Goal: Task Accomplishment & Management: Complete application form

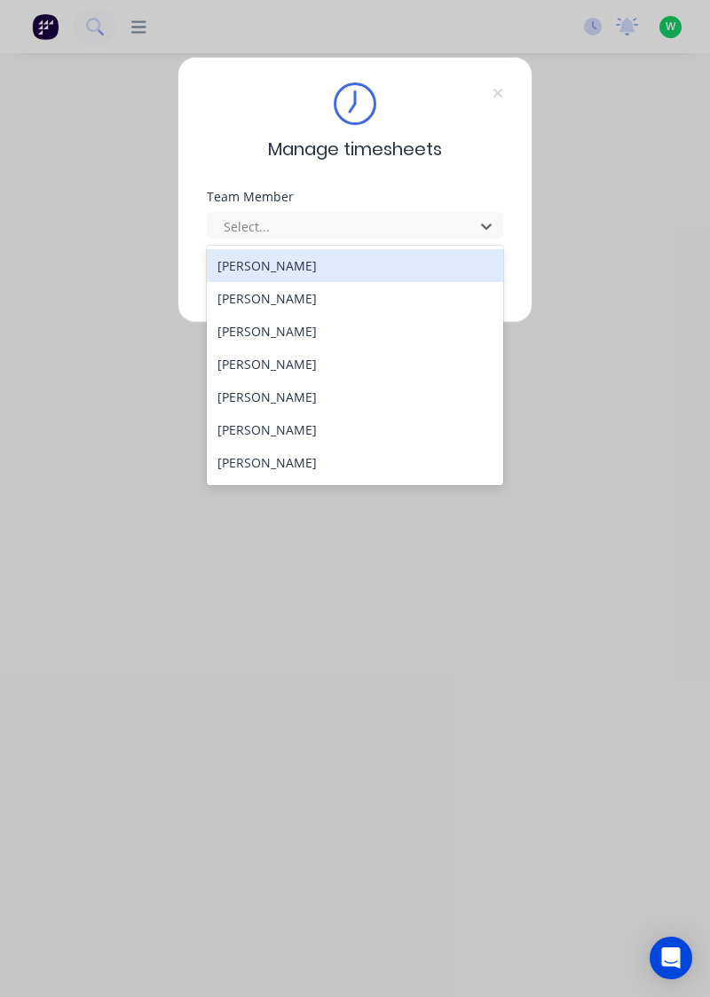
click at [284, 289] on div "[PERSON_NAME]" at bounding box center [355, 298] width 297 height 33
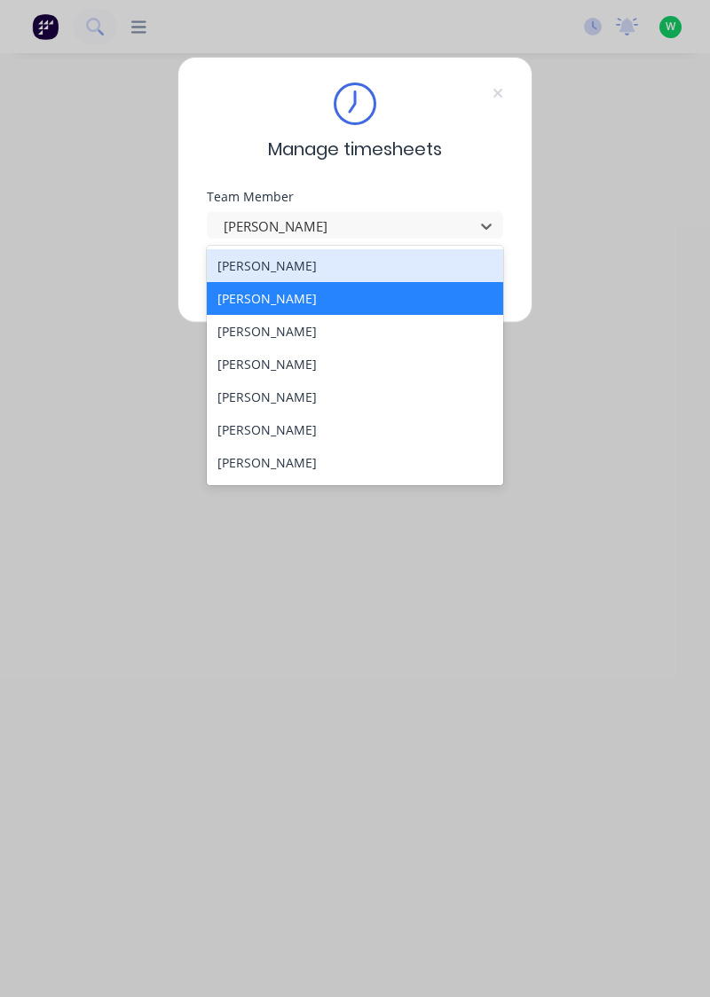
click at [299, 271] on div "[PERSON_NAME]" at bounding box center [355, 265] width 297 height 33
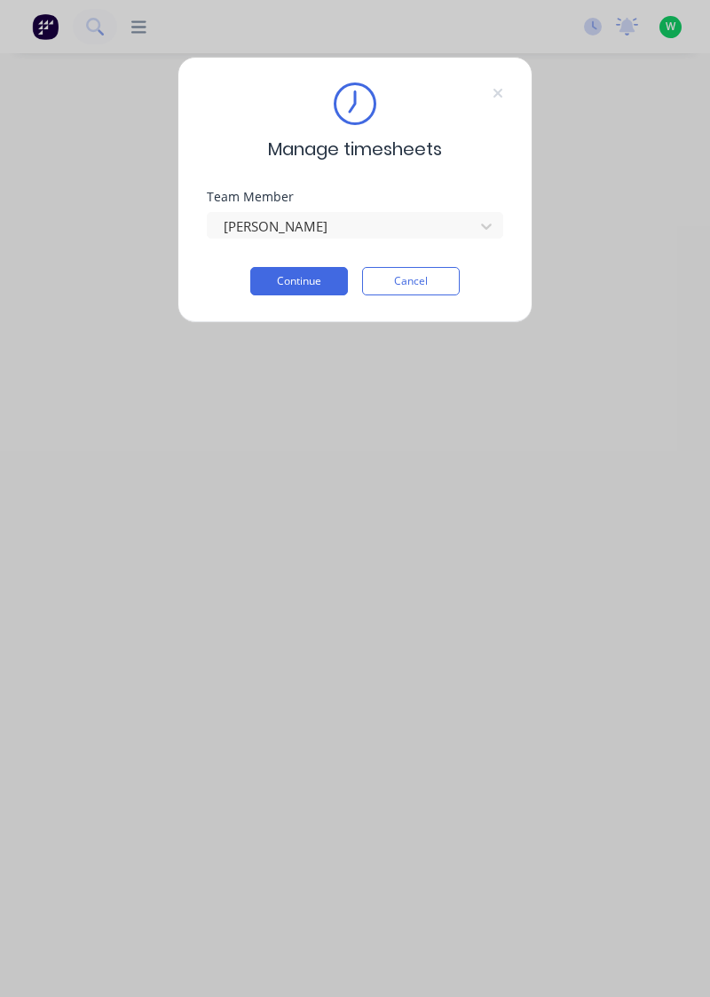
click at [309, 277] on button "Continue" at bounding box center [299, 281] width 98 height 28
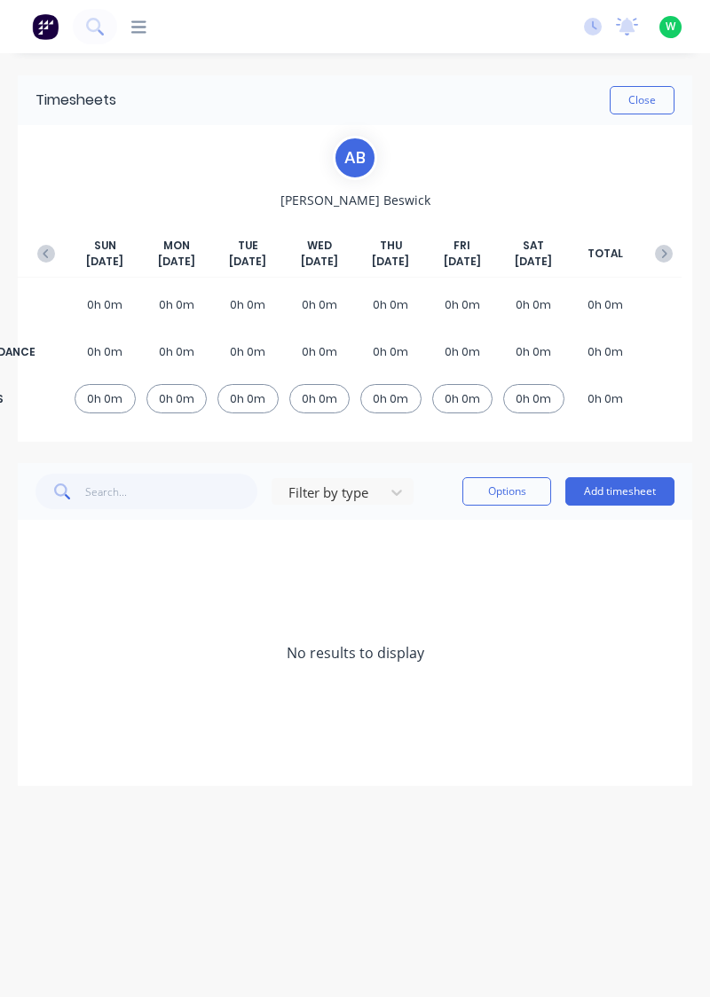
click at [628, 484] on button "Add timesheet" at bounding box center [619, 491] width 109 height 28
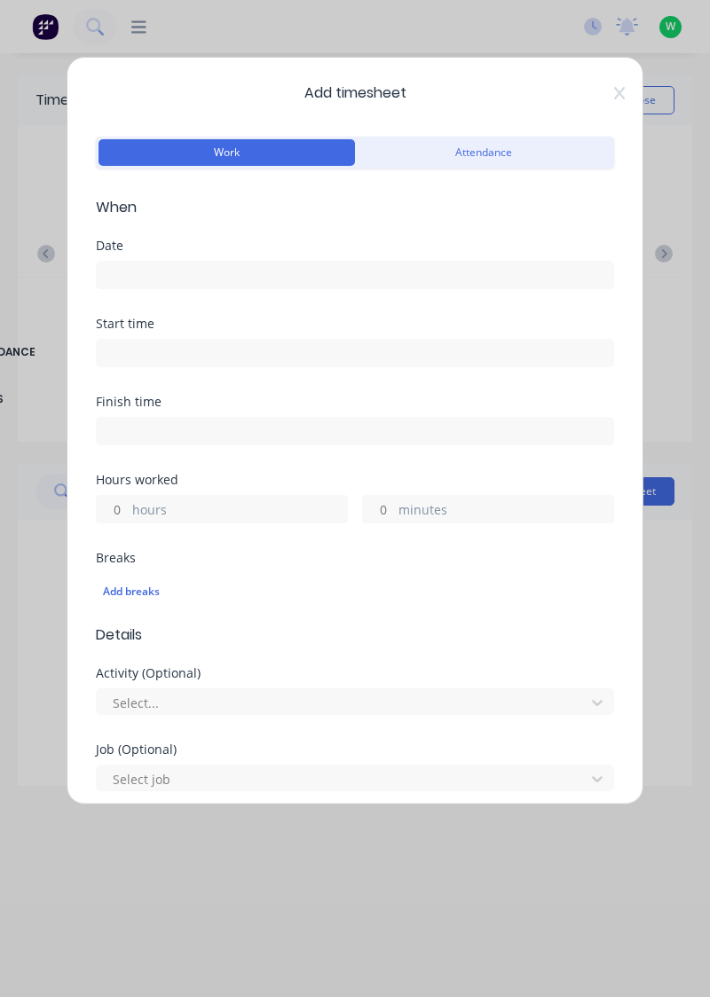
click at [368, 269] on input at bounding box center [355, 275] width 516 height 27
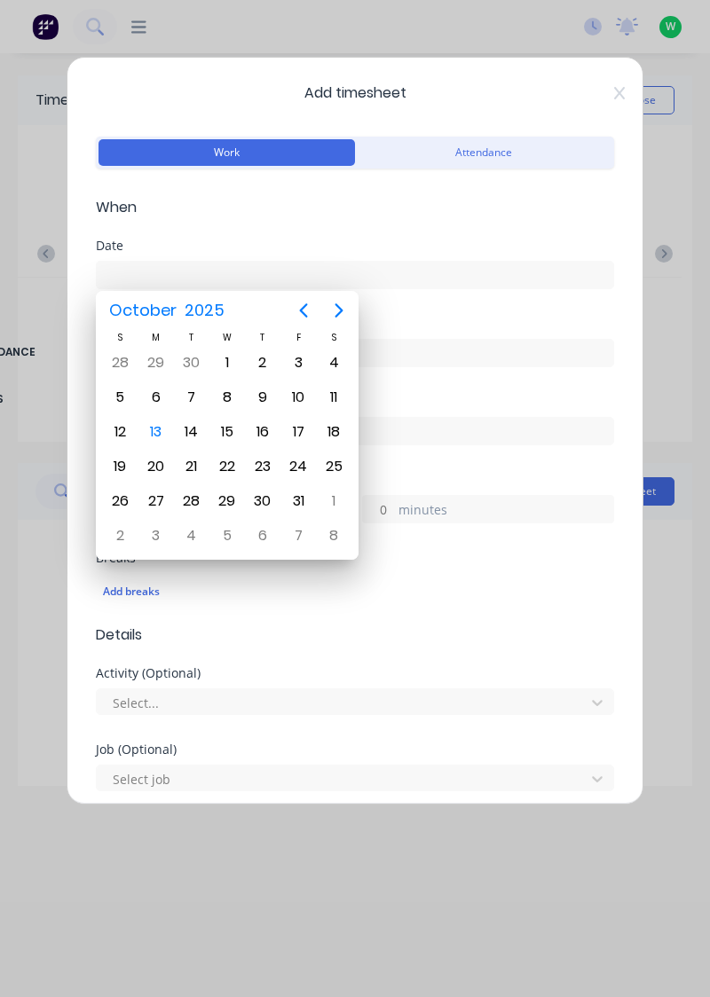
click at [300, 388] on div "10" at bounding box center [298, 397] width 27 height 27
type input "10/10/2025"
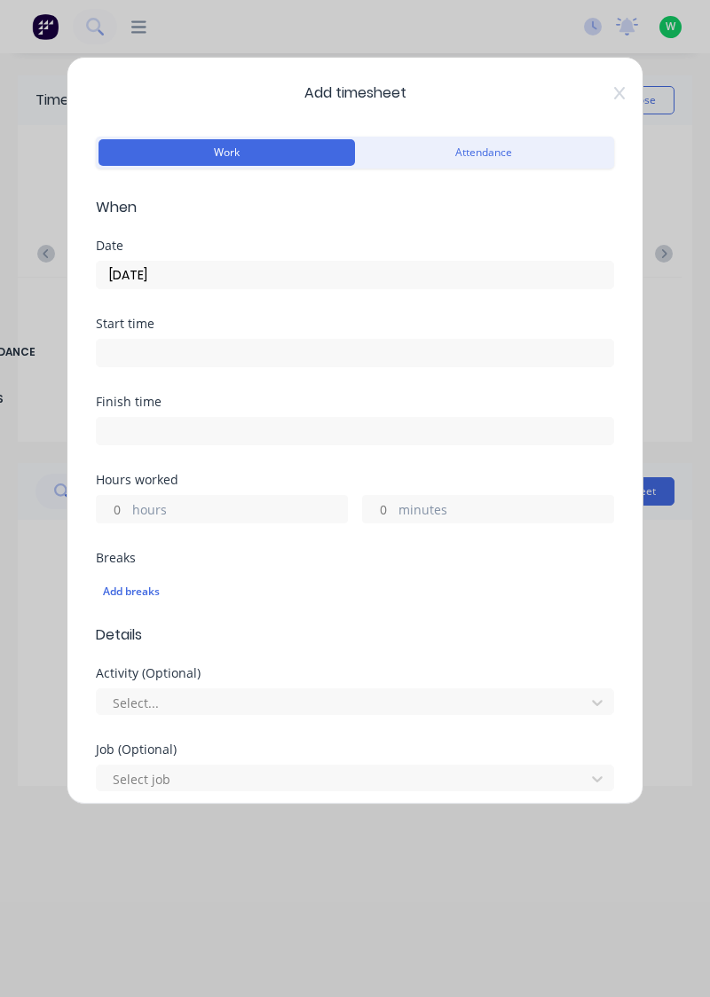
click at [234, 502] on label "hours" at bounding box center [239, 511] width 215 height 22
click at [128, 502] on input "hours" at bounding box center [112, 509] width 31 height 27
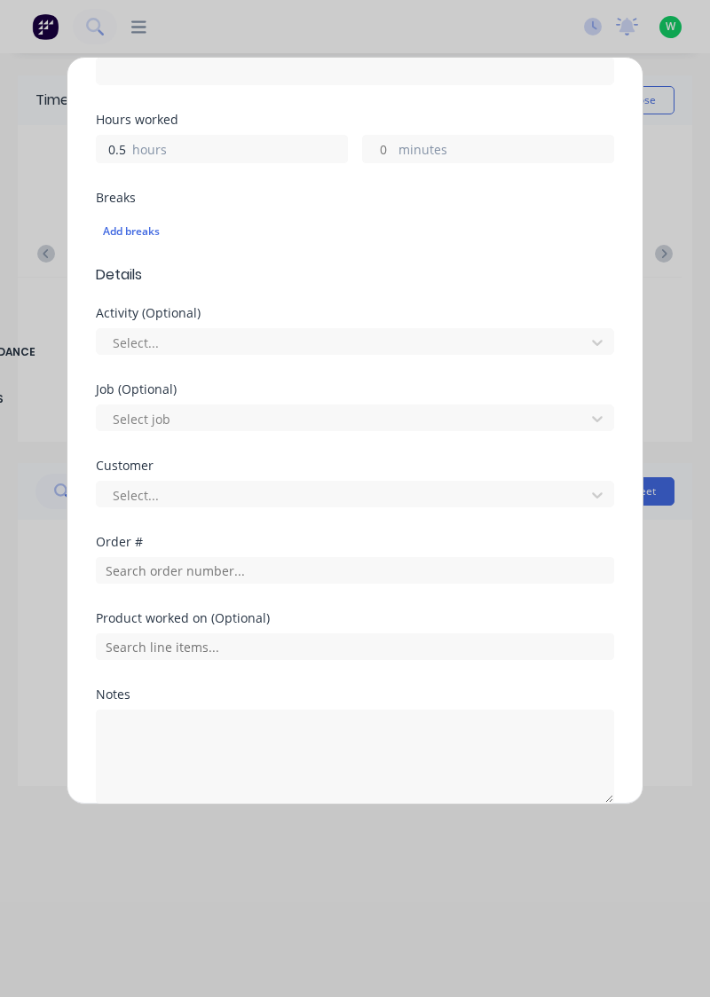
scroll to position [363, 0]
type input "0.5"
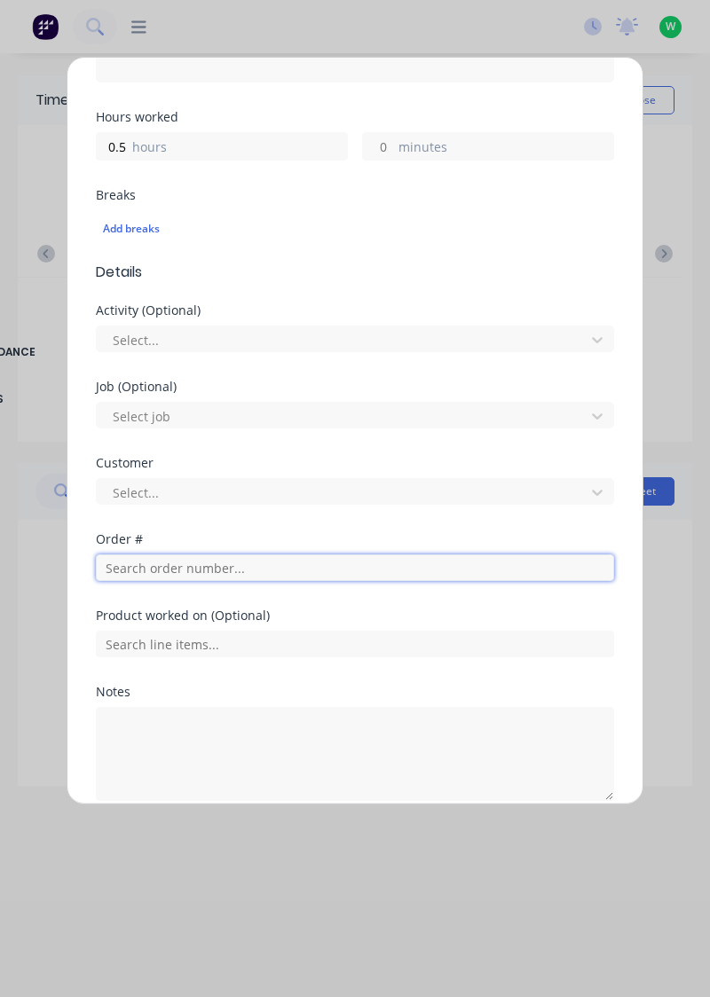
click at [263, 562] on input "text" at bounding box center [355, 567] width 518 height 27
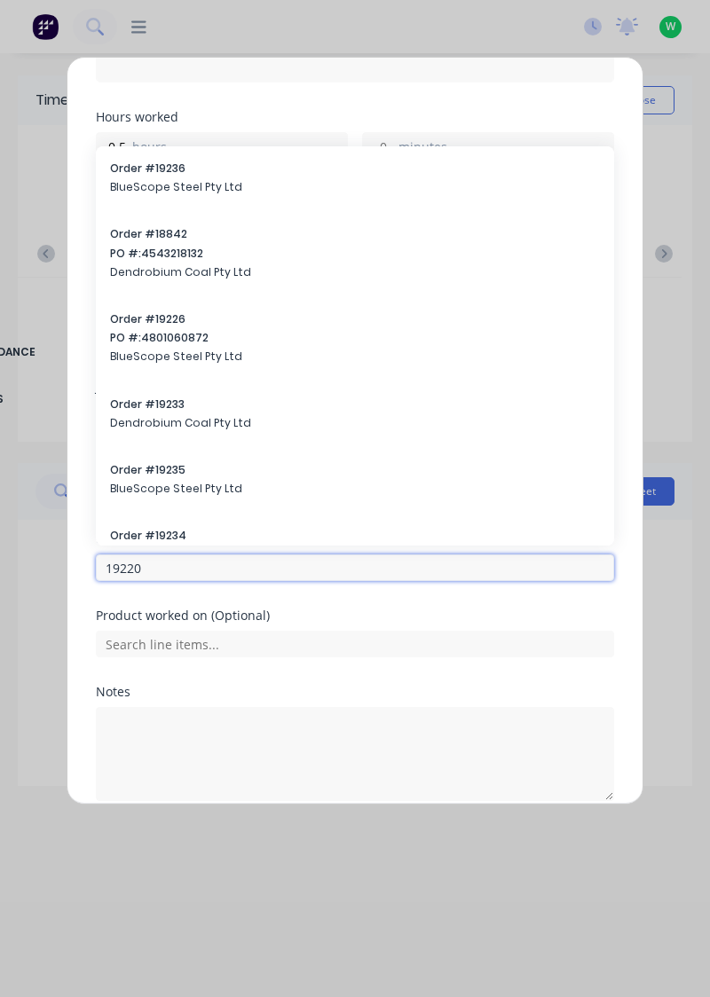
click at [287, 554] on input "19220" at bounding box center [355, 567] width 518 height 27
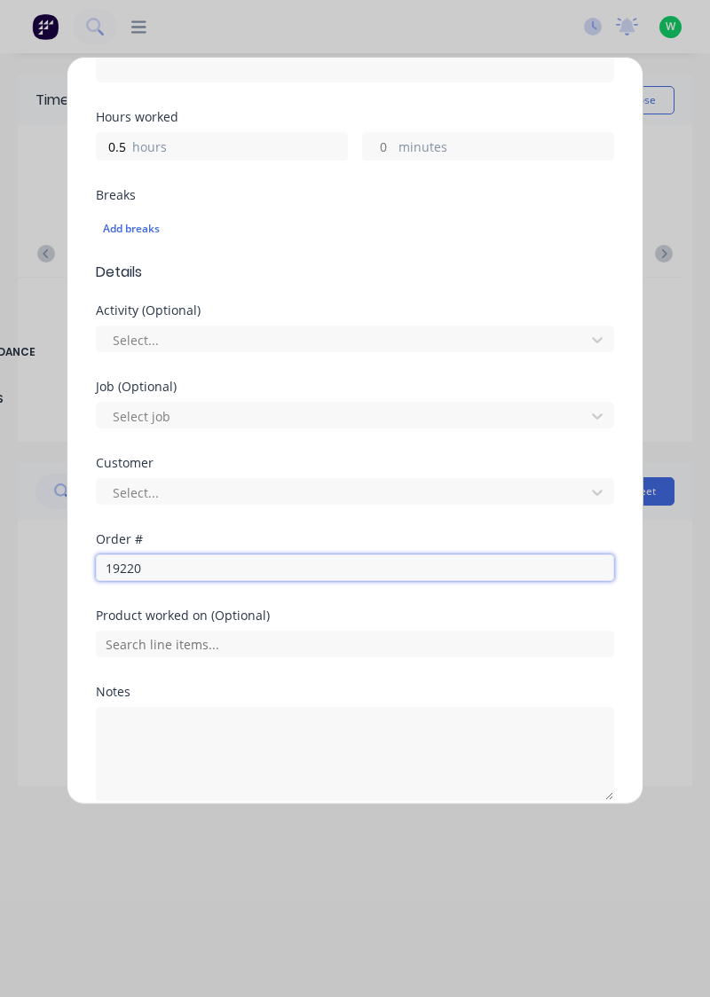
scroll to position [438, 0]
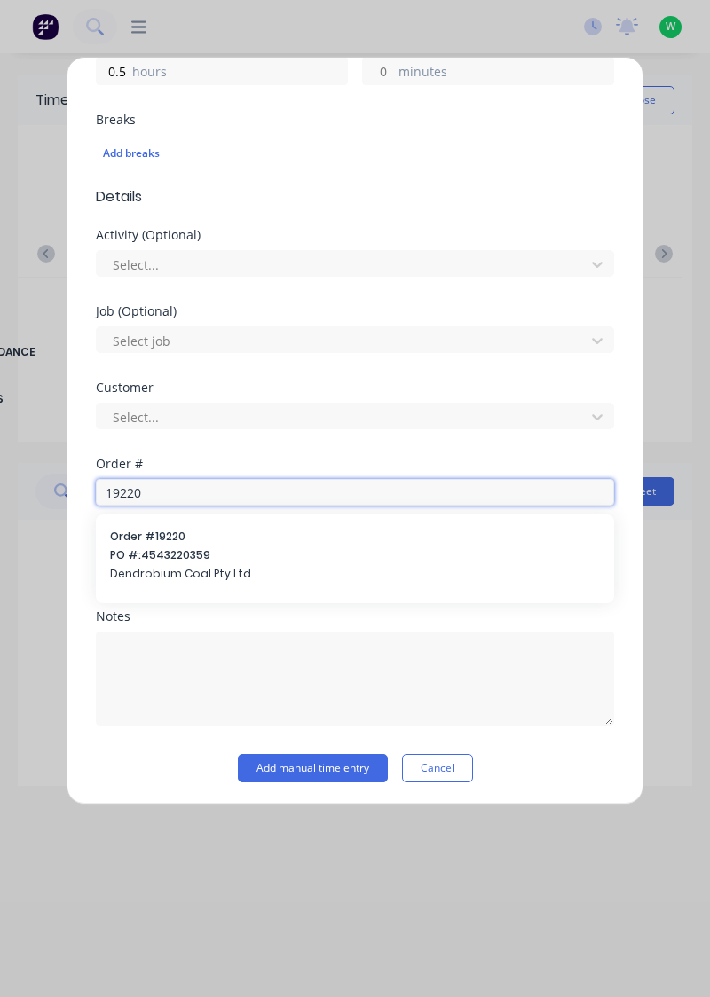
type input "19220"
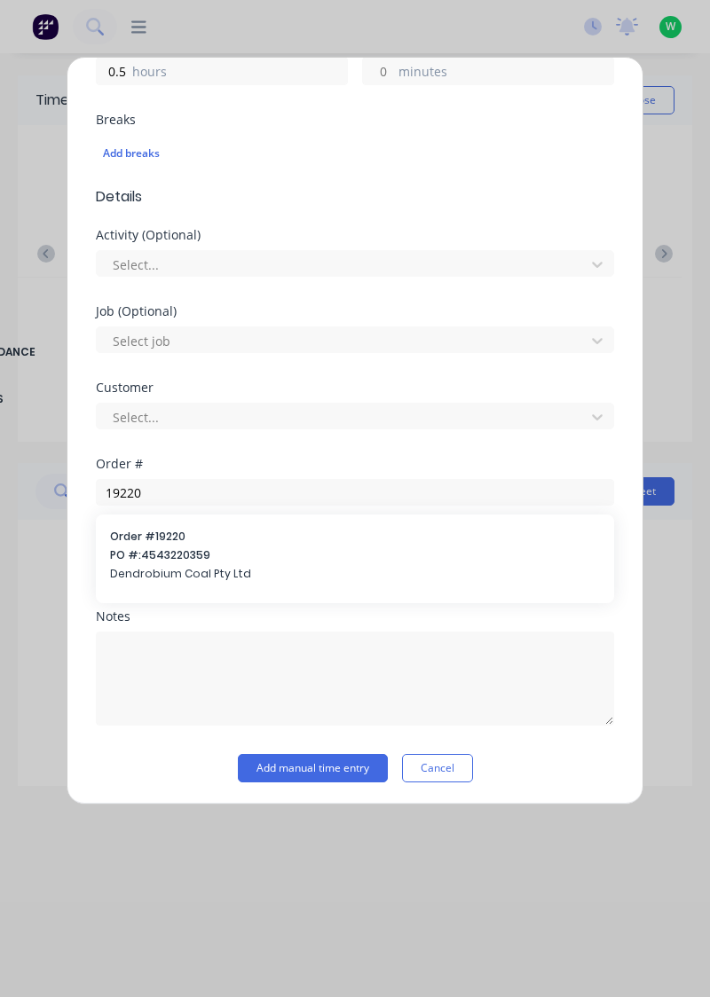
click at [209, 548] on span "PO #: 4543220359" at bounding box center [355, 555] width 490 height 16
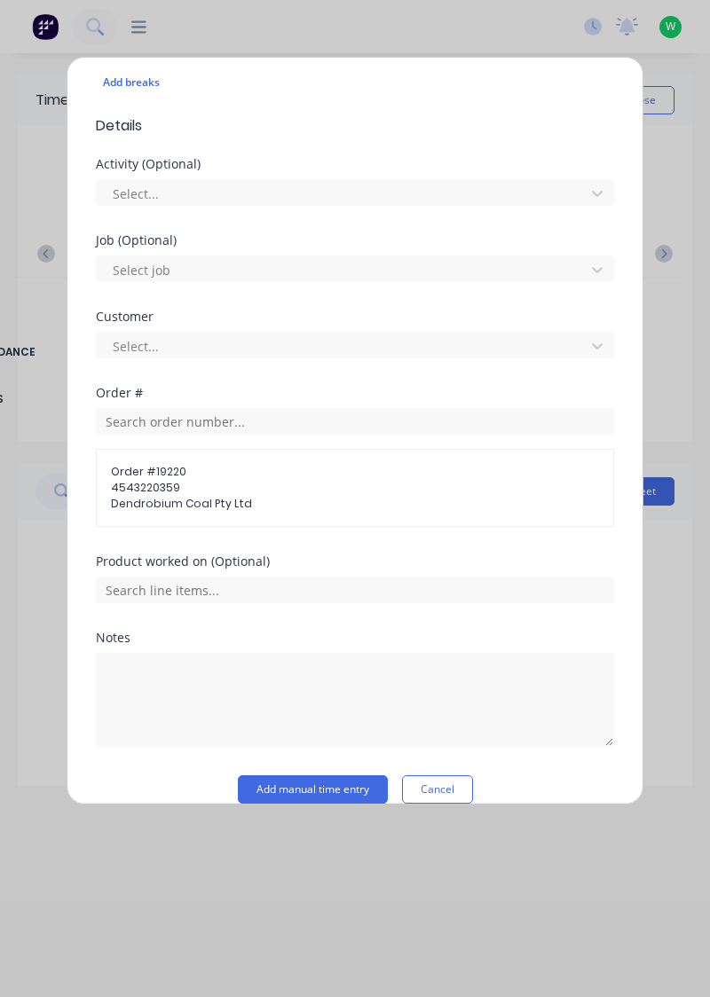
scroll to position [529, 0]
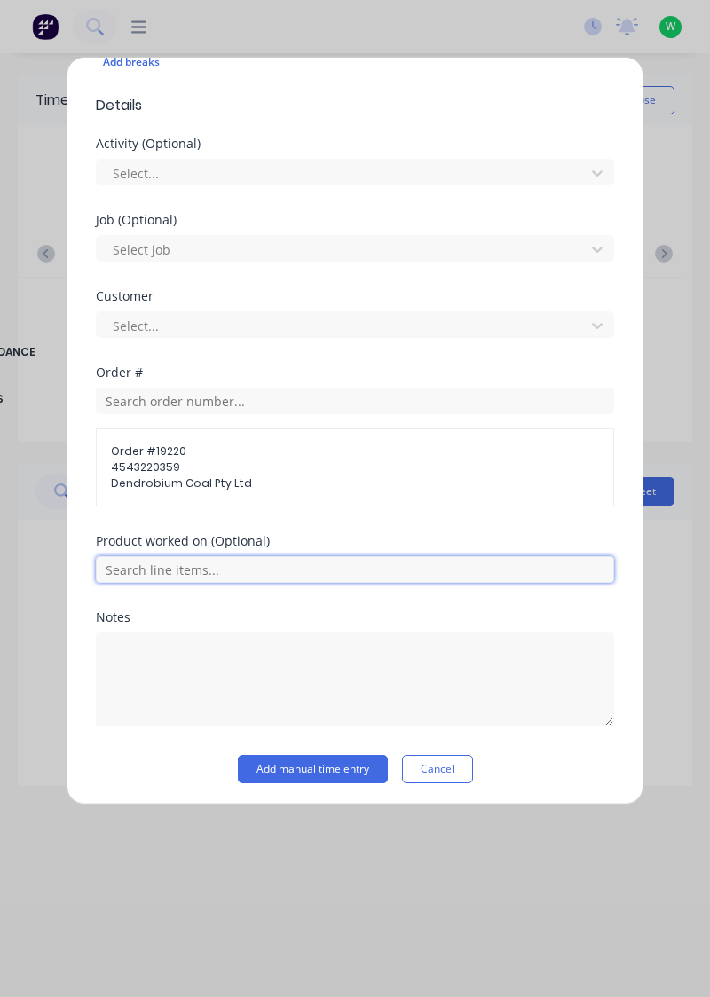
click at [337, 559] on input "text" at bounding box center [355, 569] width 518 height 27
click at [345, 569] on input "text" at bounding box center [355, 569] width 518 height 27
click at [314, 561] on input "text" at bounding box center [355, 569] width 518 height 27
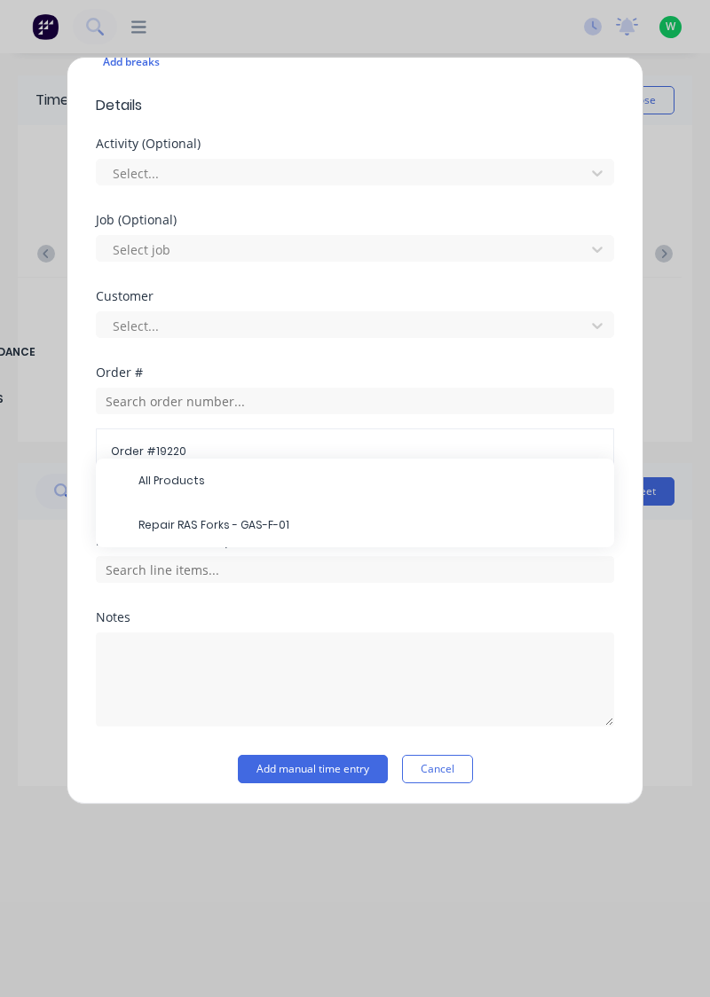
click at [290, 526] on span "Repair RAS Forks - GAS-F-01" at bounding box center [368, 525] width 461 height 16
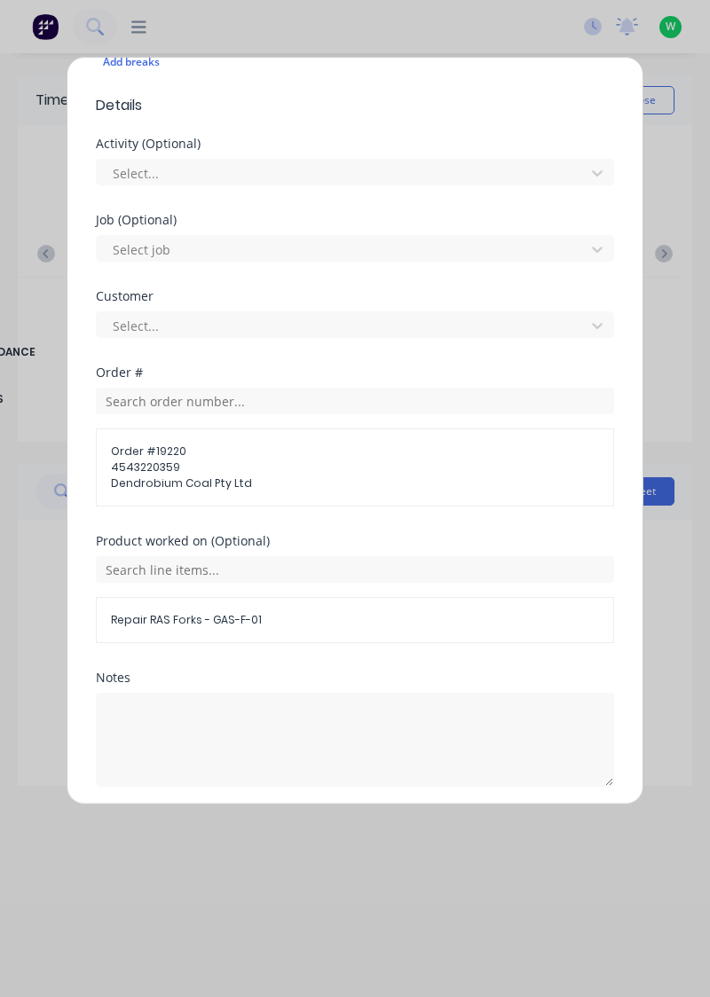
scroll to position [589, 0]
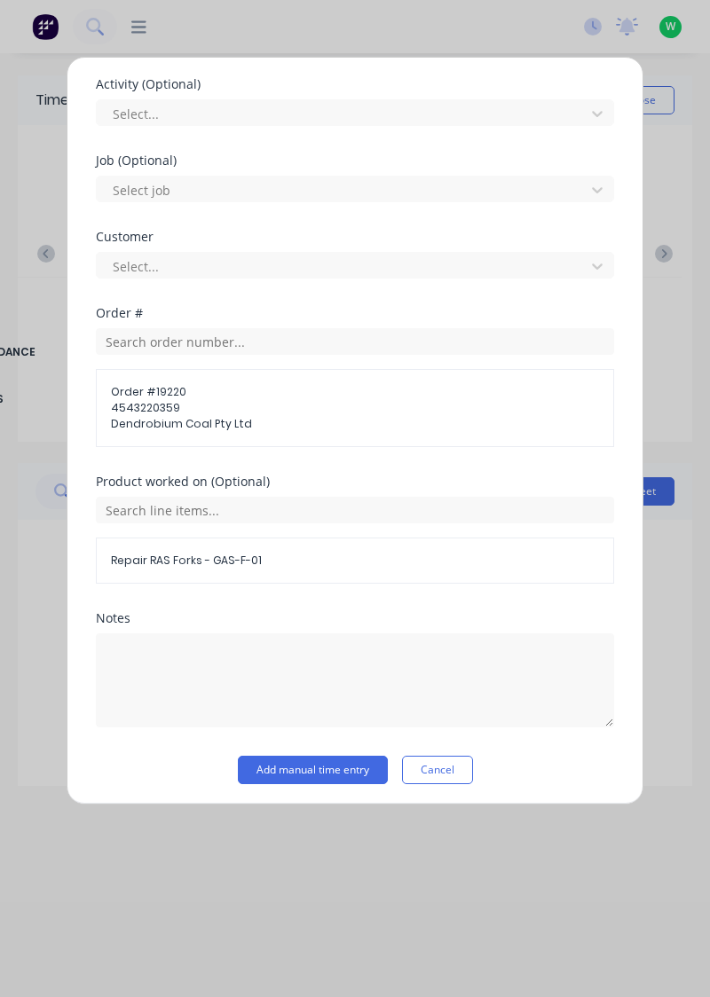
click at [333, 769] on button "Add manual time entry" at bounding box center [313, 770] width 150 height 28
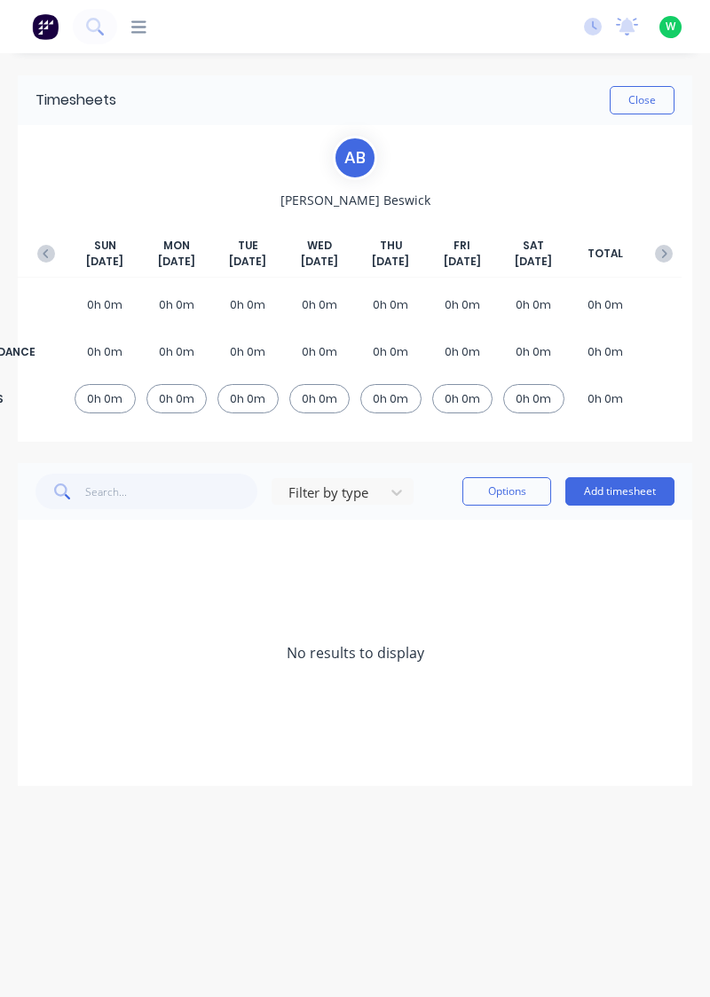
click at [50, 263] on button "button" at bounding box center [45, 254] width 35 height 32
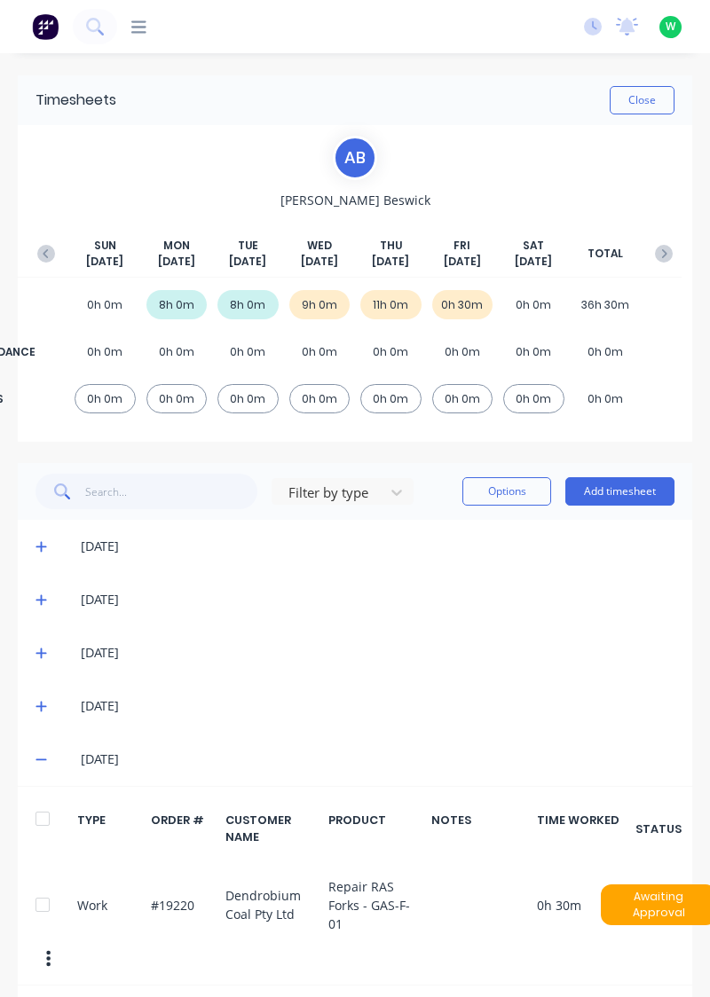
click at [621, 485] on button "Add timesheet" at bounding box center [619, 491] width 109 height 28
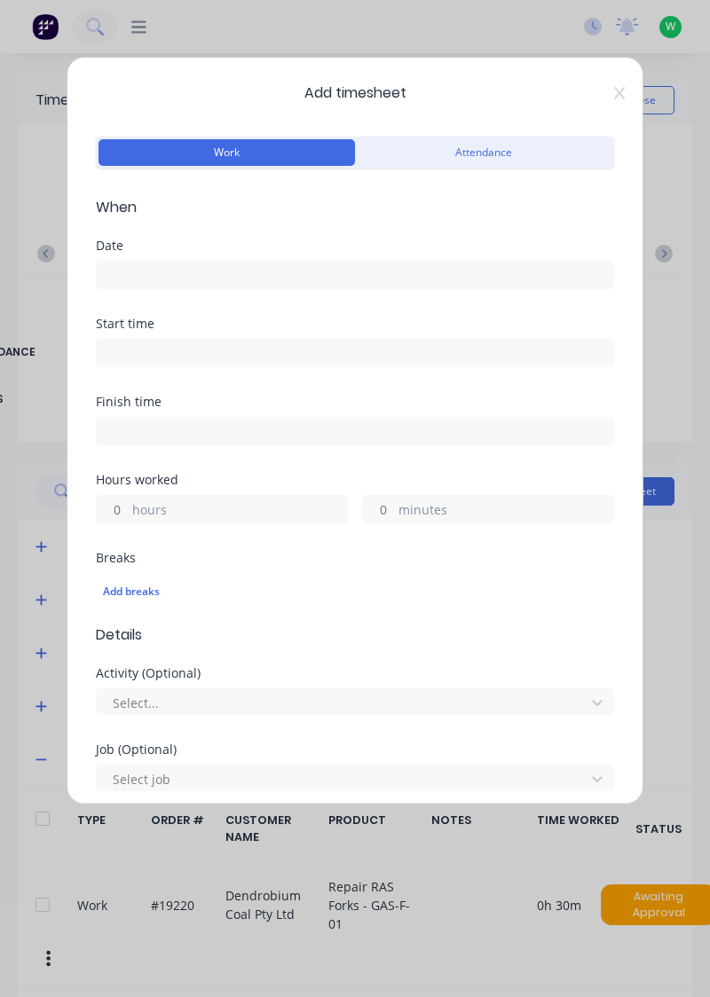
click at [110, 264] on input at bounding box center [355, 275] width 516 height 27
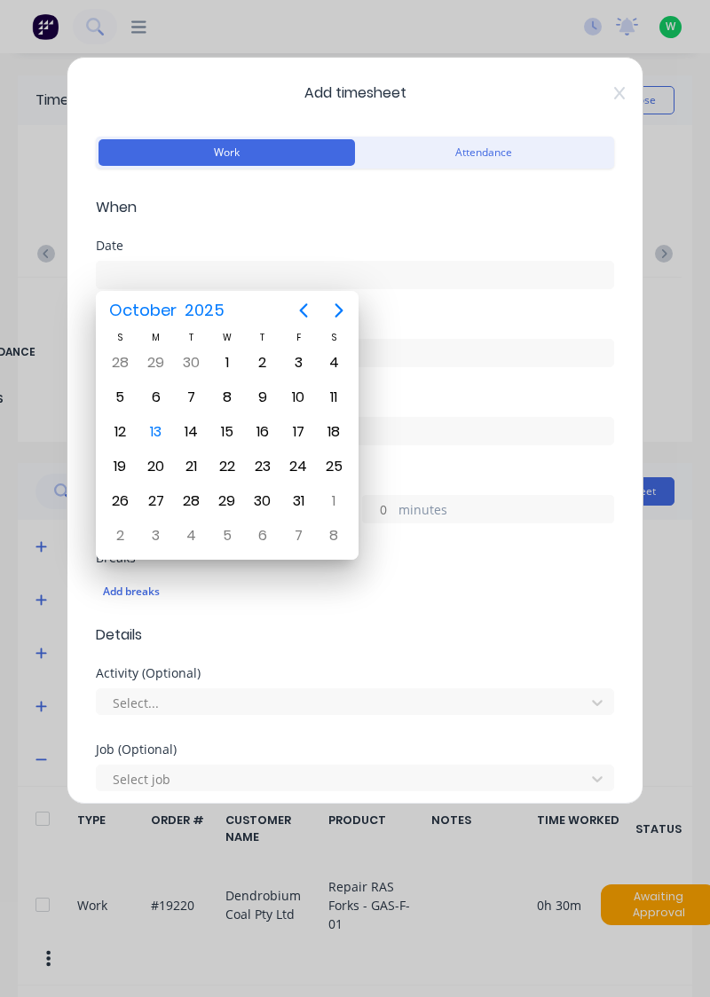
click at [298, 400] on div "10" at bounding box center [298, 397] width 27 height 27
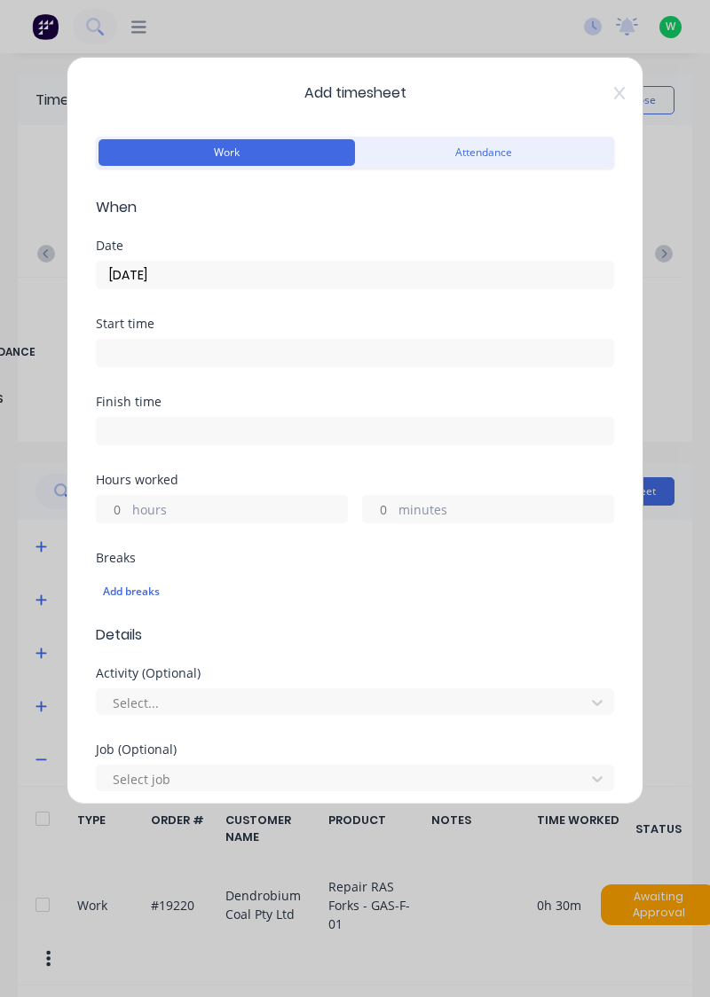
type input "10/10/2025"
click at [234, 502] on label "hours" at bounding box center [239, 511] width 215 height 22
click at [128, 502] on input "hours" at bounding box center [112, 509] width 31 height 27
type input "1"
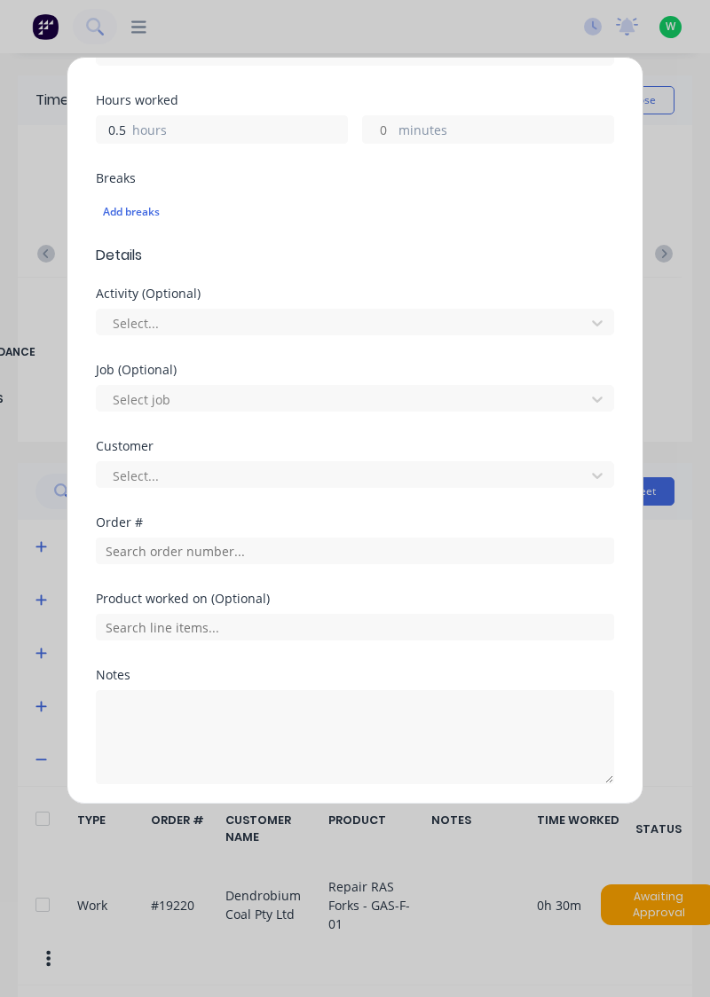
scroll to position [438, 0]
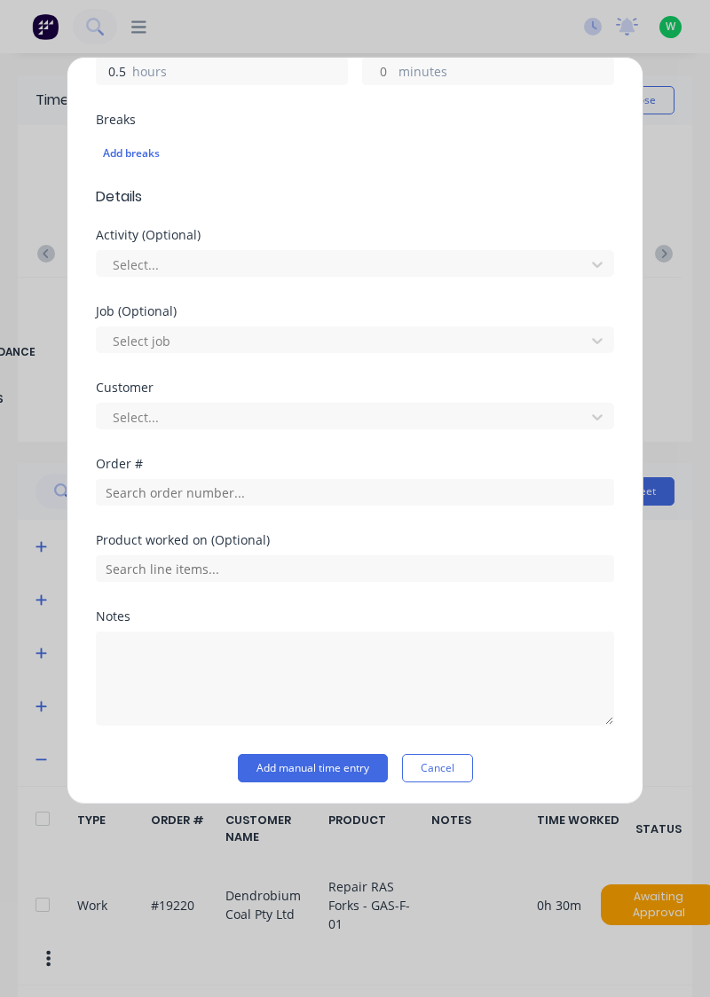
type input "0.5"
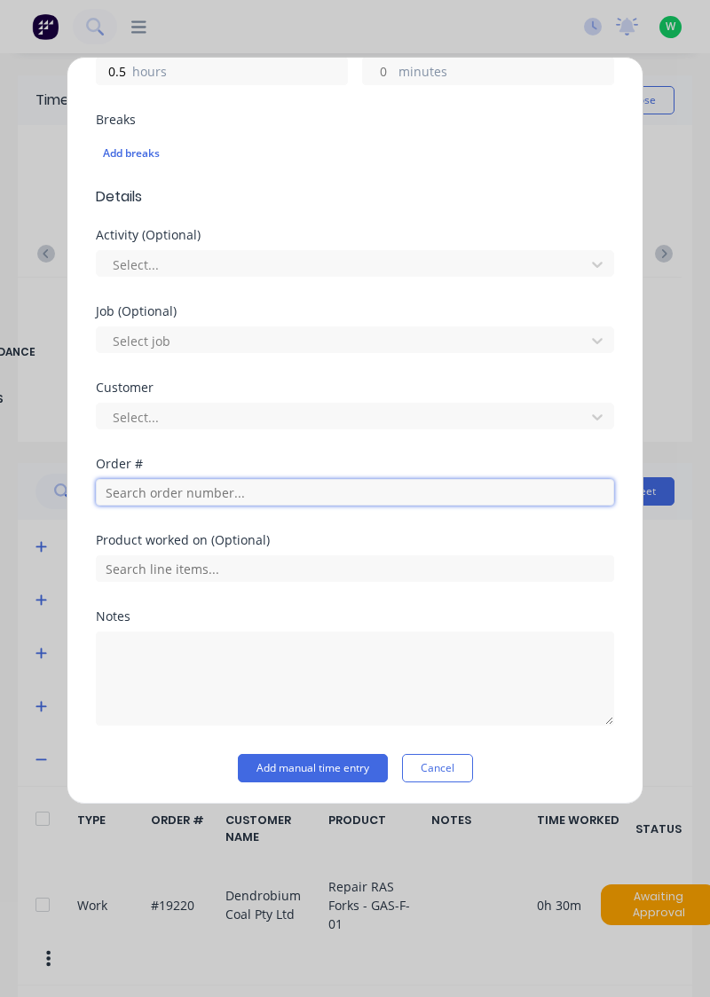
click at [312, 494] on input "text" at bounding box center [355, 492] width 518 height 27
type input "18652"
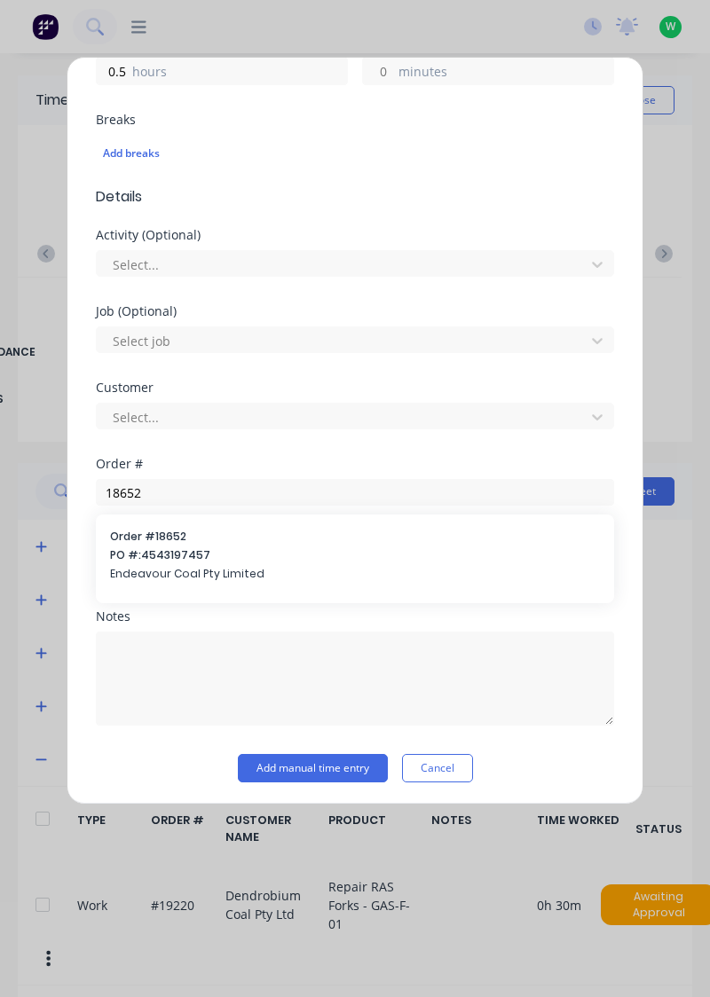
click at [200, 548] on span "PO #: 4543197457" at bounding box center [355, 555] width 490 height 16
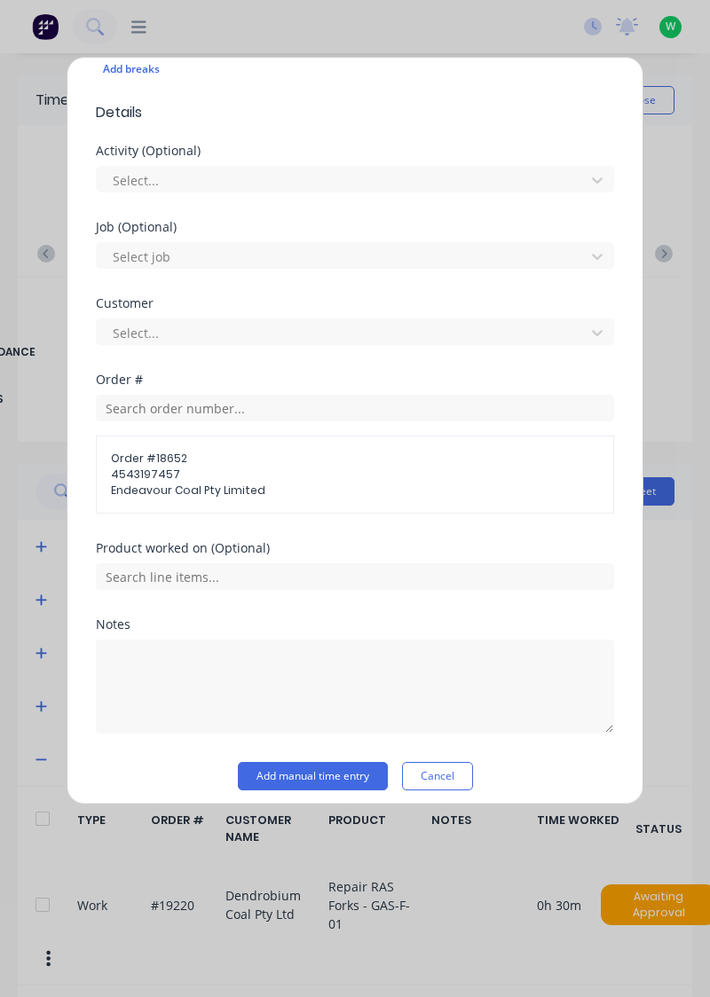
scroll to position [529, 0]
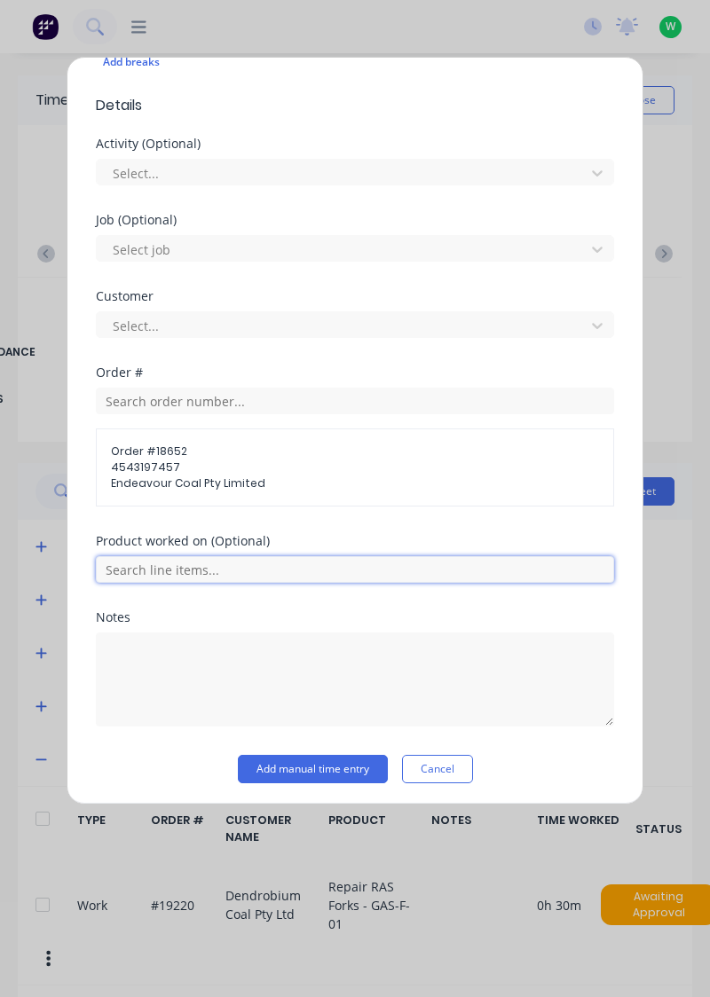
click at [286, 560] on input "text" at bounding box center [355, 569] width 518 height 27
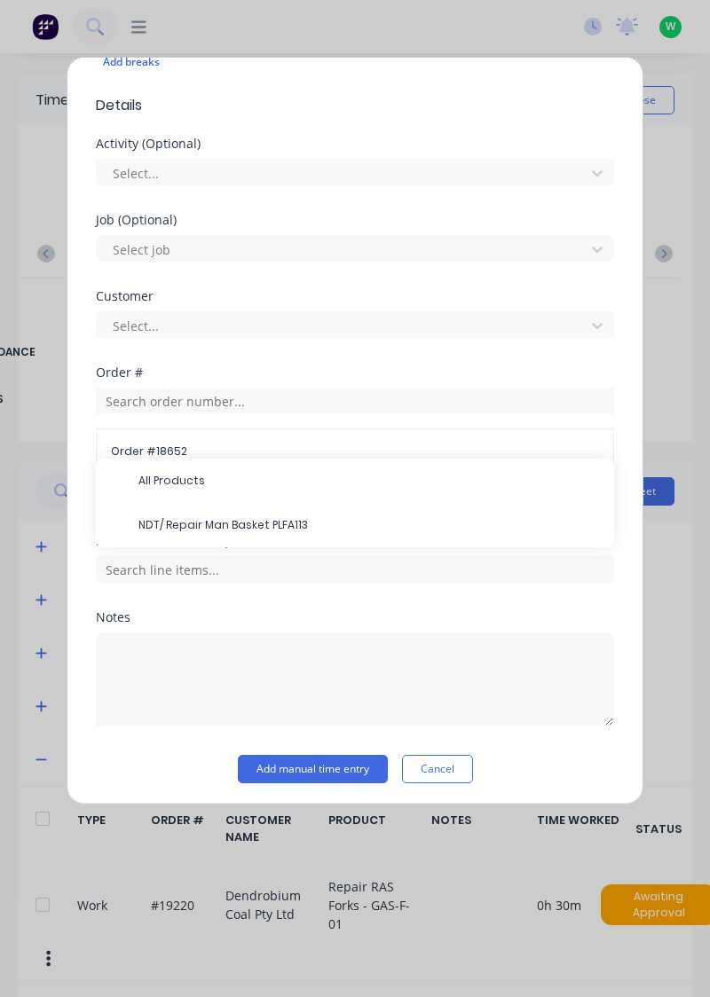
click at [286, 517] on span "NDT/ Repair Man Basket PLFA113" at bounding box center [368, 525] width 461 height 16
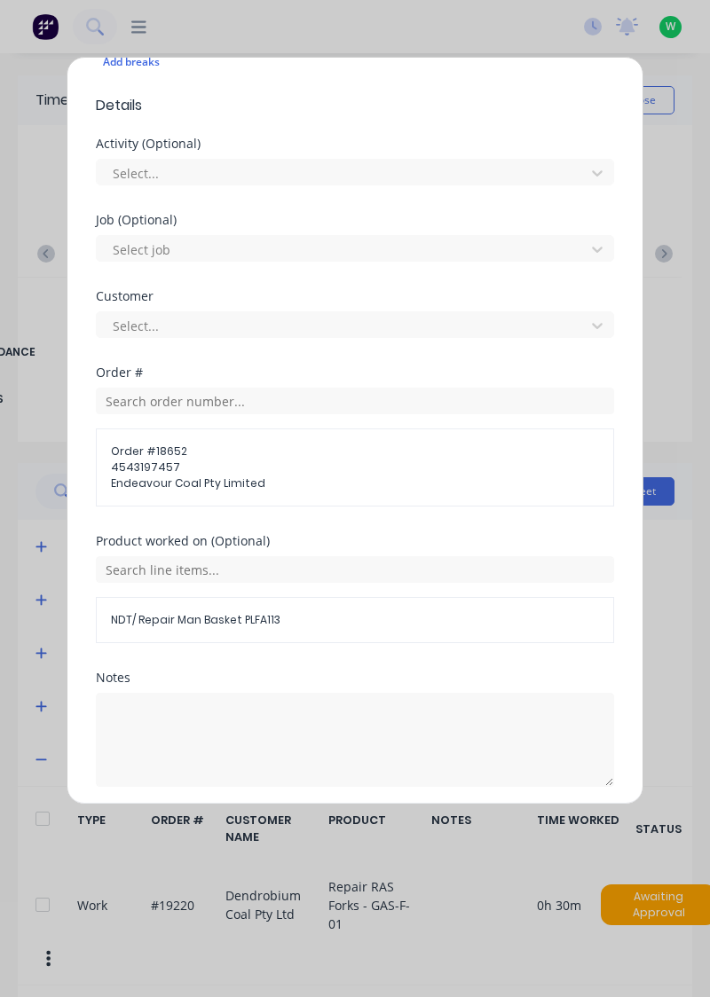
scroll to position [589, 0]
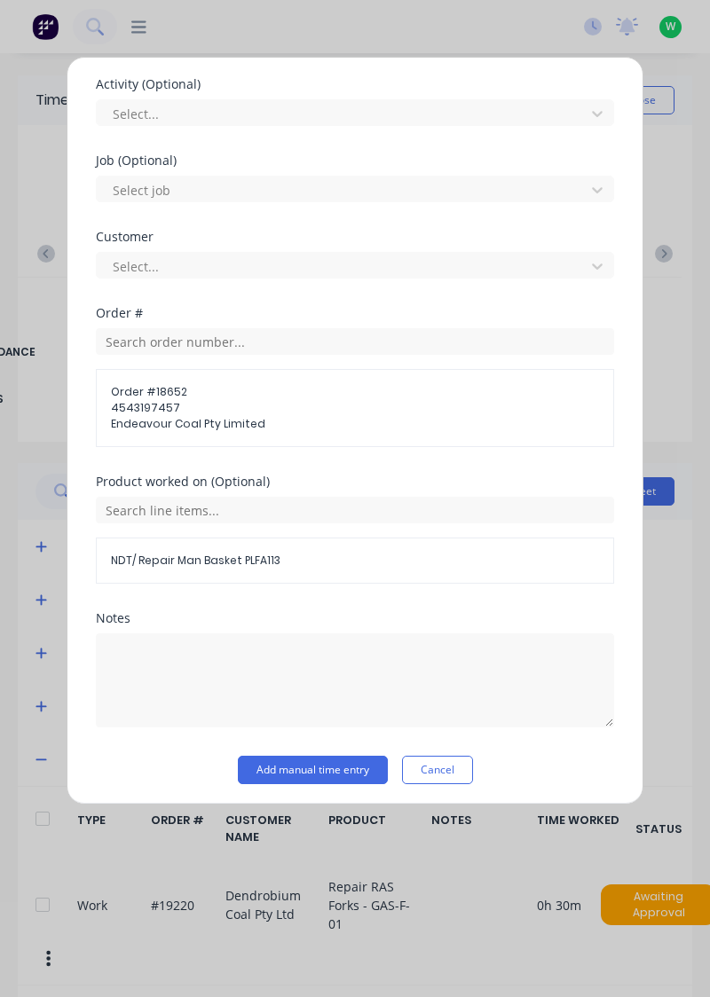
click at [325, 778] on button "Add manual time entry" at bounding box center [313, 770] width 150 height 28
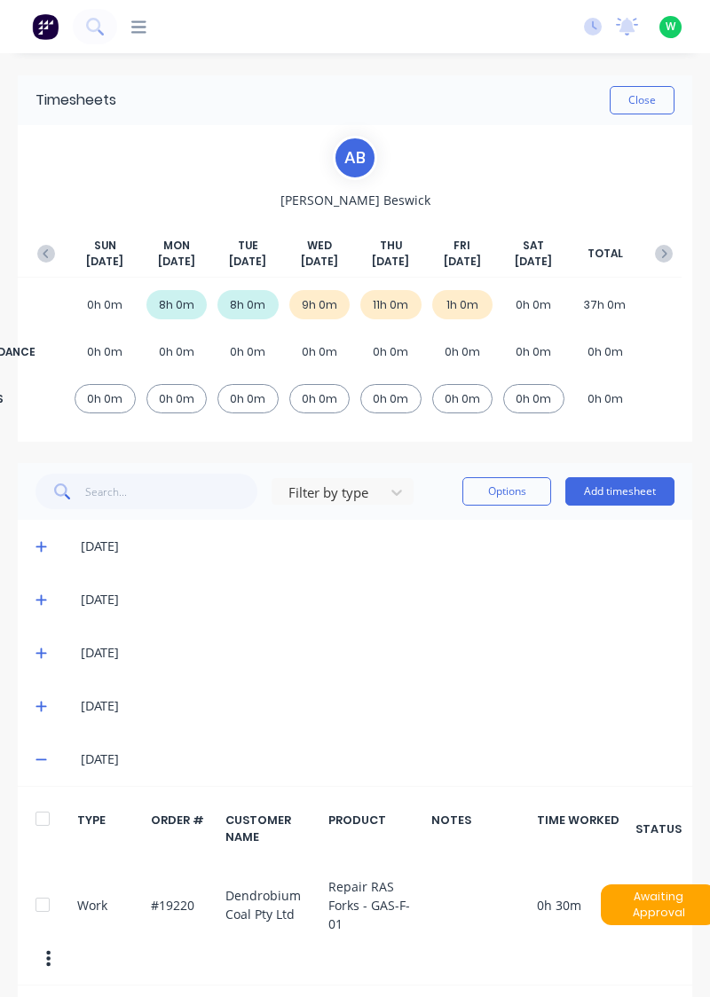
click at [636, 489] on button "Add timesheet" at bounding box center [619, 491] width 109 height 28
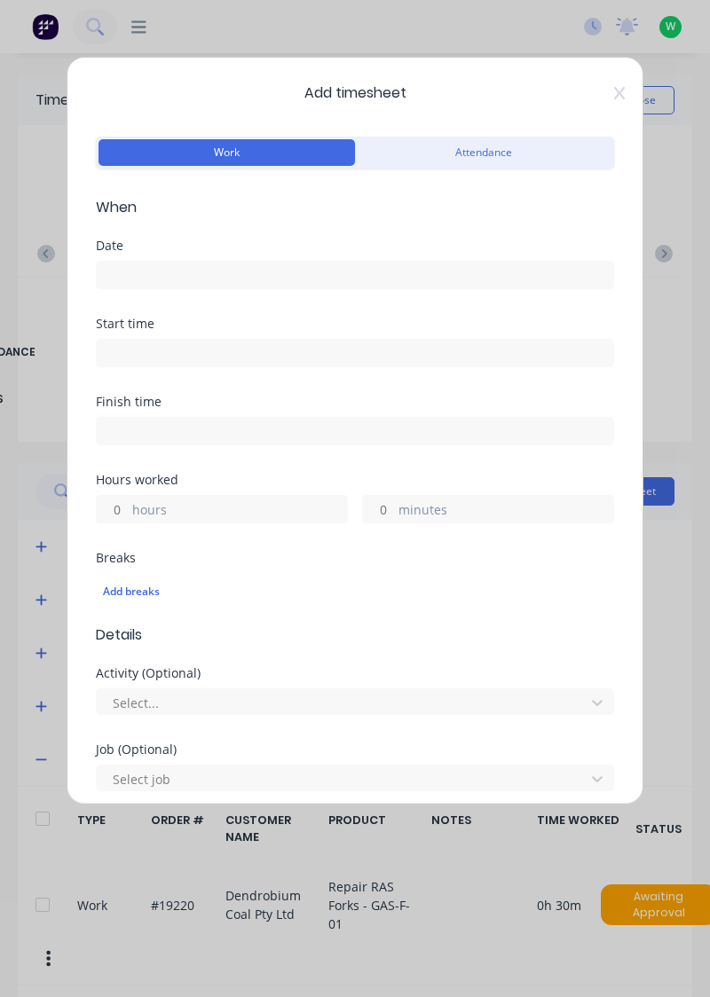
click at [349, 269] on input at bounding box center [355, 275] width 516 height 27
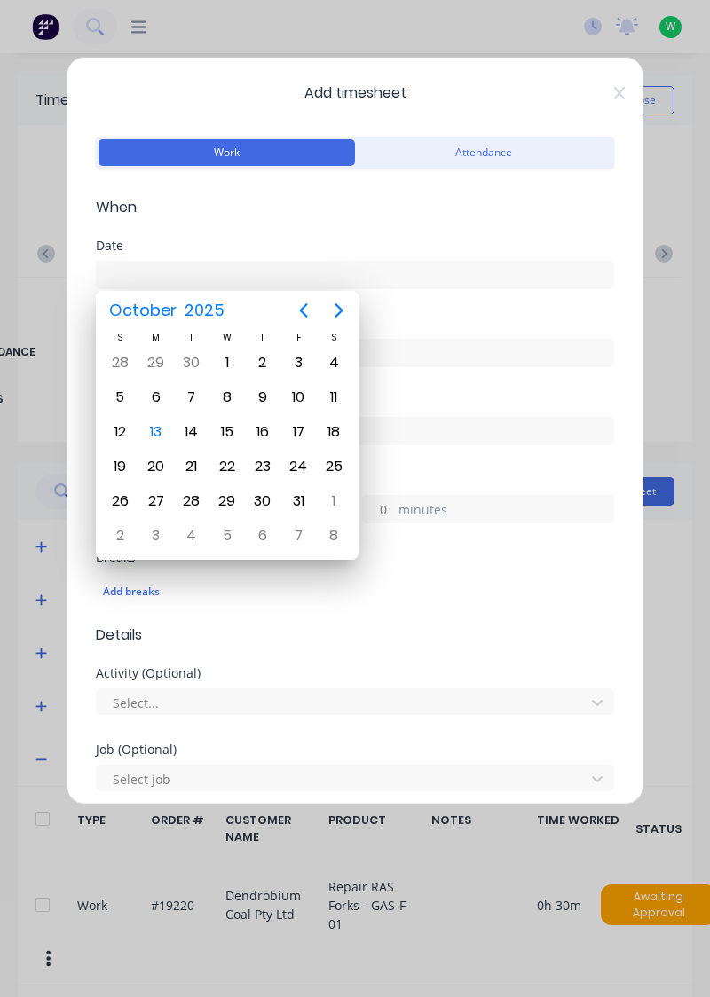
click at [300, 394] on div "10" at bounding box center [298, 397] width 27 height 27
type input "10/10/2025"
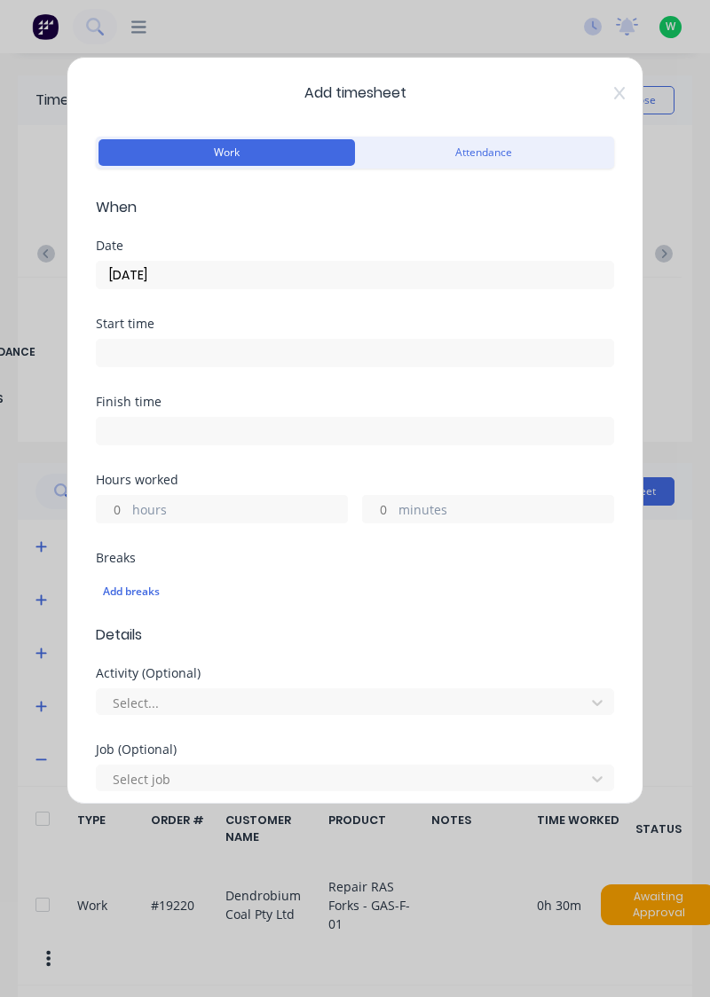
click at [255, 506] on label "hours" at bounding box center [239, 511] width 215 height 22
click at [128, 506] on input "hours" at bounding box center [112, 509] width 31 height 27
type input "0"
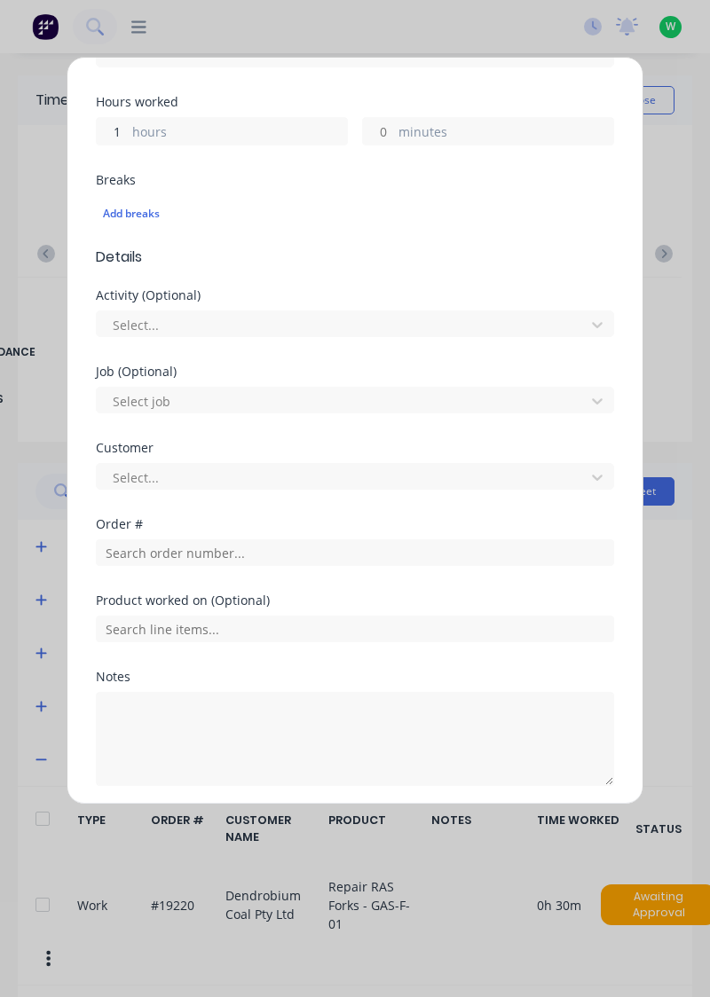
scroll to position [377, 0]
type input "1"
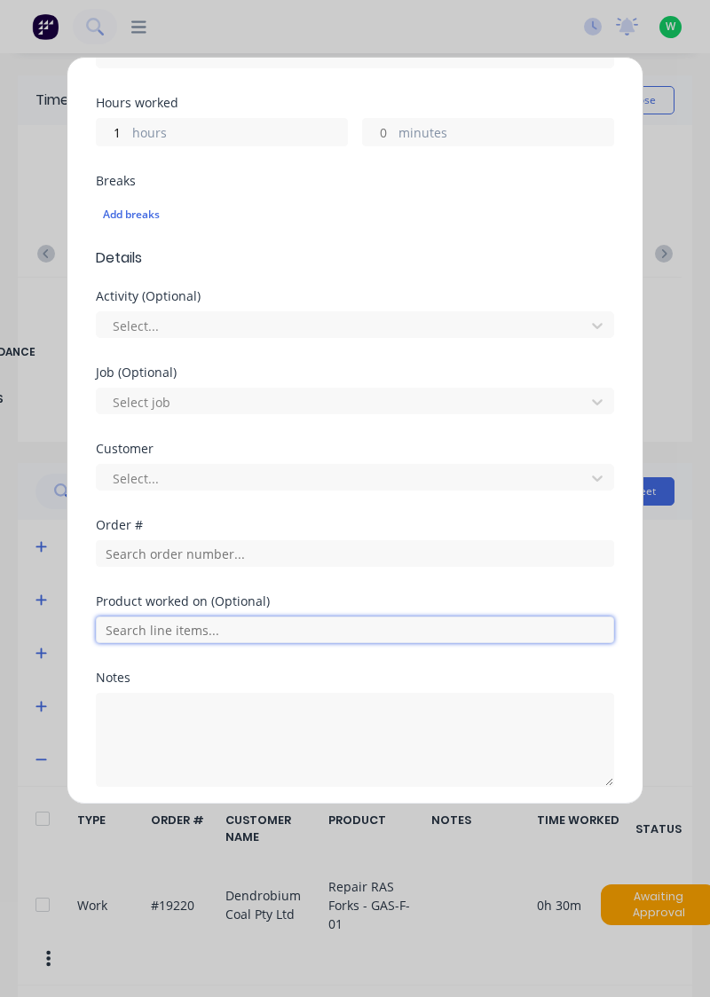
click at [247, 624] on input "text" at bounding box center [355, 629] width 518 height 27
type input "1"
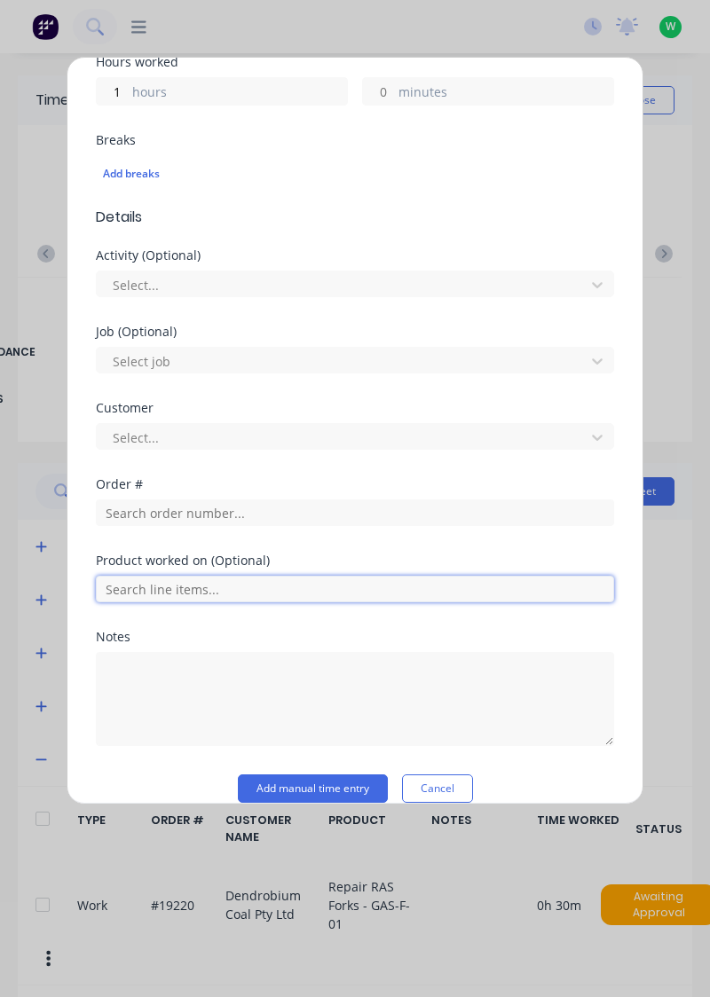
scroll to position [438, 0]
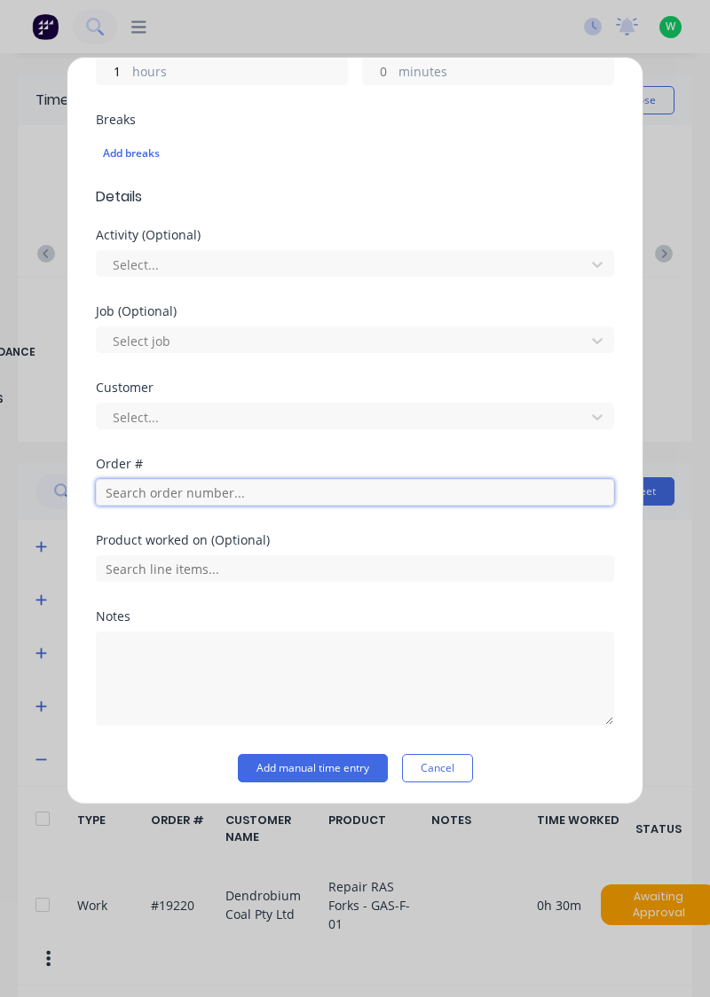
click at [256, 492] on input "text" at bounding box center [355, 492] width 518 height 27
type input "18834"
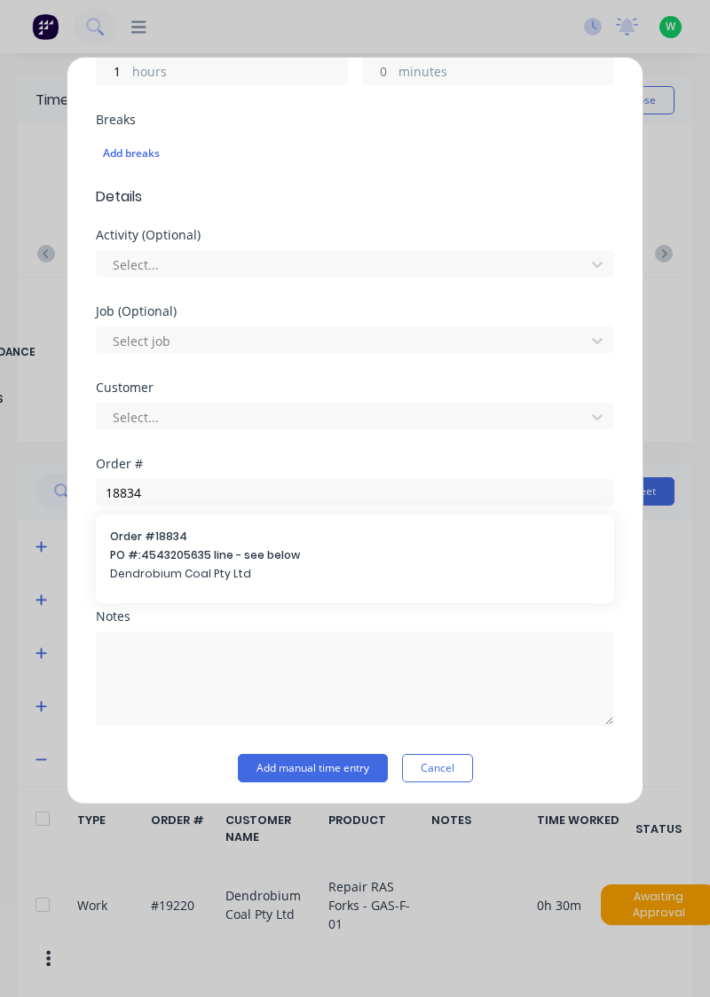
click at [217, 539] on span "Order # 18834" at bounding box center [355, 537] width 490 height 16
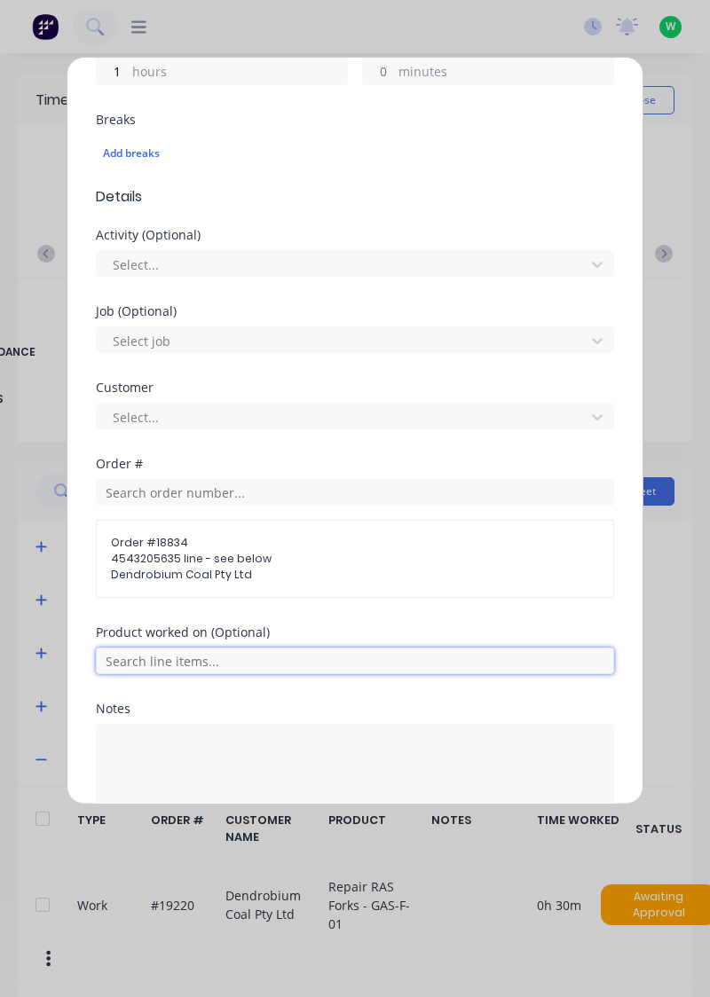
click at [250, 658] on input "text" at bounding box center [355, 660] width 518 height 27
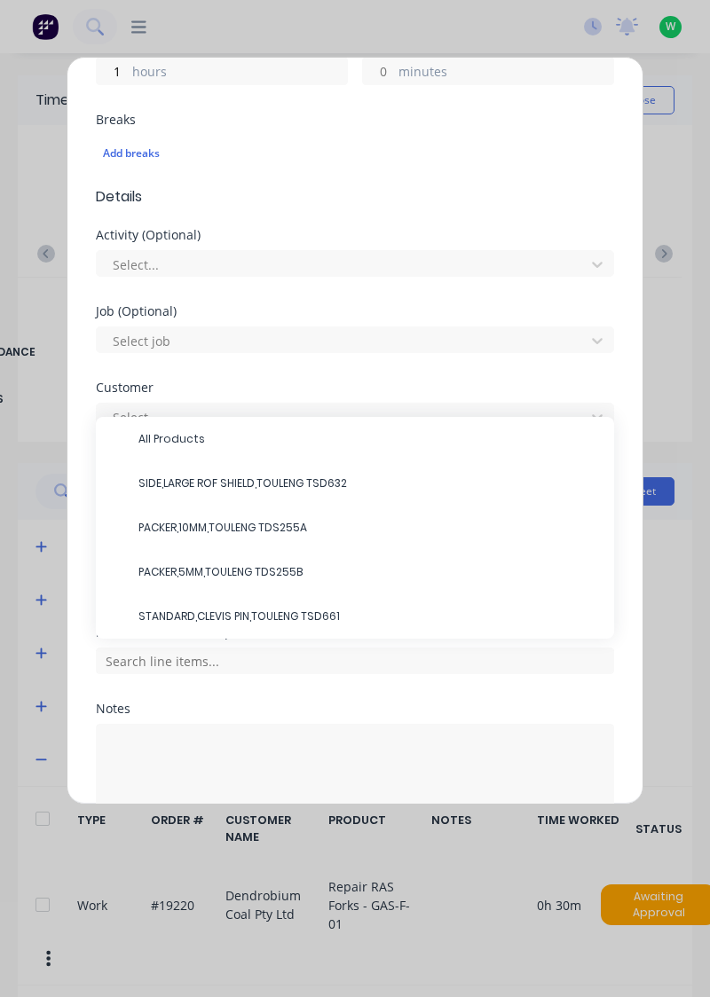
click at [299, 608] on span "STANDARD,CLEVIS PIN,TOULENG TSD661" at bounding box center [368, 616] width 461 height 16
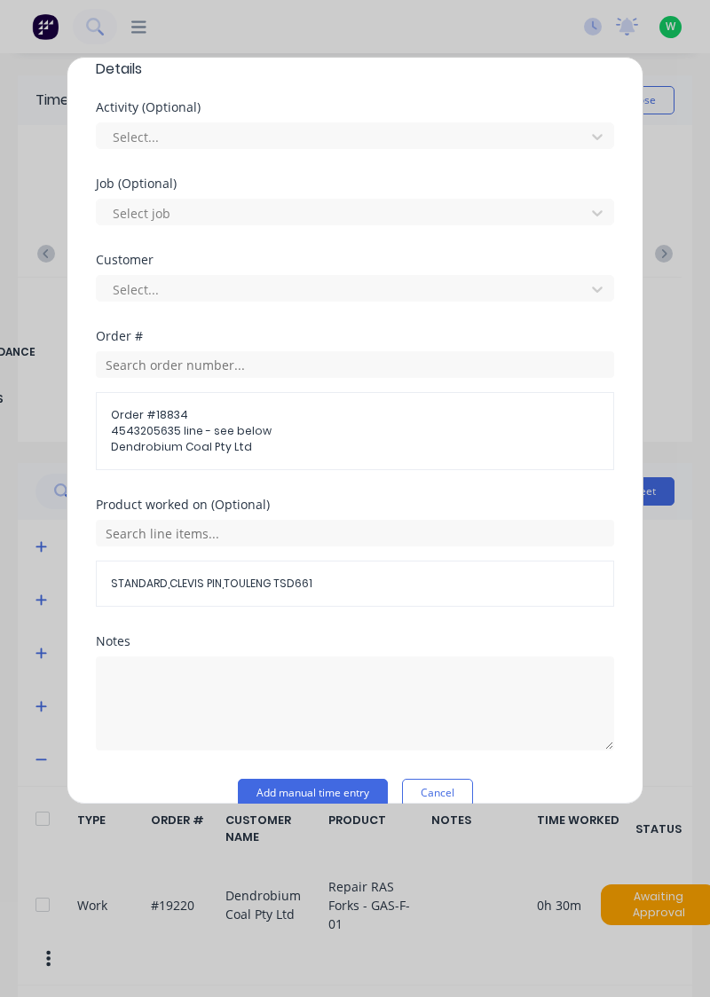
scroll to position [589, 0]
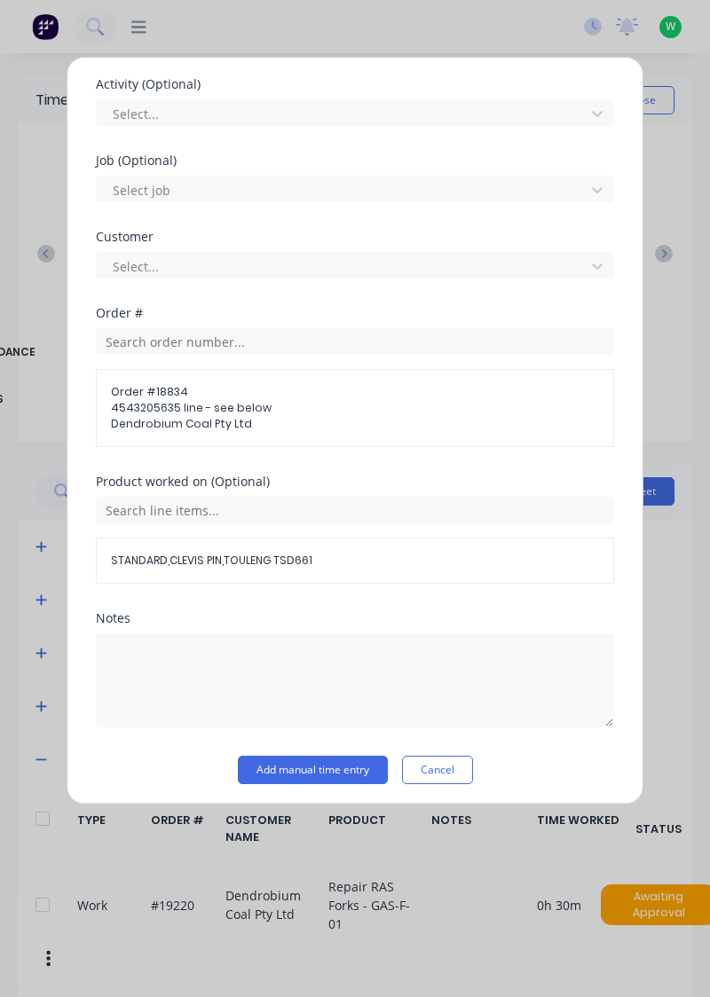
click at [351, 765] on button "Add manual time entry" at bounding box center [313, 770] width 150 height 28
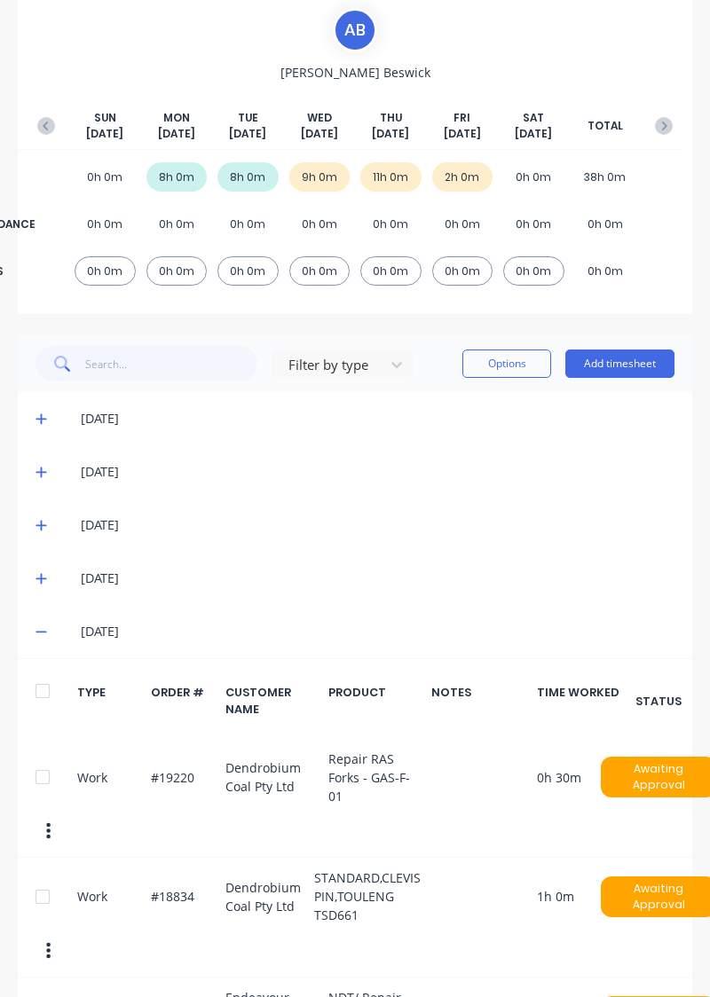
scroll to position [127, 0]
click at [642, 367] on button "Add timesheet" at bounding box center [619, 364] width 109 height 28
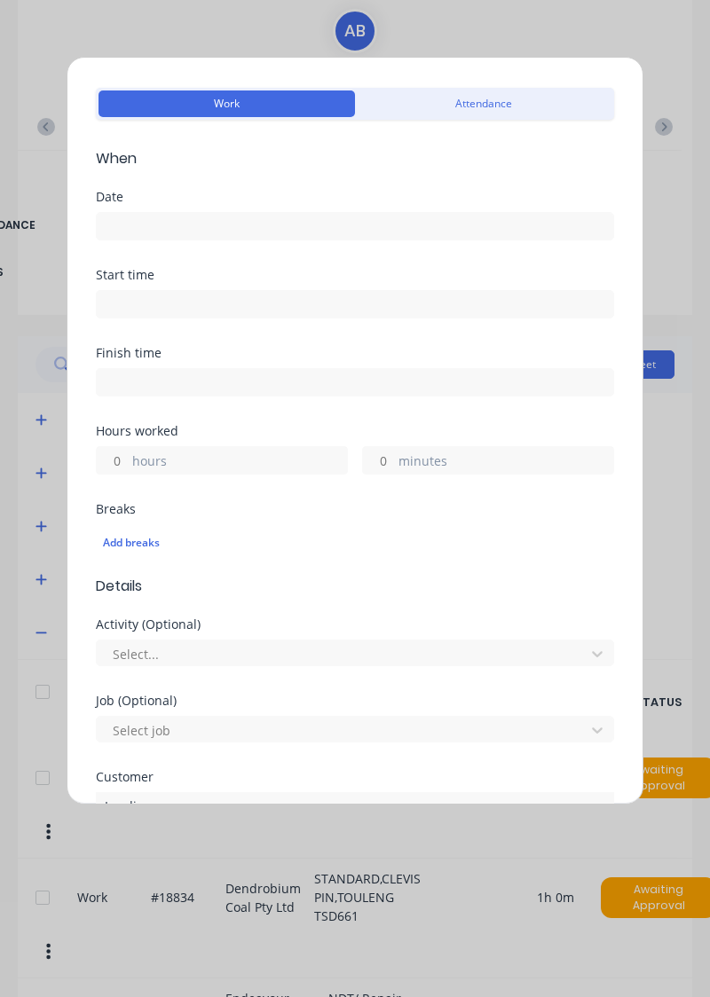
scroll to position [51, 0]
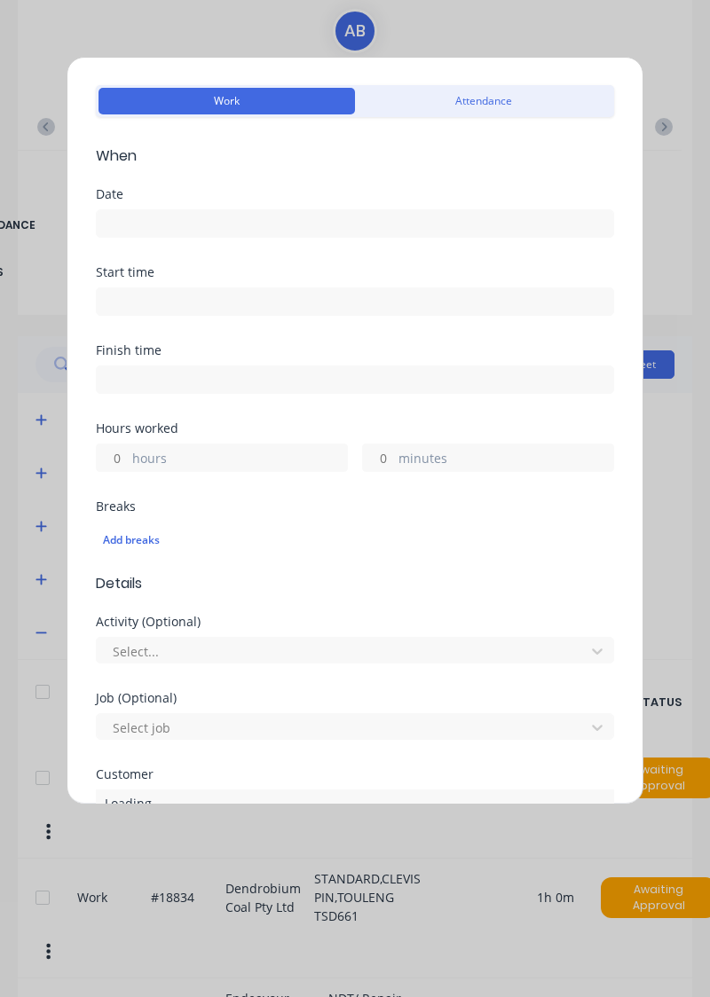
click at [385, 222] on input at bounding box center [355, 223] width 516 height 27
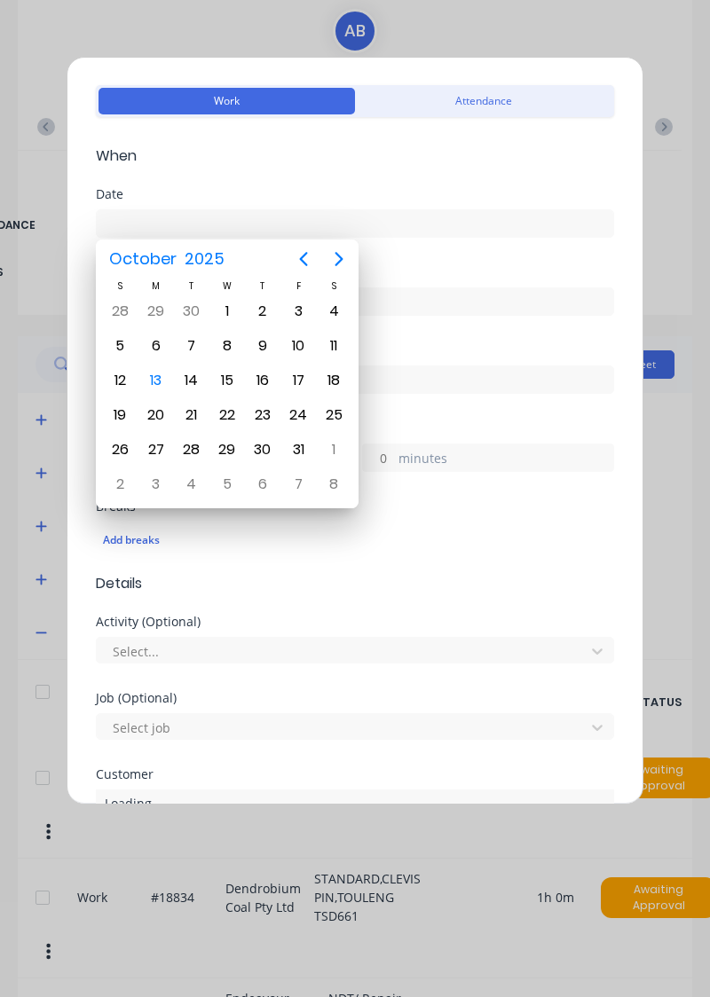
click at [292, 344] on div "10" at bounding box center [298, 346] width 27 height 27
type input "10/10/2025"
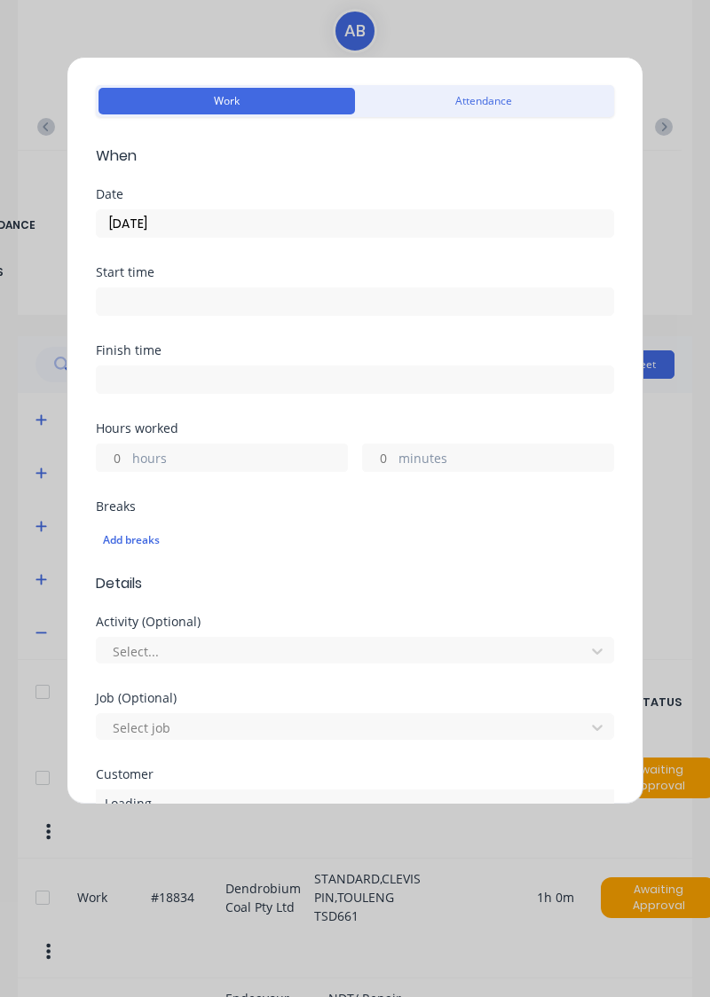
click at [223, 449] on label "hours" at bounding box center [239, 460] width 215 height 22
click at [128, 449] on input "hours" at bounding box center [112, 457] width 31 height 27
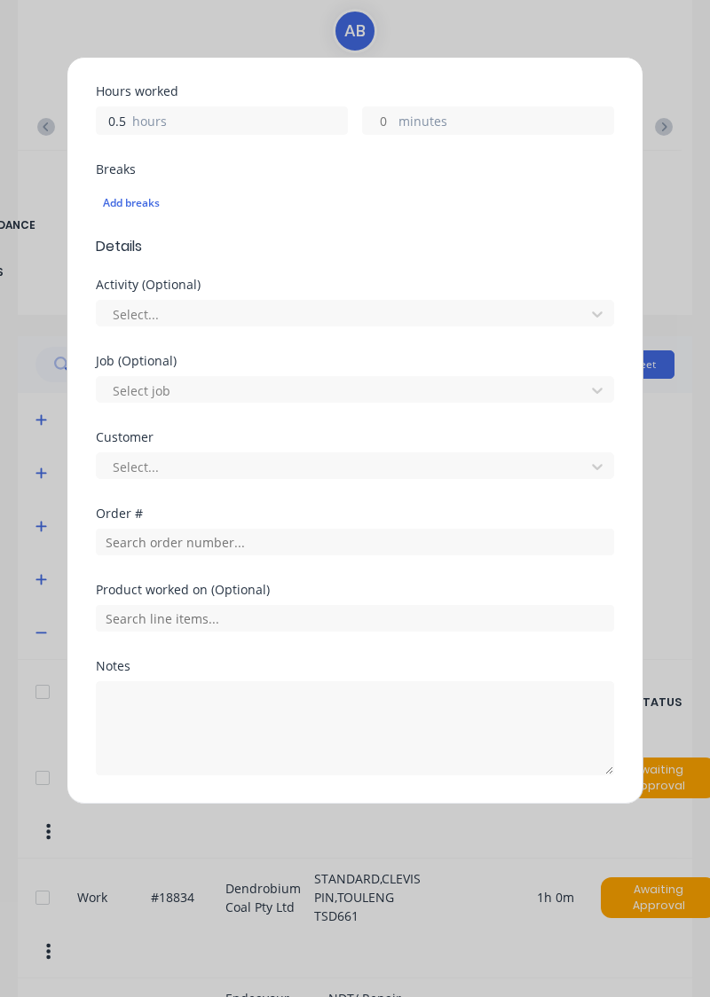
scroll to position [388, 0]
type input "0.5"
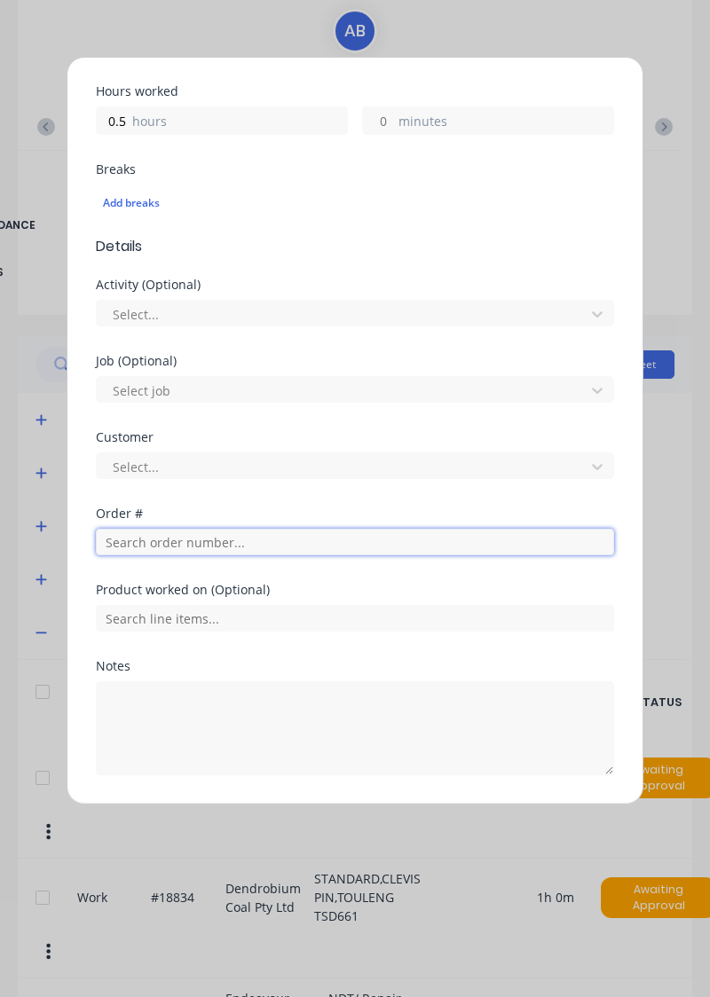
click at [303, 545] on input "text" at bounding box center [355, 542] width 518 height 27
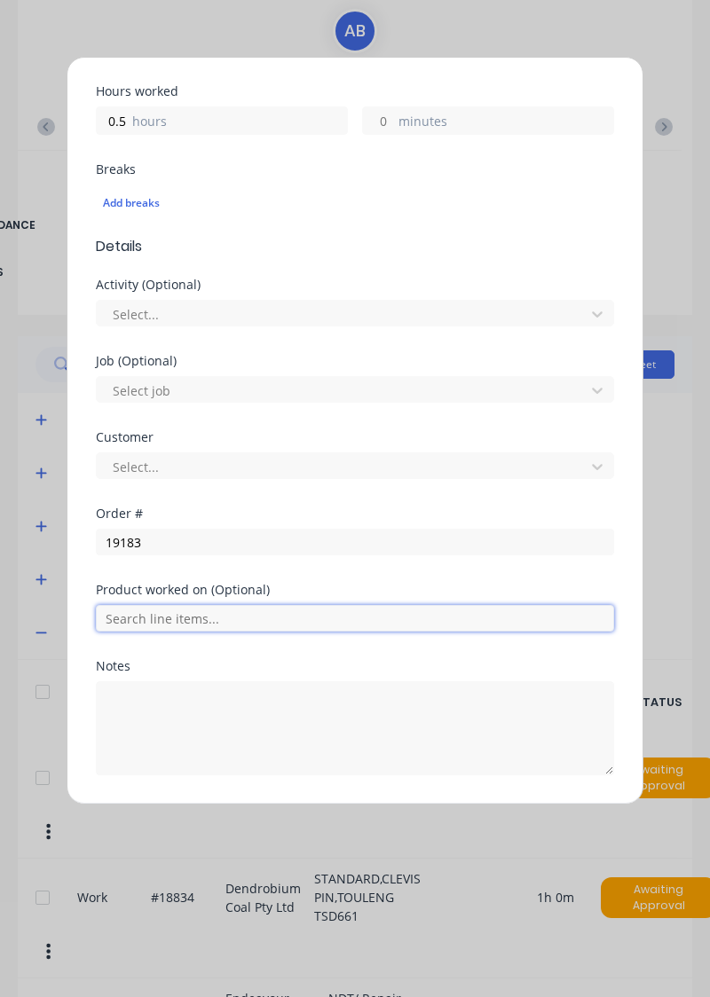
click at [239, 605] on input "text" at bounding box center [355, 618] width 518 height 27
click at [192, 608] on input "text" at bounding box center [355, 618] width 518 height 27
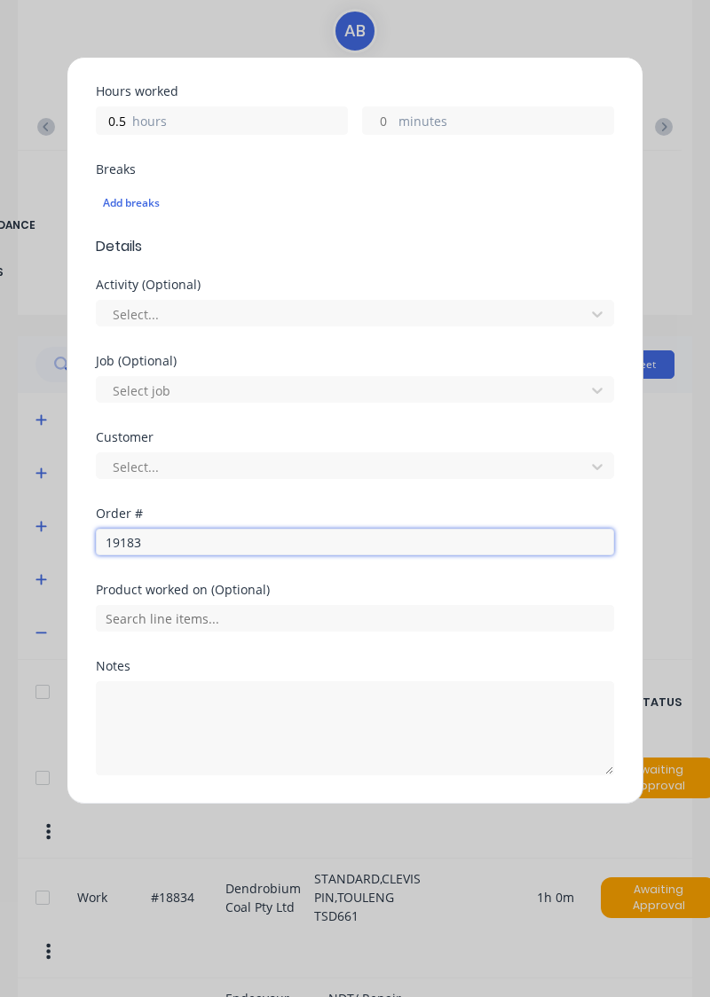
click at [241, 535] on input "19183" at bounding box center [355, 542] width 518 height 27
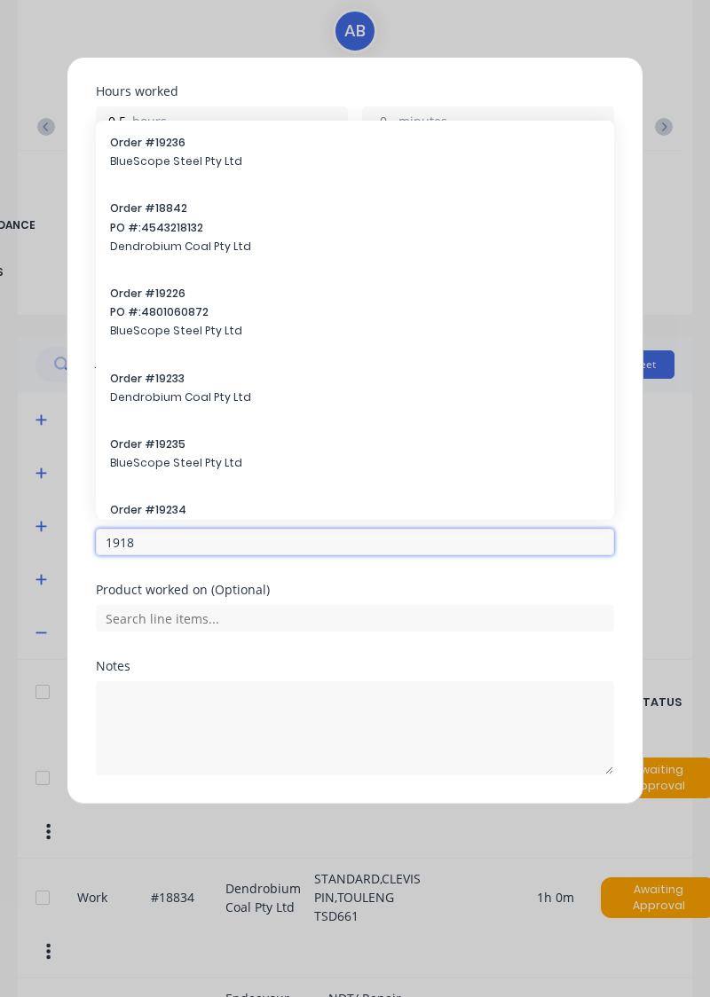
type input "19183"
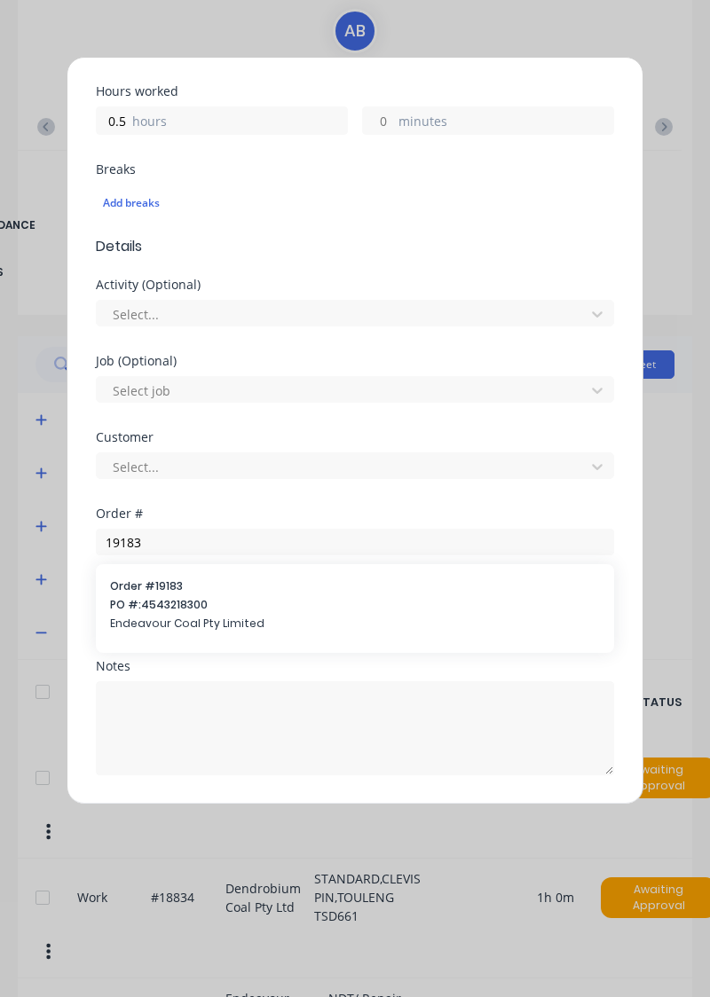
click at [206, 585] on span "Order # 19183" at bounding box center [355, 586] width 490 height 16
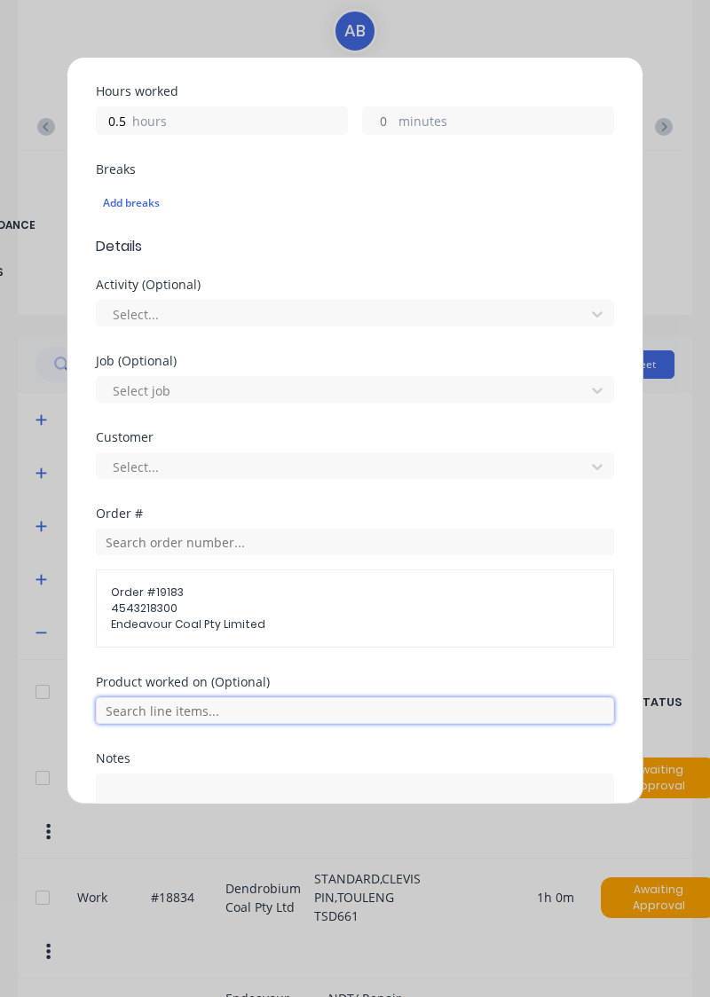
click at [208, 701] on input "text" at bounding box center [355, 710] width 518 height 27
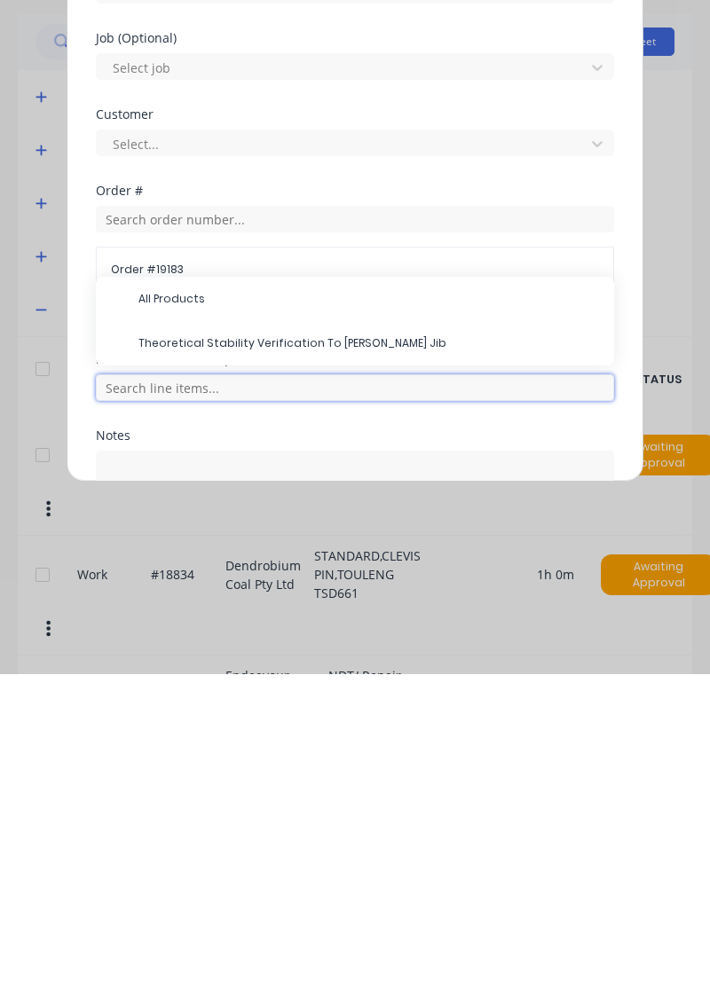
scroll to position [174, 0]
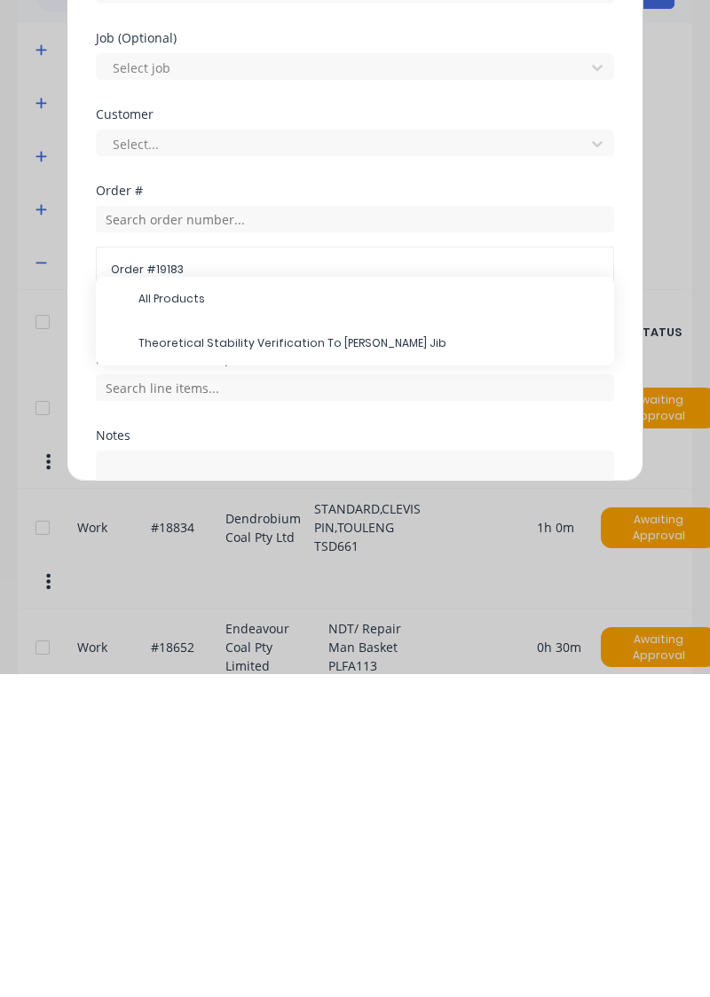
click at [327, 637] on div "All Products" at bounding box center [355, 622] width 518 height 44
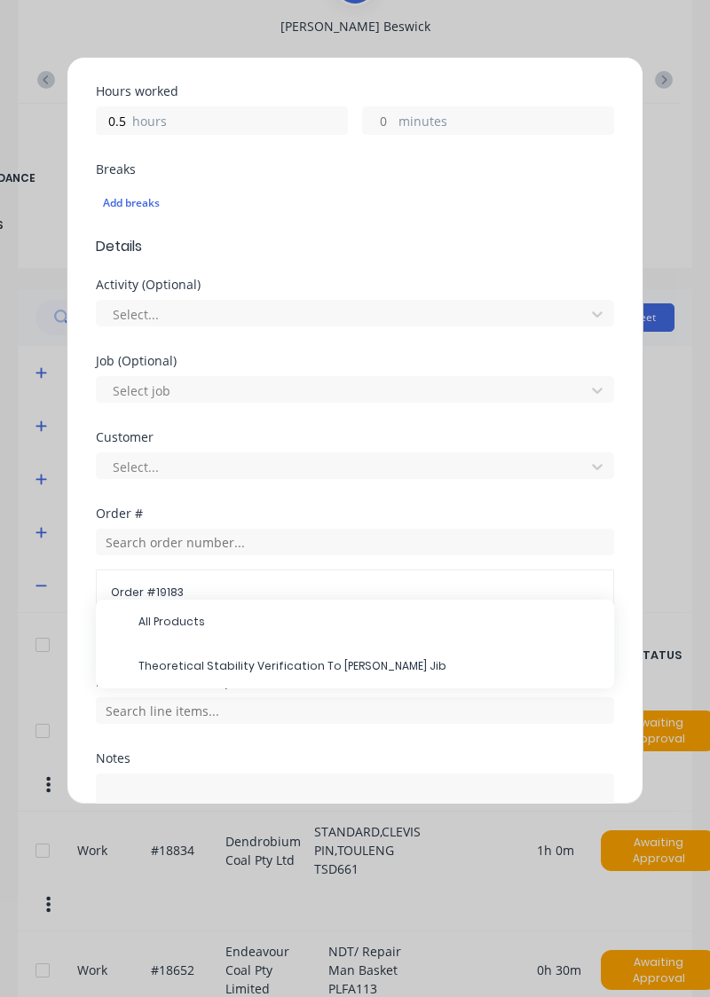
click at [255, 667] on span "Theoretical Stability Verification To Roberts Jib" at bounding box center [368, 666] width 461 height 16
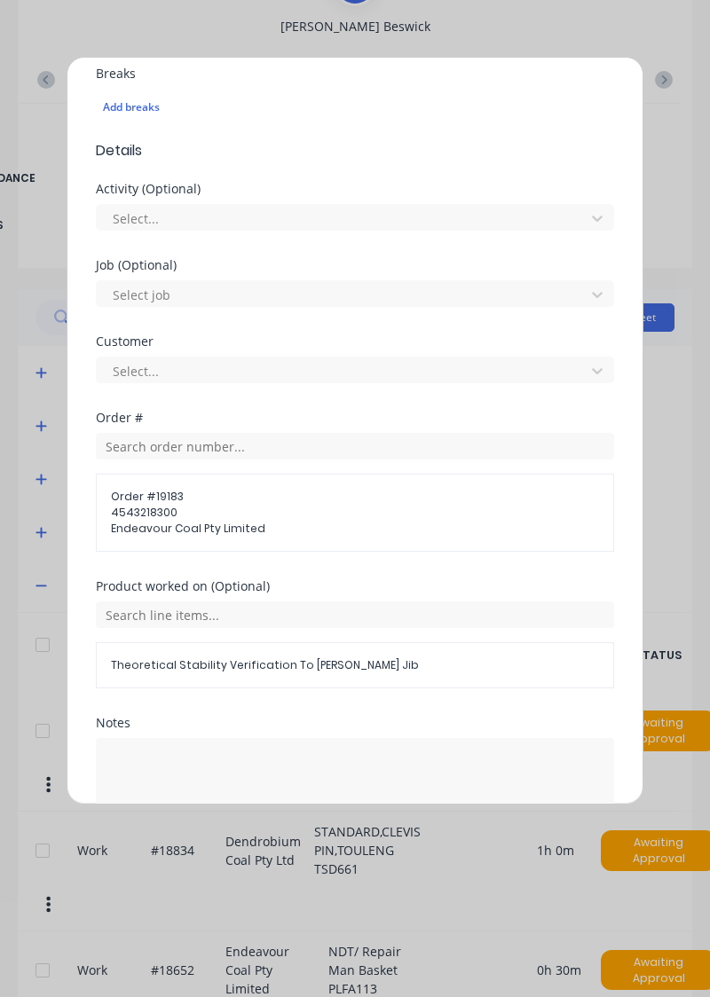
scroll to position [589, 0]
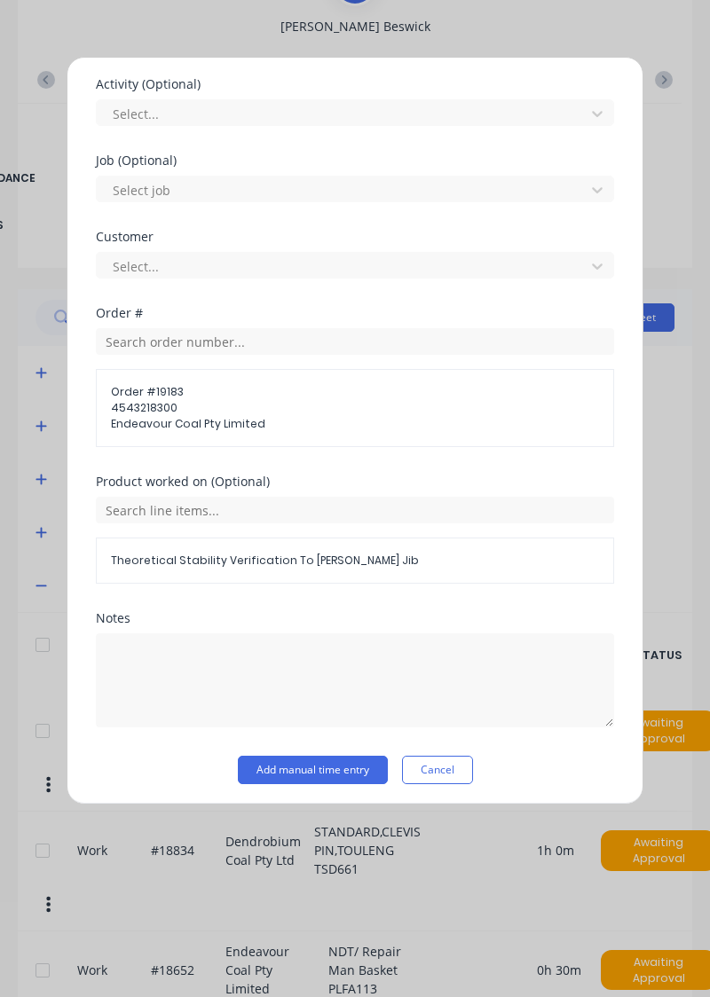
click at [319, 769] on button "Add manual time entry" at bounding box center [313, 770] width 150 height 28
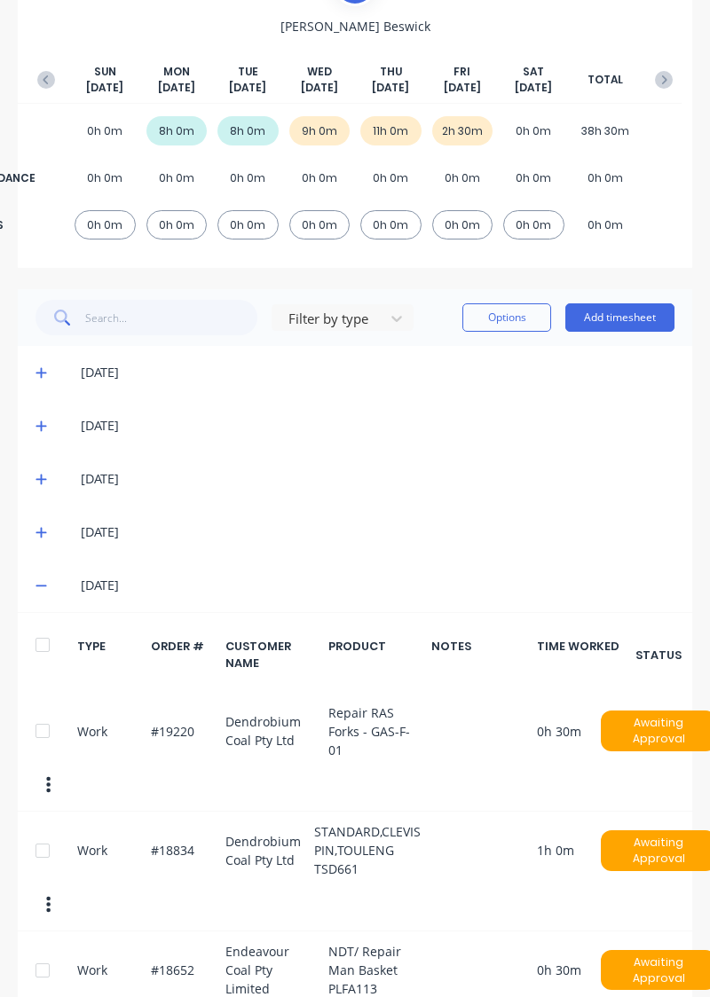
click at [641, 310] on button "Add timesheet" at bounding box center [619, 317] width 109 height 28
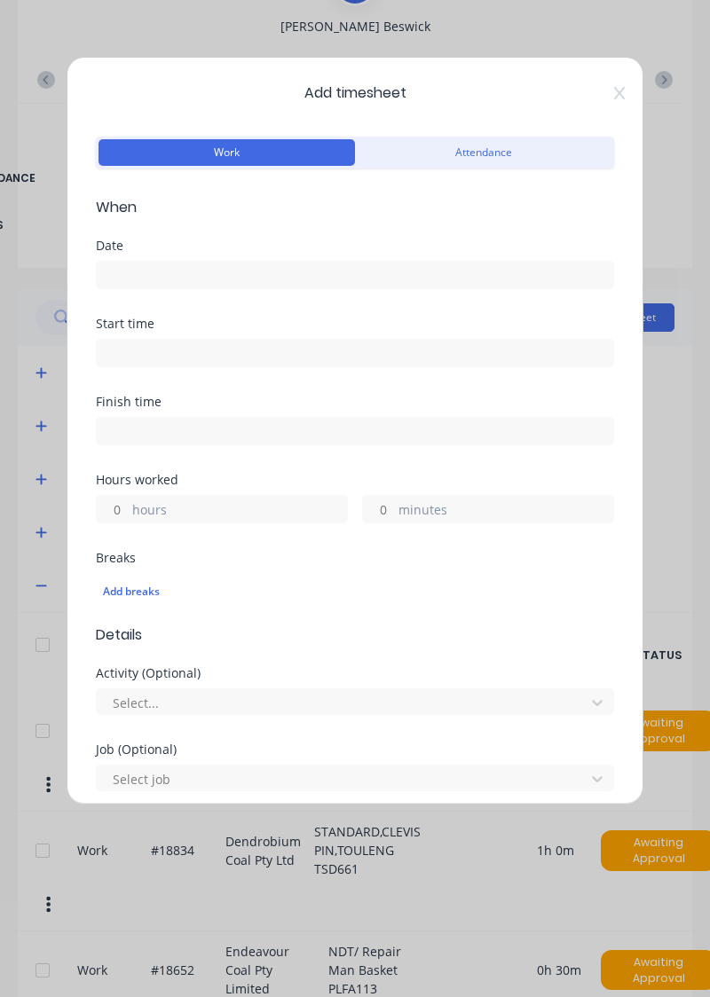
click at [395, 271] on input at bounding box center [355, 275] width 516 height 27
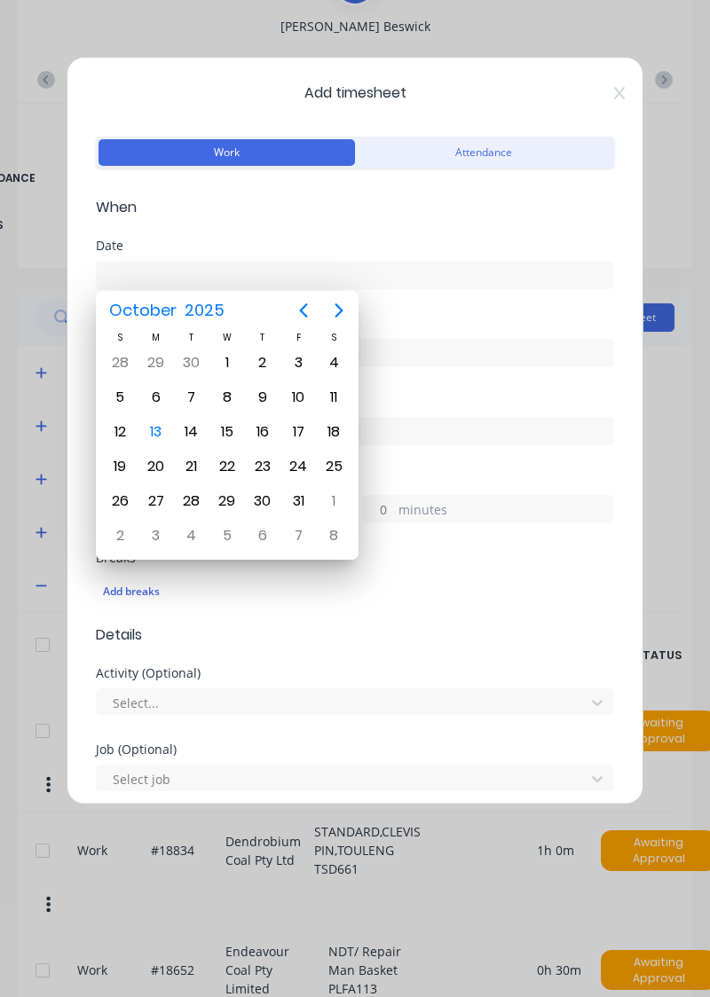
click at [293, 395] on div "10" at bounding box center [298, 397] width 27 height 27
type input "10/10/2025"
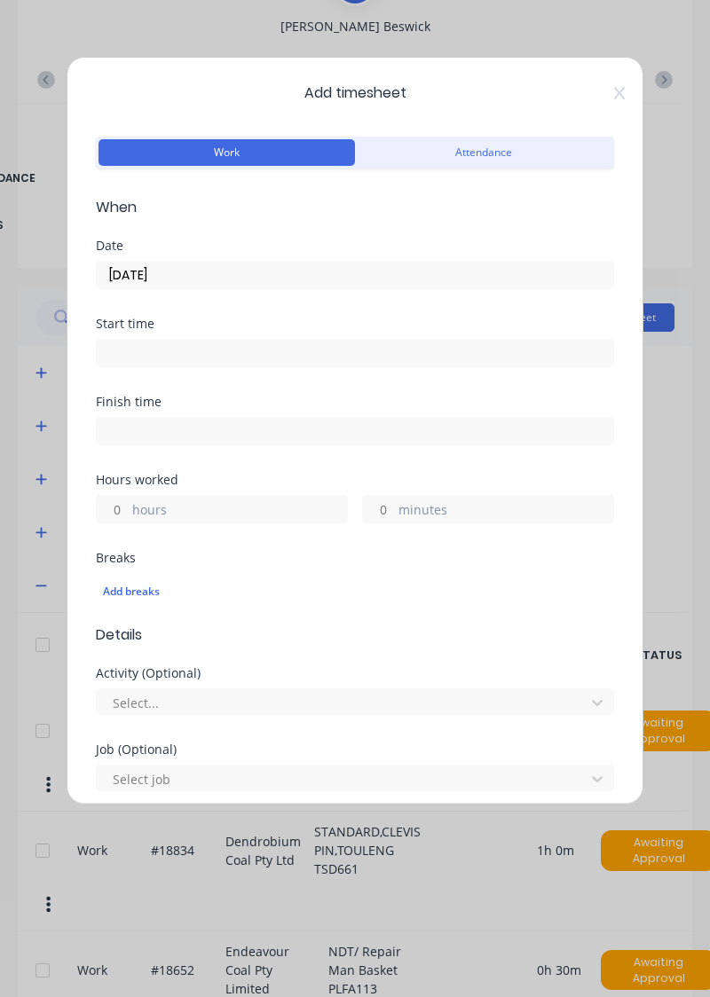
click at [229, 501] on label "hours" at bounding box center [239, 511] width 215 height 22
click at [128, 501] on input "hours" at bounding box center [112, 509] width 31 height 27
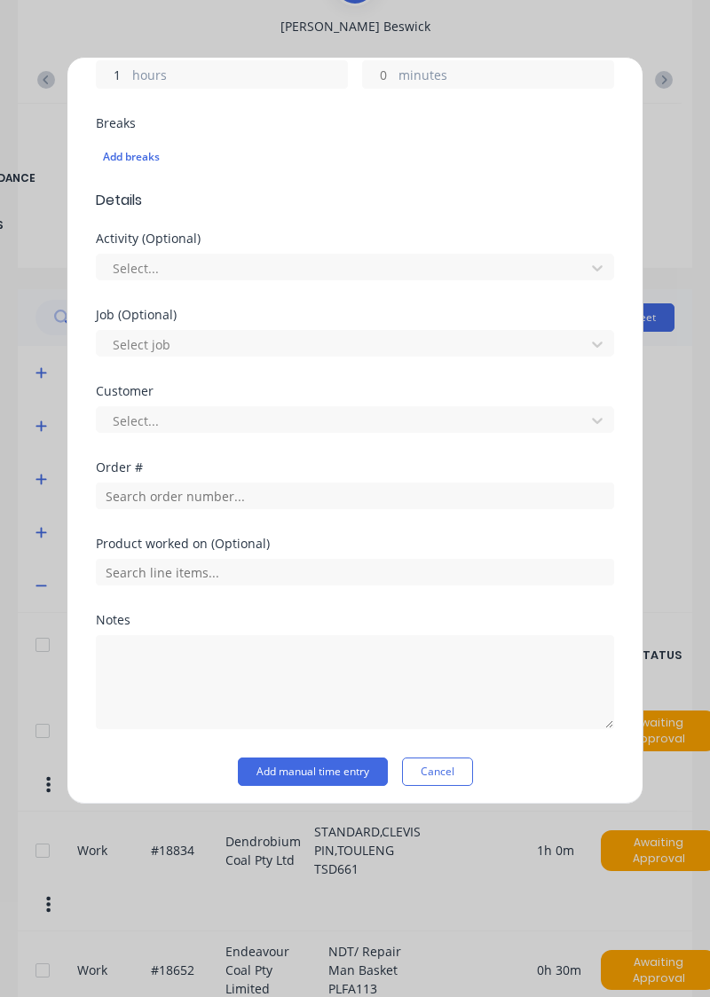
scroll to position [437, 0]
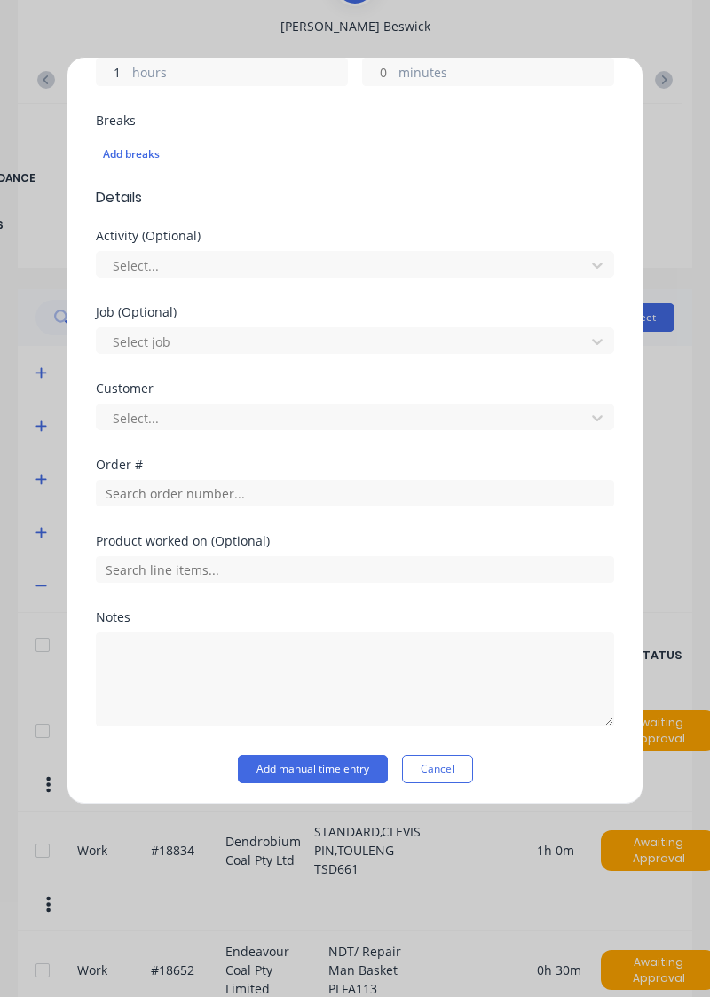
type input "1"
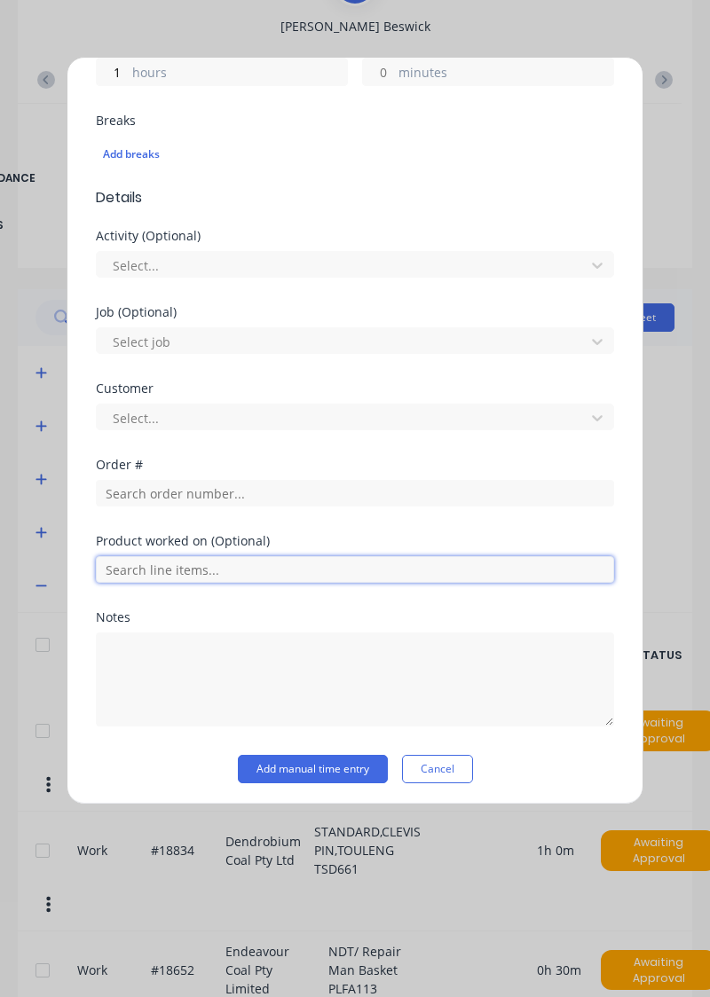
click at [269, 561] on input "text" at bounding box center [355, 569] width 518 height 27
type input "1"
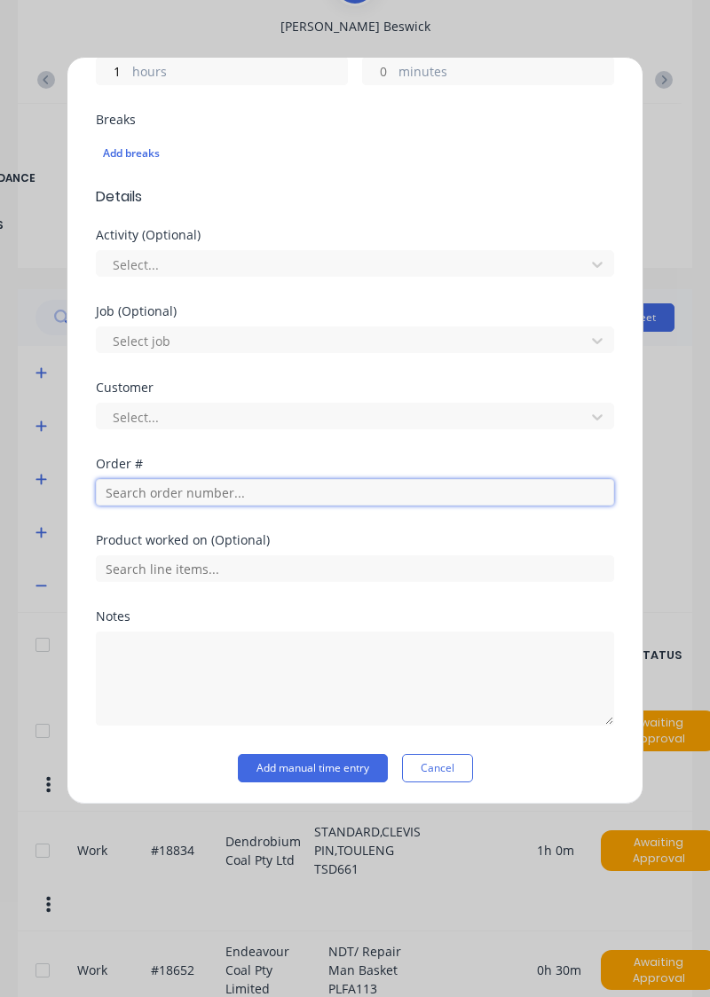
click at [264, 491] on input "text" at bounding box center [355, 492] width 518 height 27
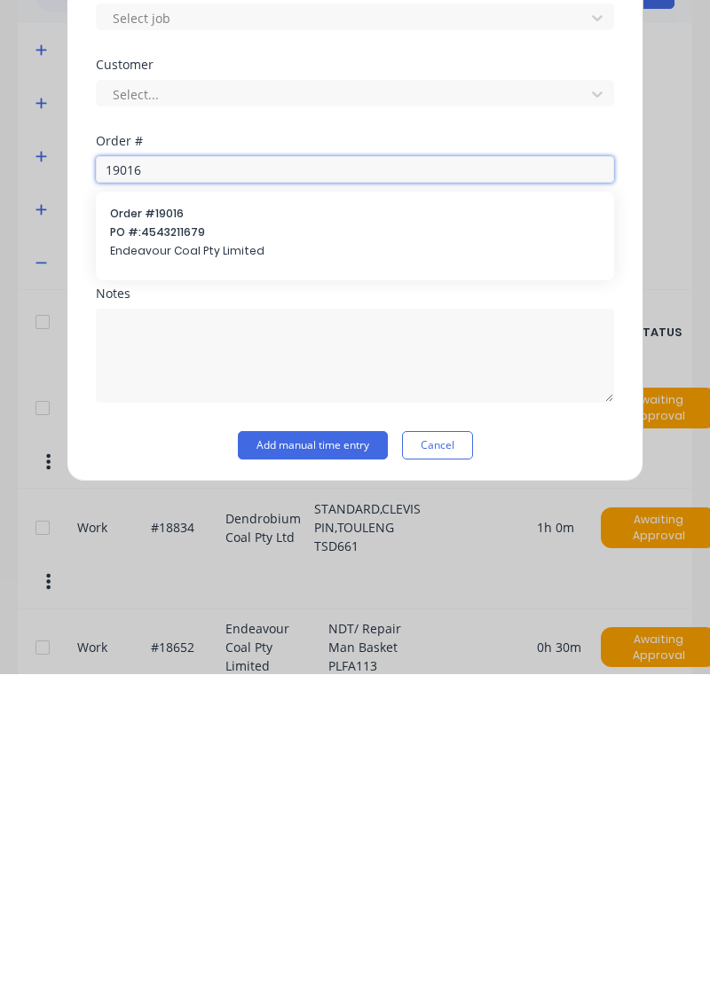
scroll to position [382, 0]
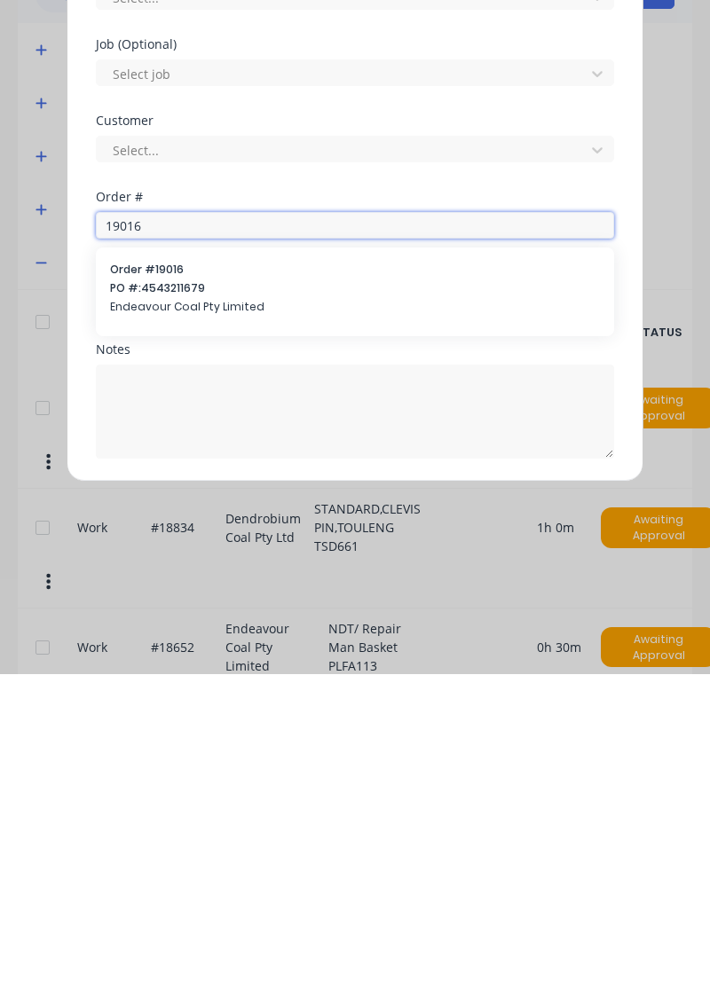
type input "19016"
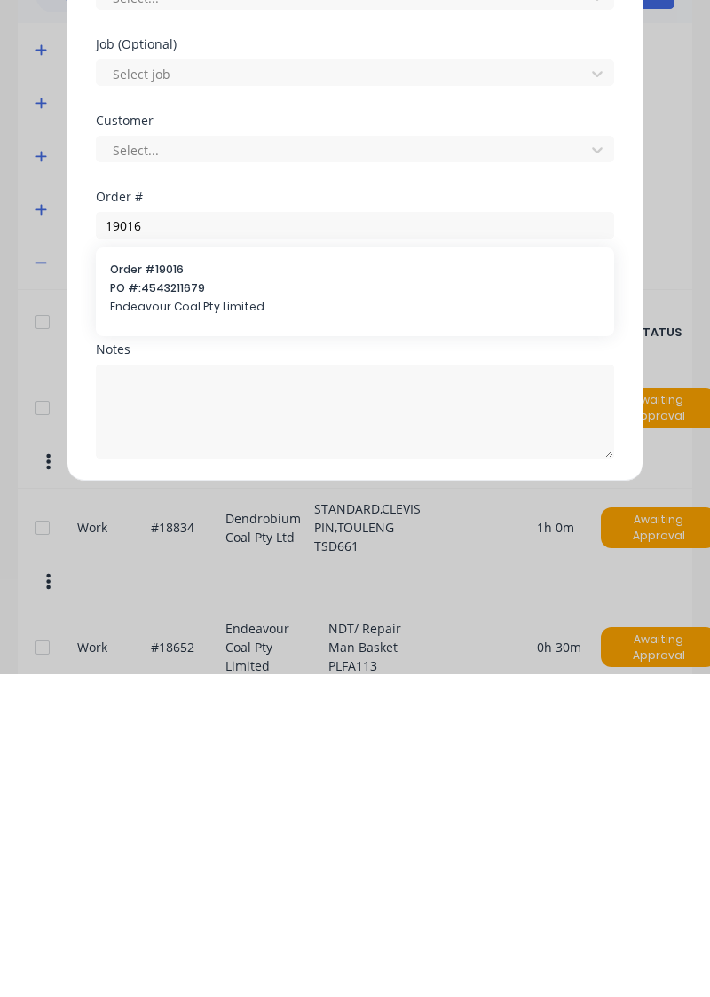
click at [174, 603] on span "PO #: 4543211679" at bounding box center [355, 611] width 490 height 16
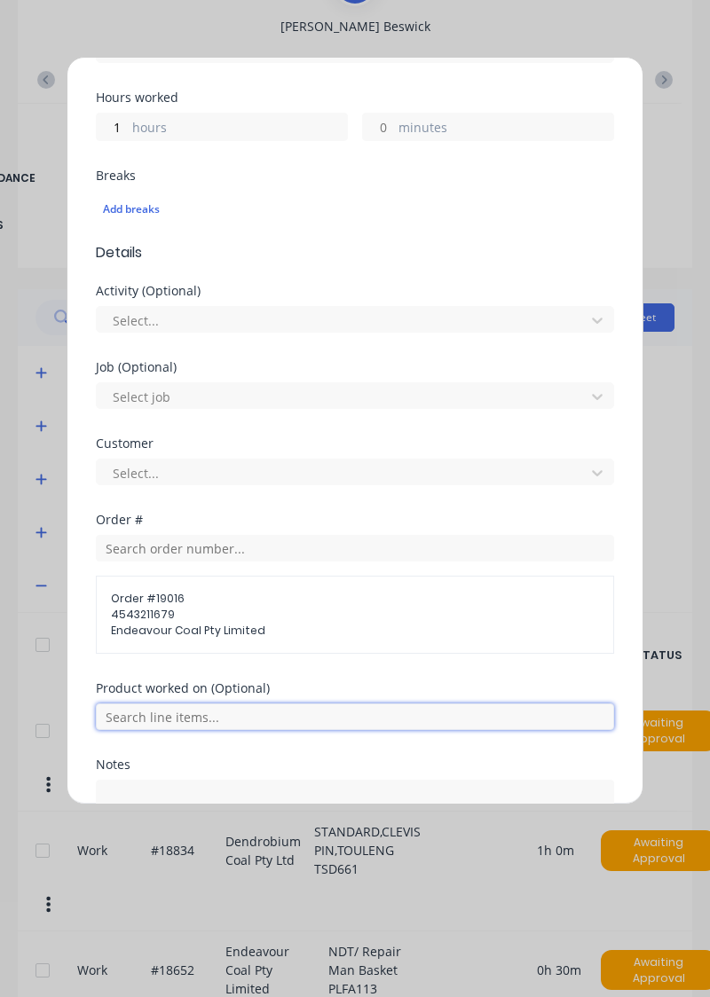
click at [206, 717] on input "text" at bounding box center [355, 716] width 518 height 27
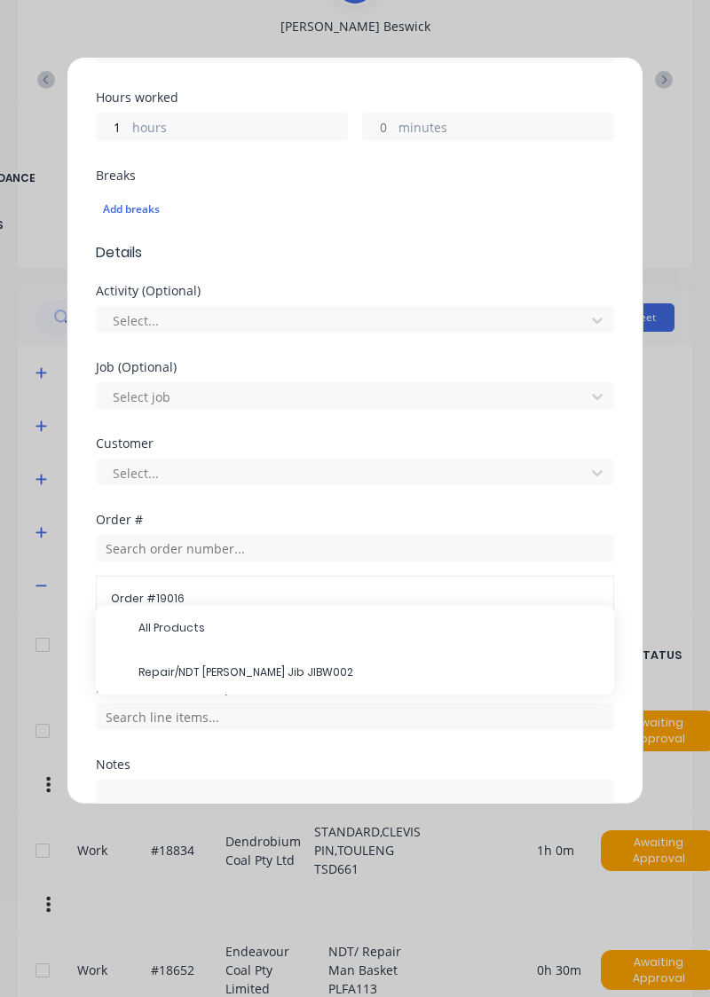
click at [277, 669] on span "Repair/NDT Roberts Jib JIBW002" at bounding box center [368, 672] width 461 height 16
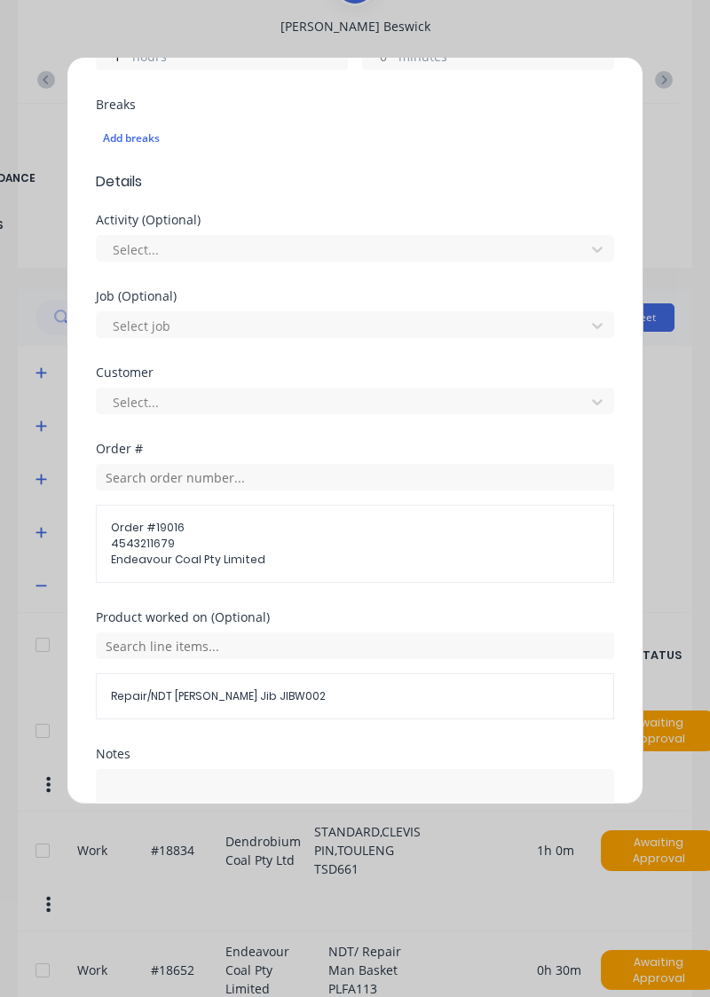
scroll to position [534, 0]
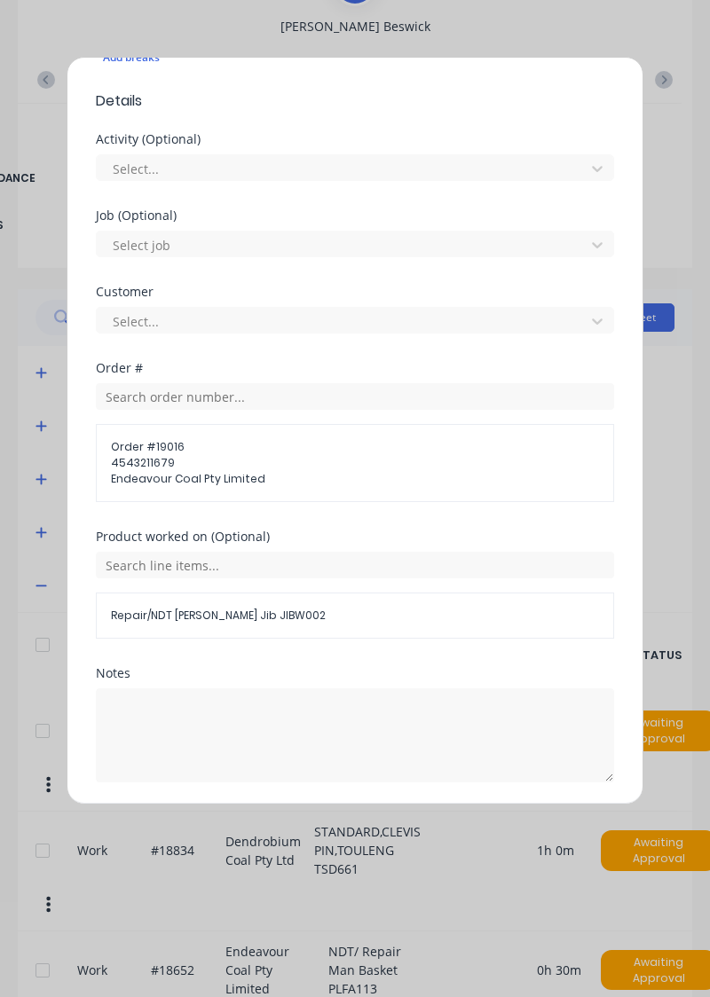
click at [330, 825] on button "Add manual time entry" at bounding box center [313, 825] width 150 height 28
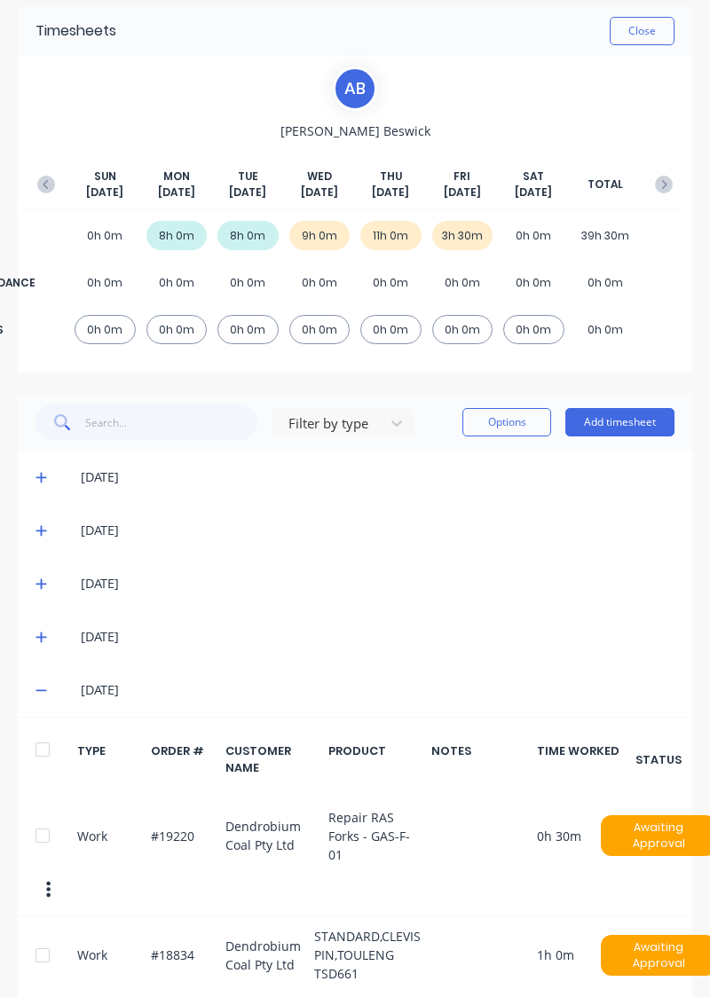
scroll to position [67, 0]
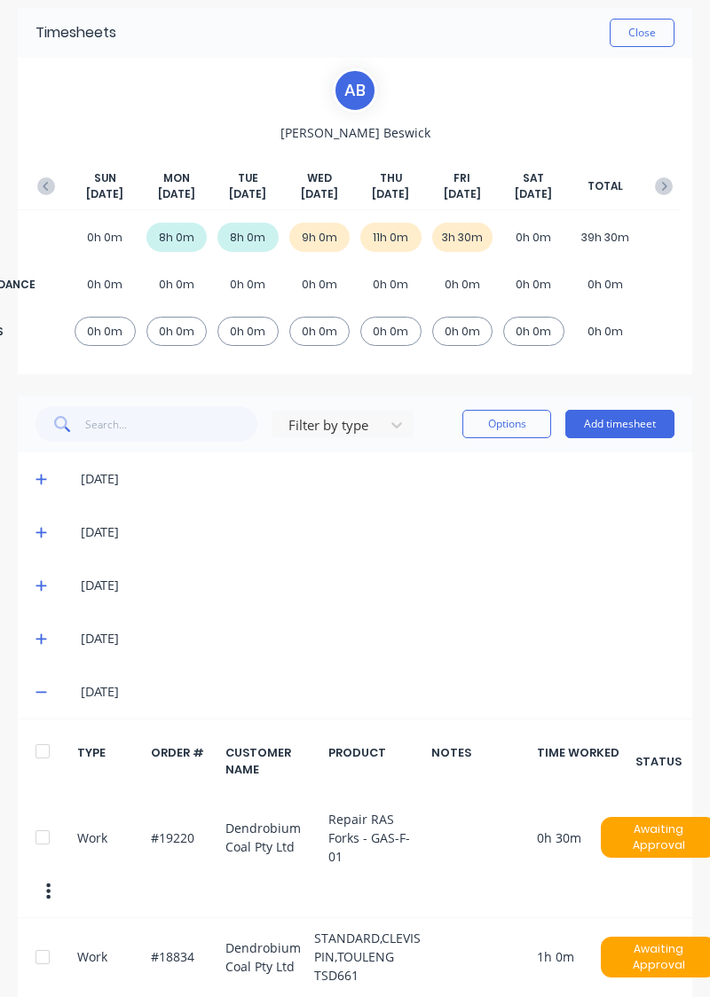
click at [617, 427] on button "Add timesheet" at bounding box center [619, 424] width 109 height 28
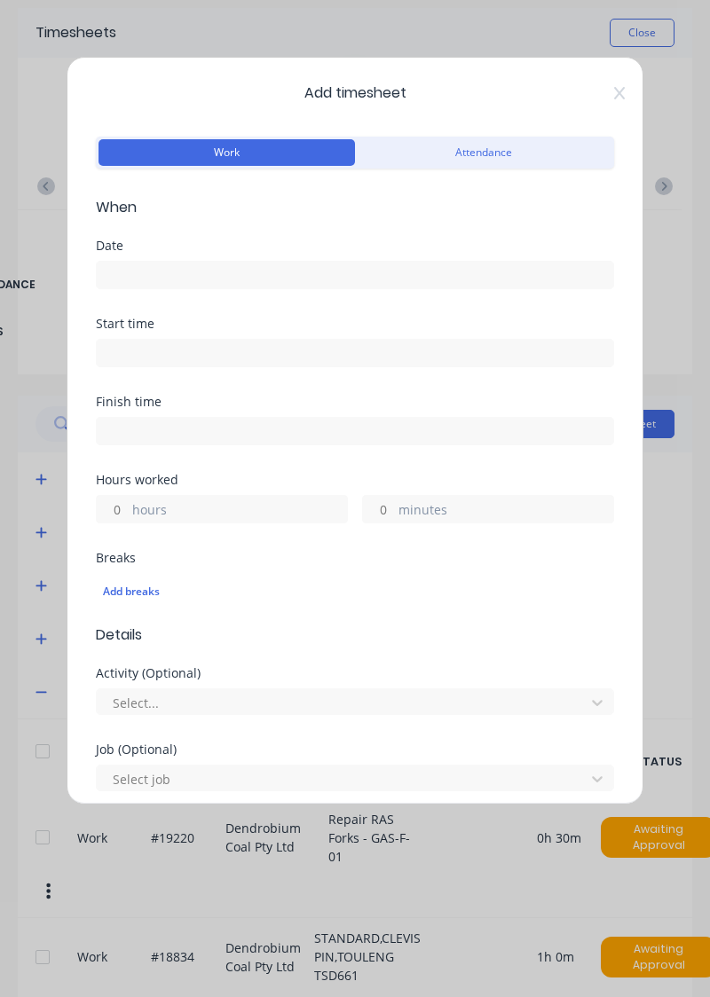
click at [361, 278] on input at bounding box center [355, 275] width 516 height 27
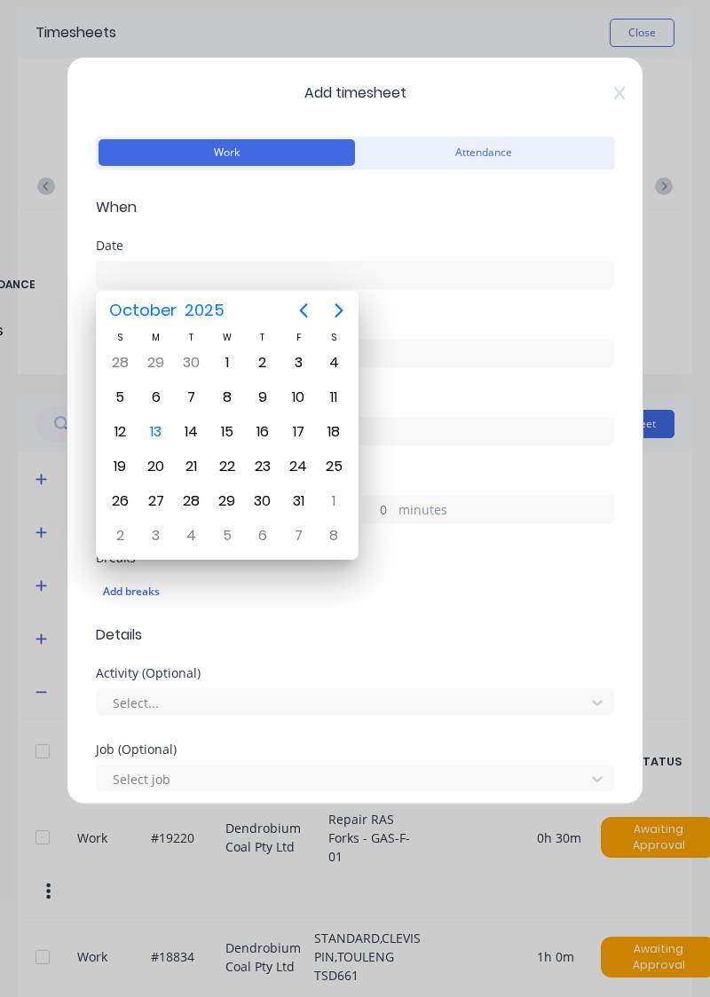
click at [297, 391] on div "10" at bounding box center [298, 397] width 27 height 27
type input "10/10/2025"
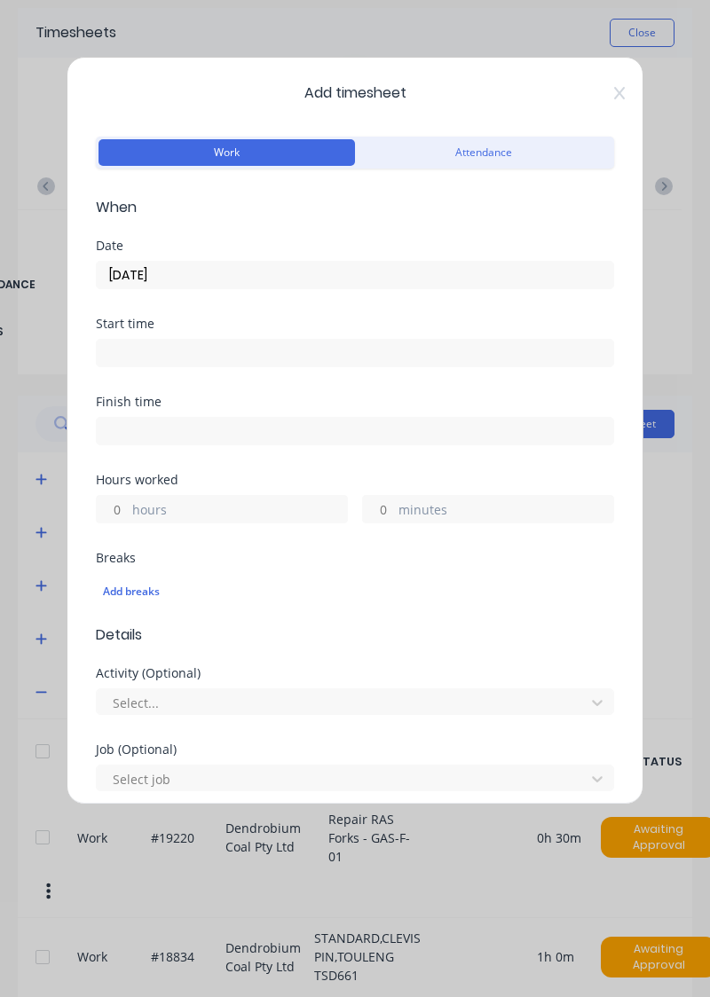
click at [261, 503] on label "hours" at bounding box center [239, 511] width 215 height 22
click at [128, 503] on input "hours" at bounding box center [112, 509] width 31 height 27
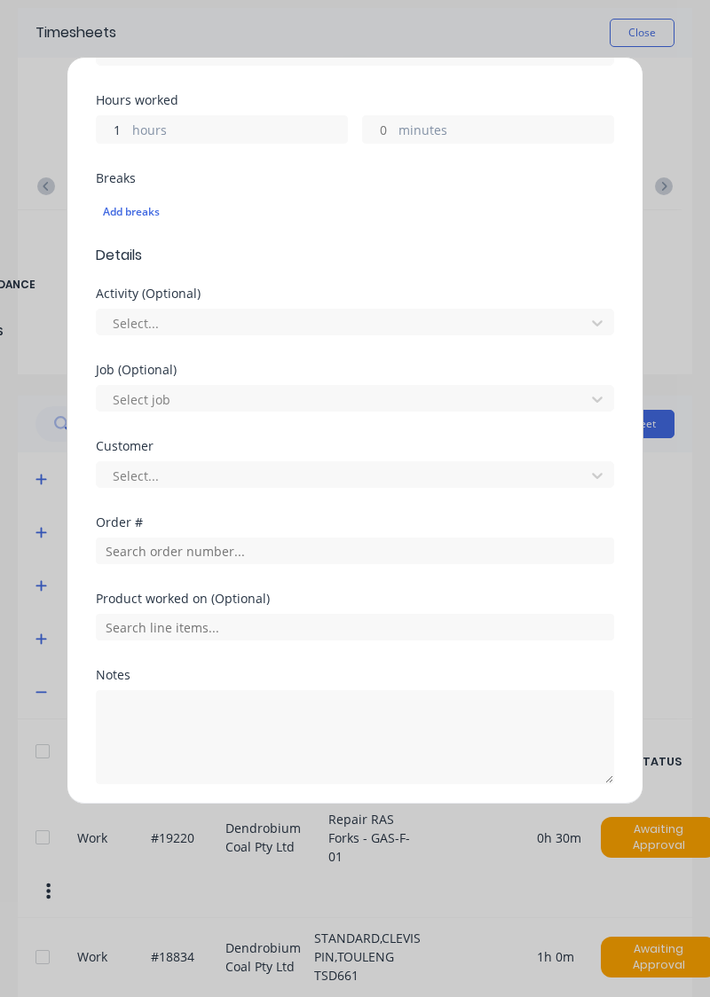
scroll to position [438, 0]
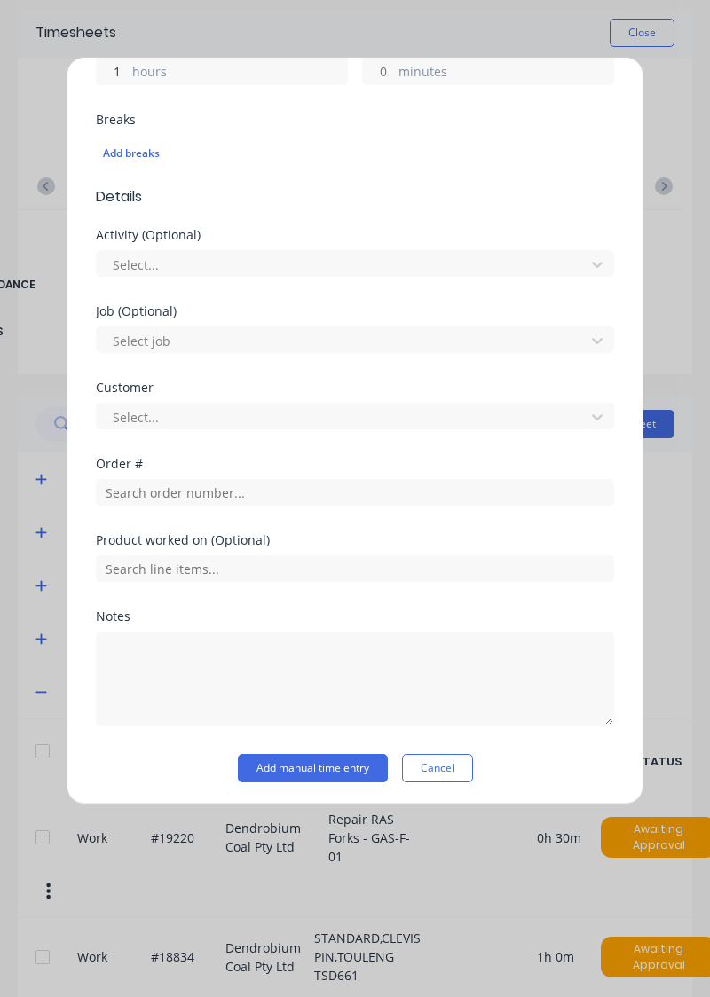
type input "1"
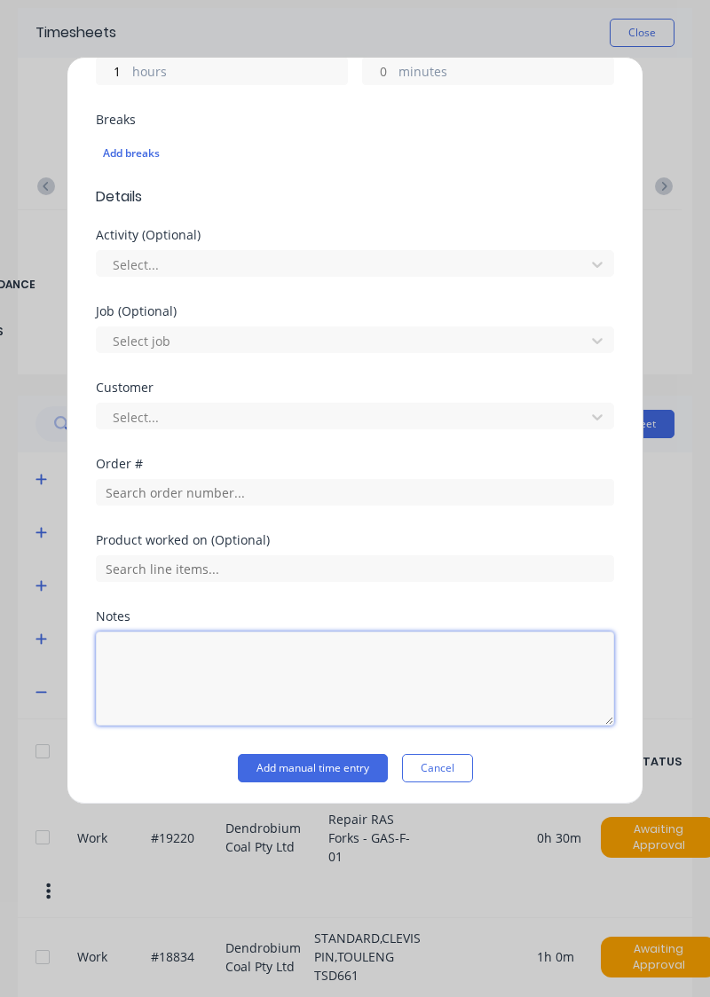
click at [268, 649] on textarea at bounding box center [355, 678] width 518 height 94
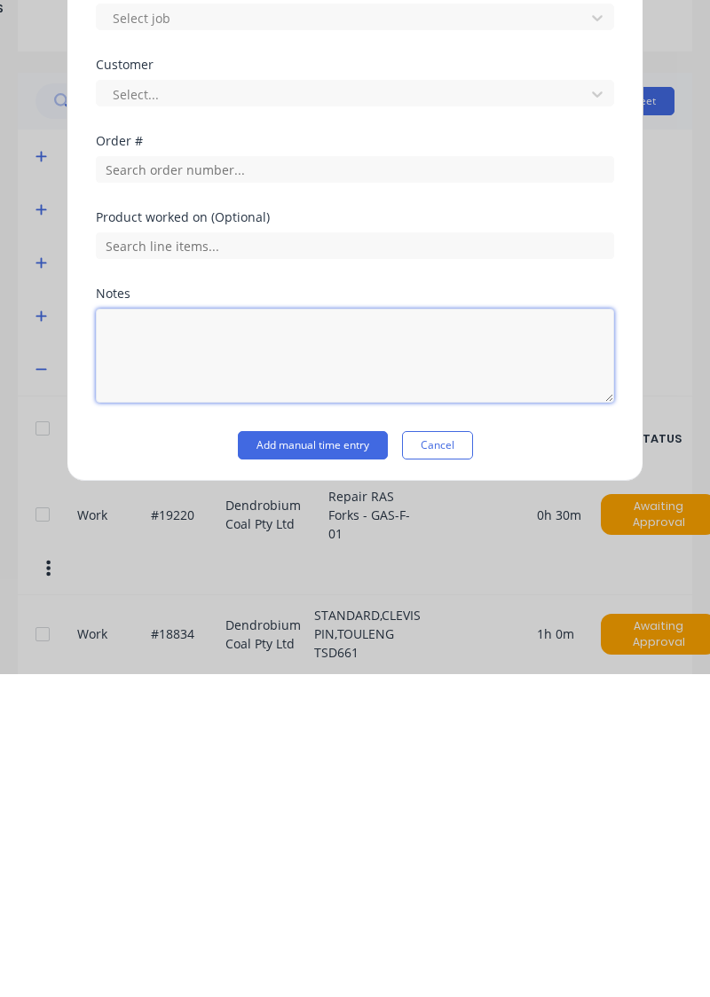
scroll to position [83, 0]
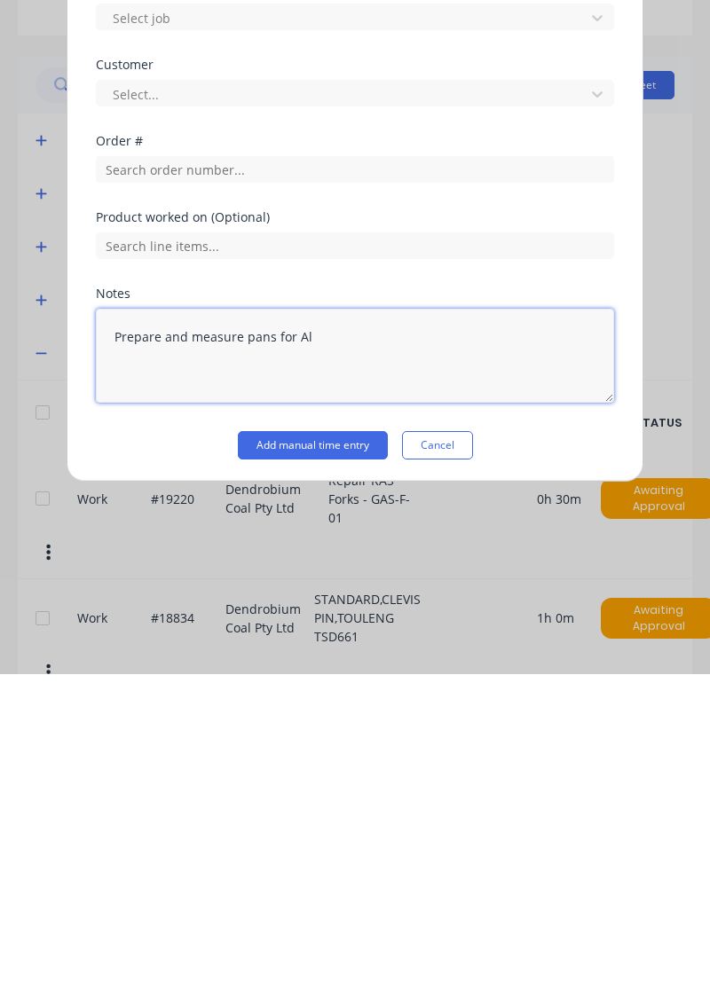
click at [267, 663] on textarea "Prepare and measure pans for Al" at bounding box center [355, 678] width 518 height 94
type textarea "Prepare and measure pans to make plates and gussets for Al"
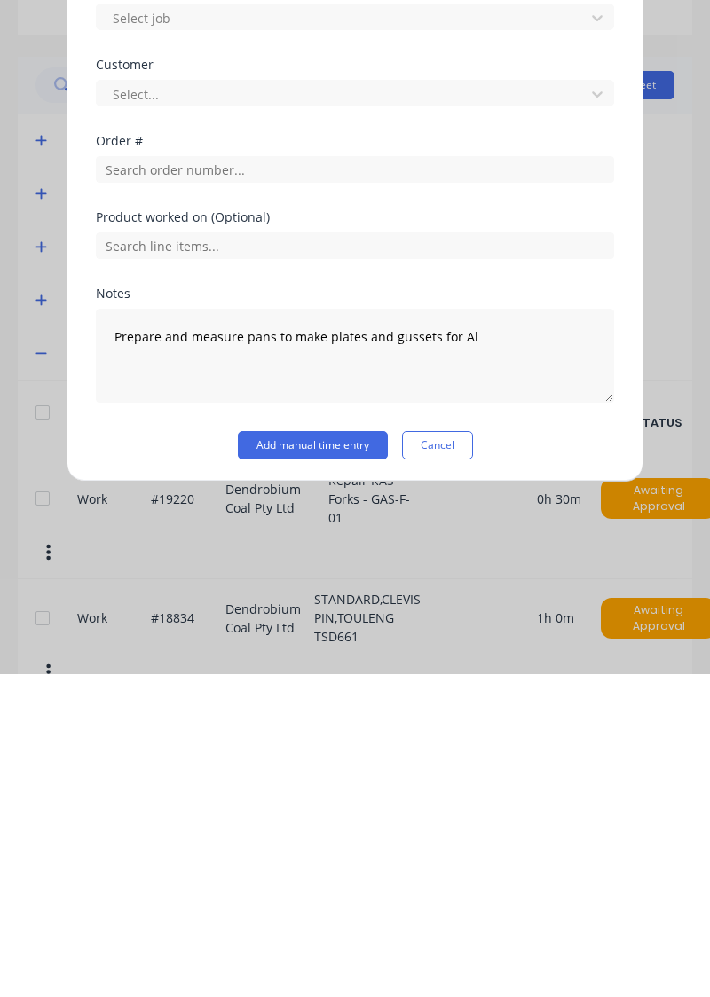
click at [312, 763] on button "Add manual time entry" at bounding box center [313, 768] width 150 height 28
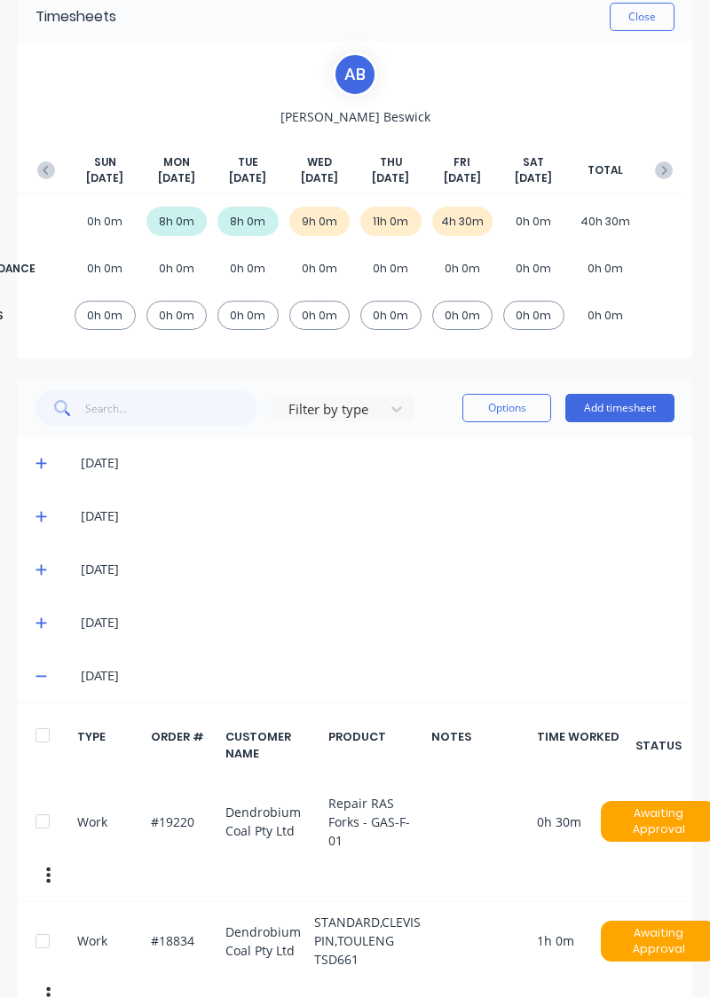
click at [589, 410] on button "Add timesheet" at bounding box center [619, 408] width 109 height 28
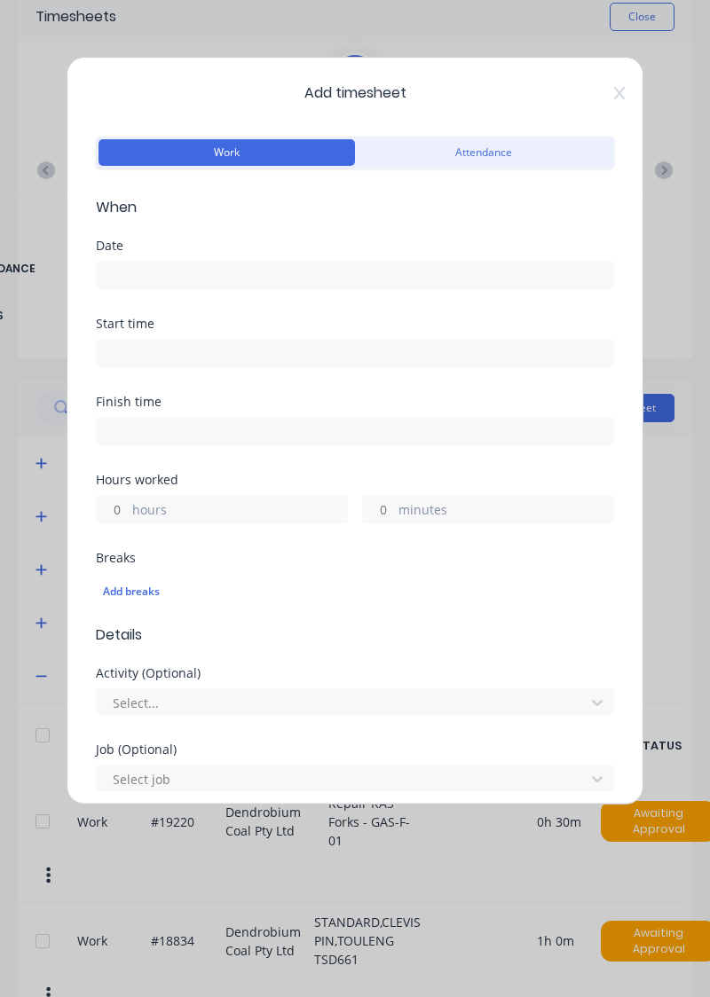
click at [427, 272] on input at bounding box center [355, 275] width 516 height 27
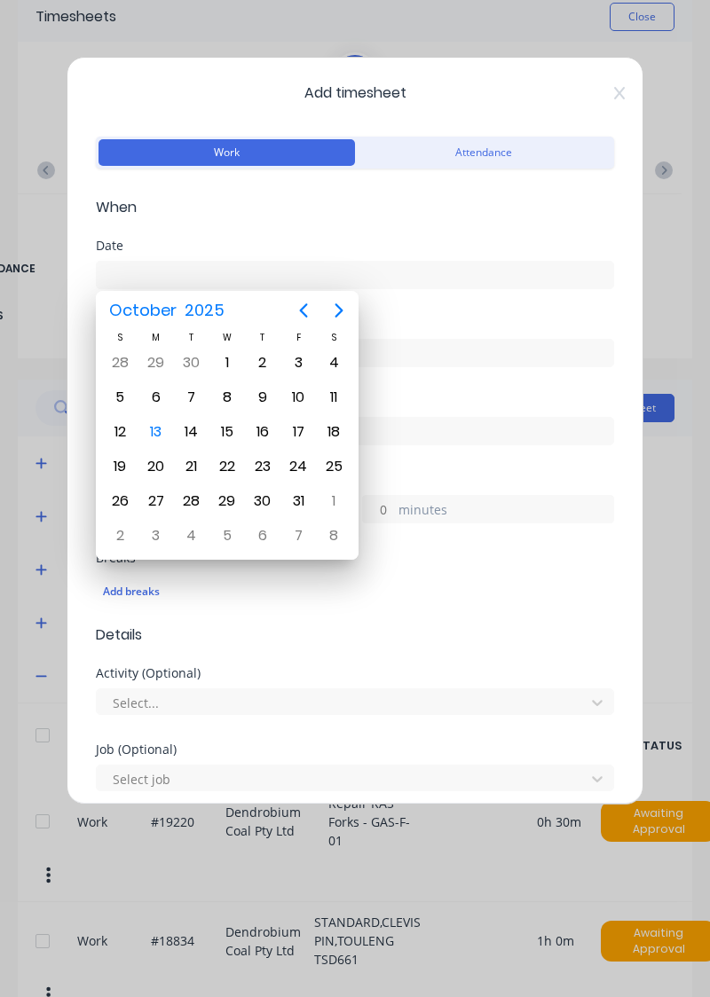
click at [291, 394] on div "10" at bounding box center [298, 397] width 27 height 27
type input "10/10/2025"
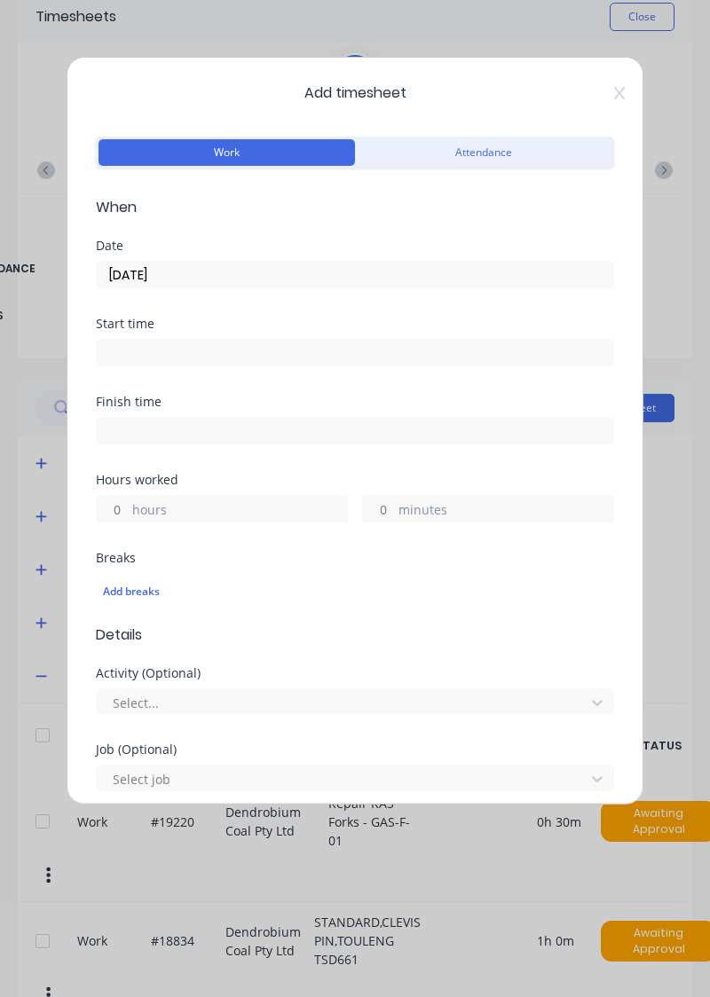
click at [211, 490] on div "hours minutes" at bounding box center [355, 506] width 518 height 33
click at [160, 504] on label "hours" at bounding box center [239, 511] width 215 height 22
click at [128, 504] on input "hours" at bounding box center [112, 509] width 31 height 27
type input "5"
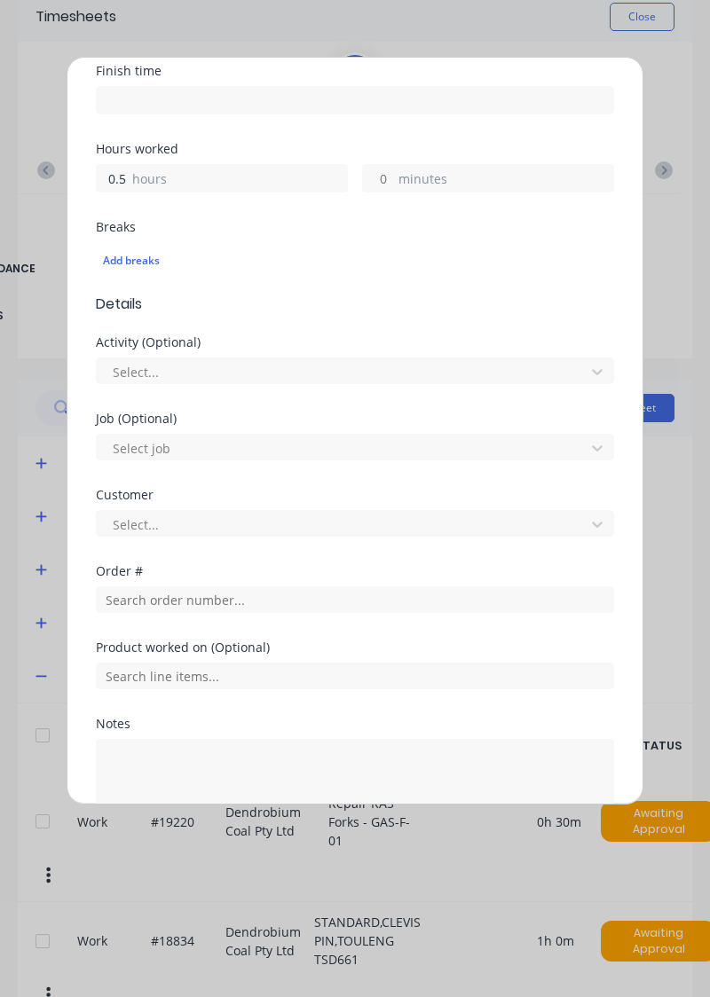
scroll to position [332, 0]
type input "0.5"
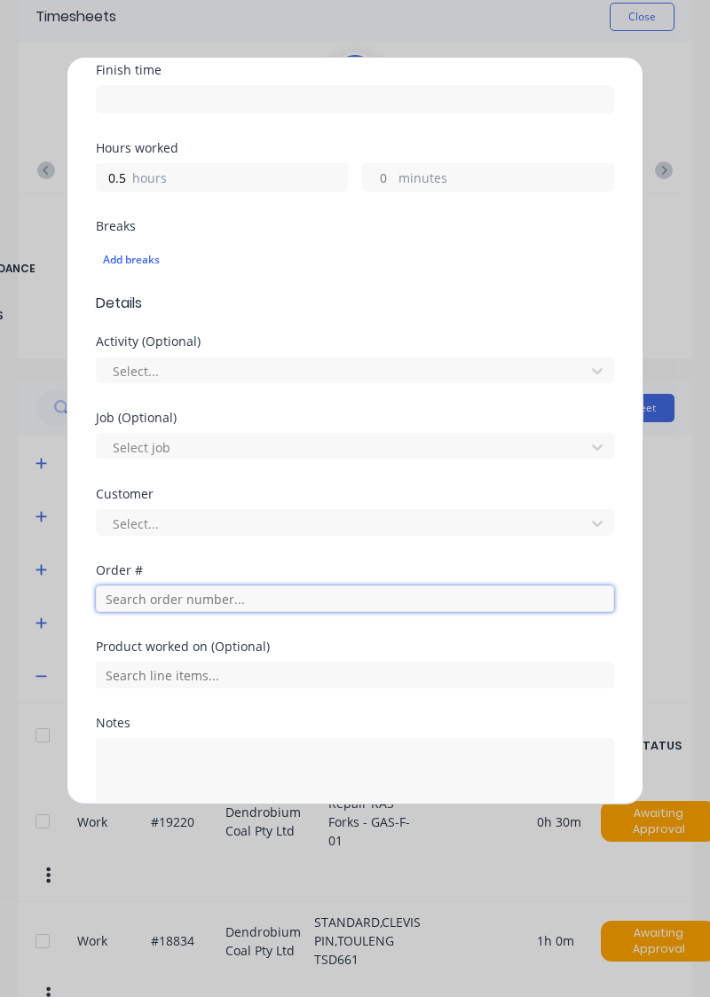
click at [283, 600] on input "text" at bounding box center [355, 598] width 518 height 27
type input "17943"
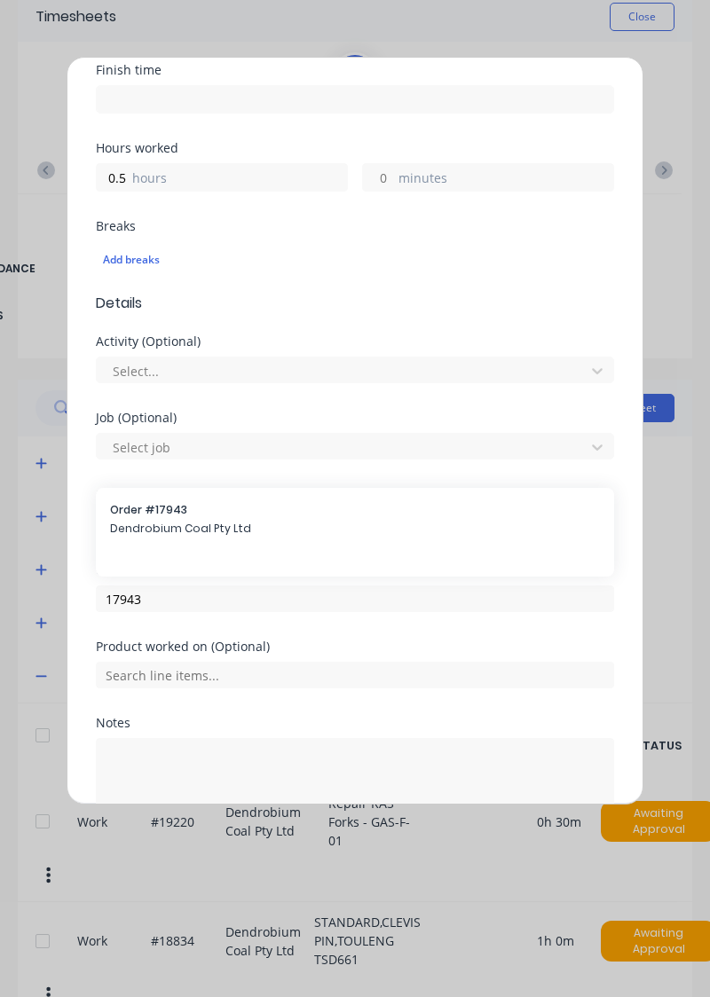
click at [237, 521] on span "Dendrobium Coal Pty Ltd" at bounding box center [355, 529] width 490 height 16
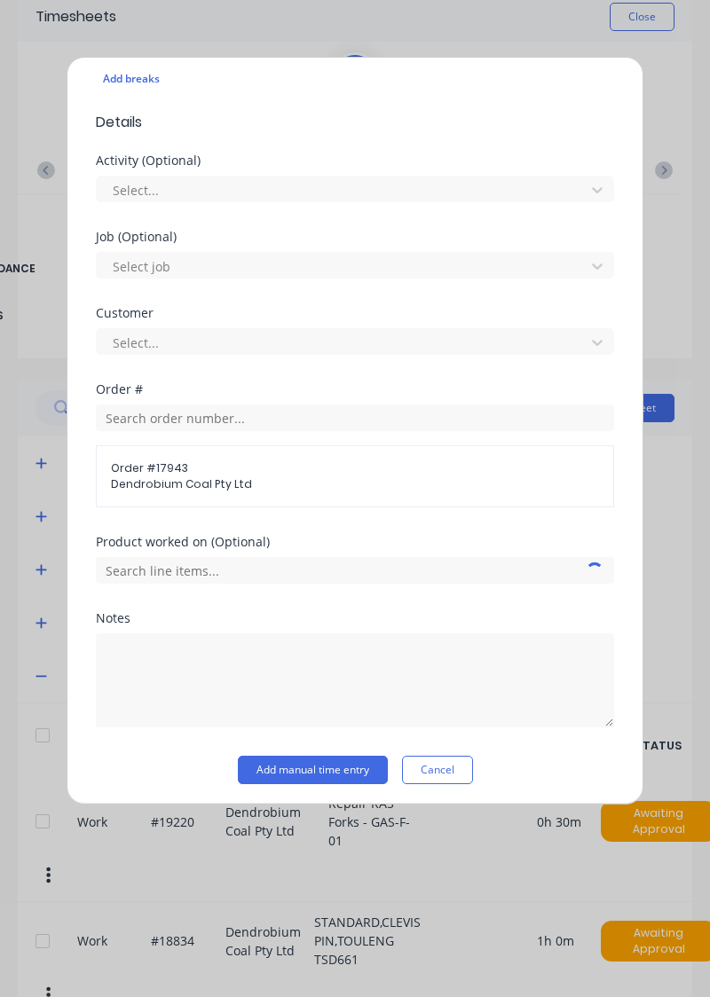
scroll to position [514, 0]
click at [380, 373] on div "Customer Select..." at bounding box center [355, 344] width 518 height 76
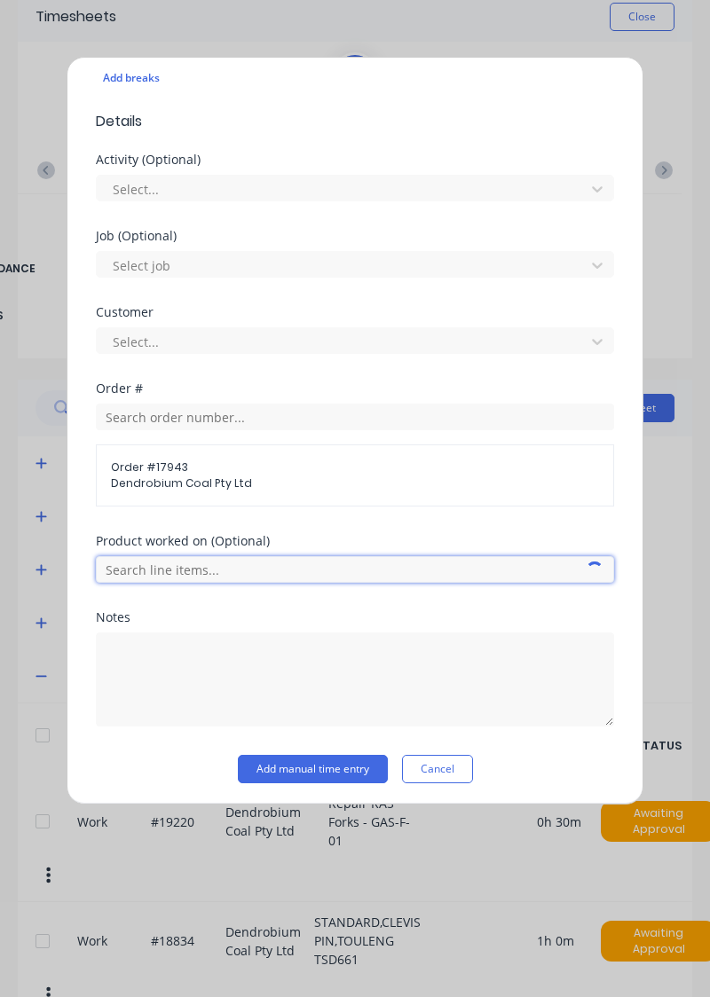
click at [296, 559] on input "text" at bounding box center [355, 569] width 518 height 27
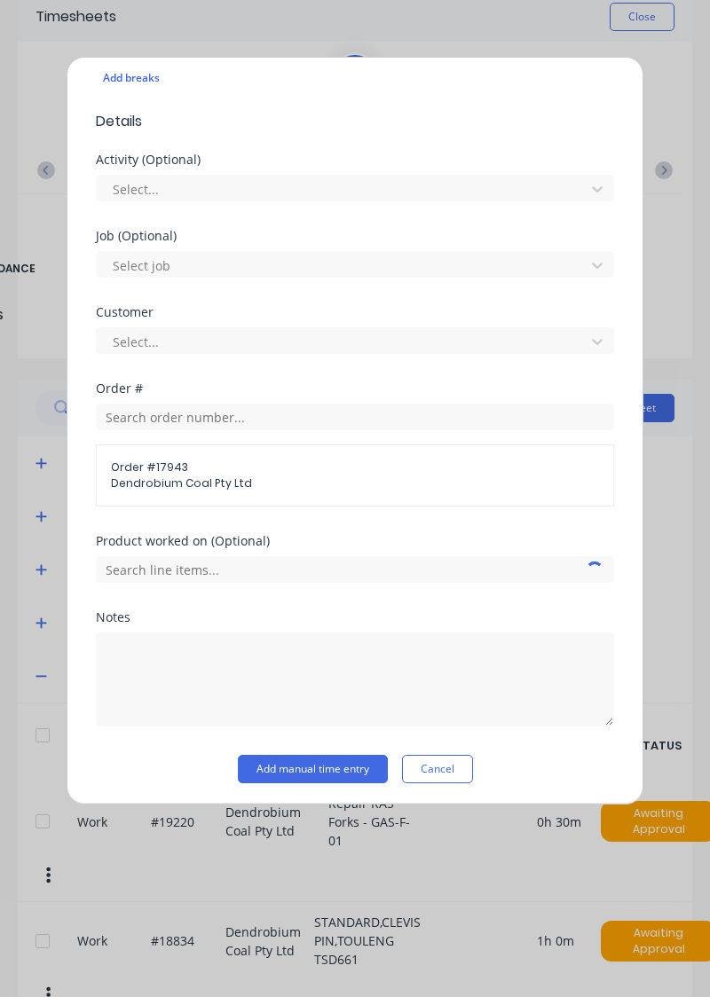
click at [562, 378] on div "Customer Select..." at bounding box center [355, 344] width 518 height 76
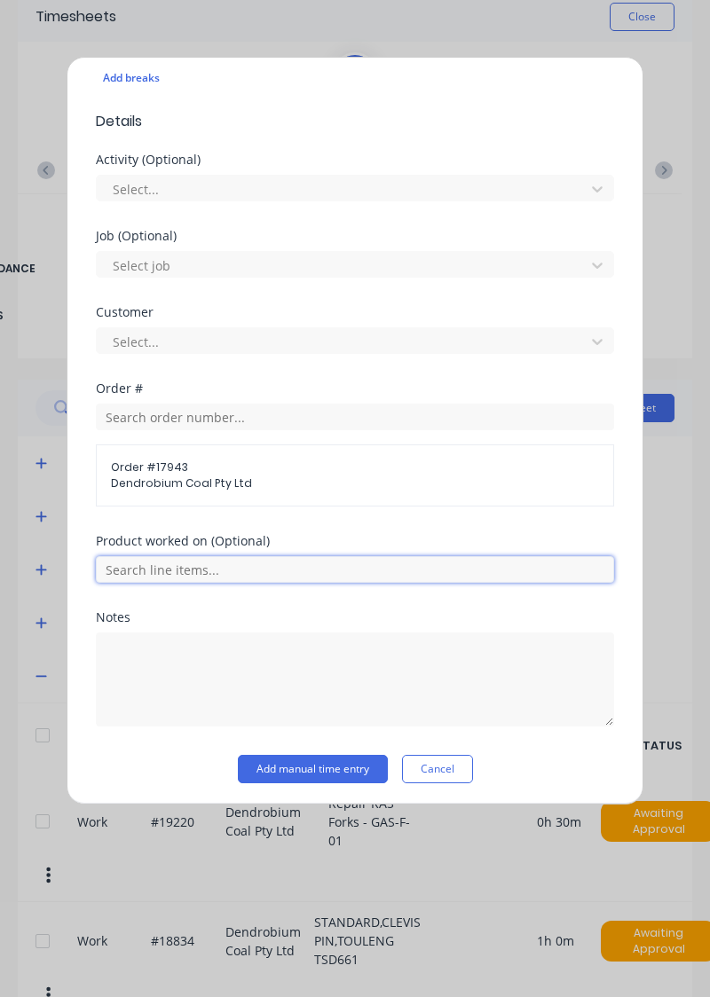
click at [314, 562] on input "text" at bounding box center [355, 569] width 518 height 27
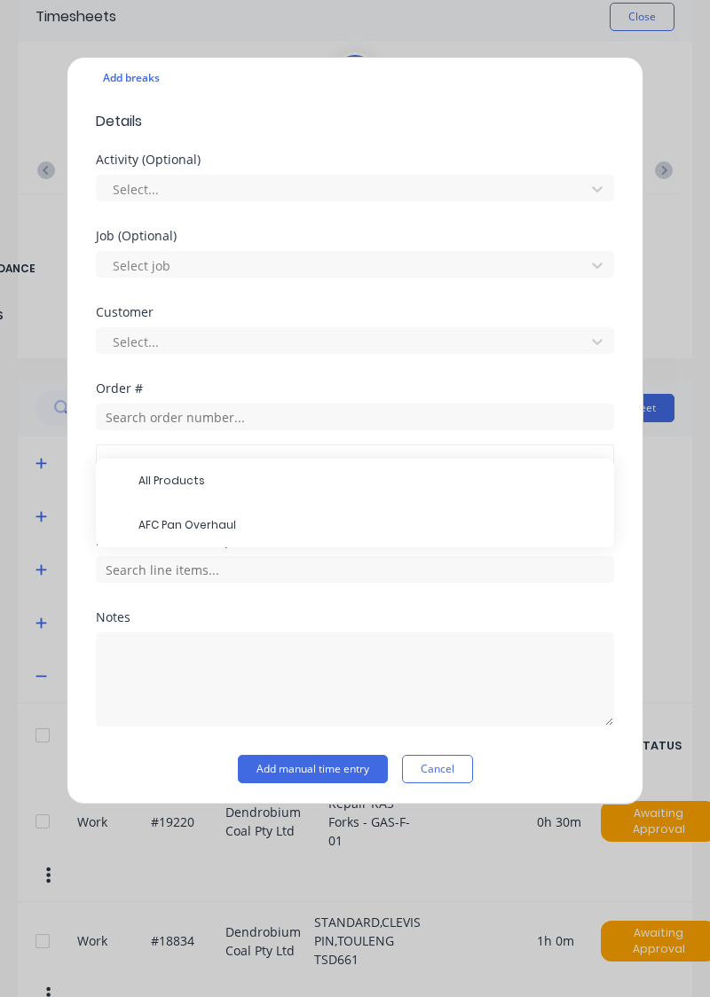
click at [229, 520] on span "AFC Pan Overhaul" at bounding box center [368, 525] width 461 height 16
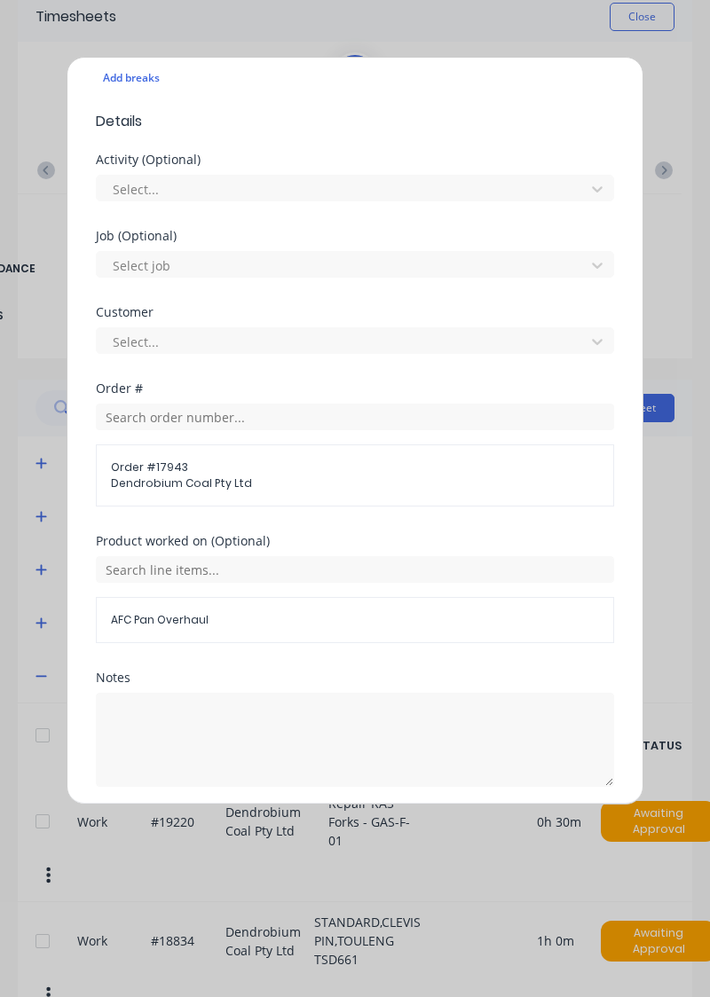
scroll to position [573, 0]
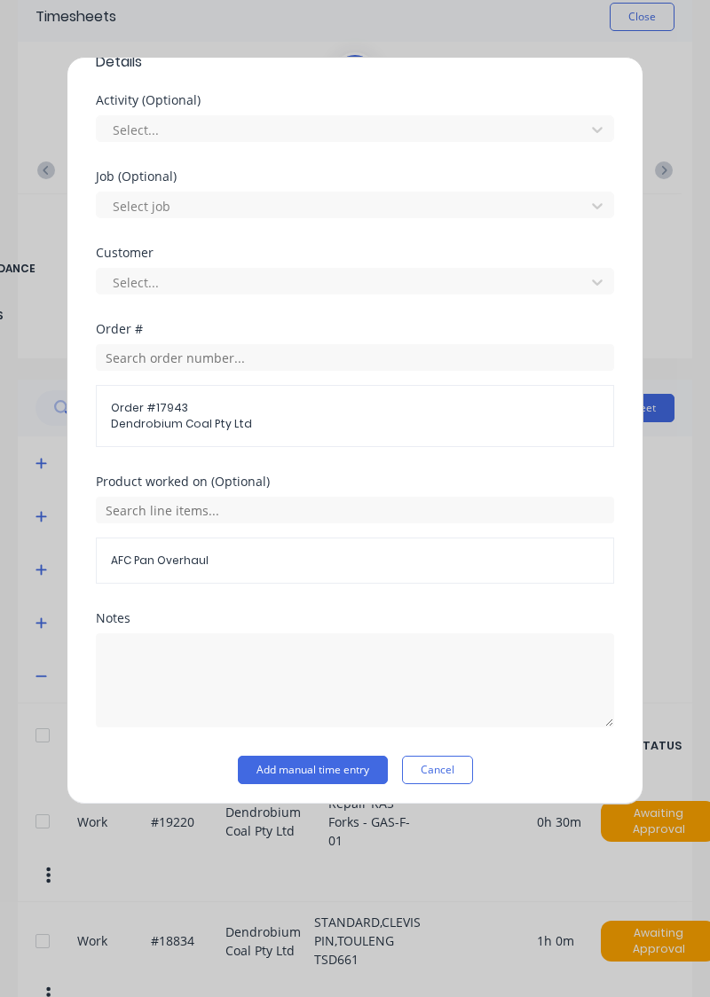
click at [295, 765] on button "Add manual time entry" at bounding box center [313, 770] width 150 height 28
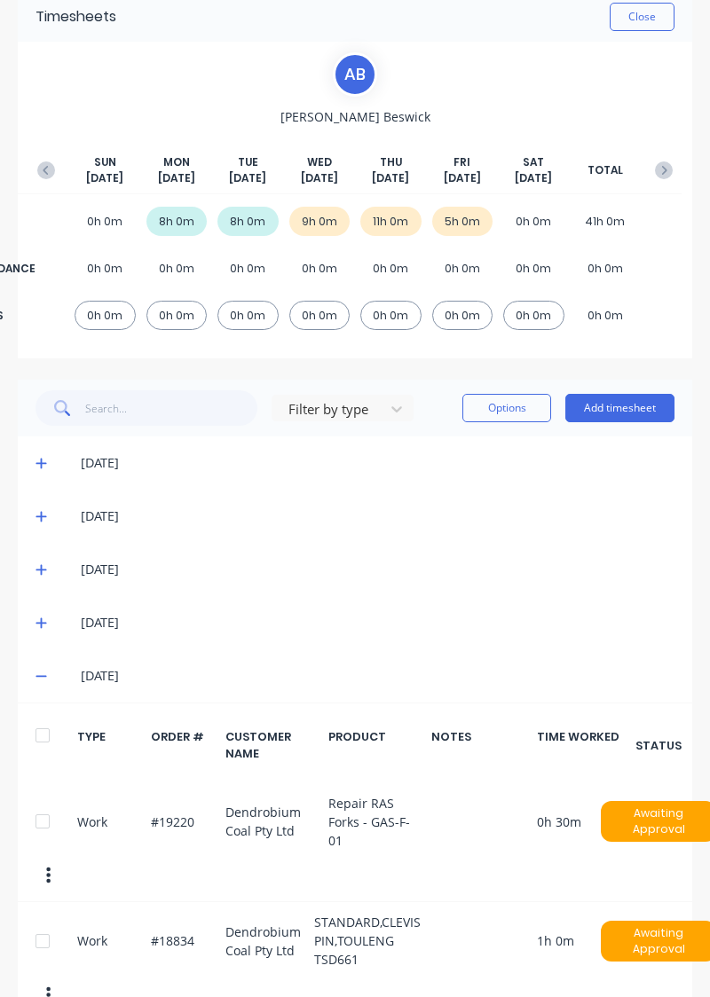
click at [605, 399] on button "Add timesheet" at bounding box center [619, 408] width 109 height 28
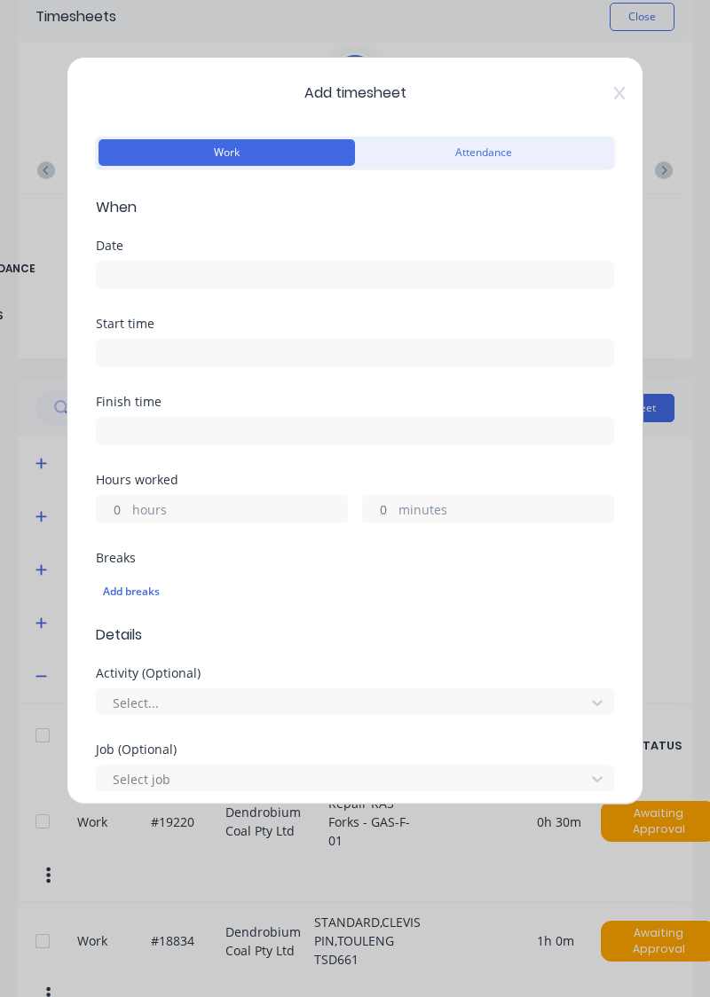
click at [311, 278] on input at bounding box center [355, 275] width 516 height 27
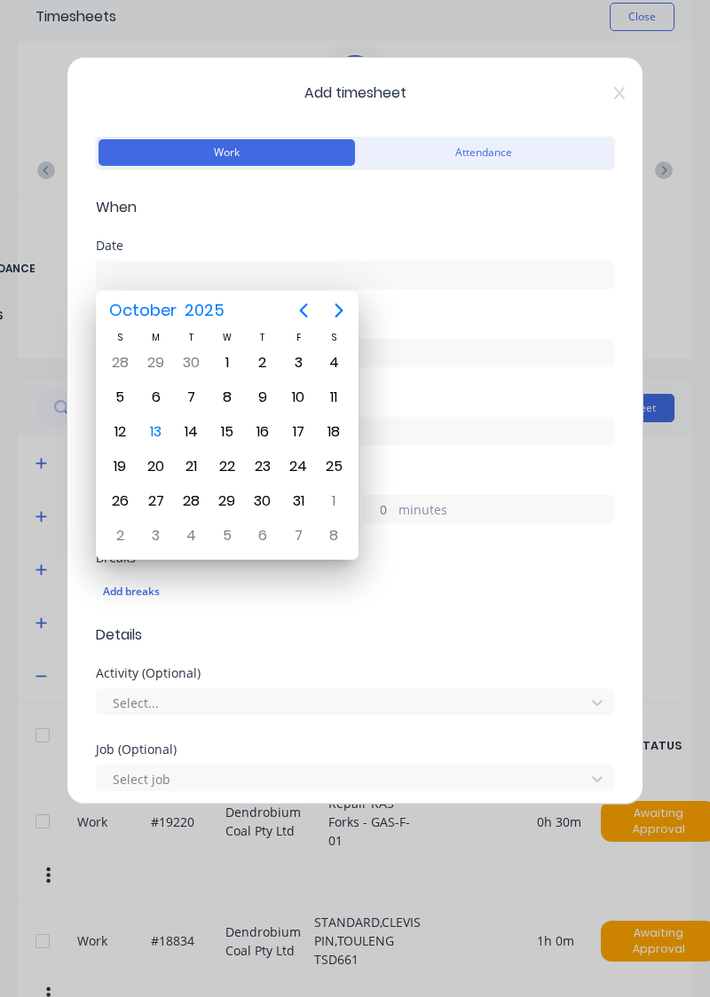
click at [300, 398] on div "10" at bounding box center [298, 397] width 27 height 27
type input "10/10/2025"
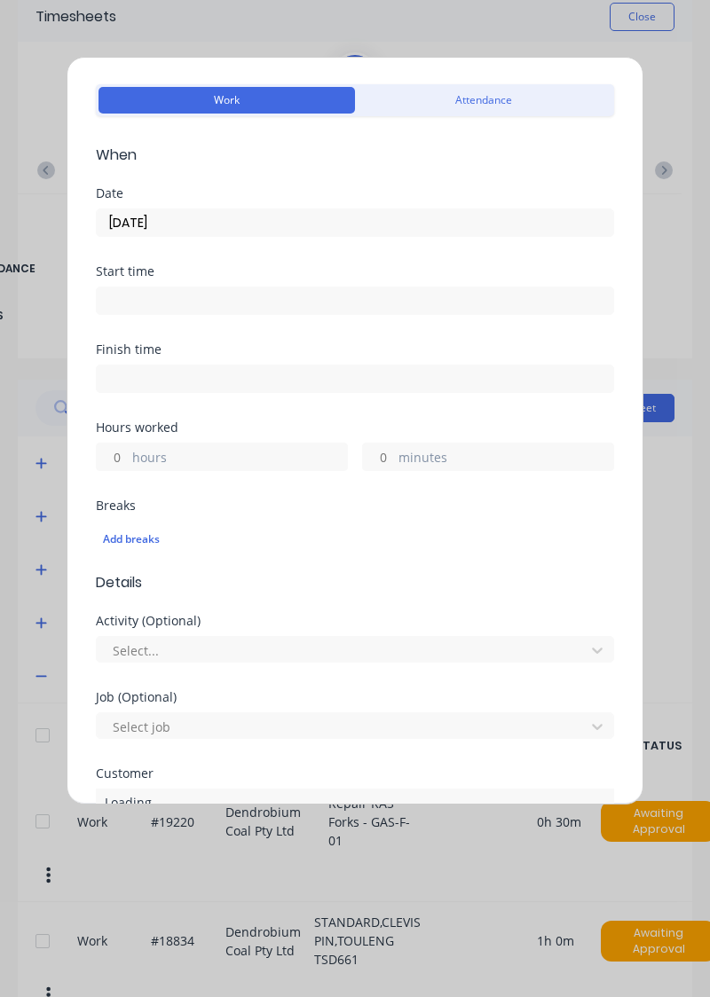
scroll to position [87, 0]
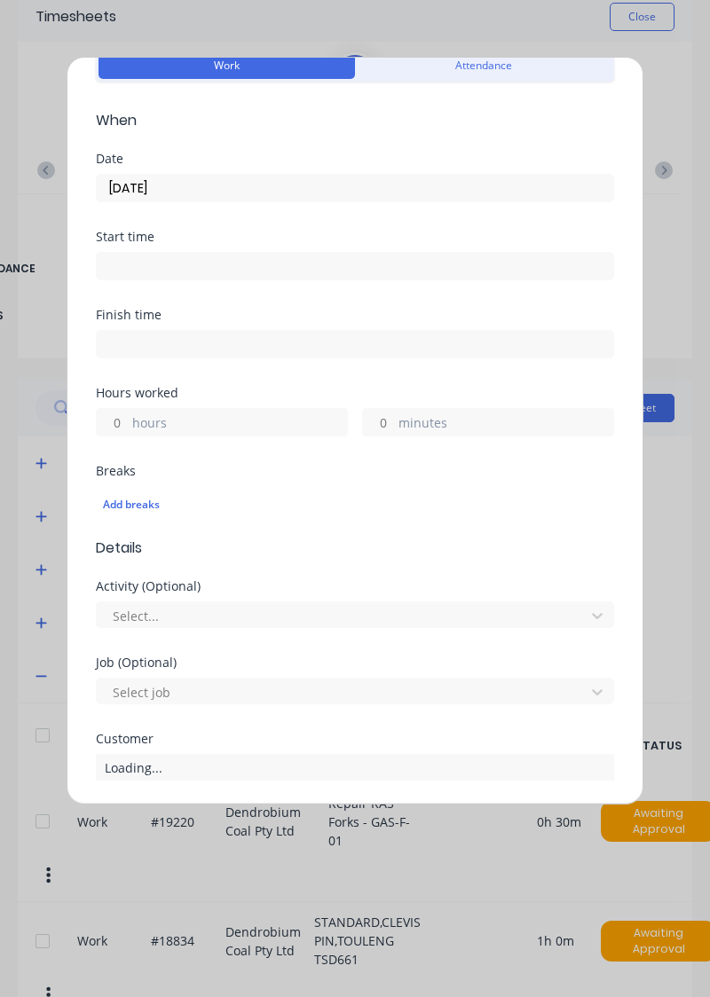
click at [228, 419] on label "hours" at bounding box center [239, 424] width 215 height 22
click at [128, 419] on input "hours" at bounding box center [112, 422] width 31 height 27
type input "5"
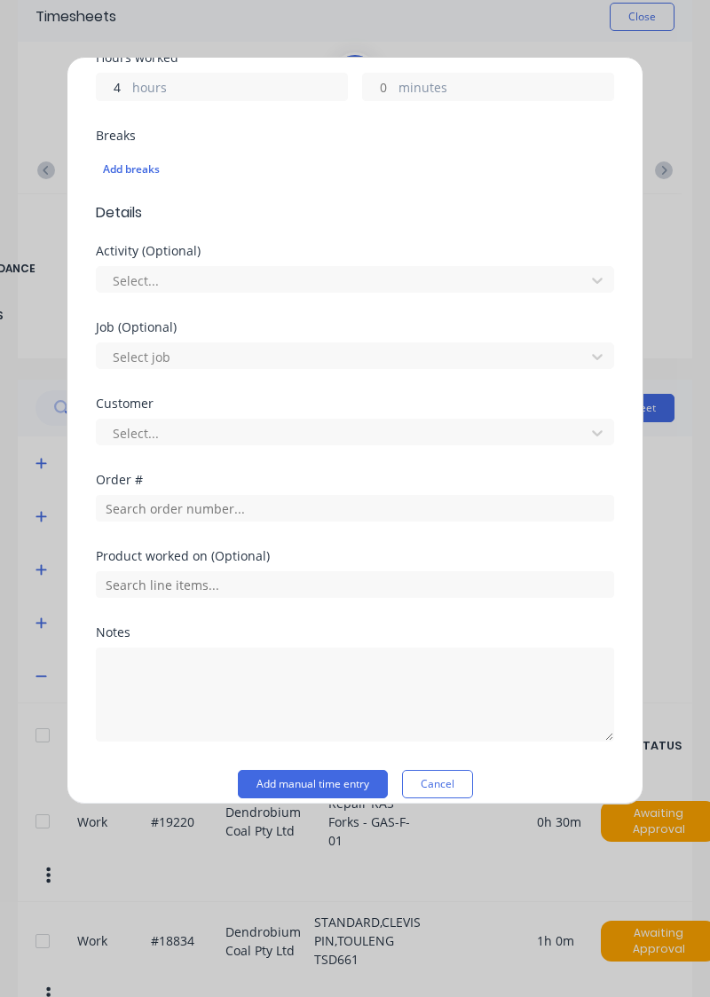
scroll to position [438, 0]
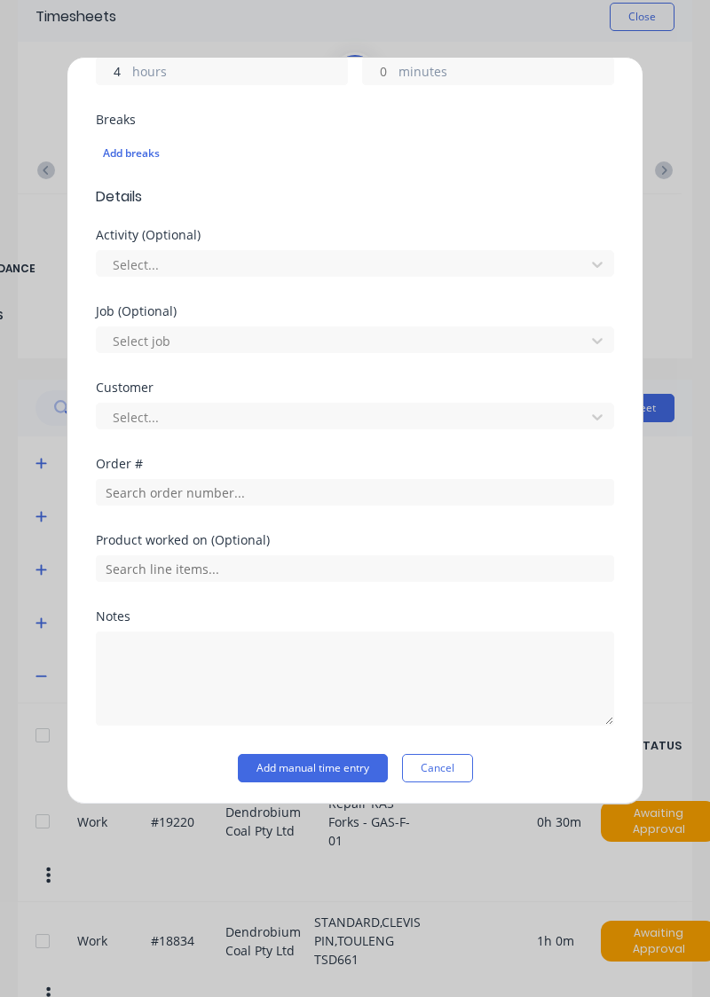
type input "4"
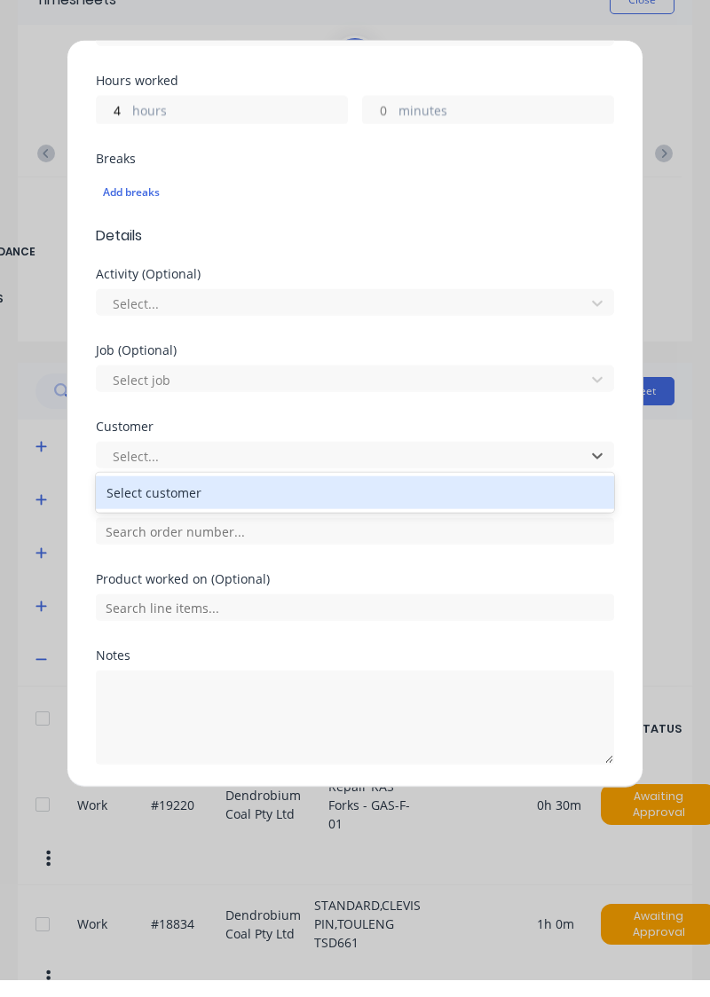
scroll to position [382, 0]
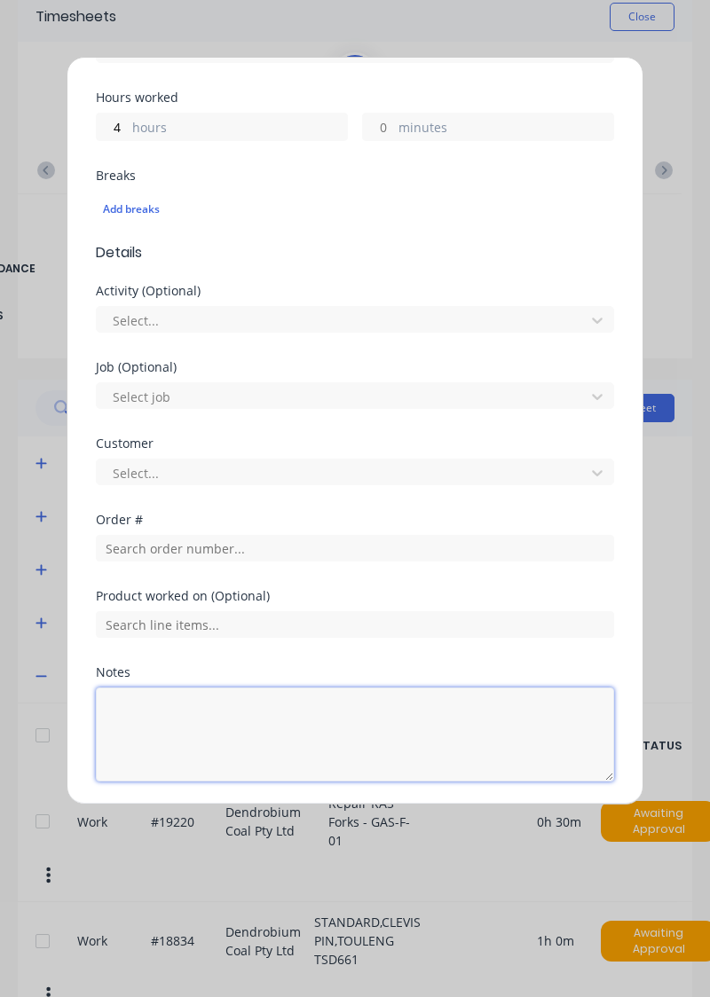
click at [203, 693] on textarea at bounding box center [355, 734] width 518 height 94
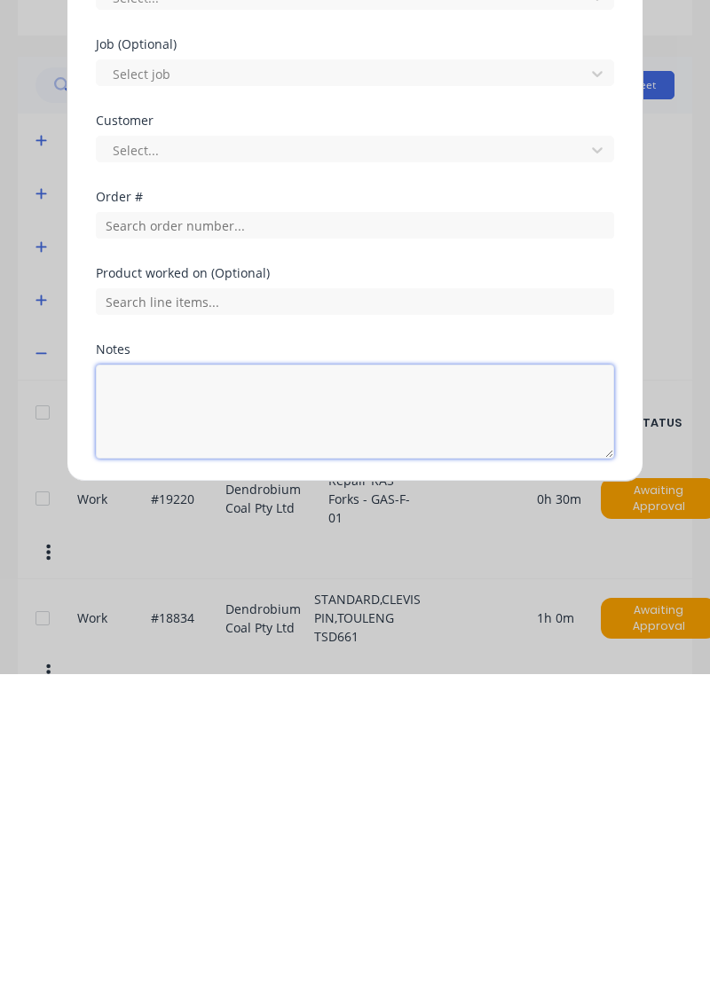
scroll to position [118, 0]
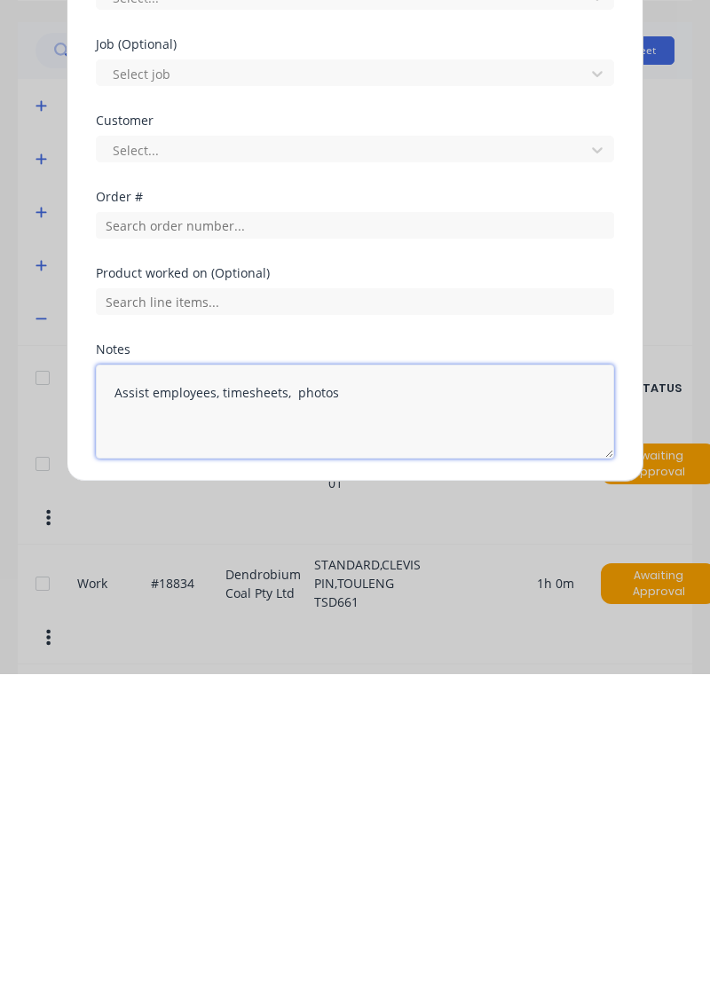
click at [298, 711] on textarea "Assist employees, timesheets, photos" at bounding box center [355, 734] width 518 height 94
click at [356, 702] on textarea "Assist employees, timesheets, photos" at bounding box center [355, 734] width 518 height 94
type textarea "Assist employees, timesheets, photos, sort jobs, sort yard, sort finished jobs,…"
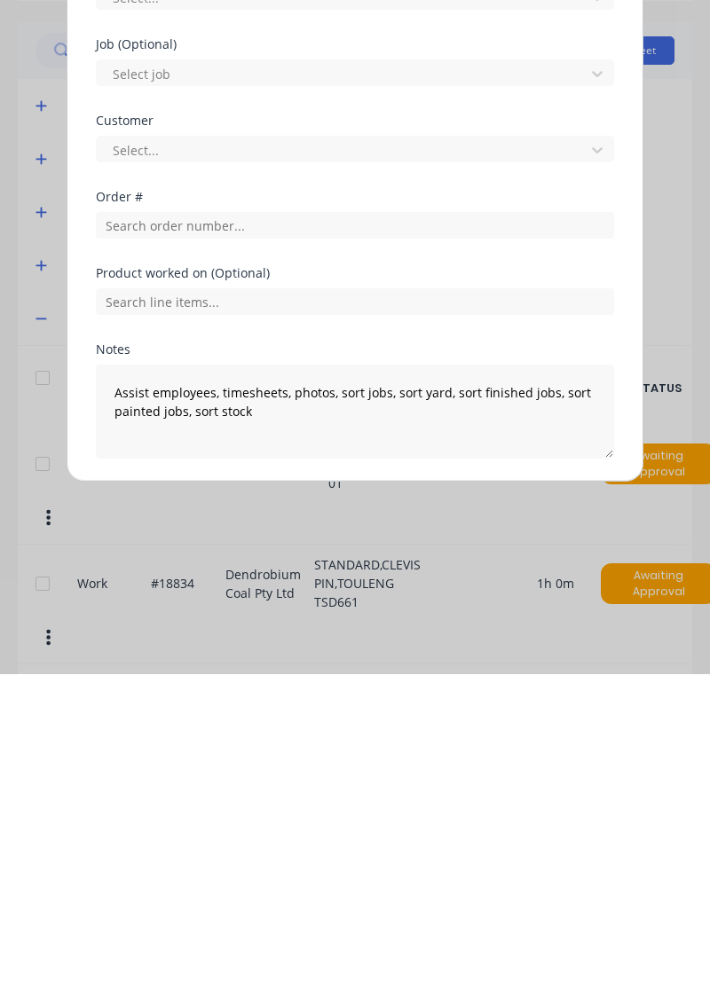
click at [314, 810] on button "Add manual time entry" at bounding box center [313, 824] width 150 height 28
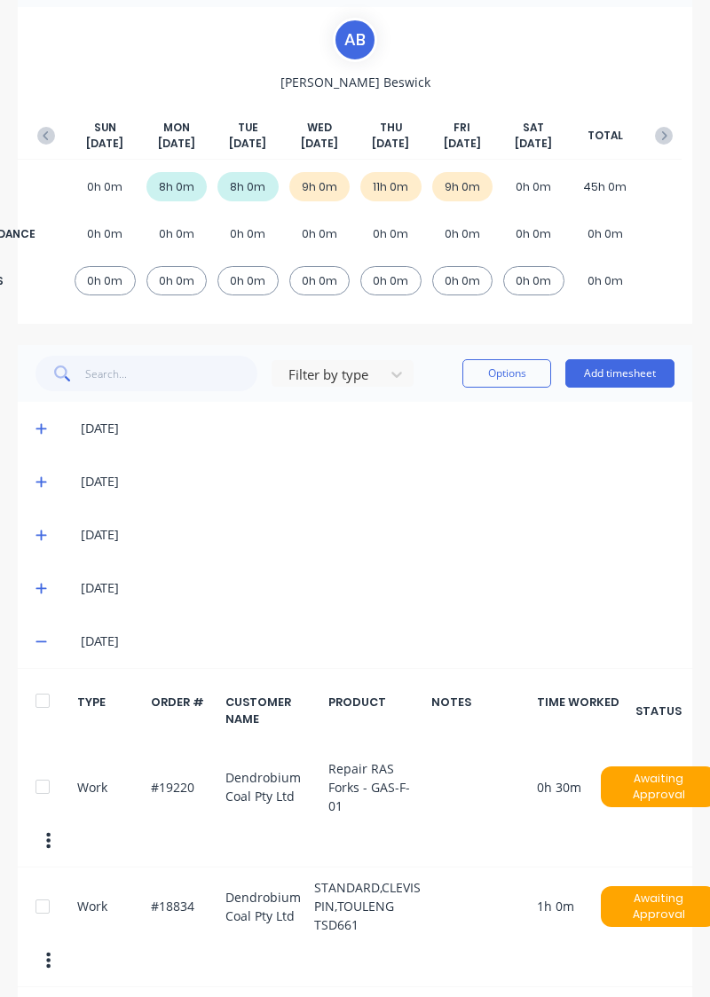
scroll to position [0, 0]
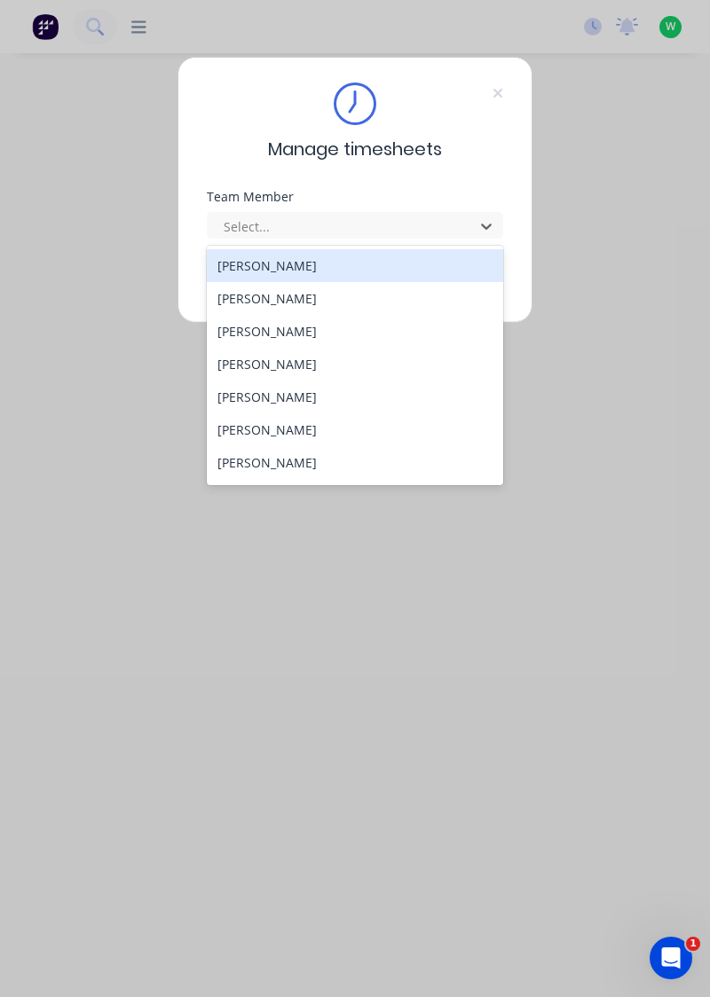
click at [288, 291] on div "[PERSON_NAME]" at bounding box center [355, 298] width 297 height 33
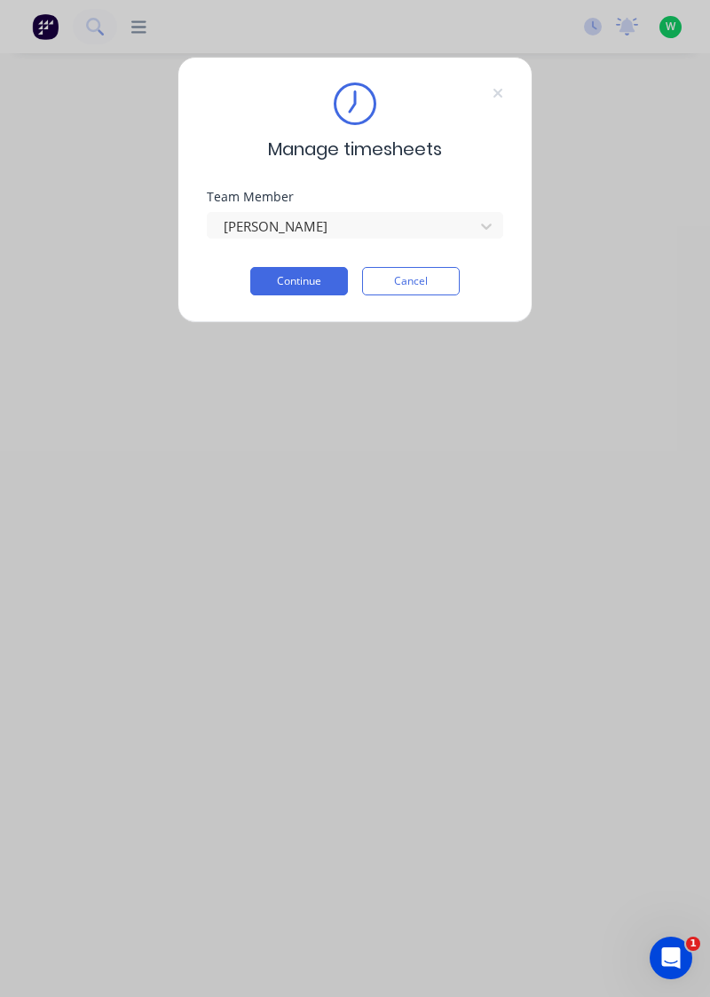
click at [314, 273] on button "Continue" at bounding box center [299, 281] width 98 height 28
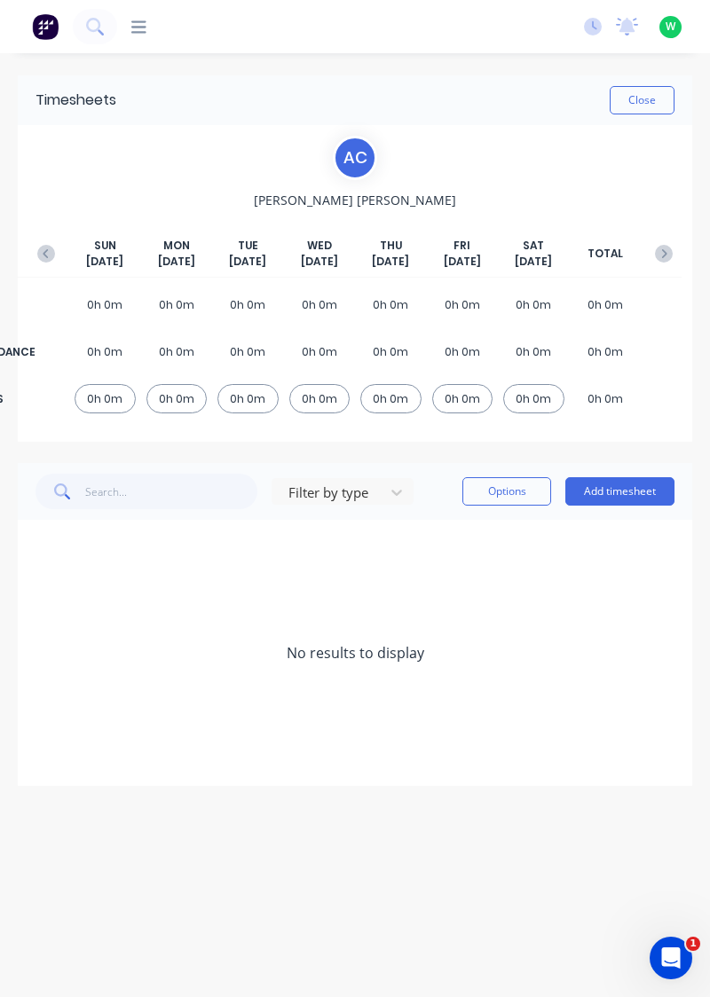
click at [56, 239] on div "SUN Oct 12th MON Oct 13th TUE Oct 14th WED Oct 15th THU Oct 16th FRI Oct 17th S…" at bounding box center [354, 258] width 653 height 40
click at [41, 249] on icon "button" at bounding box center [46, 254] width 18 height 18
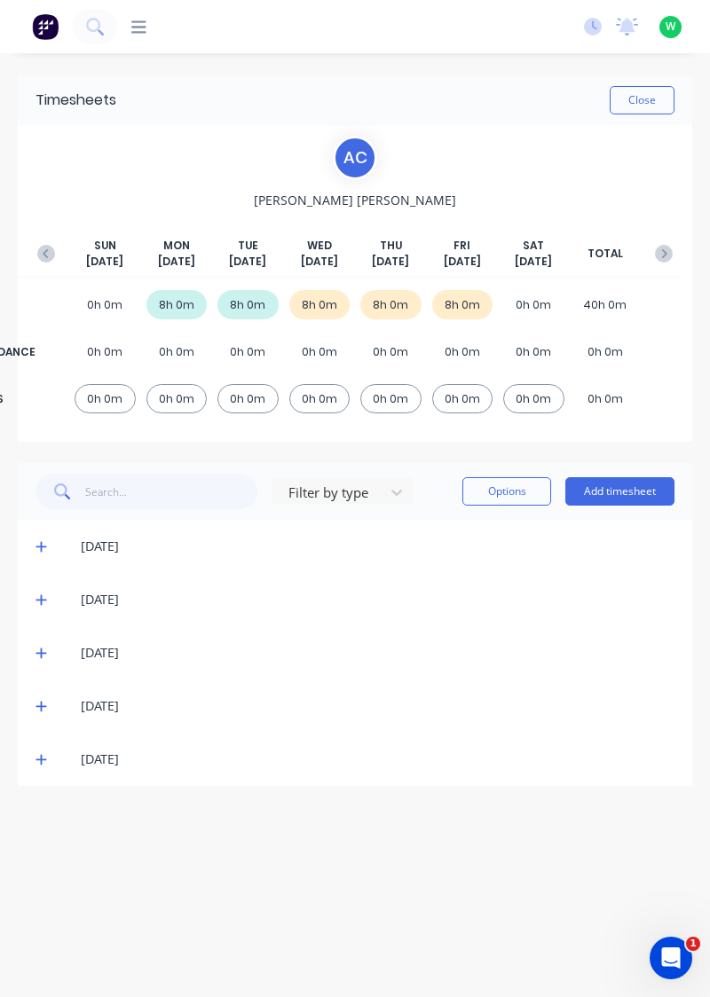
click at [41, 759] on icon at bounding box center [40, 760] width 11 height 11
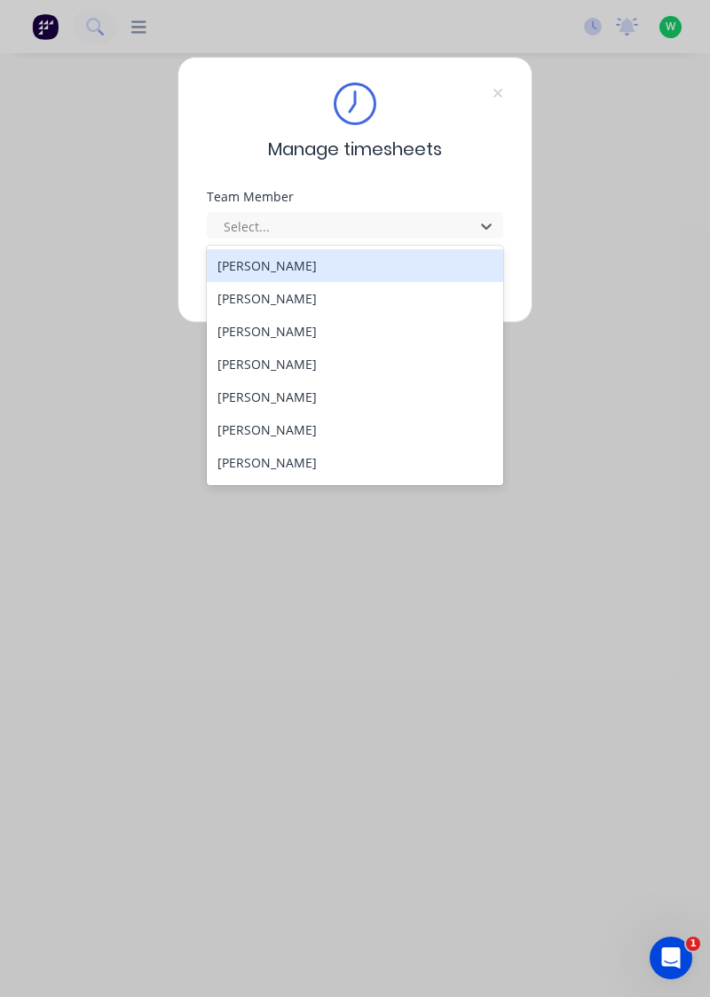
click at [290, 338] on div "[PERSON_NAME]" at bounding box center [355, 331] width 297 height 33
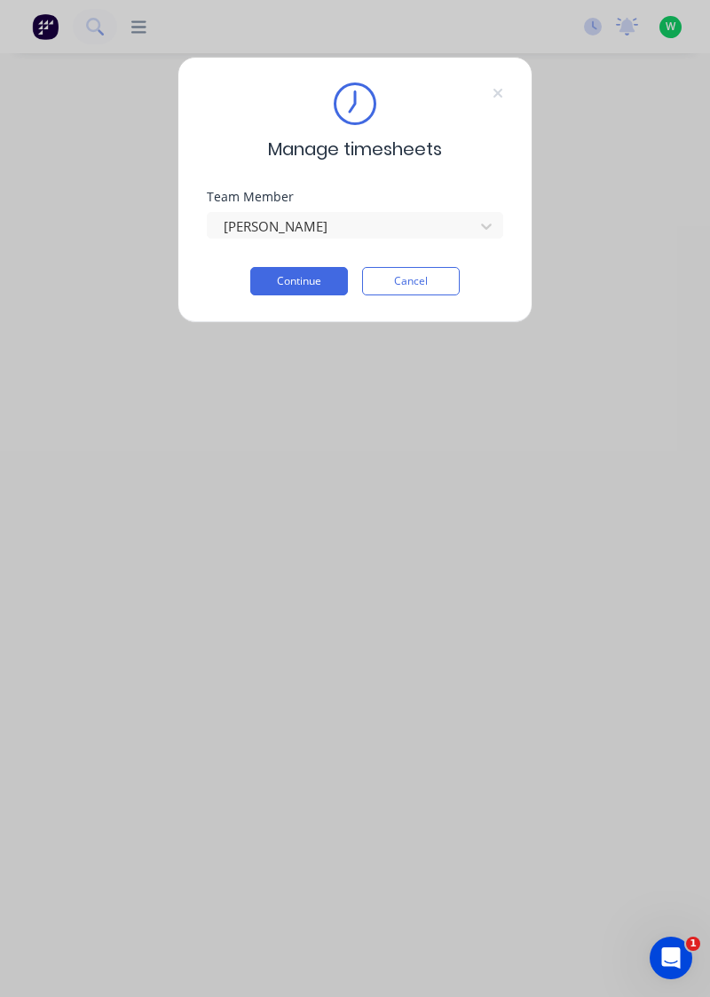
click at [294, 284] on button "Continue" at bounding box center [299, 281] width 98 height 28
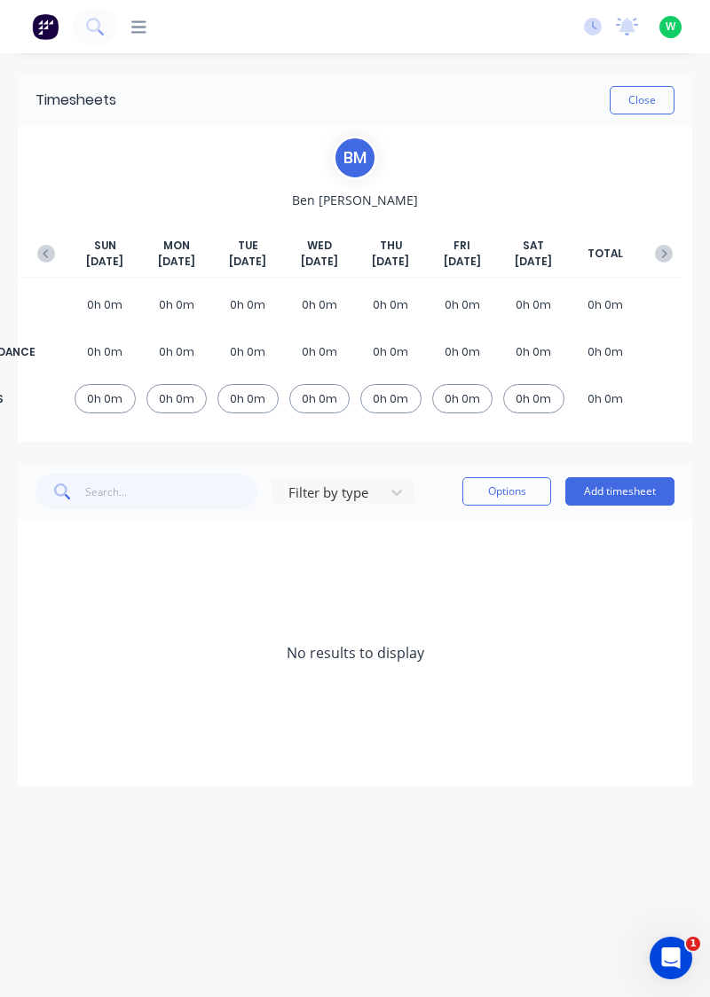
click at [40, 253] on icon "button" at bounding box center [46, 254] width 18 height 18
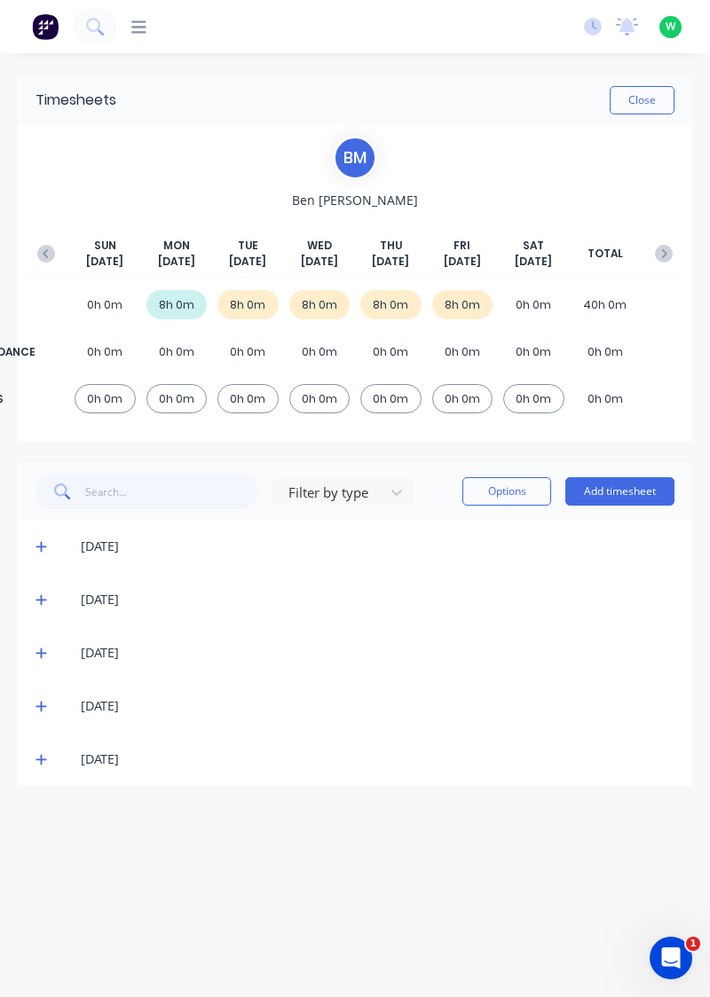
click at [41, 758] on icon at bounding box center [40, 760] width 11 height 11
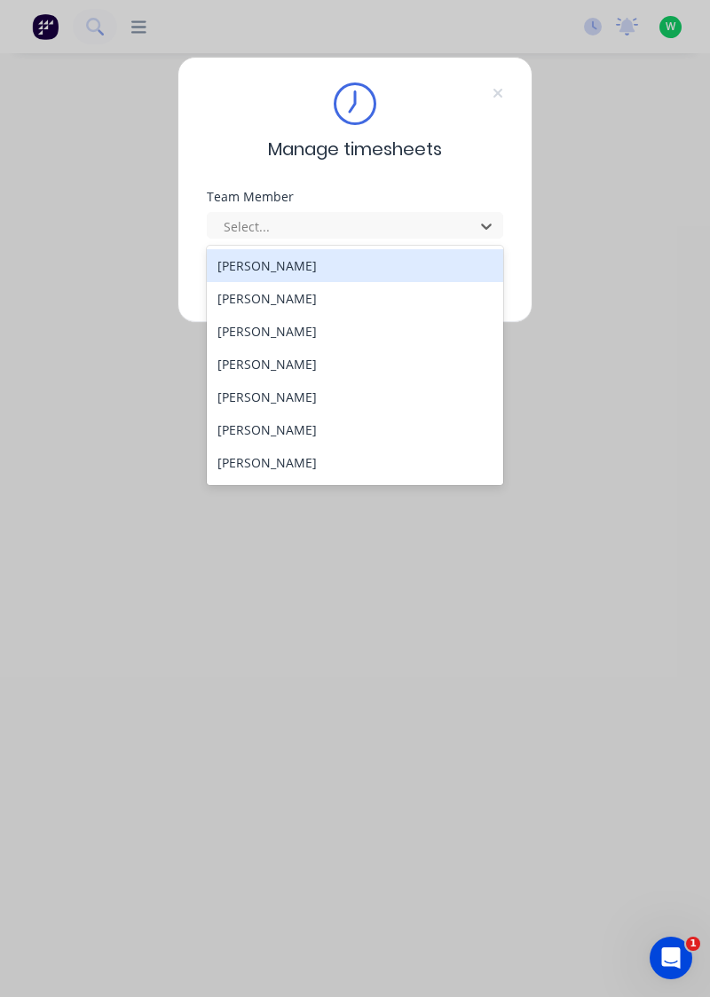
click at [270, 367] on div "[PERSON_NAME]" at bounding box center [355, 364] width 297 height 33
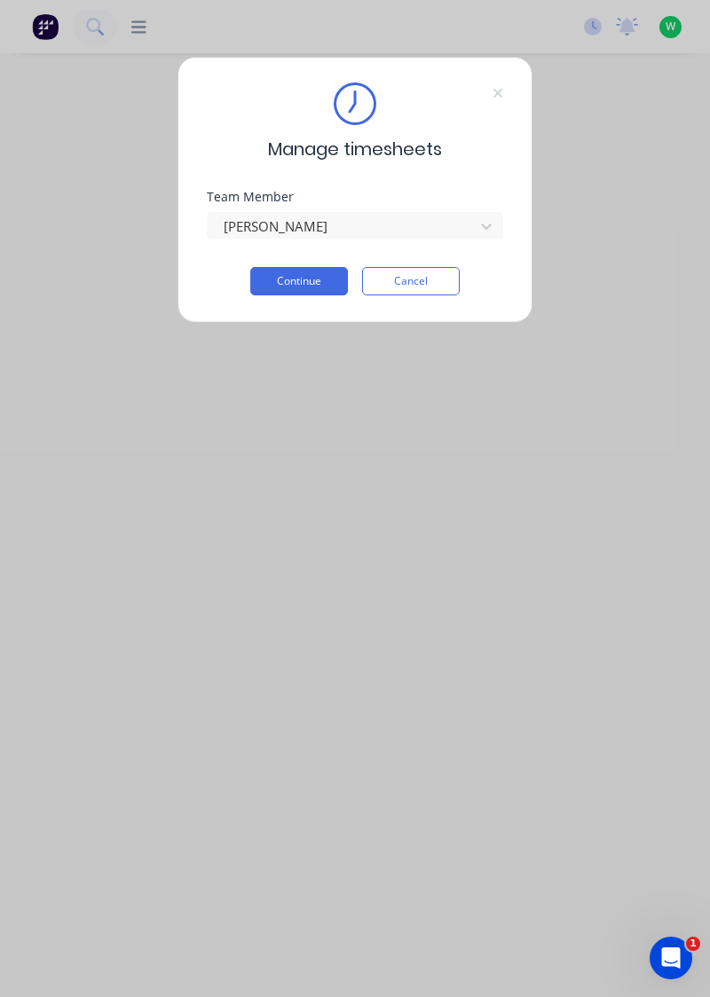
click at [310, 270] on button "Continue" at bounding box center [299, 281] width 98 height 28
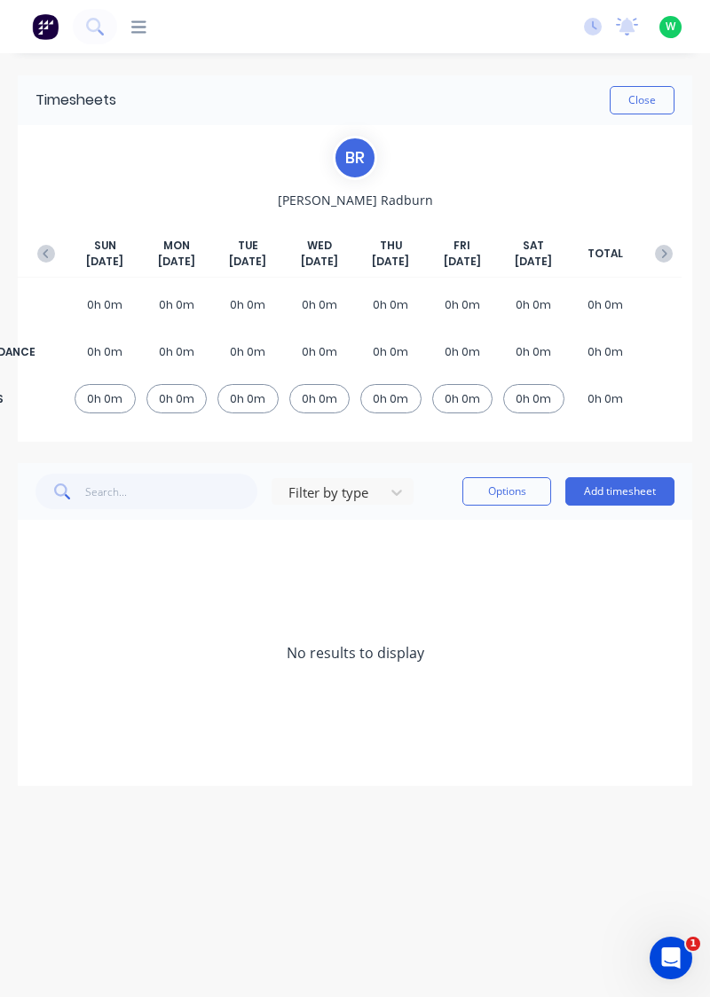
click at [54, 227] on div "SUN Oct 12th MON Oct 13th TUE Oct 14th WED Oct 15th THU Oct 16th FRI Oct 17th S…" at bounding box center [354, 320] width 653 height 222
click at [39, 245] on icon "button" at bounding box center [46, 254] width 18 height 18
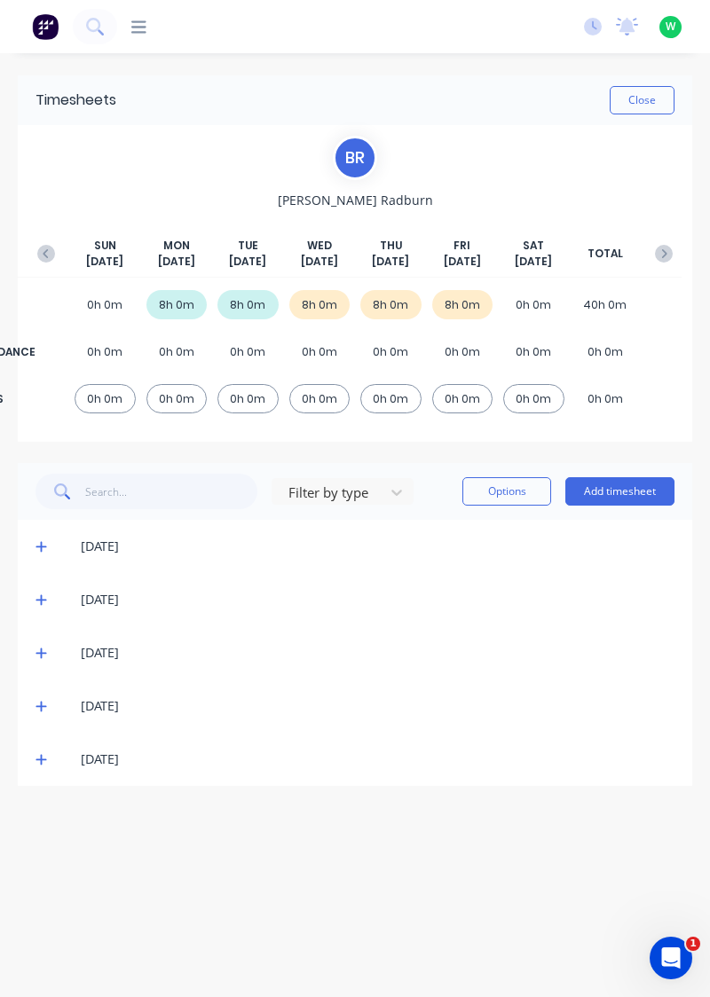
click at [43, 764] on icon at bounding box center [41, 759] width 12 height 12
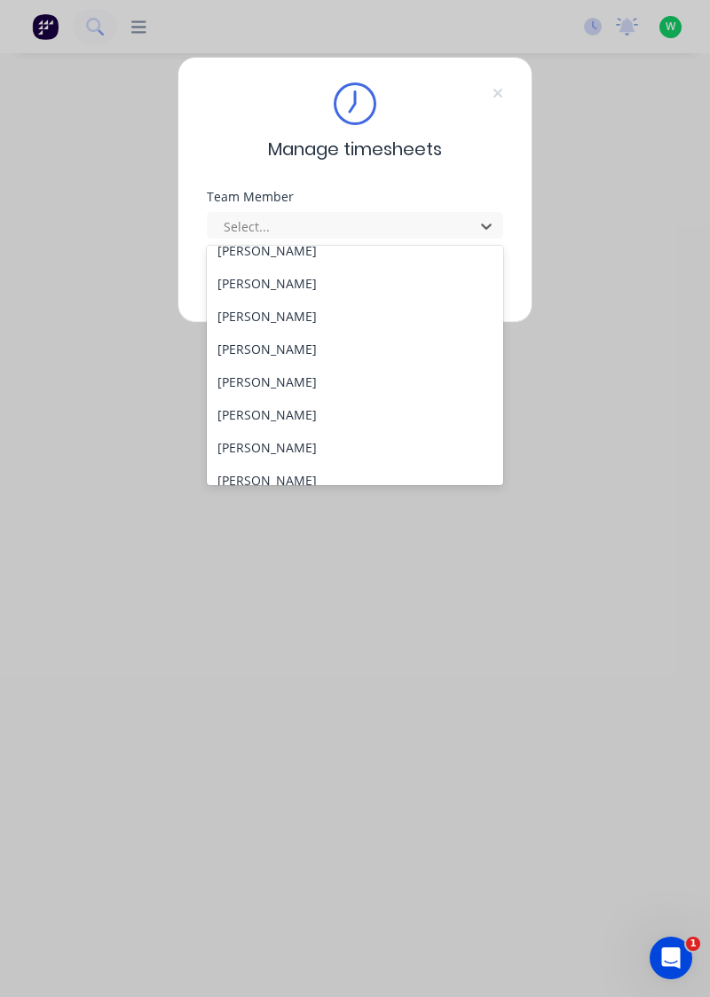
scroll to position [80, 0]
click at [286, 346] on div "[PERSON_NAME]" at bounding box center [355, 349] width 297 height 33
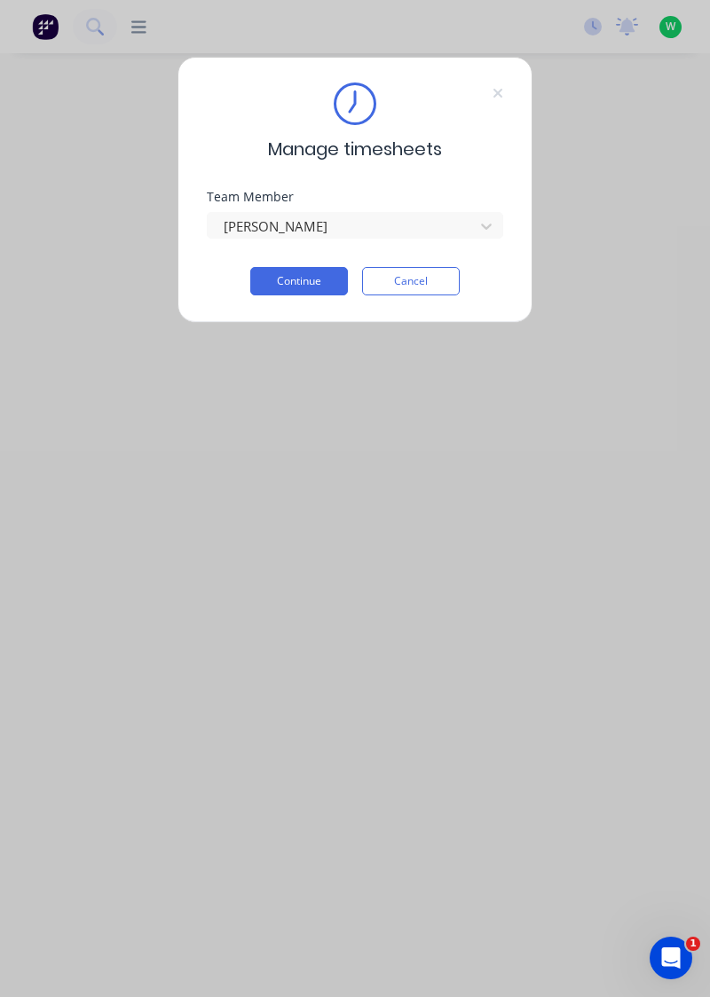
click at [299, 279] on button "Continue" at bounding box center [299, 281] width 98 height 28
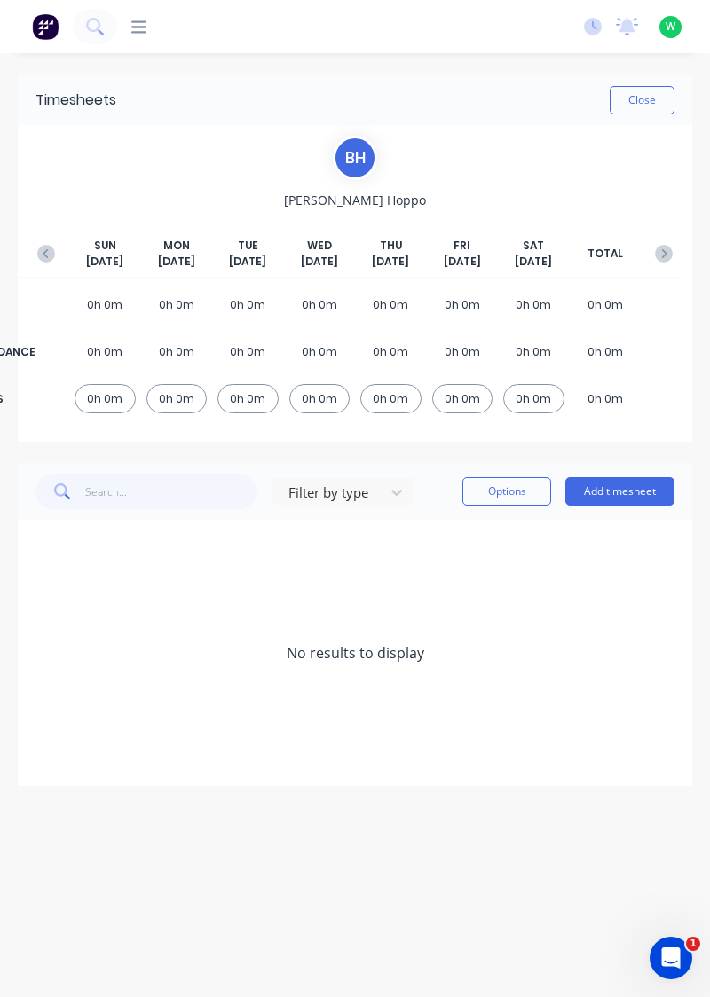
click at [36, 239] on button "button" at bounding box center [45, 254] width 35 height 32
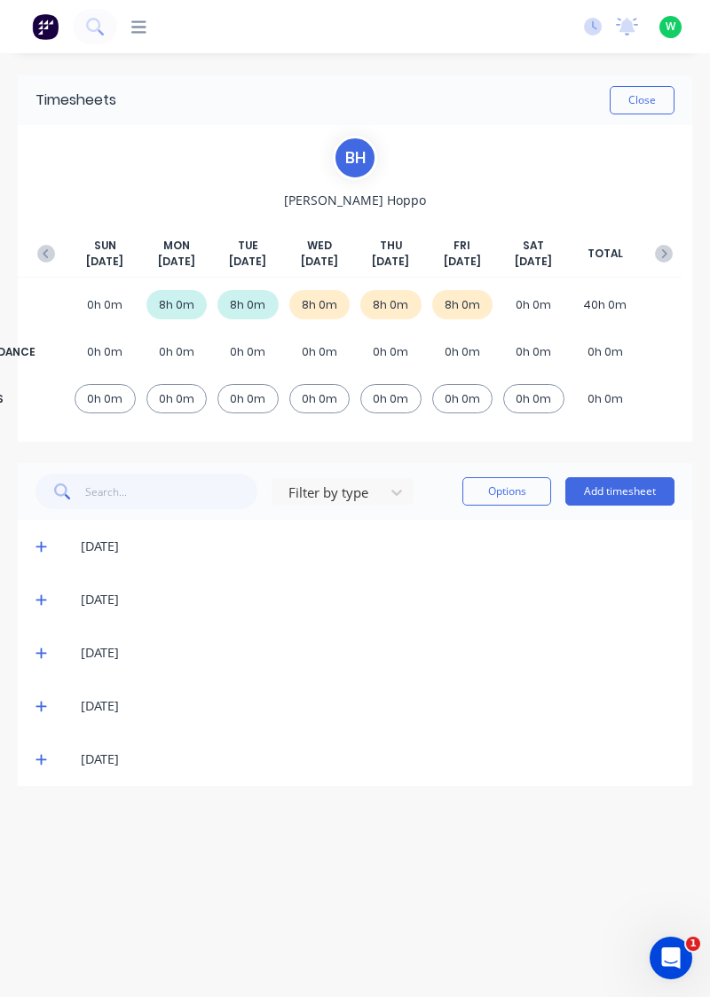
click at [39, 758] on icon at bounding box center [40, 760] width 11 height 11
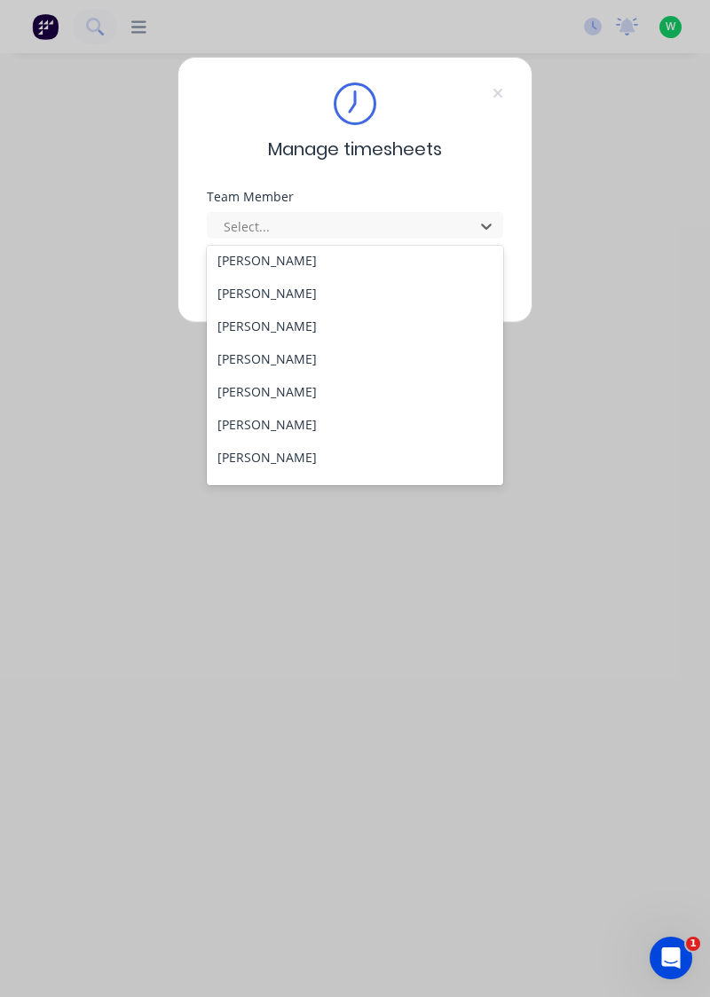
scroll to position [82, 0]
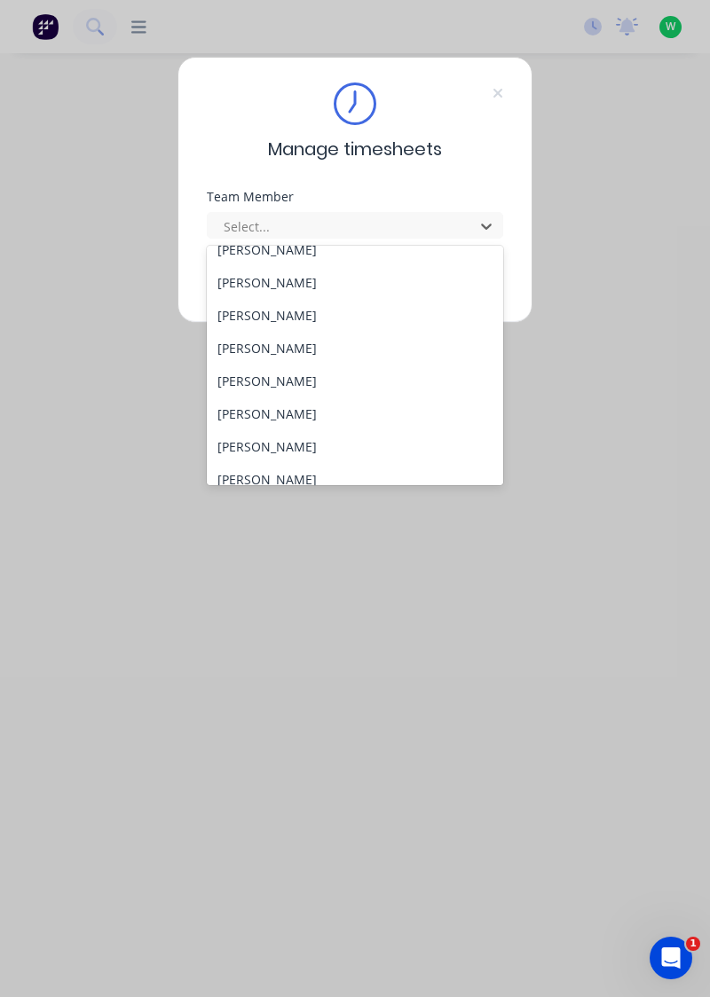
click at [303, 380] on div "[PERSON_NAME]" at bounding box center [355, 381] width 297 height 33
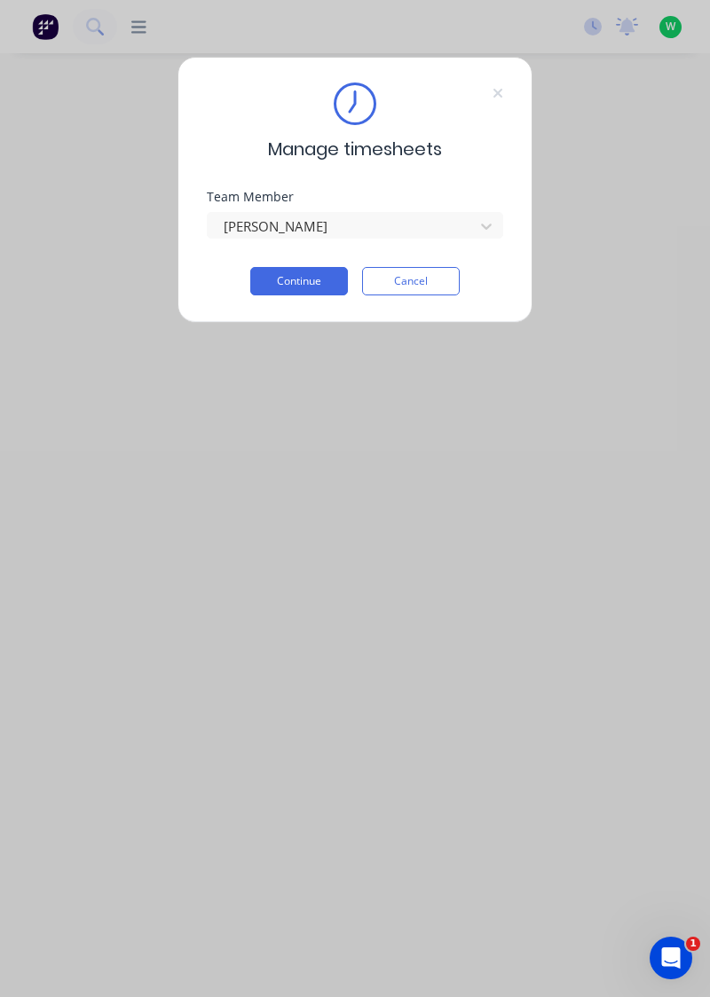
click at [322, 270] on button "Continue" at bounding box center [299, 281] width 98 height 28
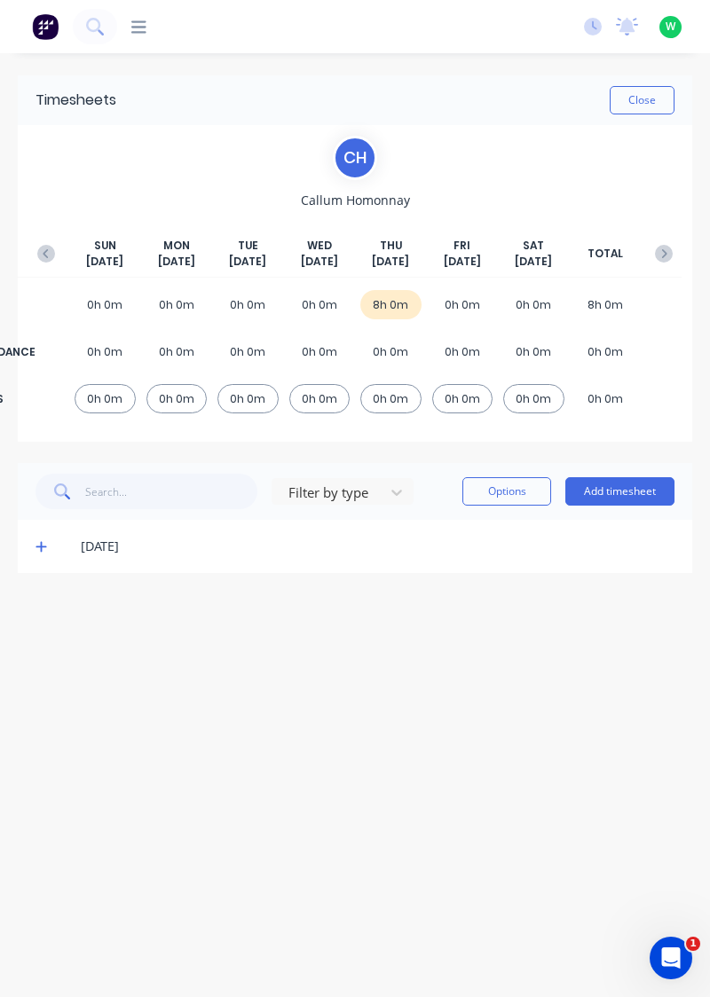
click at [38, 548] on icon at bounding box center [41, 546] width 12 height 12
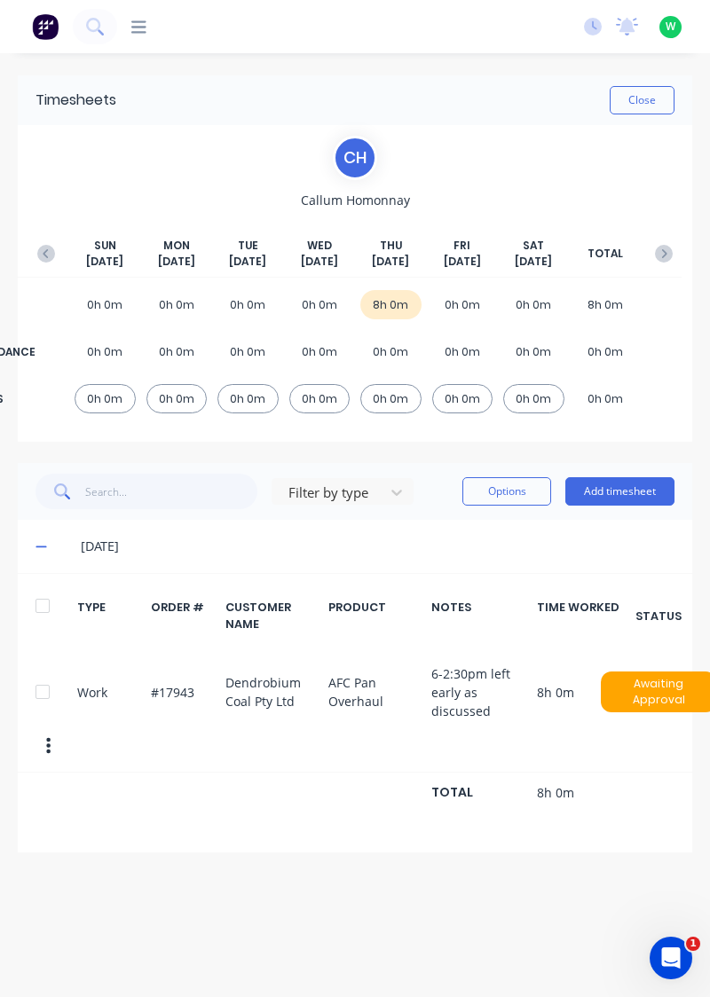
click at [44, 252] on icon "button" at bounding box center [45, 253] width 5 height 9
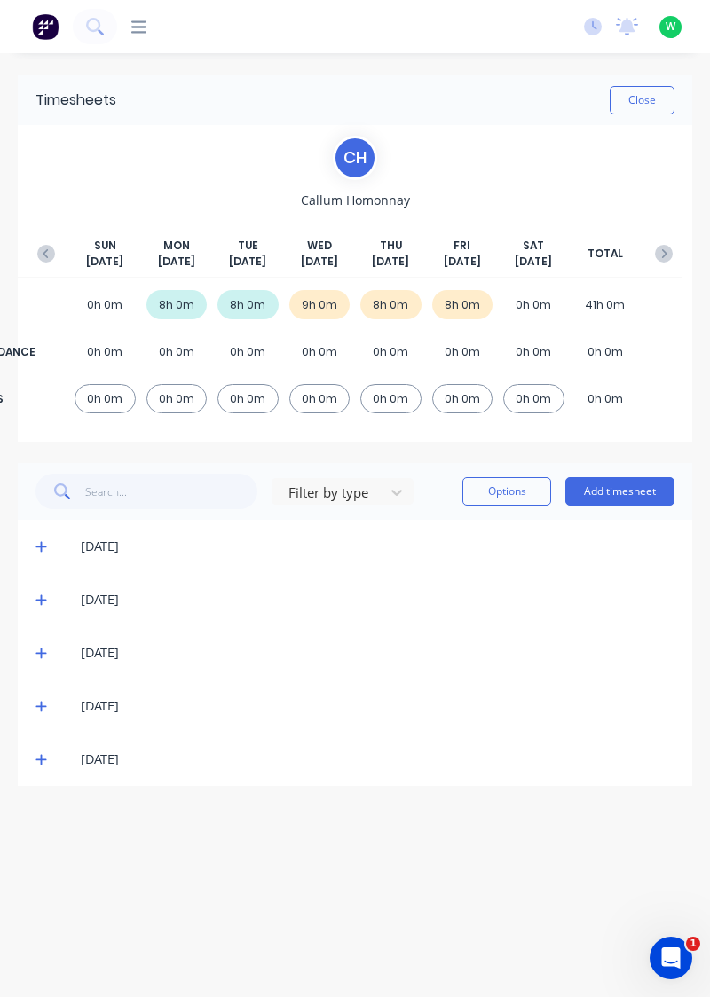
click at [41, 702] on icon at bounding box center [40, 707] width 11 height 11
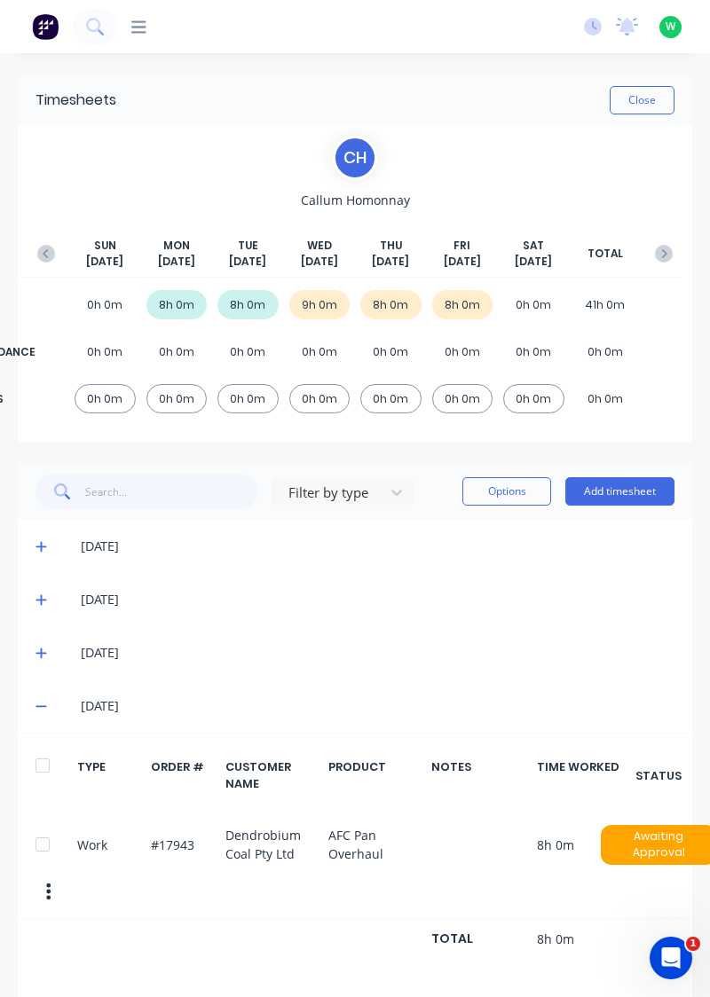
click at [41, 707] on icon at bounding box center [41, 706] width 12 height 12
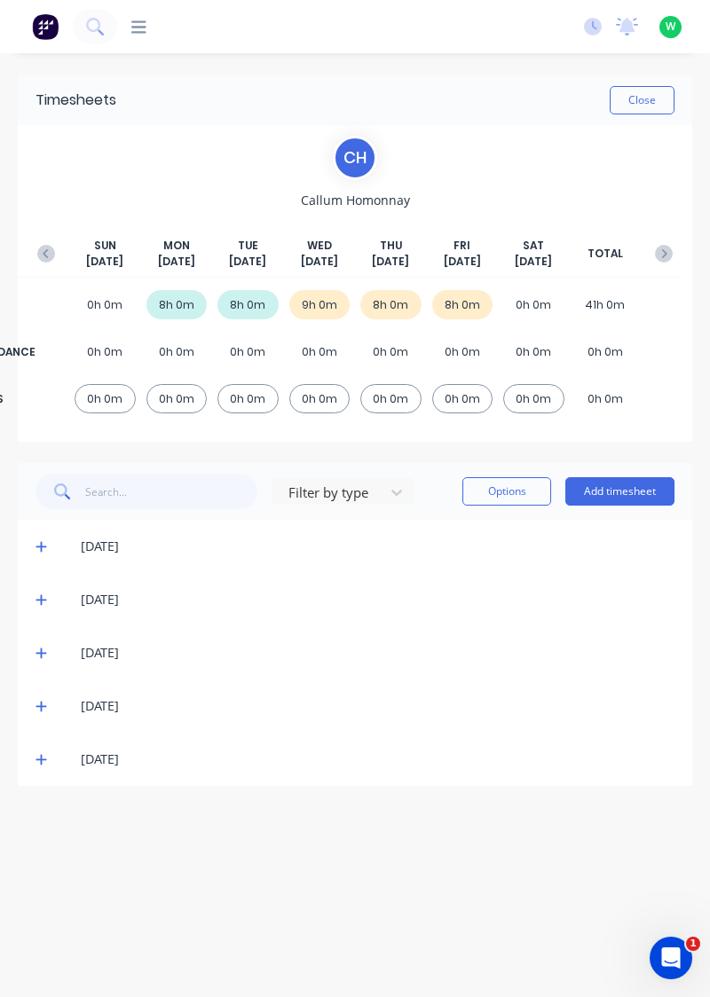
click at [43, 758] on icon at bounding box center [40, 760] width 11 height 11
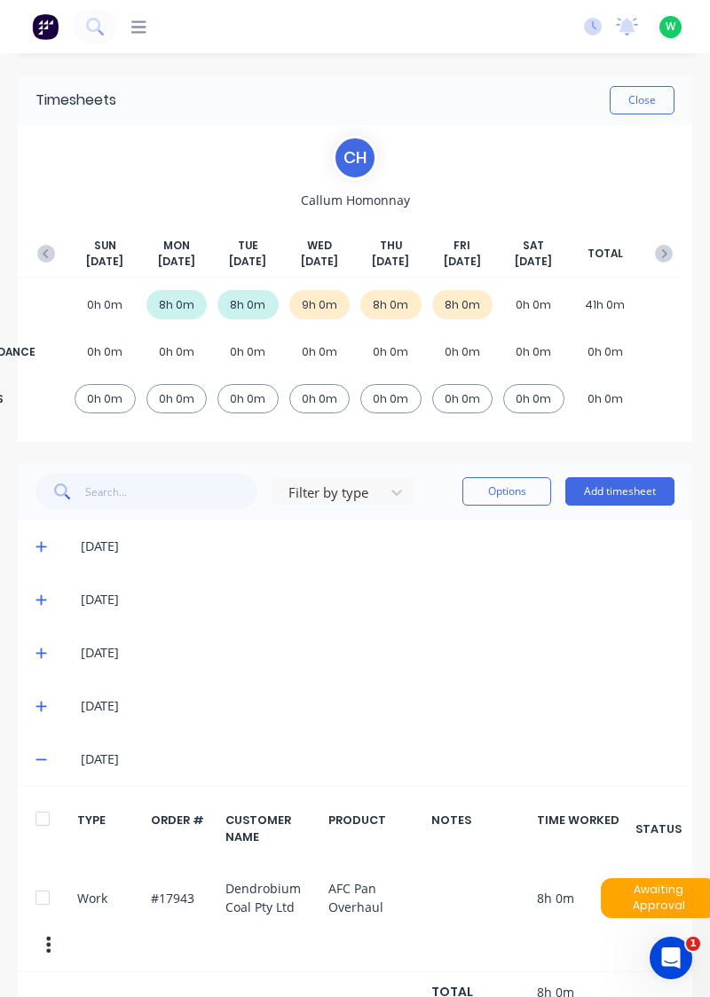
click at [678, 243] on div "SUN Oct 5th MON Oct 6th TUE Oct 7th WED Oct 8th THU Oct 9th FRI Oct 10th SAT Oc…" at bounding box center [354, 258] width 653 height 40
click at [675, 248] on button "button" at bounding box center [663, 254] width 35 height 32
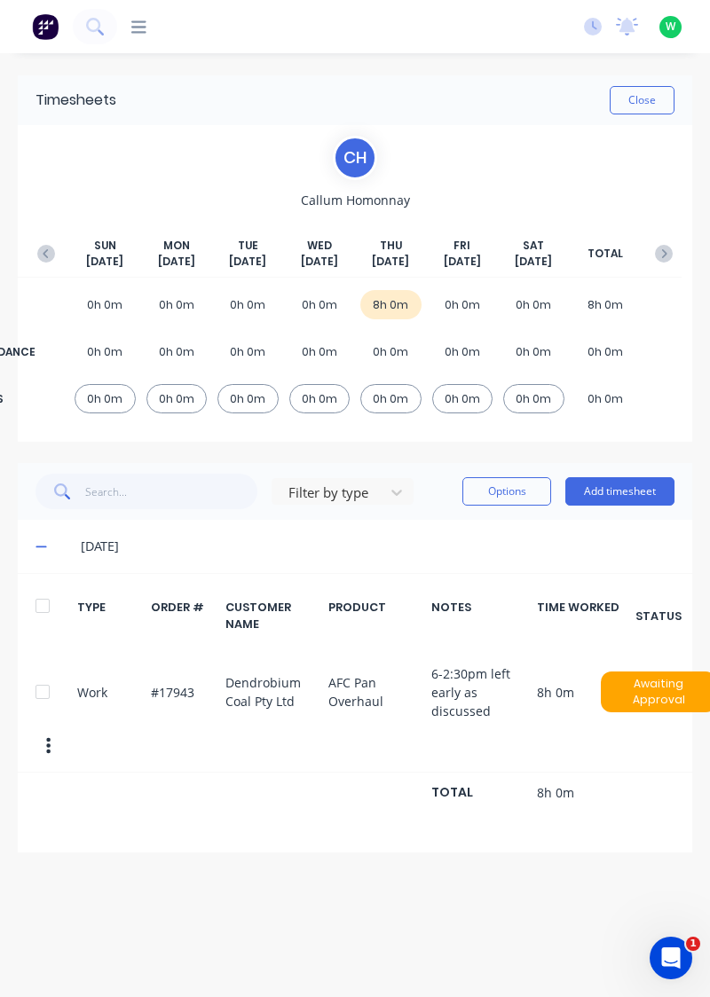
click at [42, 692] on div at bounding box center [42, 691] width 35 height 35
click at [489, 491] on button "Options" at bounding box center [506, 491] width 89 height 28
click at [447, 534] on div "Delete" at bounding box center [466, 537] width 137 height 26
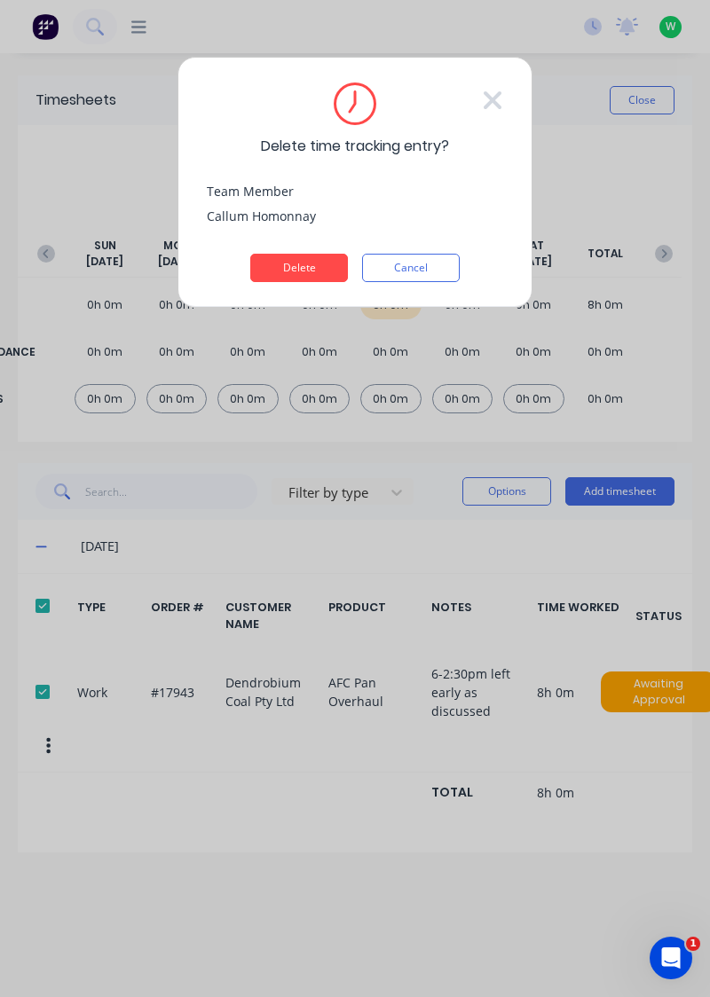
click at [314, 266] on button "Delete" at bounding box center [299, 268] width 98 height 28
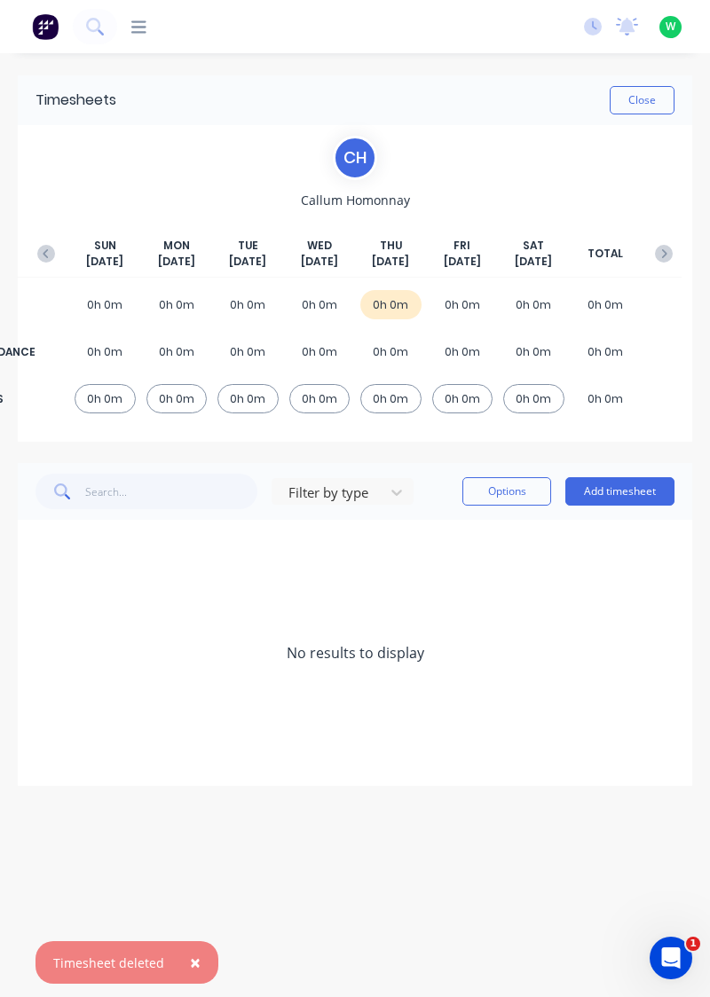
click at [40, 246] on icon "button" at bounding box center [46, 254] width 18 height 18
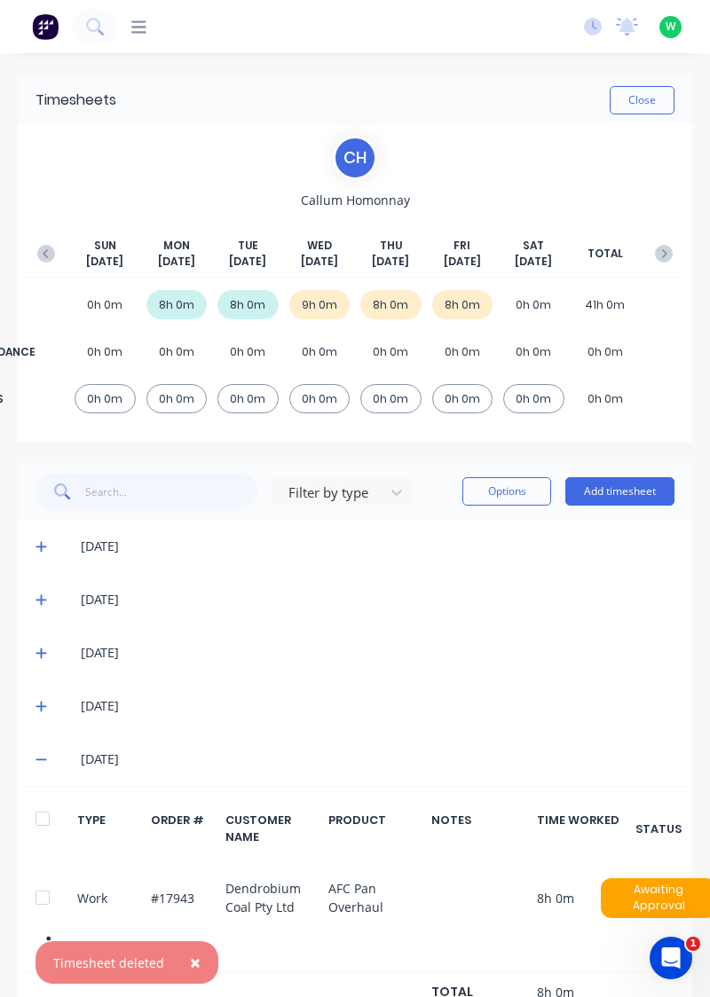
click at [41, 759] on icon at bounding box center [40, 760] width 11 height 2
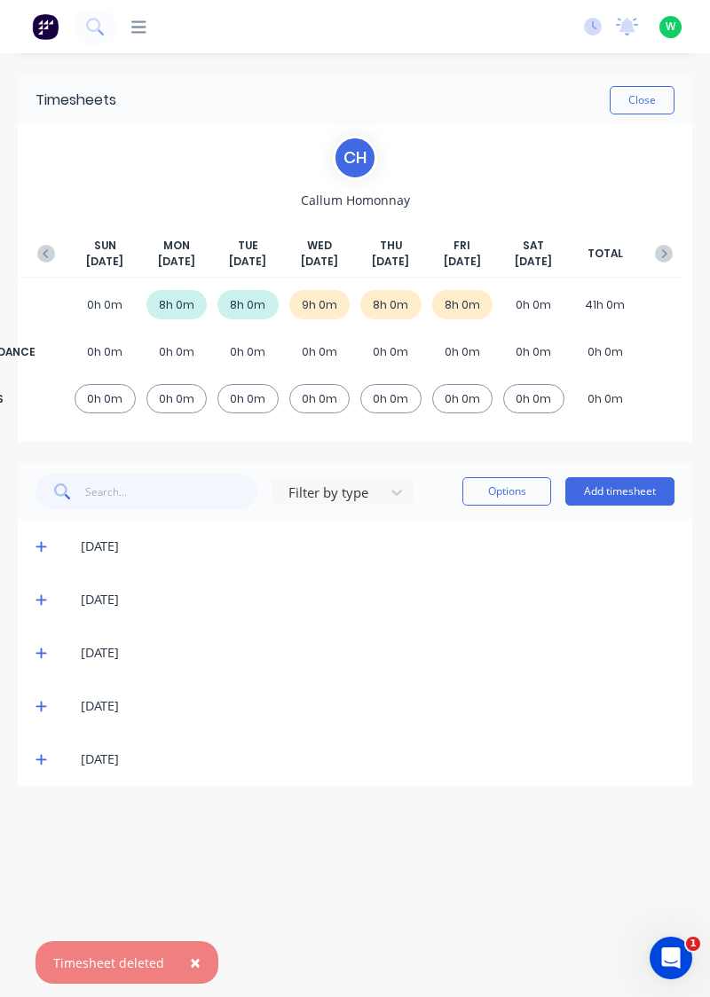
click at [43, 762] on icon at bounding box center [41, 759] width 12 height 12
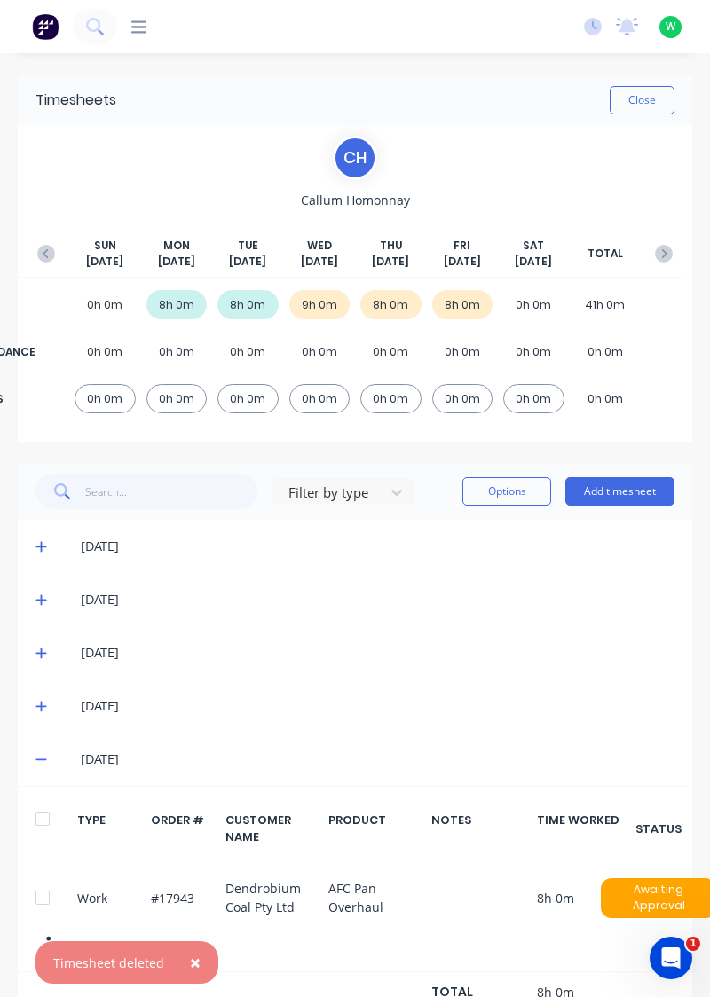
click at [39, 711] on span at bounding box center [43, 706] width 17 height 18
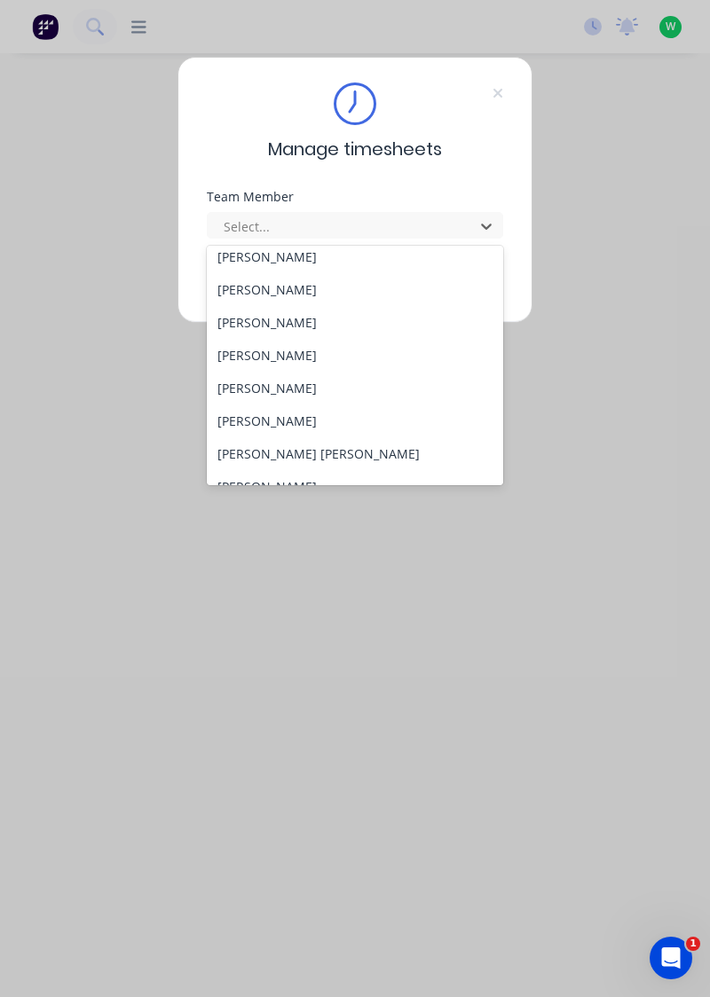
scroll to position [144, 0]
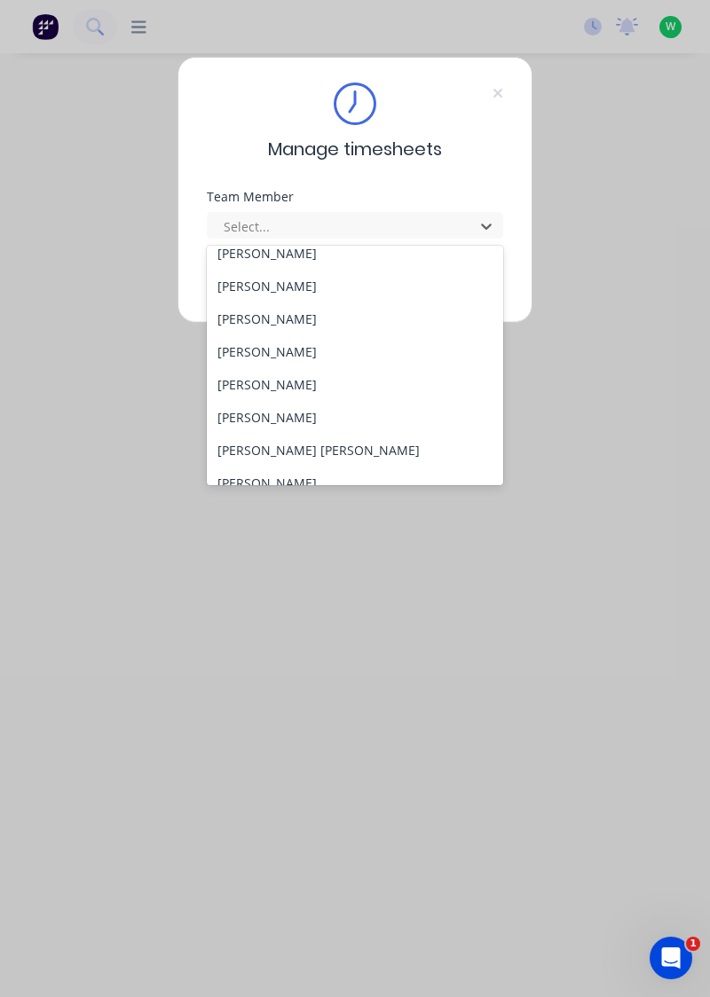
click at [281, 385] on div "[PERSON_NAME]" at bounding box center [355, 384] width 297 height 33
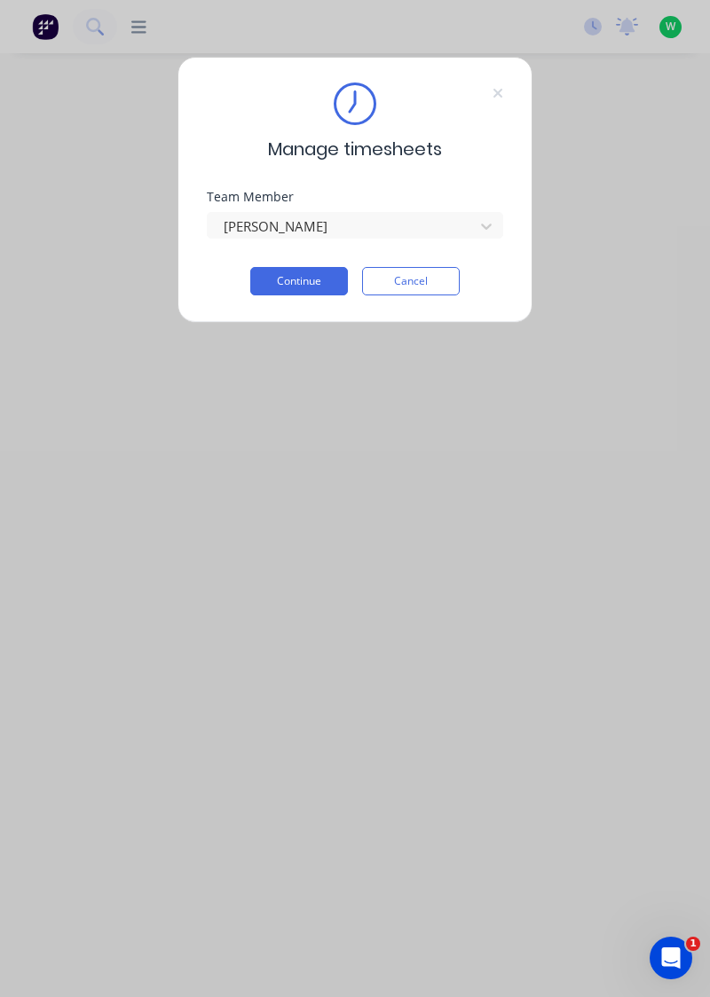
click at [296, 273] on button "Continue" at bounding box center [299, 281] width 98 height 28
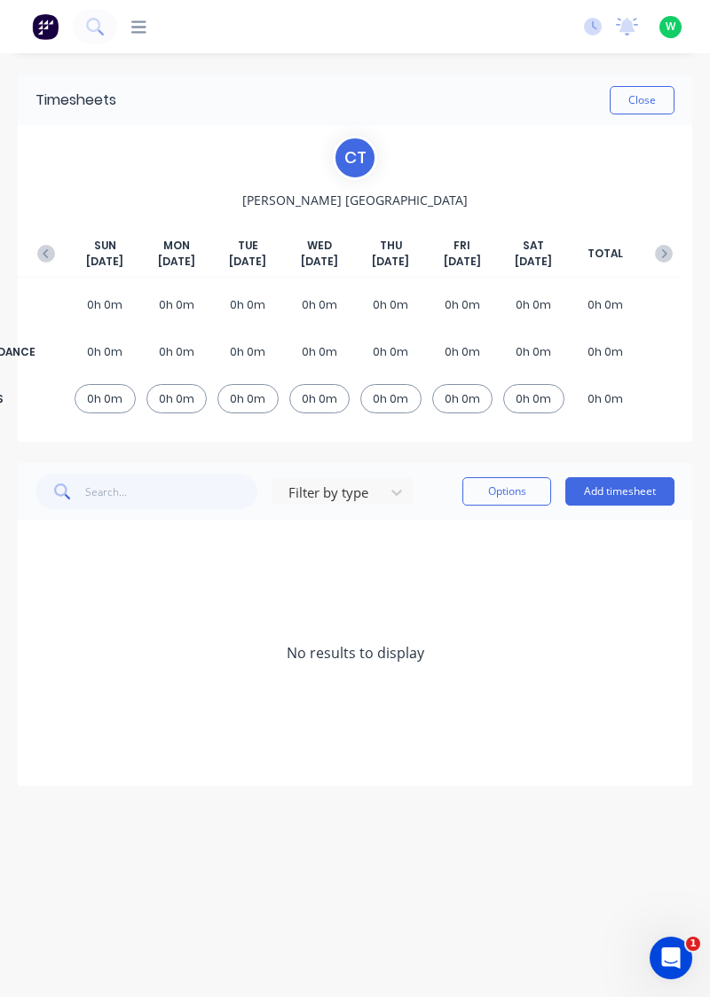
click at [45, 259] on icon "button" at bounding box center [46, 254] width 18 height 18
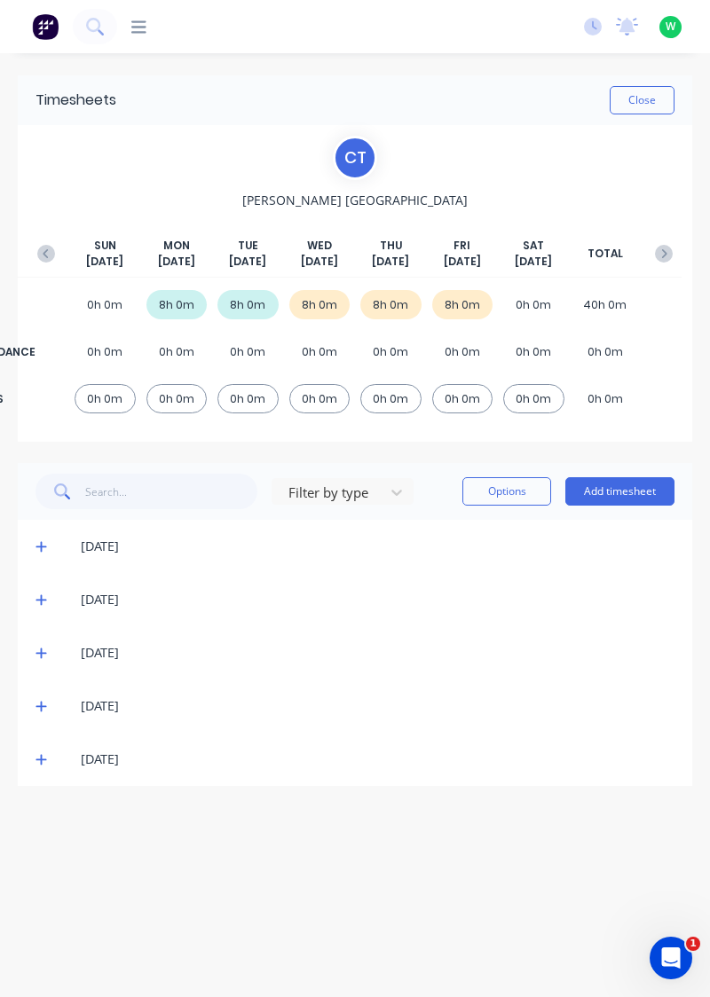
click at [43, 750] on span at bounding box center [43, 759] width 17 height 18
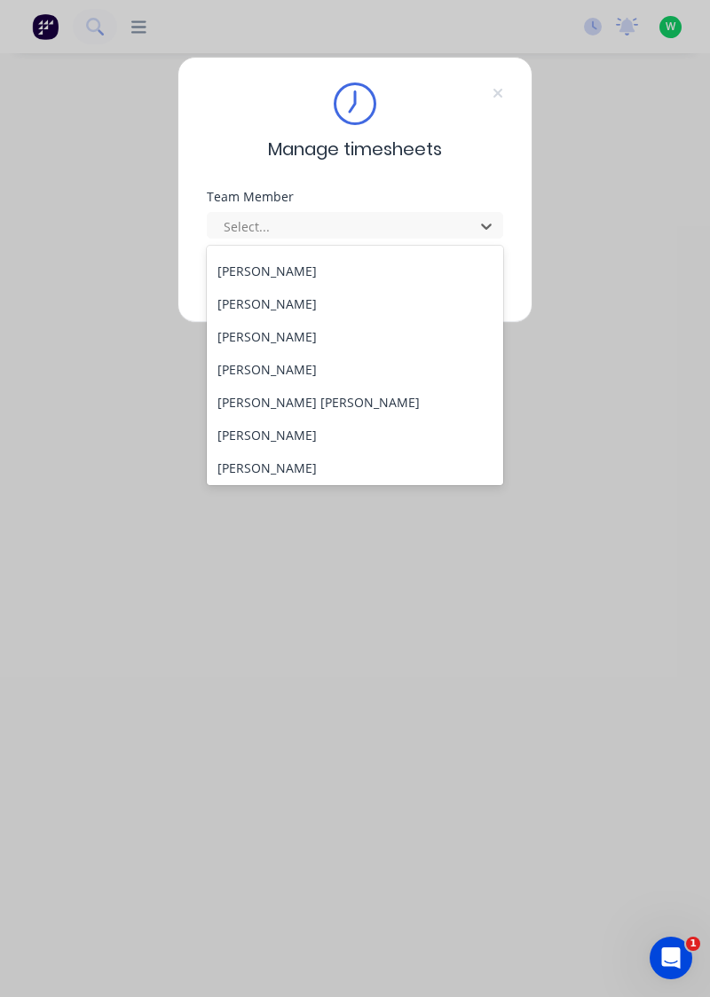
scroll to position [192, 0]
click at [305, 273] on div "[PERSON_NAME]" at bounding box center [355, 270] width 297 height 33
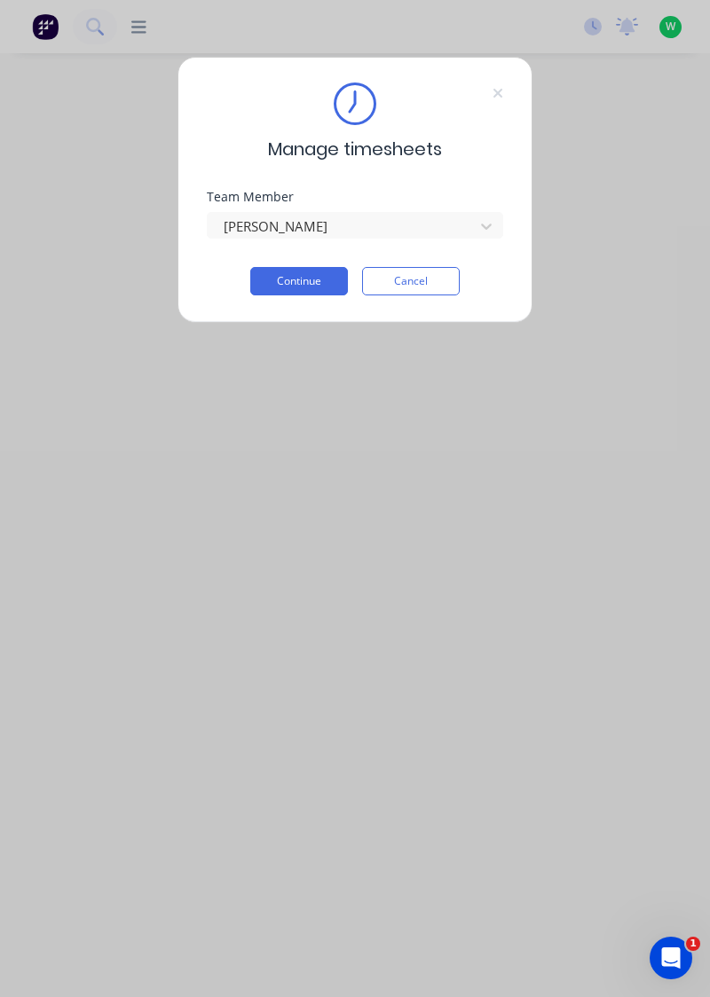
click at [291, 275] on button "Continue" at bounding box center [299, 281] width 98 height 28
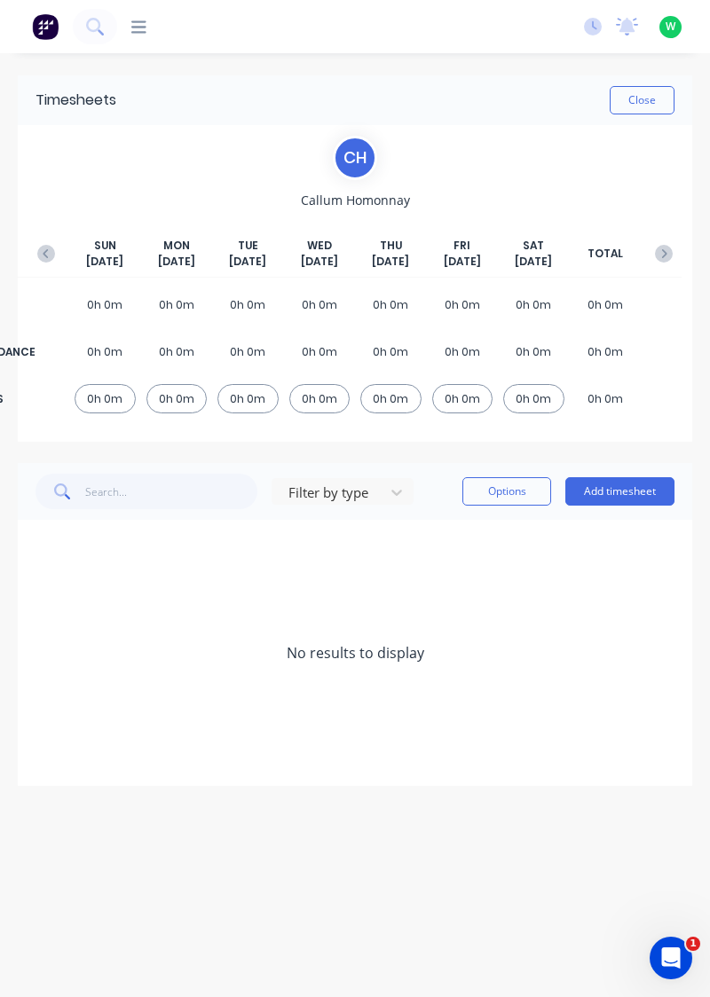
click at [42, 242] on button "button" at bounding box center [45, 254] width 35 height 32
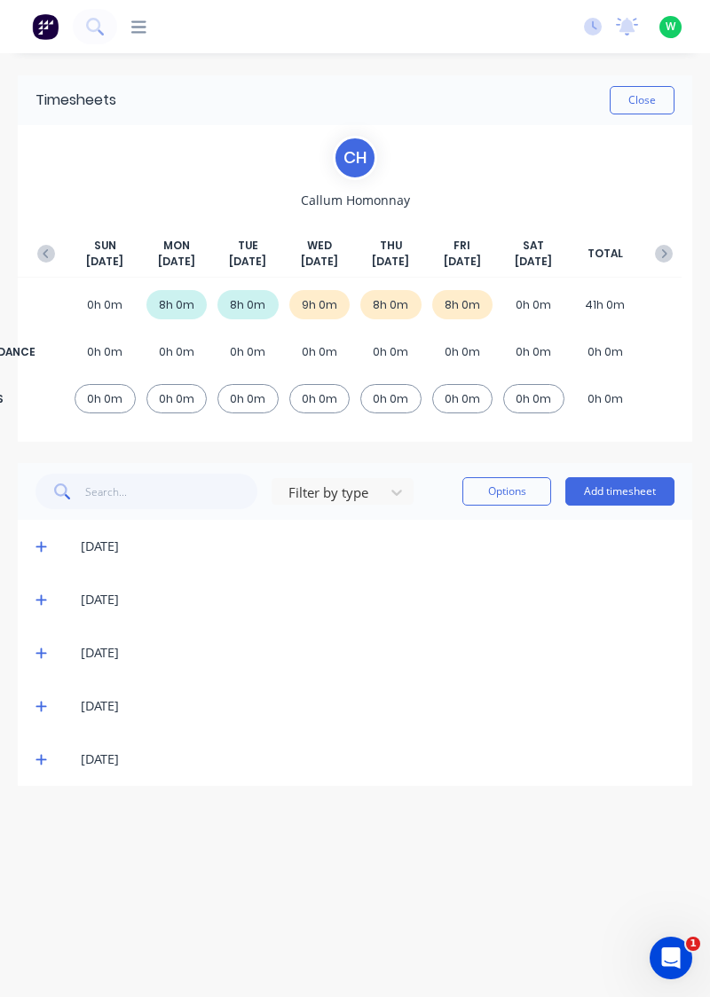
click at [39, 766] on span at bounding box center [43, 759] width 17 height 18
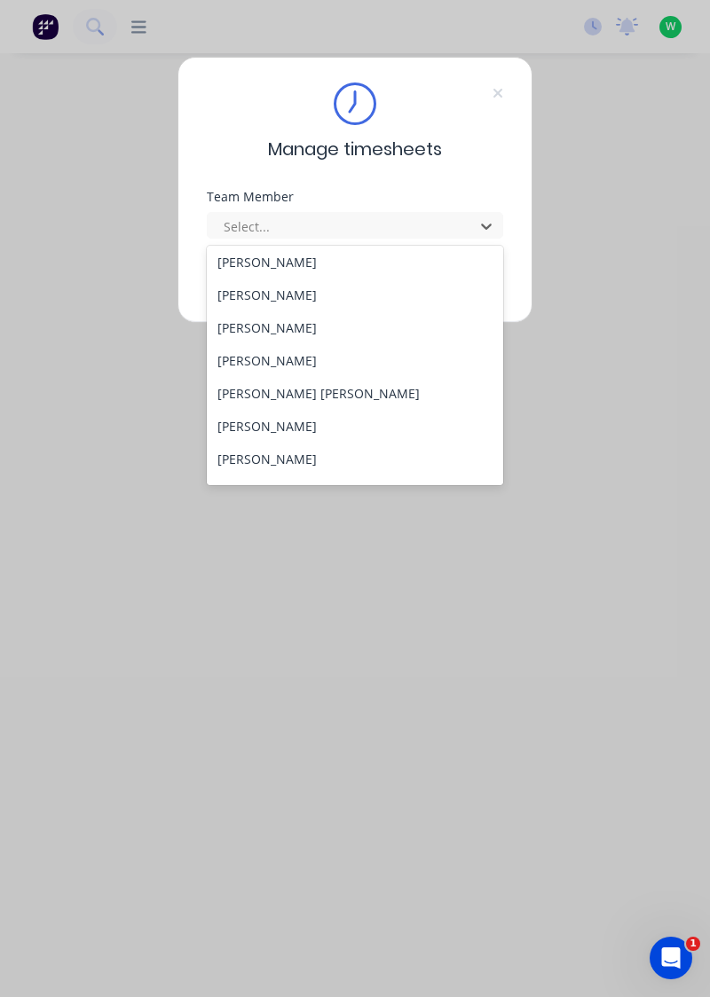
scroll to position [201, 0]
click at [294, 331] on div "[PERSON_NAME]" at bounding box center [355, 326] width 297 height 33
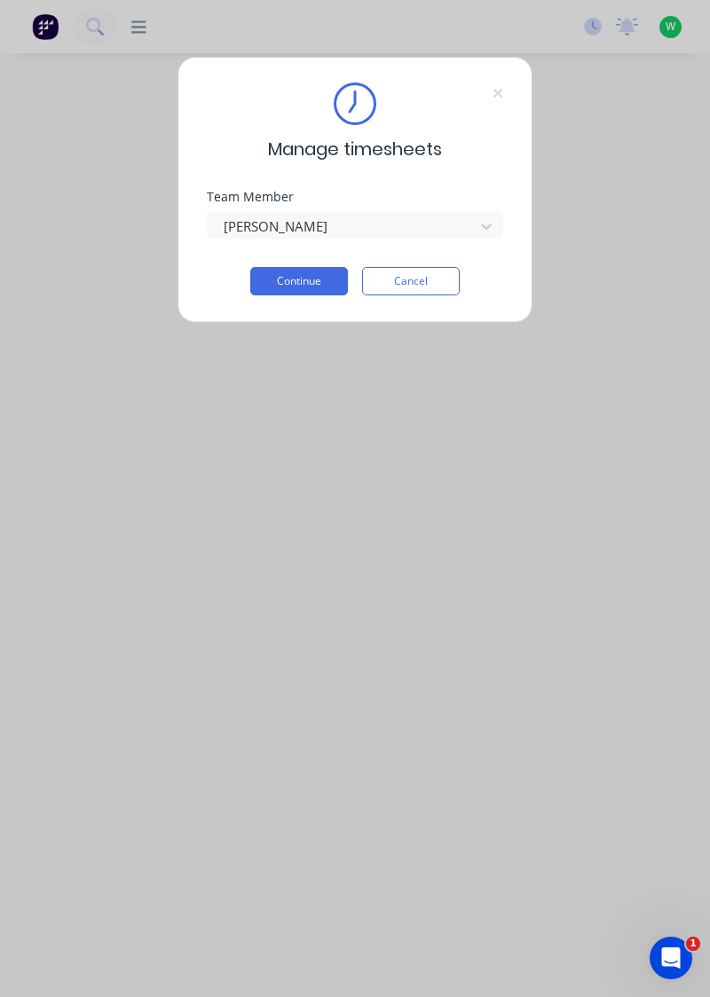
click at [310, 276] on button "Continue" at bounding box center [299, 281] width 98 height 28
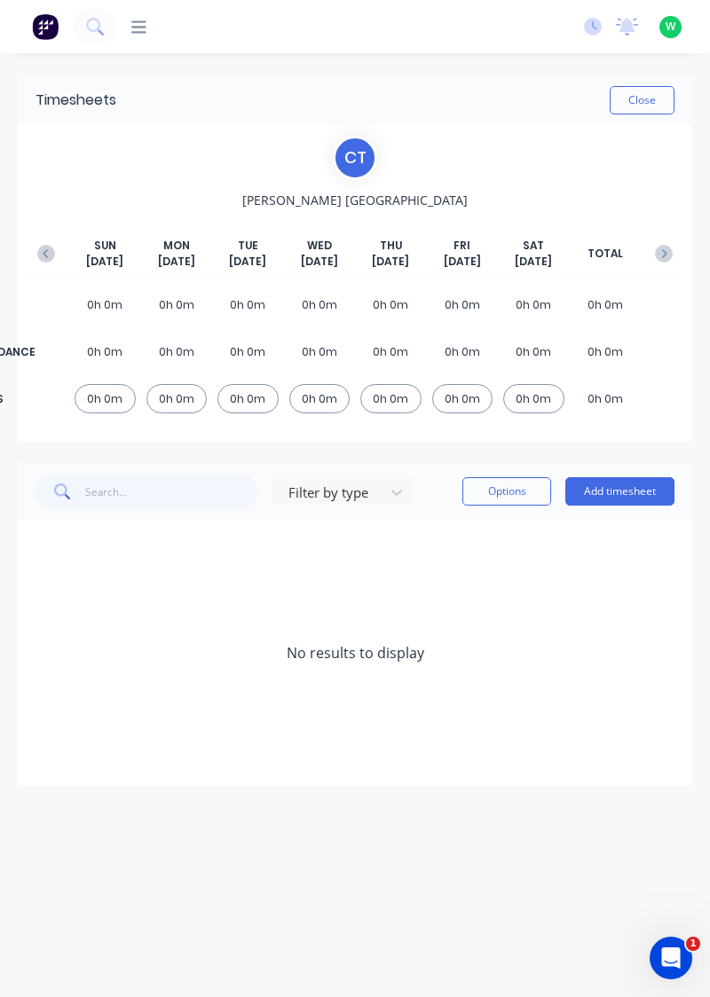
click at [42, 243] on button "button" at bounding box center [45, 254] width 35 height 32
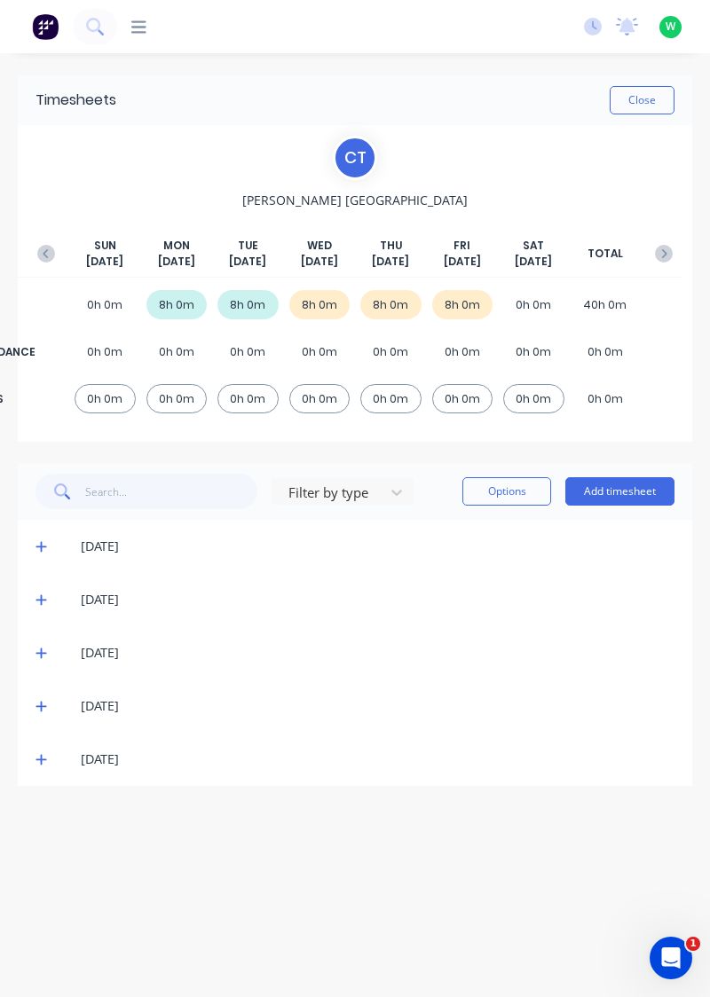
click at [39, 758] on icon at bounding box center [40, 760] width 11 height 11
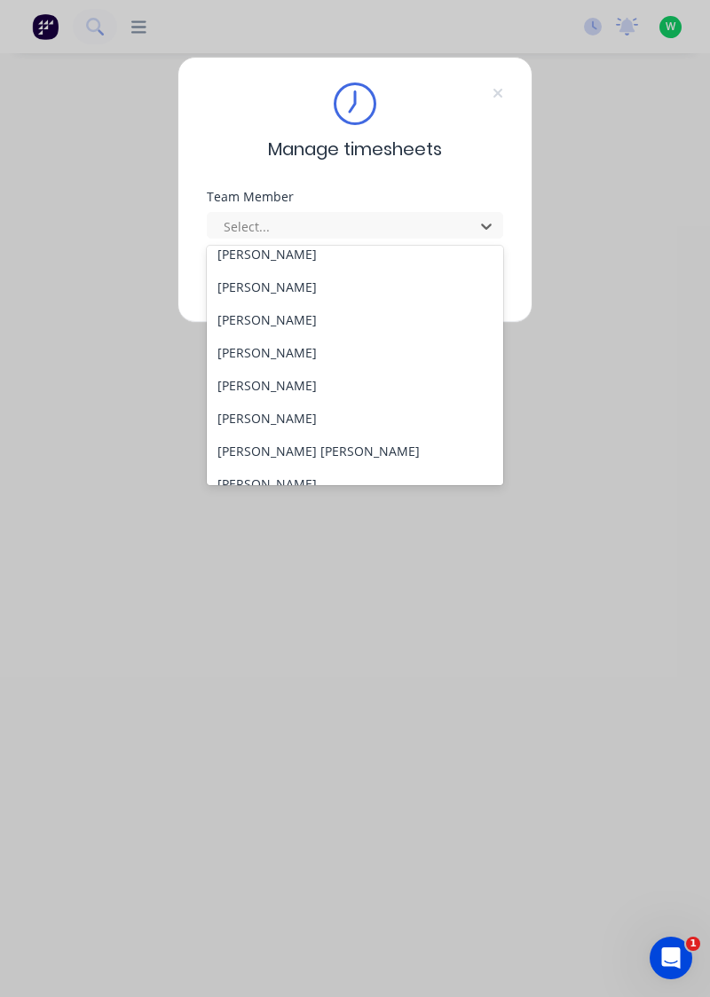
scroll to position [144, 0]
click at [262, 408] on div "[PERSON_NAME]" at bounding box center [355, 417] width 297 height 33
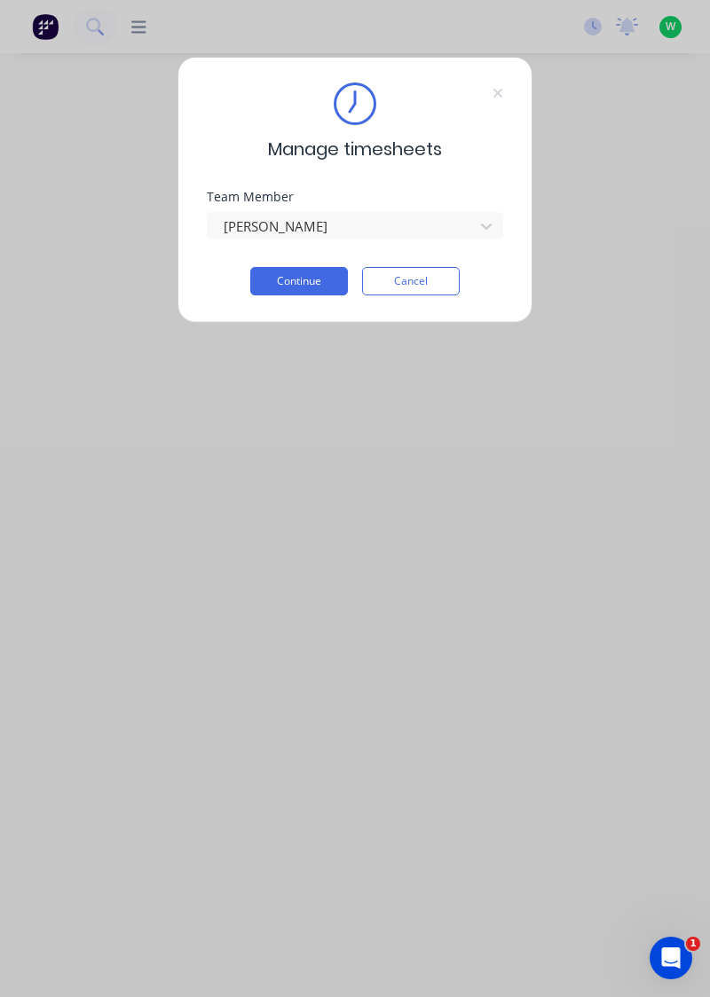
click at [310, 282] on button "Continue" at bounding box center [299, 281] width 98 height 28
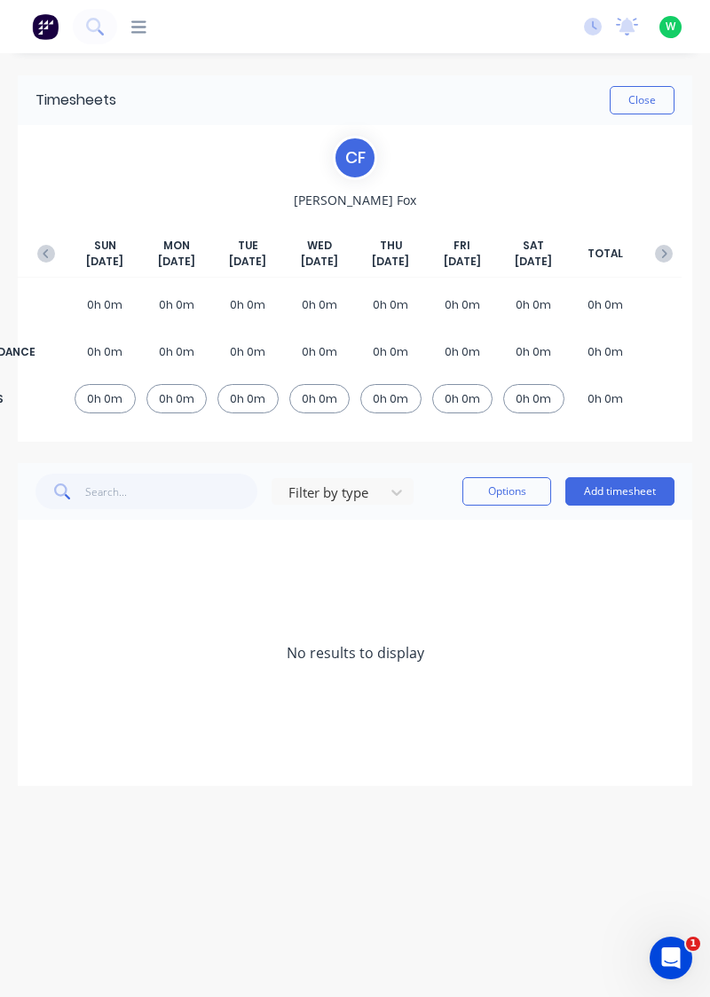
click at [52, 247] on icon "button" at bounding box center [46, 254] width 18 height 18
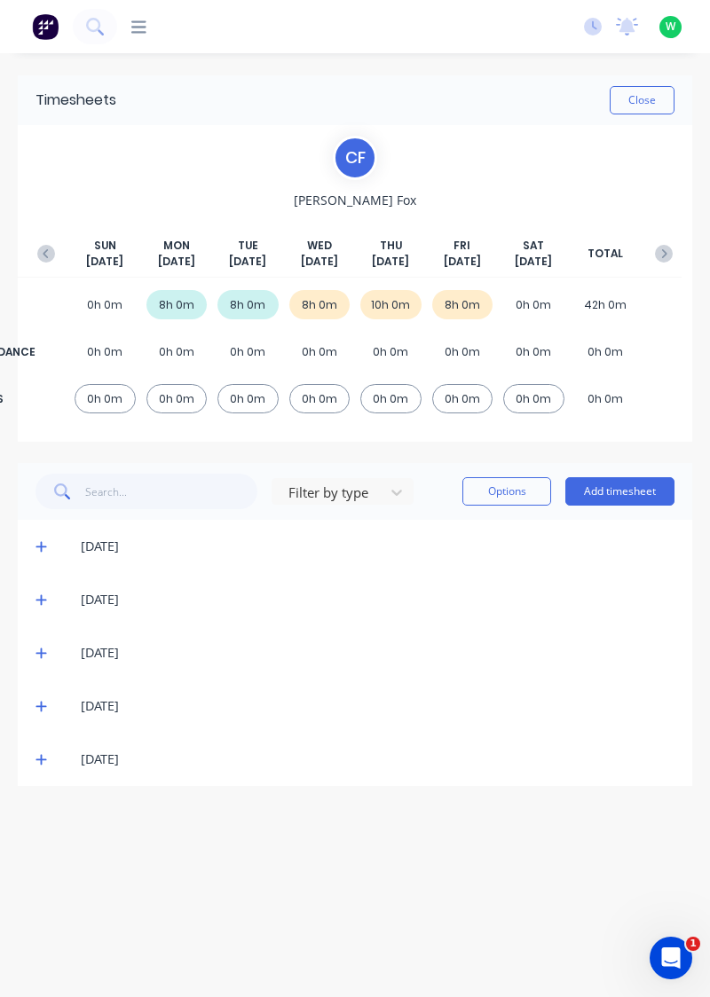
click at [37, 760] on icon at bounding box center [41, 759] width 12 height 12
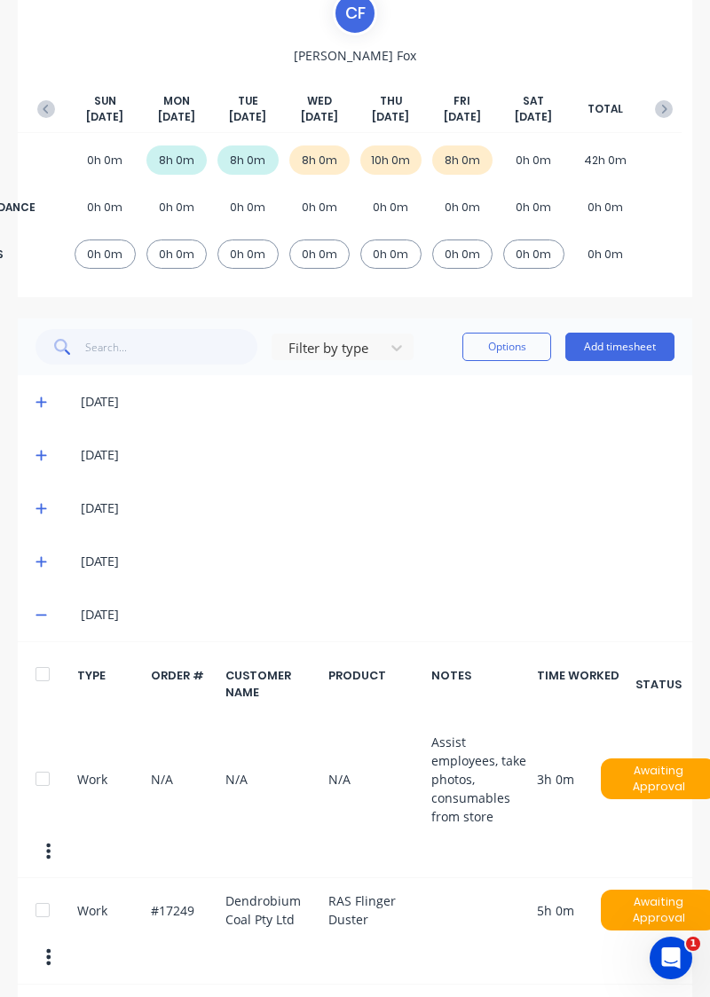
scroll to position [151, 0]
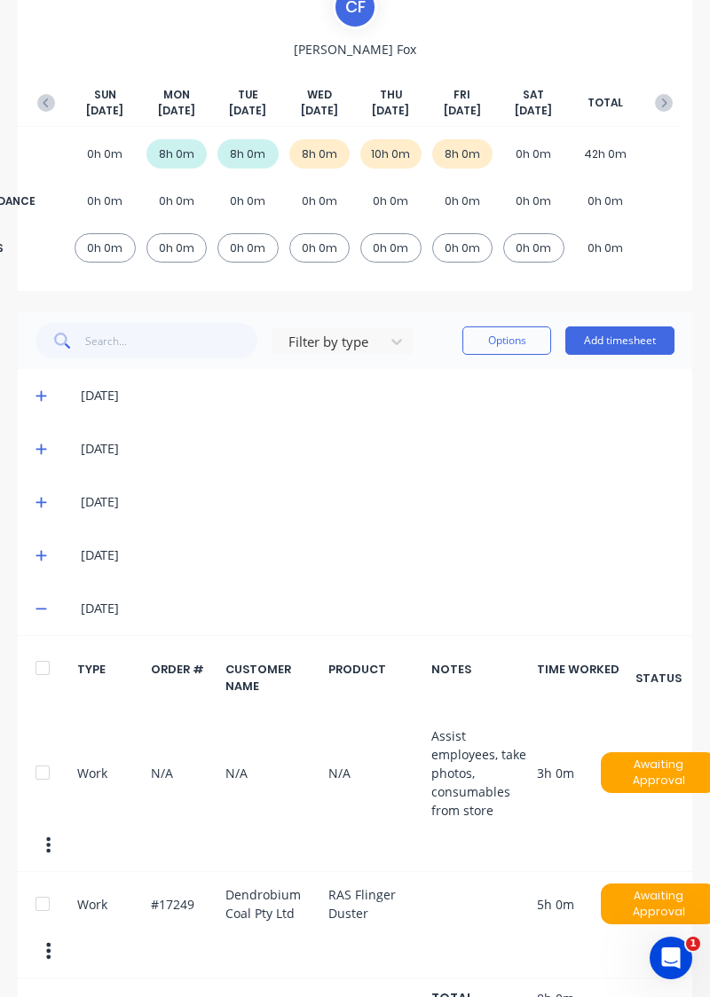
click at [35, 553] on icon at bounding box center [41, 555] width 12 height 12
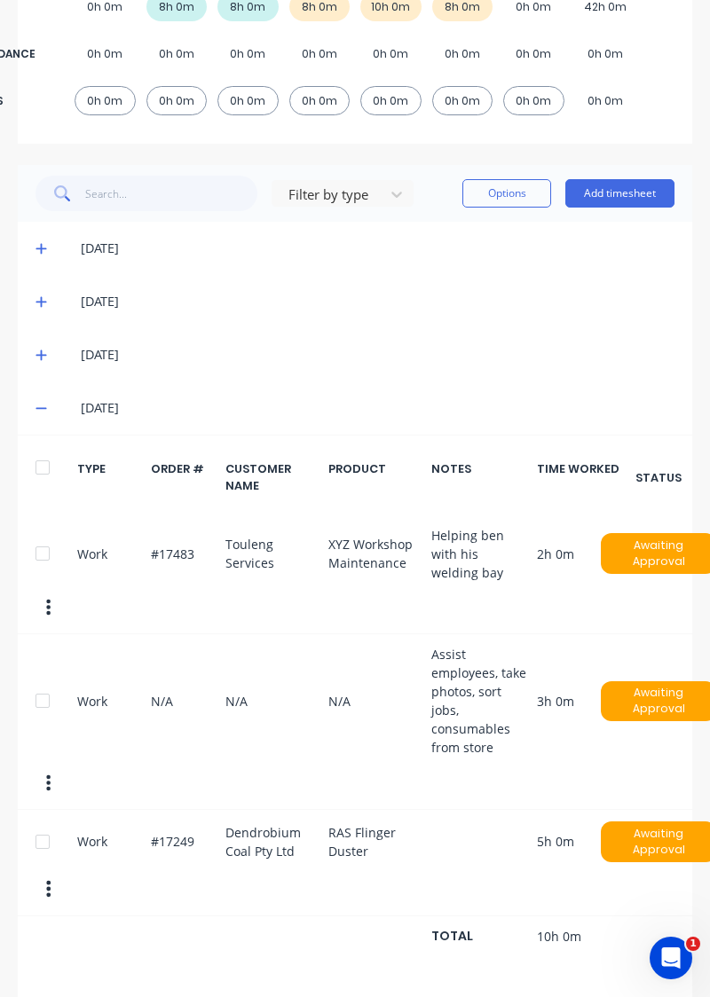
scroll to position [298, 0]
click at [36, 357] on icon at bounding box center [41, 355] width 12 height 12
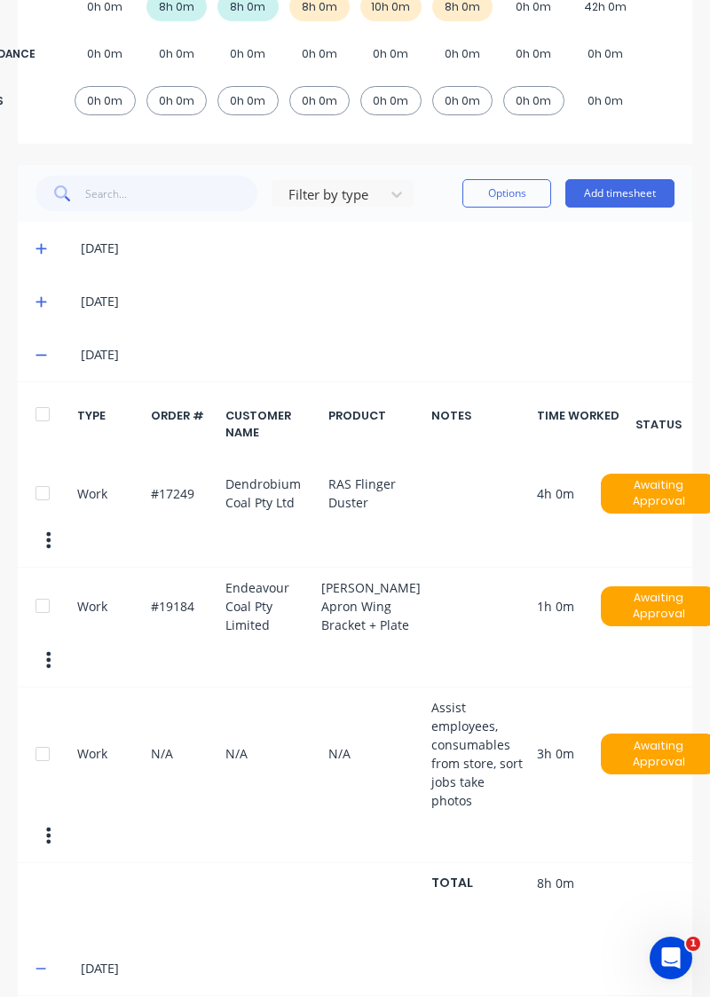
click at [37, 350] on icon at bounding box center [41, 355] width 12 height 12
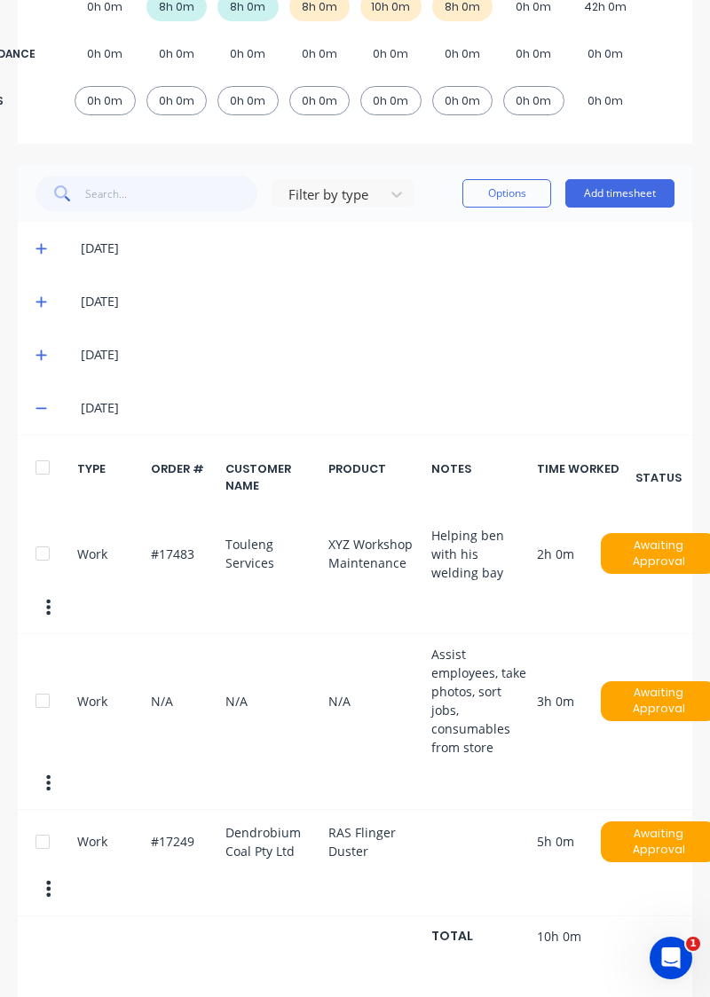
click at [40, 408] on icon at bounding box center [40, 409] width 11 height 2
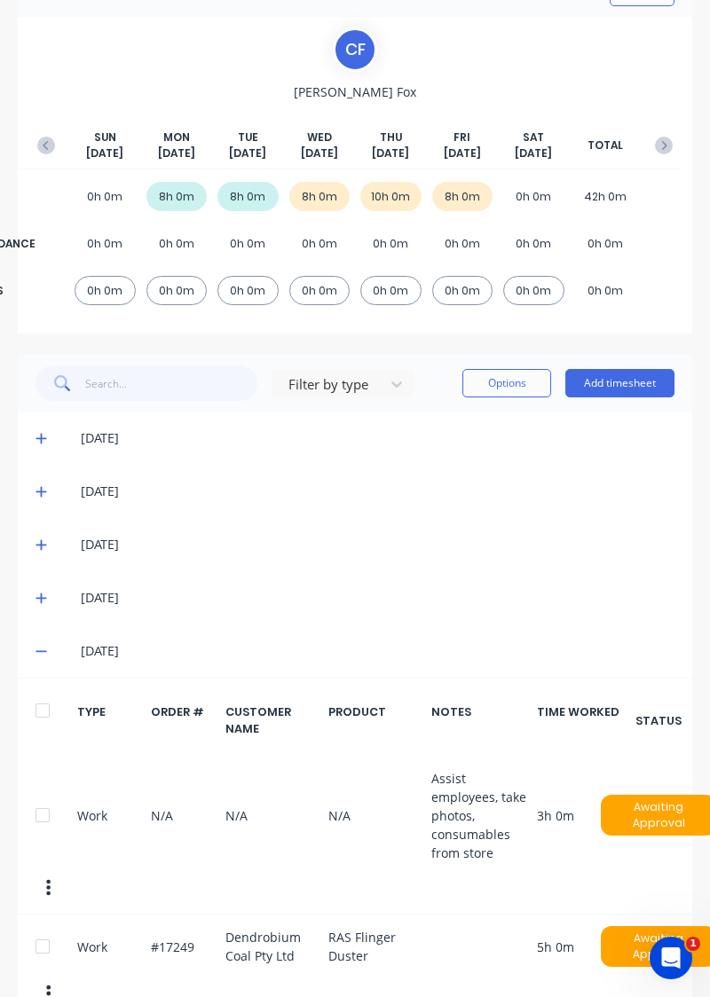
scroll to position [0, 0]
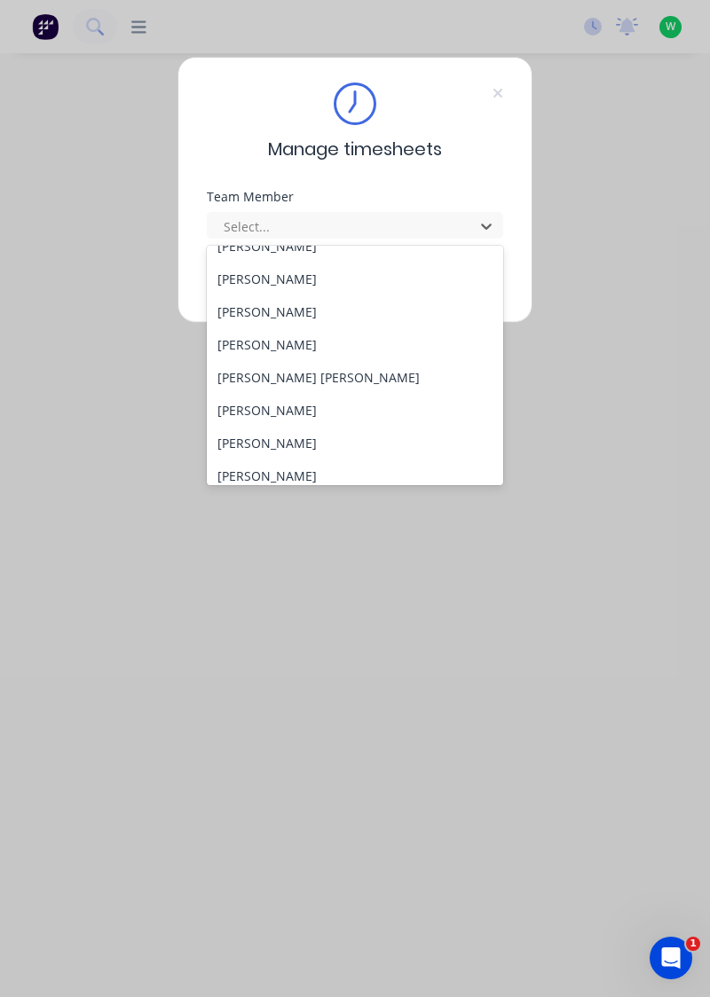
scroll to position [251, 0]
click at [279, 341] on div "[PERSON_NAME] [PERSON_NAME]" at bounding box center [355, 342] width 297 height 33
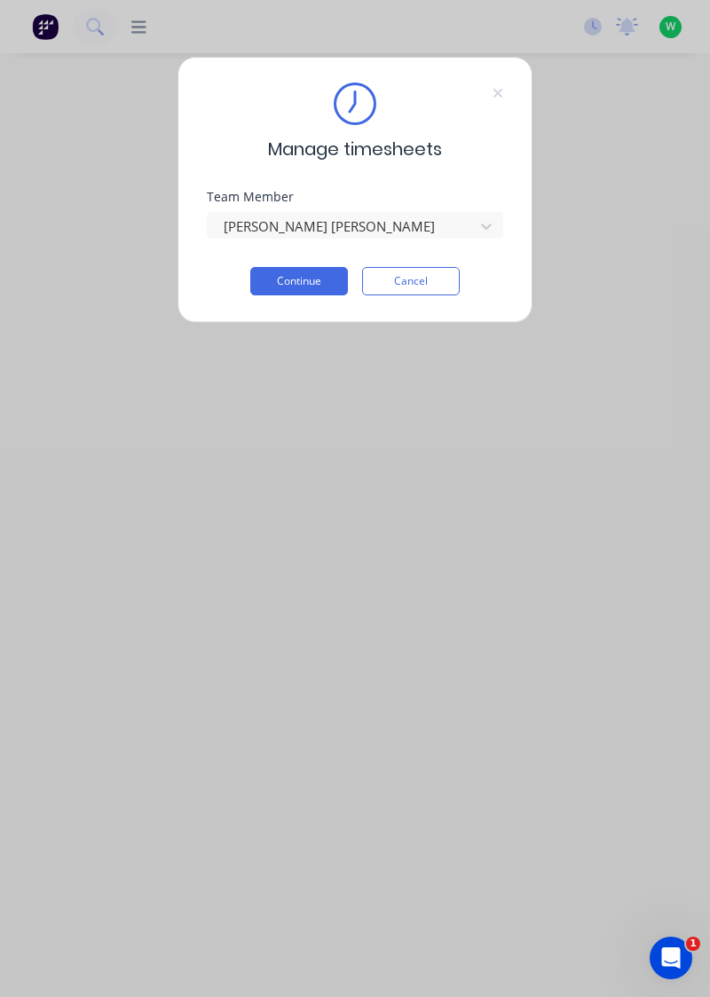
click at [305, 275] on button "Continue" at bounding box center [299, 281] width 98 height 28
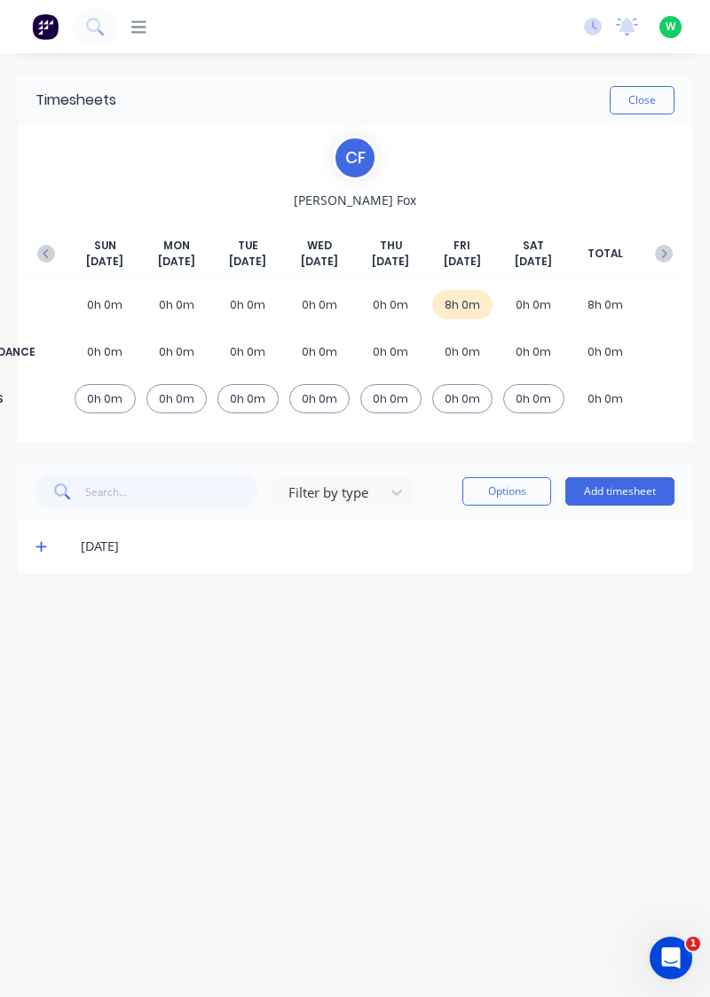
click at [43, 239] on button "button" at bounding box center [45, 254] width 35 height 32
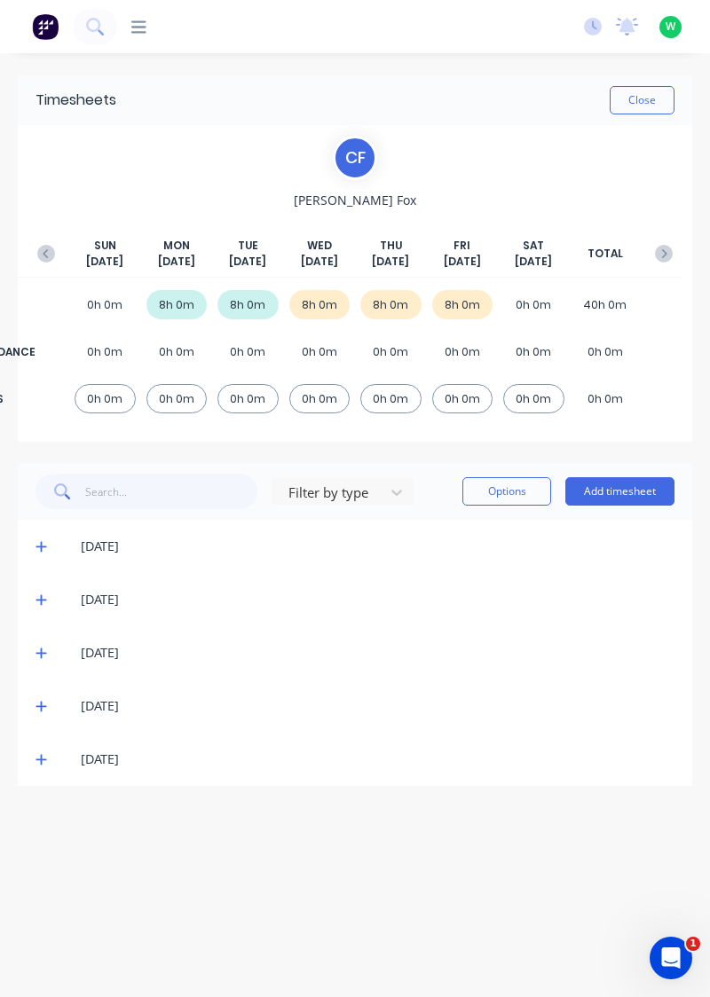
click at [37, 757] on icon at bounding box center [40, 760] width 11 height 11
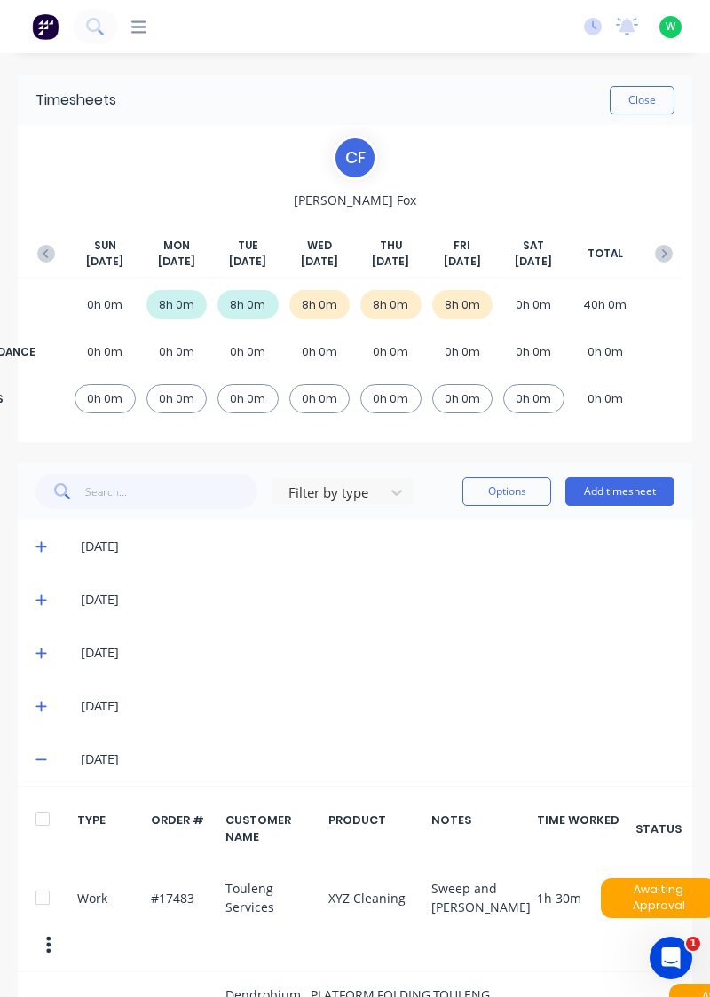
click at [672, 245] on button "button" at bounding box center [663, 254] width 35 height 32
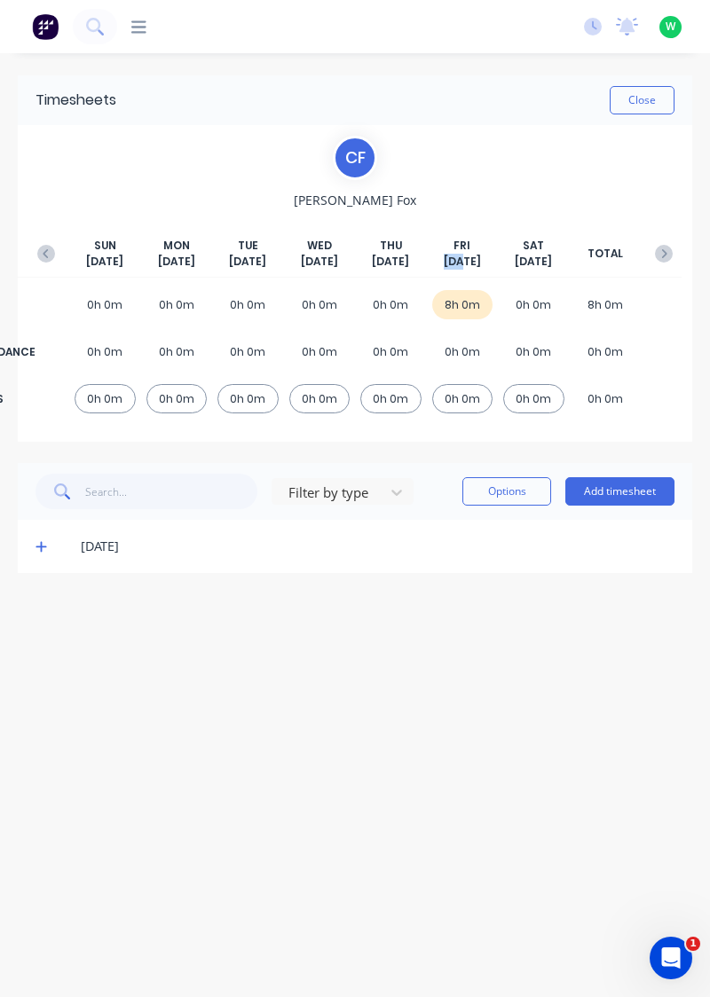
click at [37, 545] on icon at bounding box center [40, 547] width 11 height 11
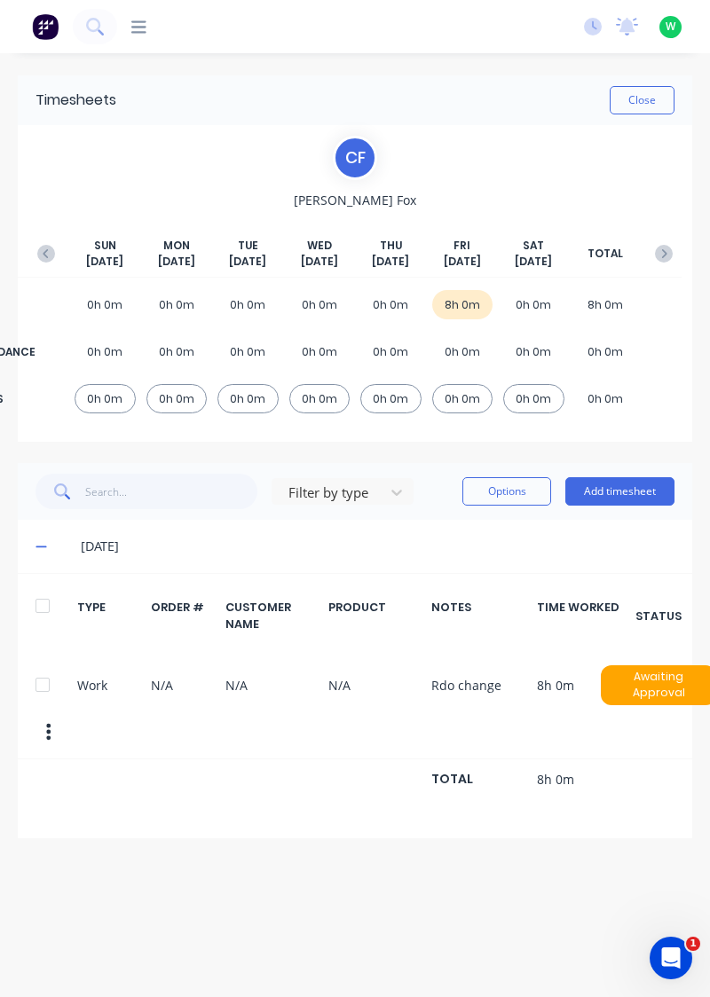
click at [48, 678] on div at bounding box center [42, 684] width 35 height 35
click at [51, 683] on div at bounding box center [42, 684] width 35 height 35
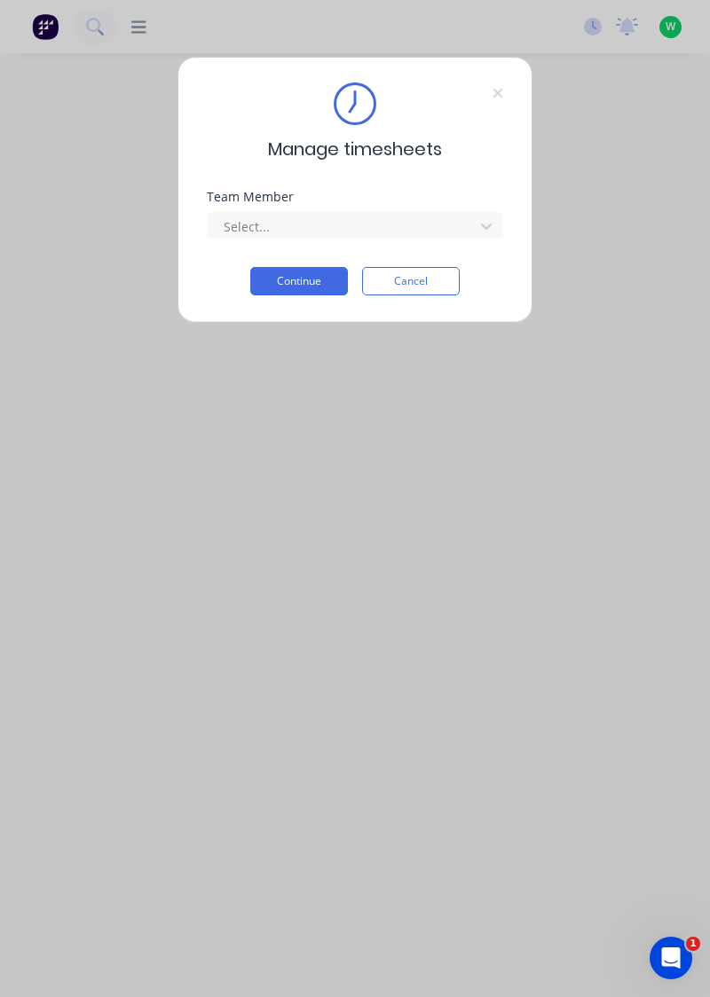
click at [433, 202] on div "Team Member" at bounding box center [355, 197] width 296 height 12
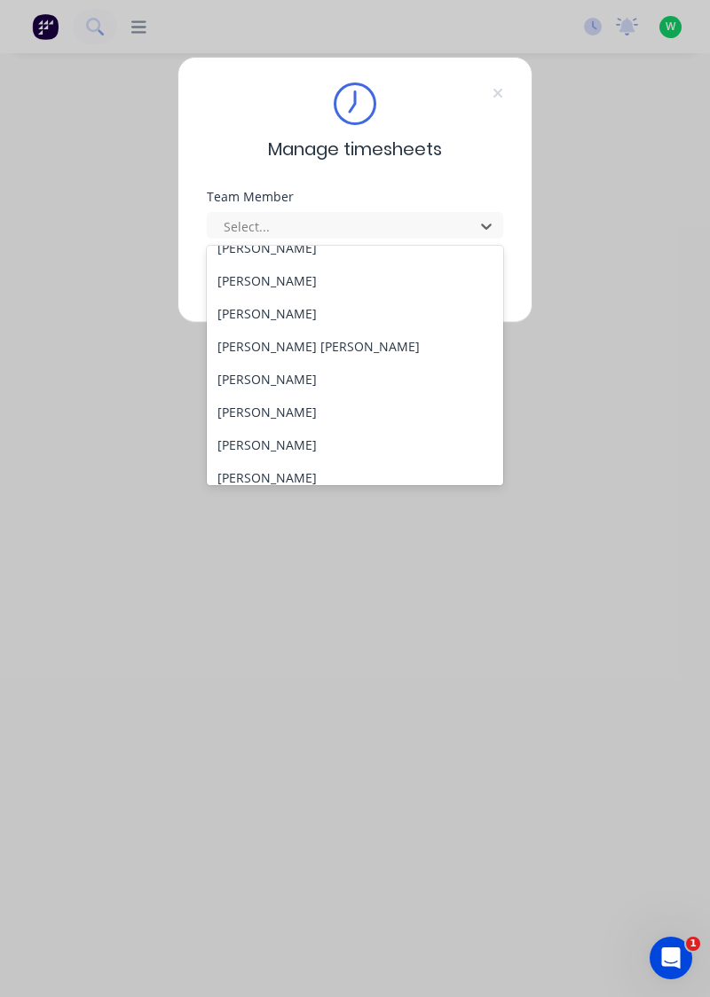
scroll to position [247, 0]
click at [275, 377] on div "[PERSON_NAME]" at bounding box center [355, 380] width 297 height 33
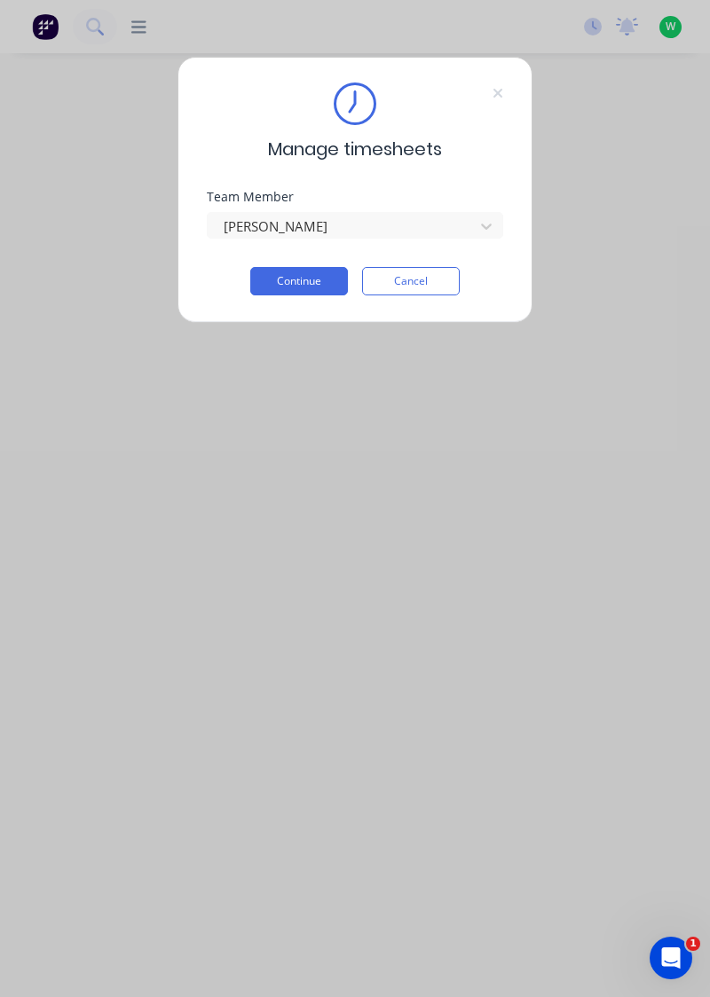
click at [300, 286] on button "Continue" at bounding box center [299, 281] width 98 height 28
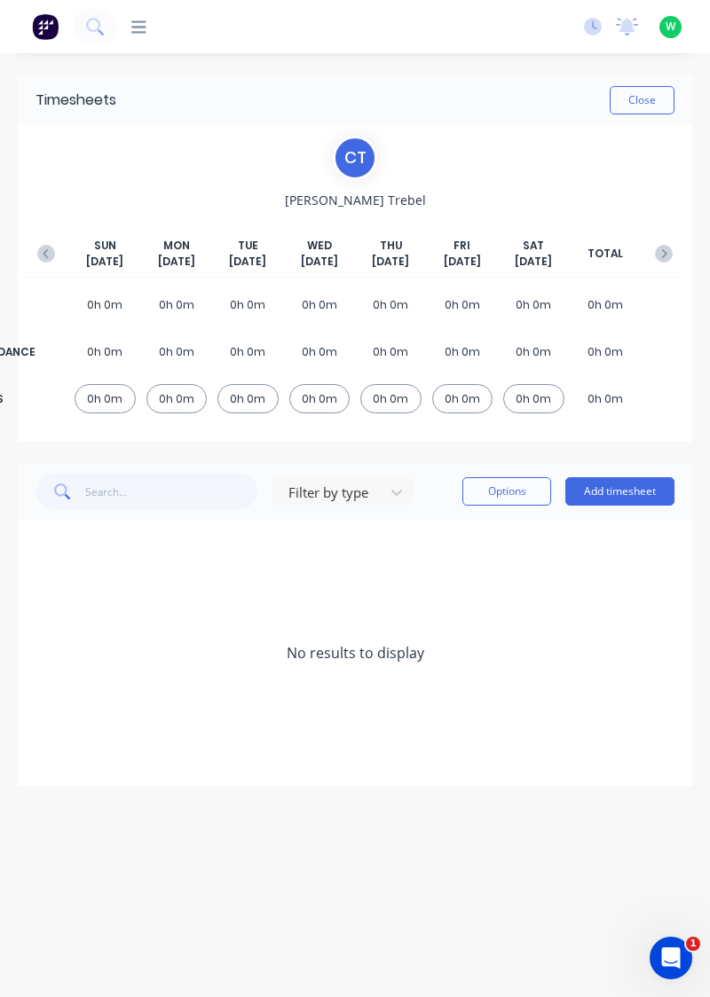
click at [53, 250] on icon "button" at bounding box center [46, 254] width 18 height 18
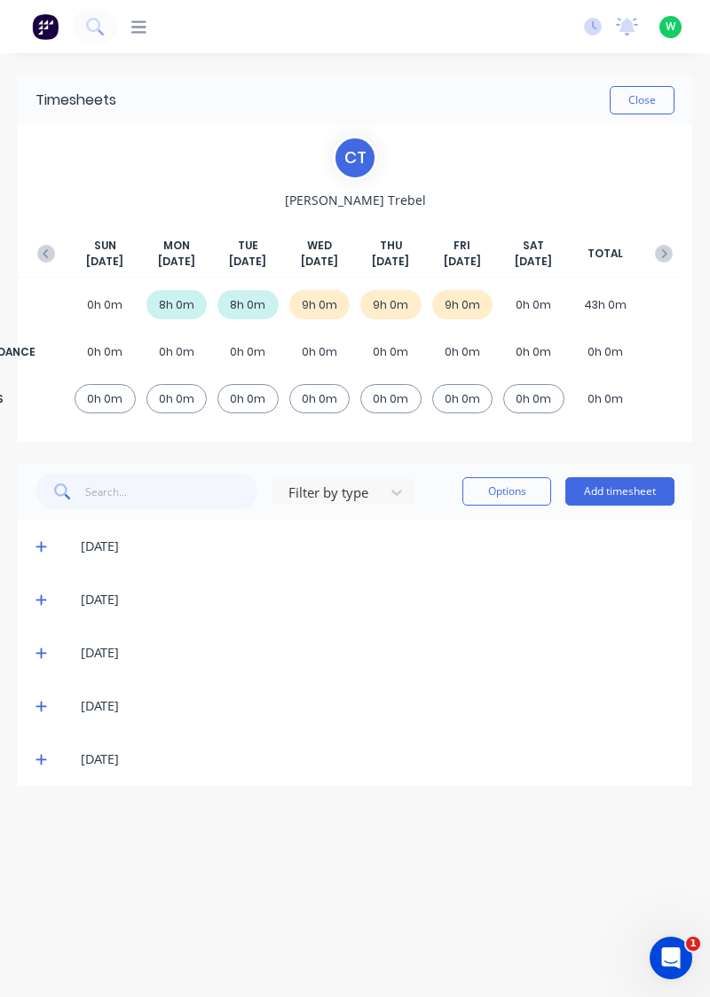
click at [39, 757] on icon at bounding box center [40, 760] width 11 height 11
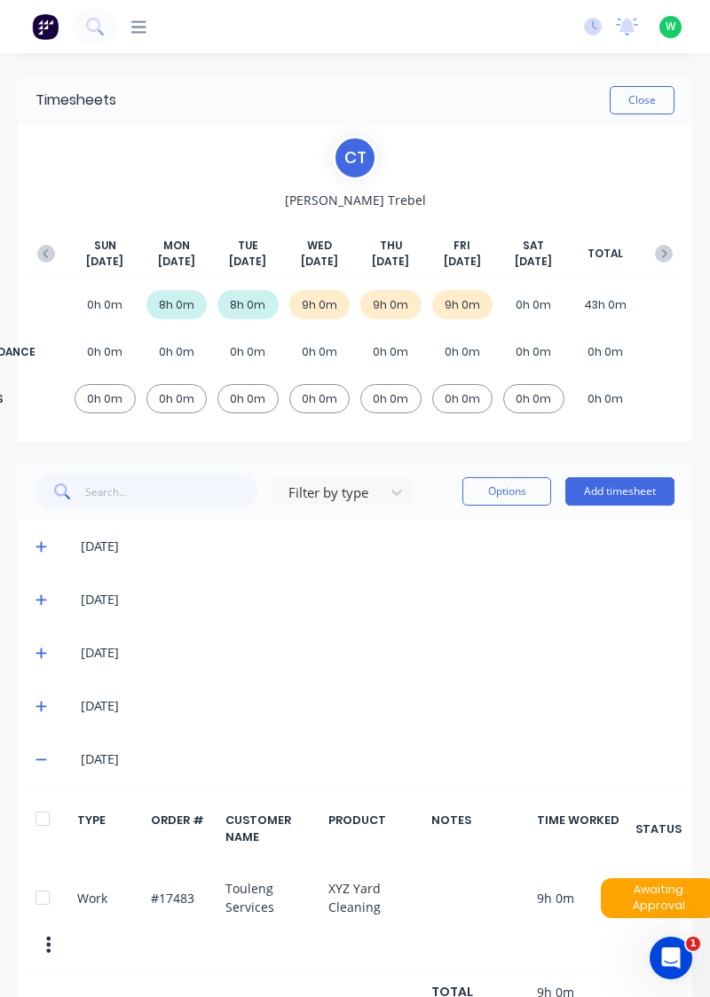
click at [41, 705] on icon at bounding box center [40, 707] width 11 height 11
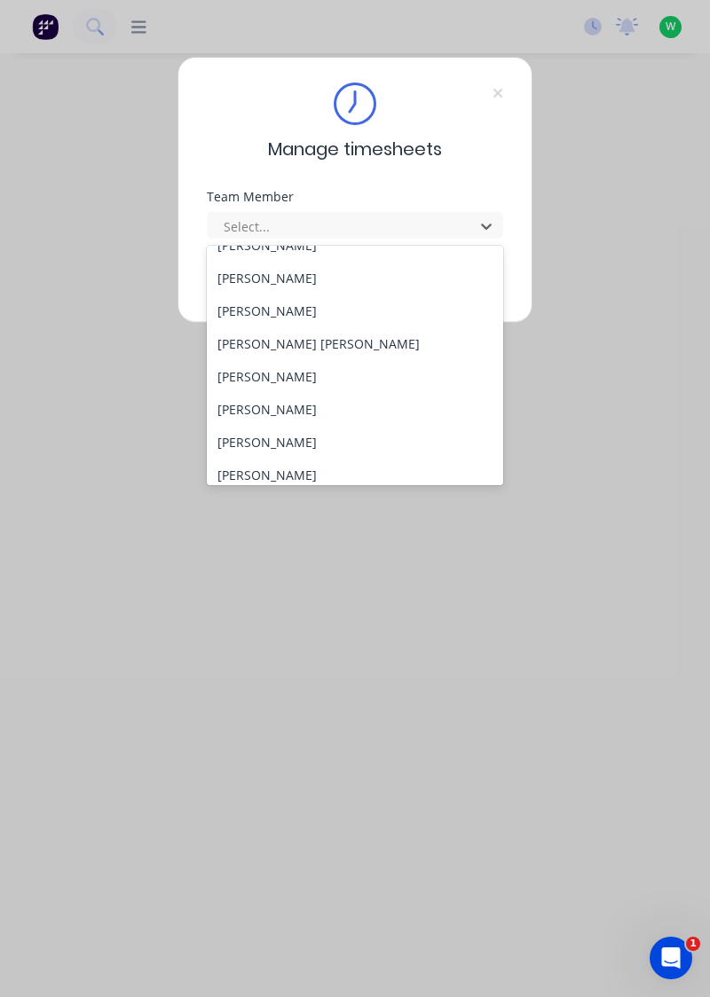
scroll to position [252, 0]
click at [290, 408] on div "[PERSON_NAME]" at bounding box center [355, 407] width 297 height 33
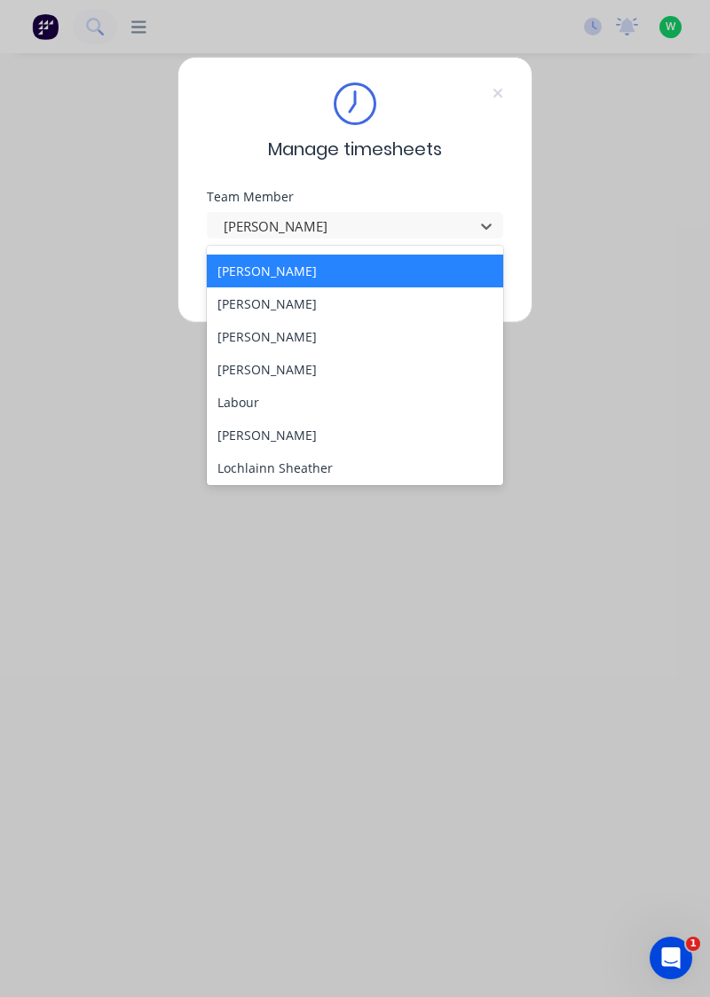
scroll to position [389, 0]
click at [265, 330] on div "[PERSON_NAME]" at bounding box center [355, 335] width 297 height 33
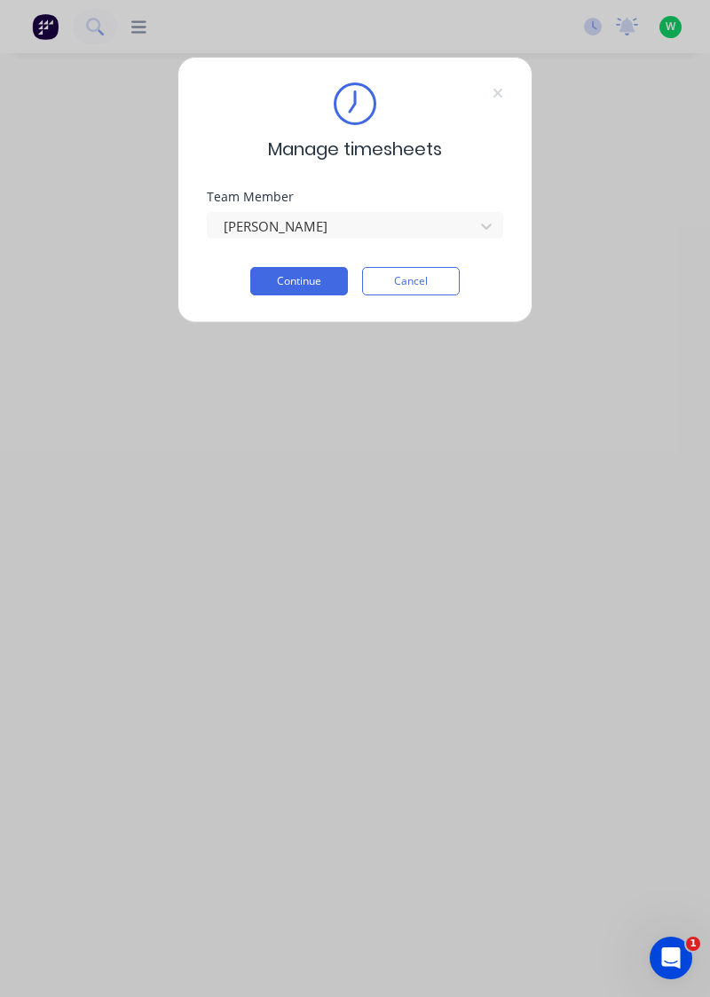
click at [307, 286] on button "Continue" at bounding box center [299, 281] width 98 height 28
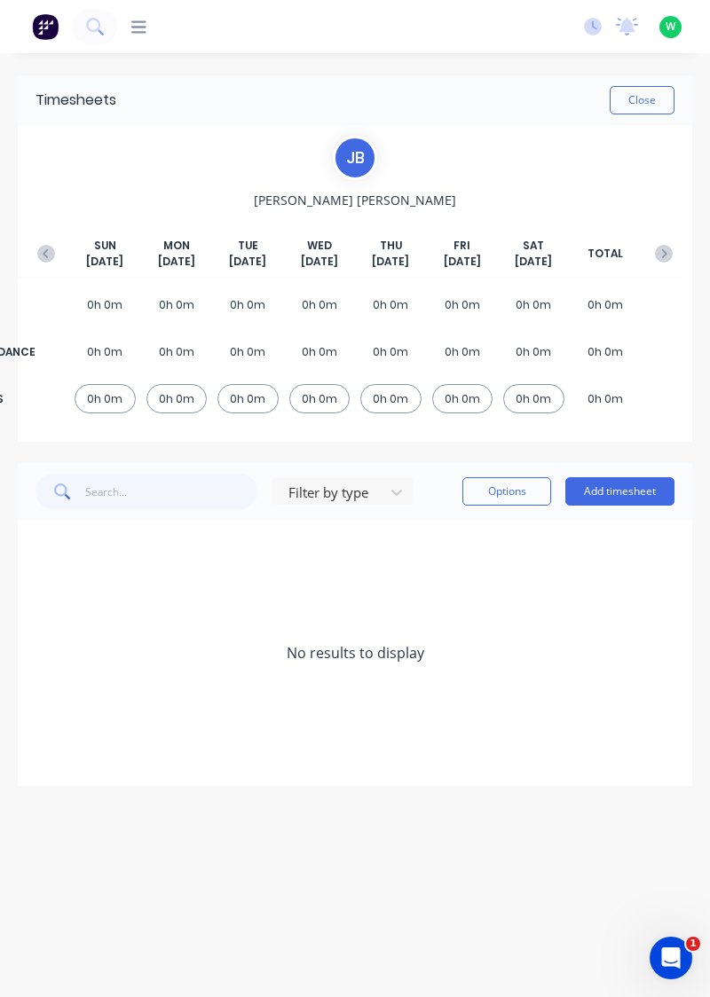
click at [43, 254] on icon "button" at bounding box center [46, 254] width 18 height 18
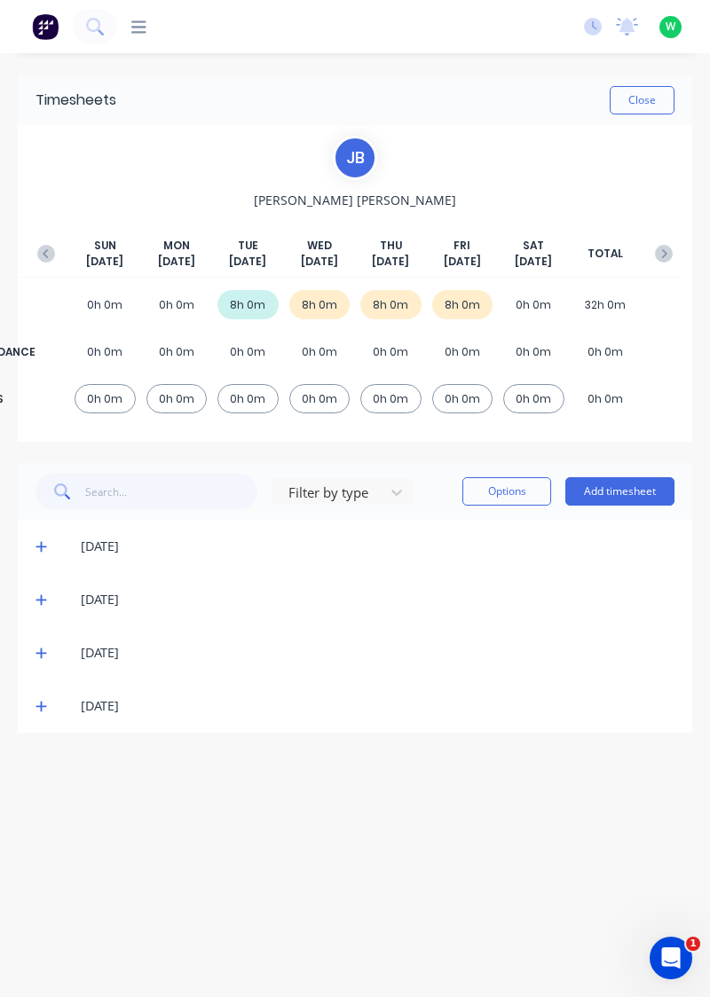
click at [38, 724] on div "[DATE]" at bounding box center [355, 705] width 674 height 53
click at [40, 706] on icon at bounding box center [41, 706] width 12 height 12
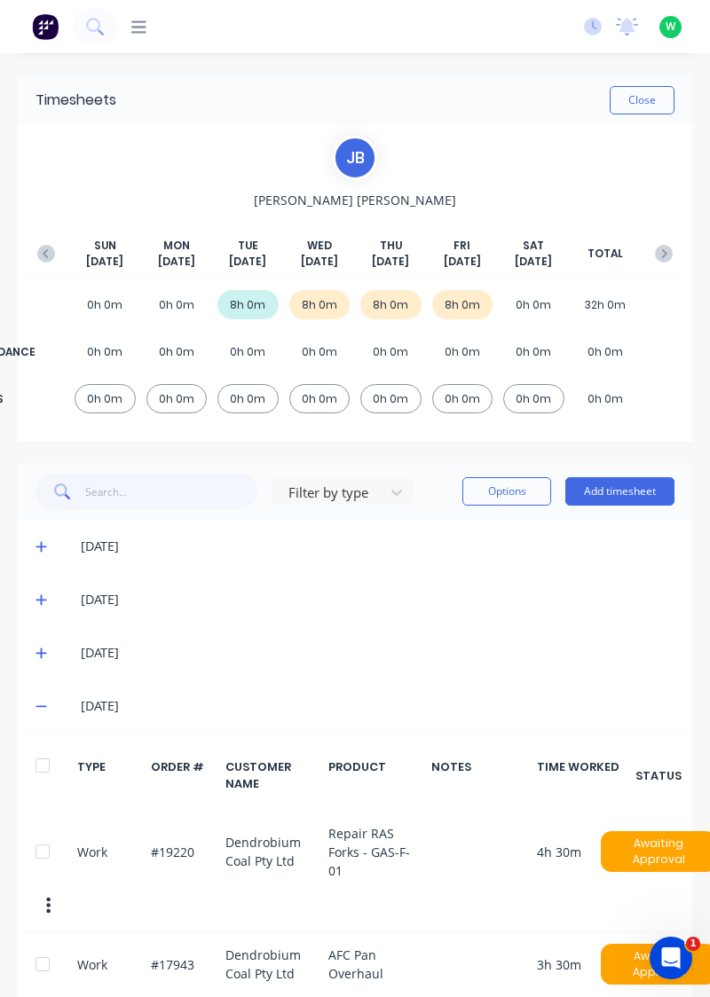
scroll to position [60, 0]
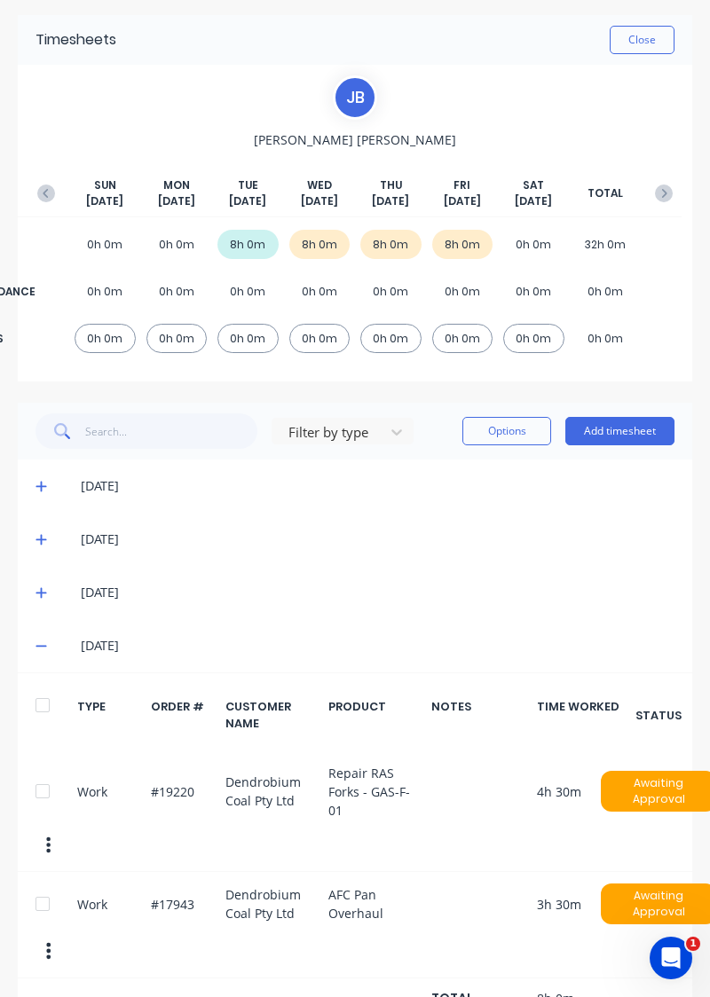
click at [37, 591] on icon at bounding box center [40, 593] width 11 height 11
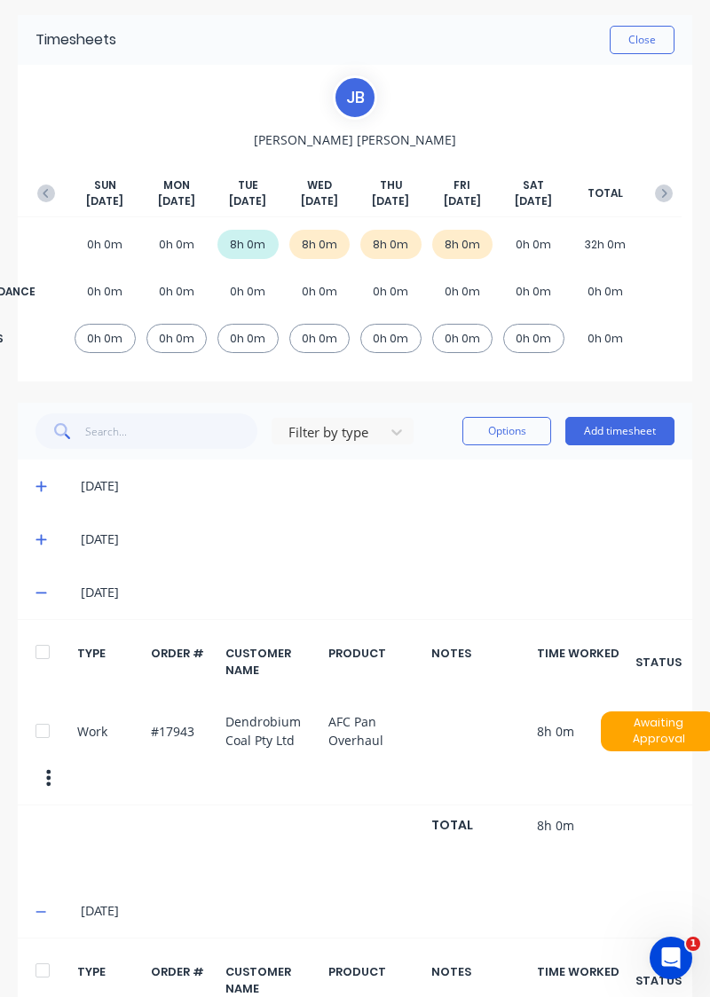
scroll to position [0, 0]
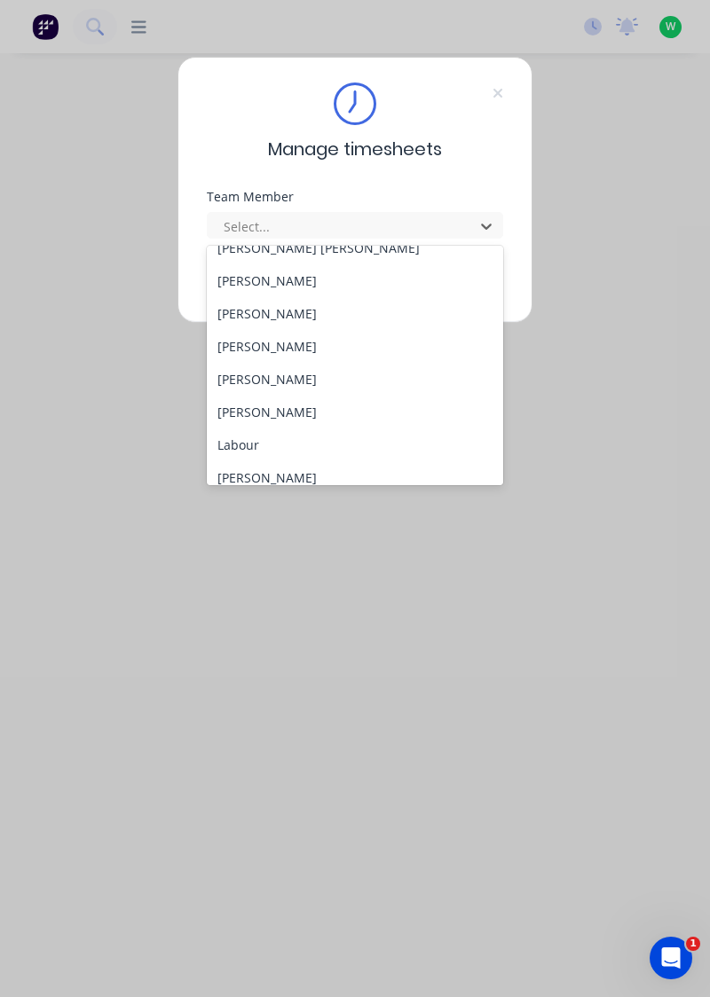
scroll to position [348, 0]
click at [277, 405] on div "[PERSON_NAME]" at bounding box center [355, 410] width 297 height 33
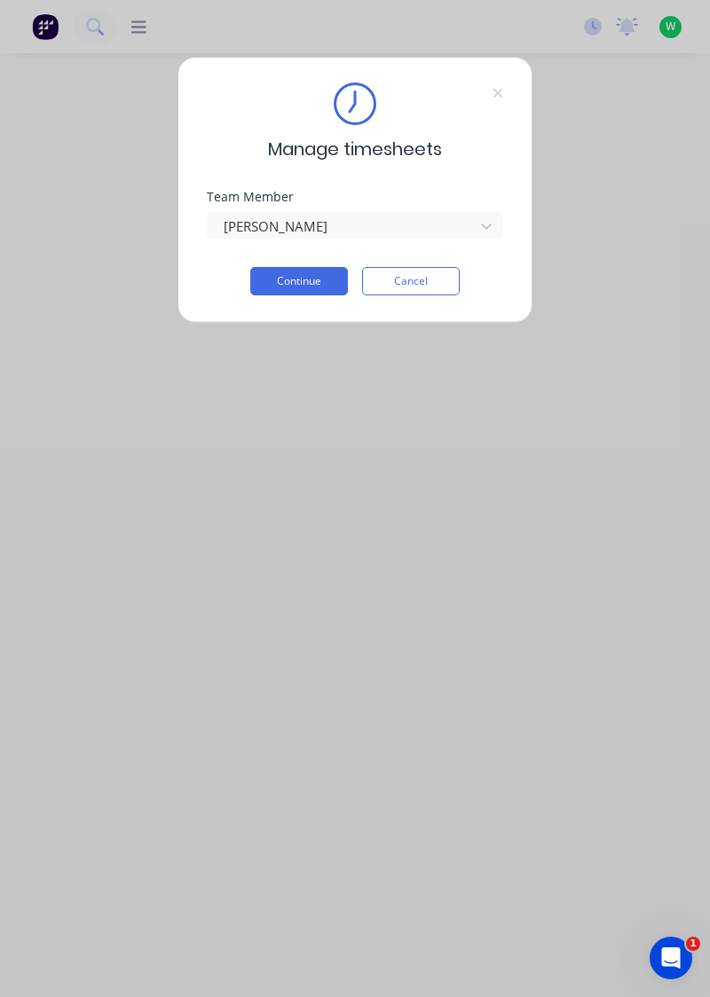
click at [308, 277] on button "Continue" at bounding box center [299, 281] width 98 height 28
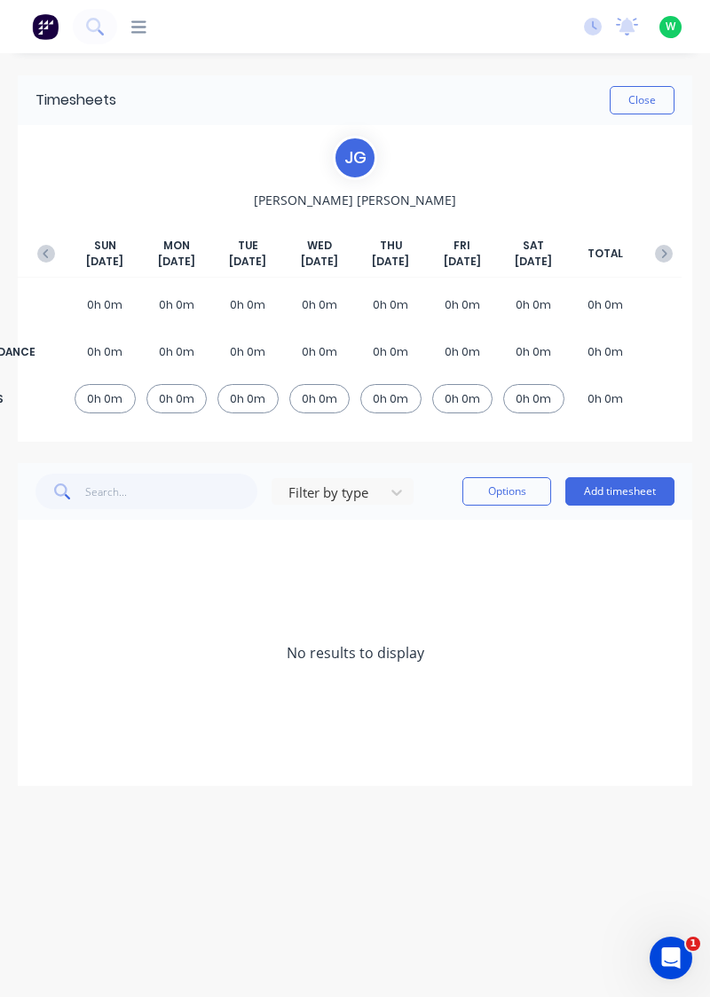
click at [44, 243] on button "button" at bounding box center [45, 254] width 35 height 32
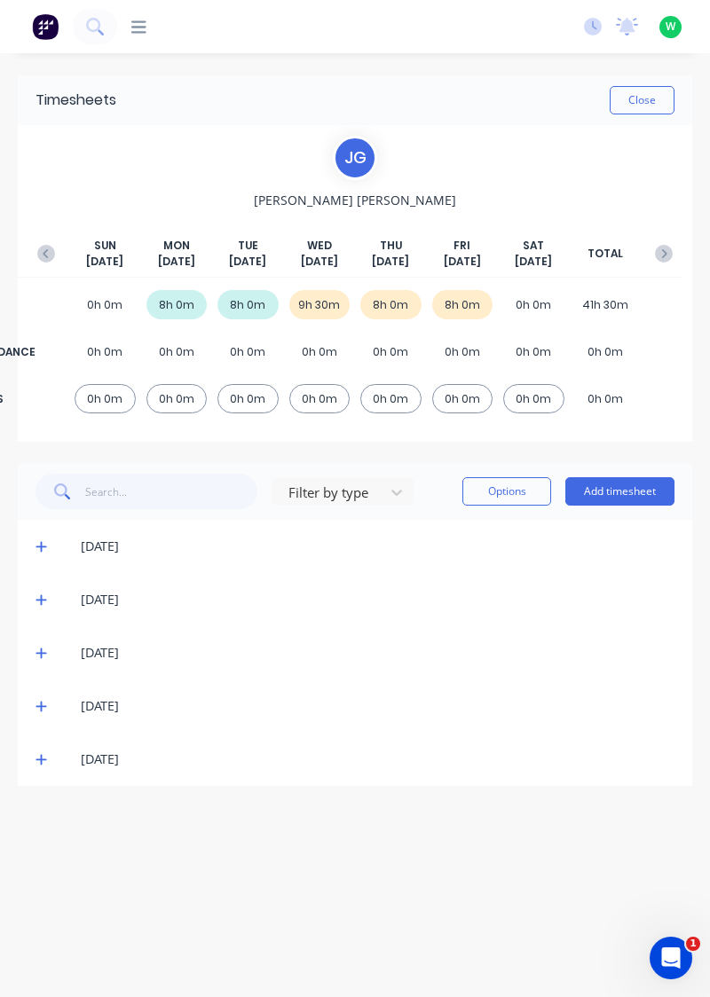
click at [43, 757] on icon at bounding box center [41, 759] width 12 height 12
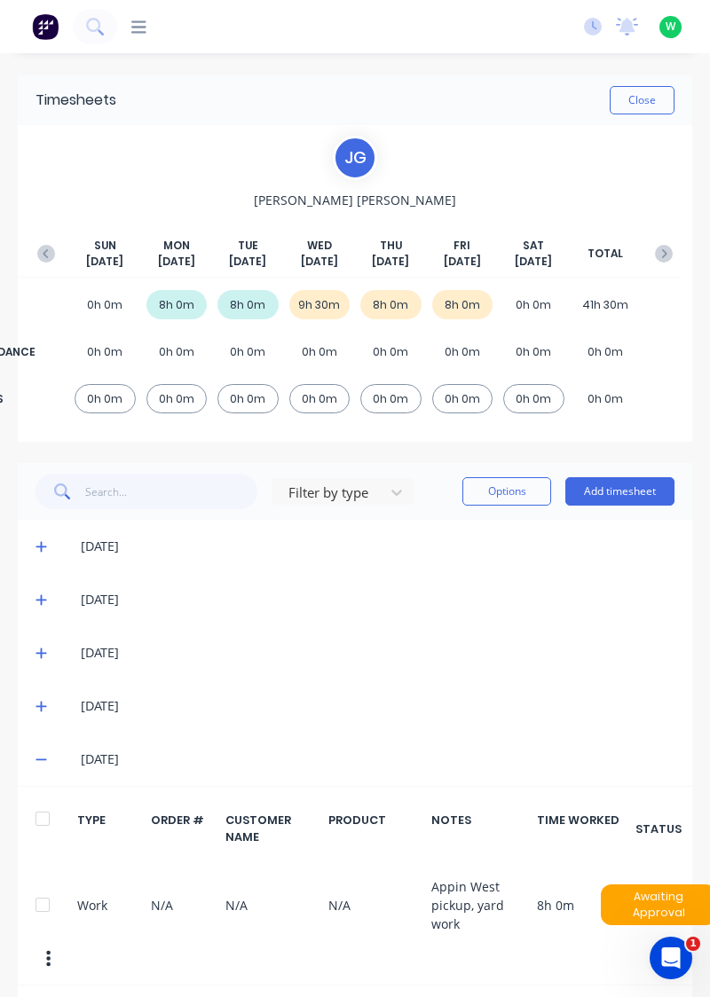
scroll to position [13, 0]
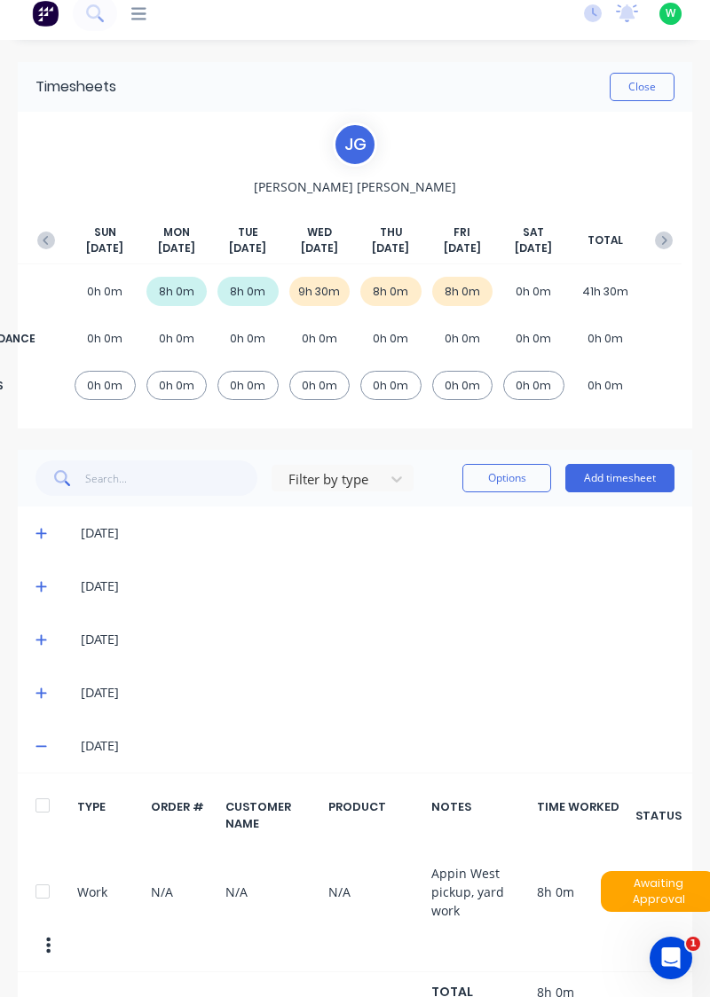
click at [39, 688] on icon at bounding box center [41, 692] width 12 height 12
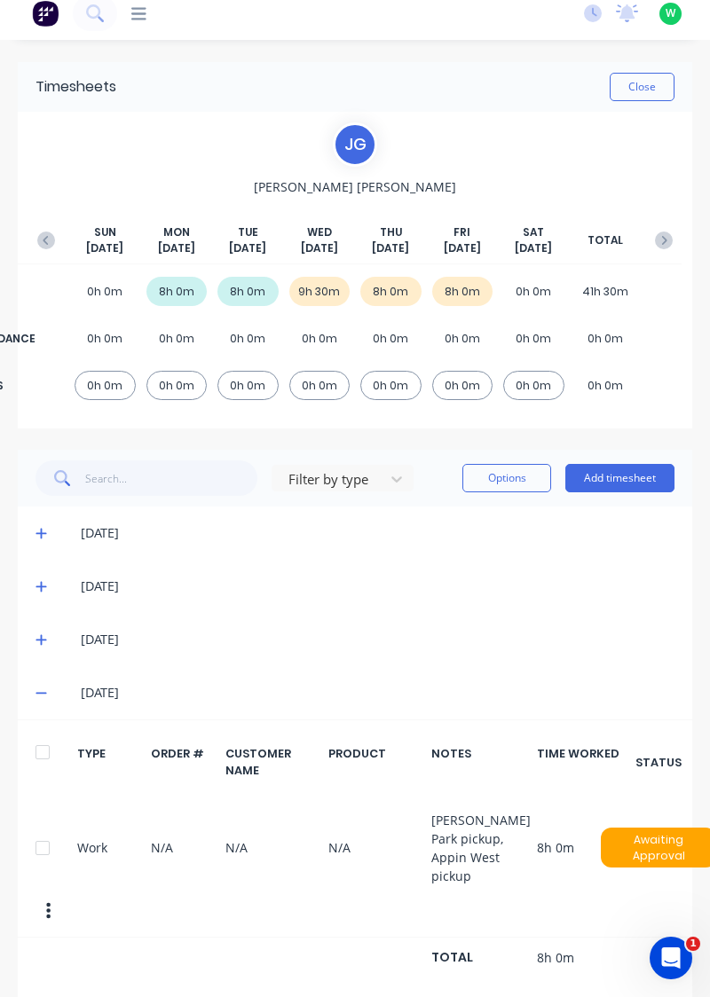
scroll to position [0, 0]
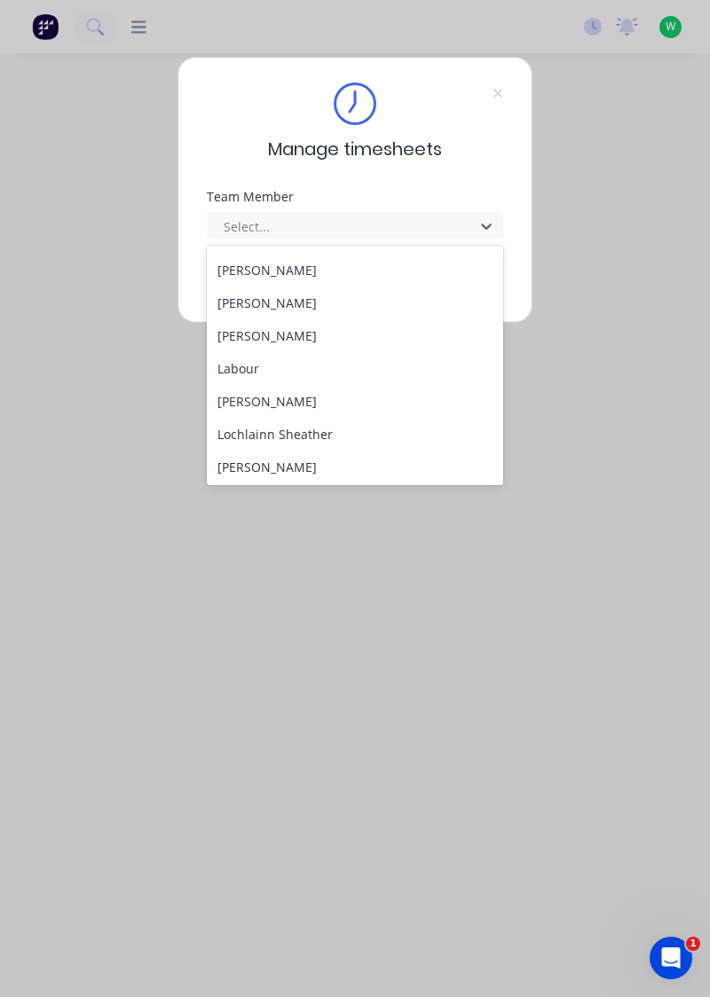
scroll to position [423, 0]
click at [273, 396] on div "[PERSON_NAME]" at bounding box center [355, 400] width 297 height 33
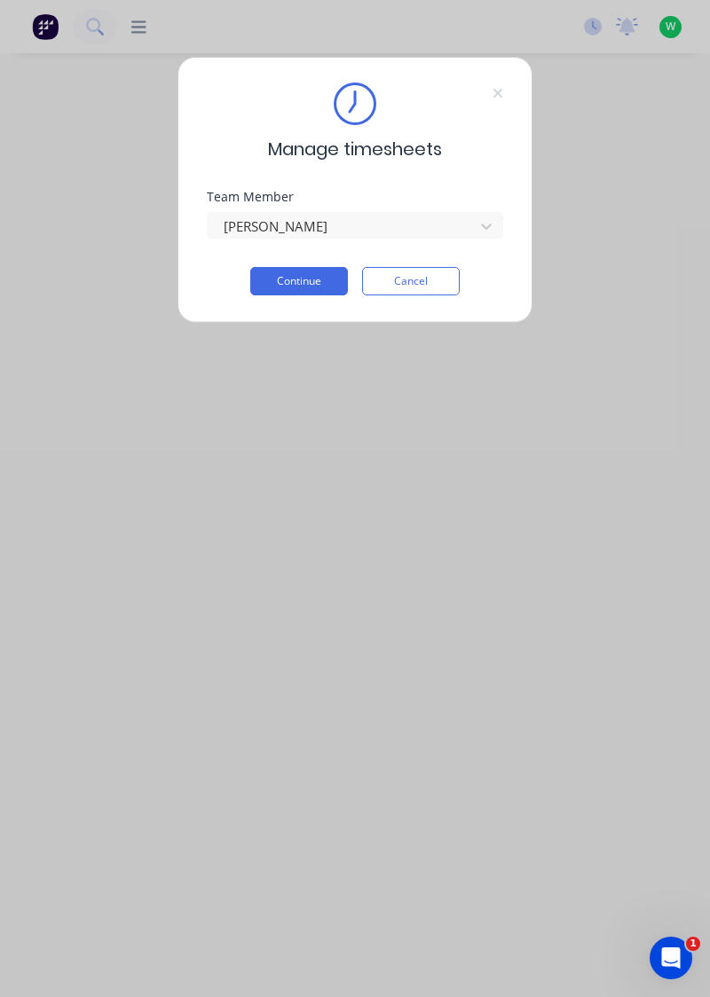
click at [298, 278] on button "Continue" at bounding box center [299, 281] width 98 height 28
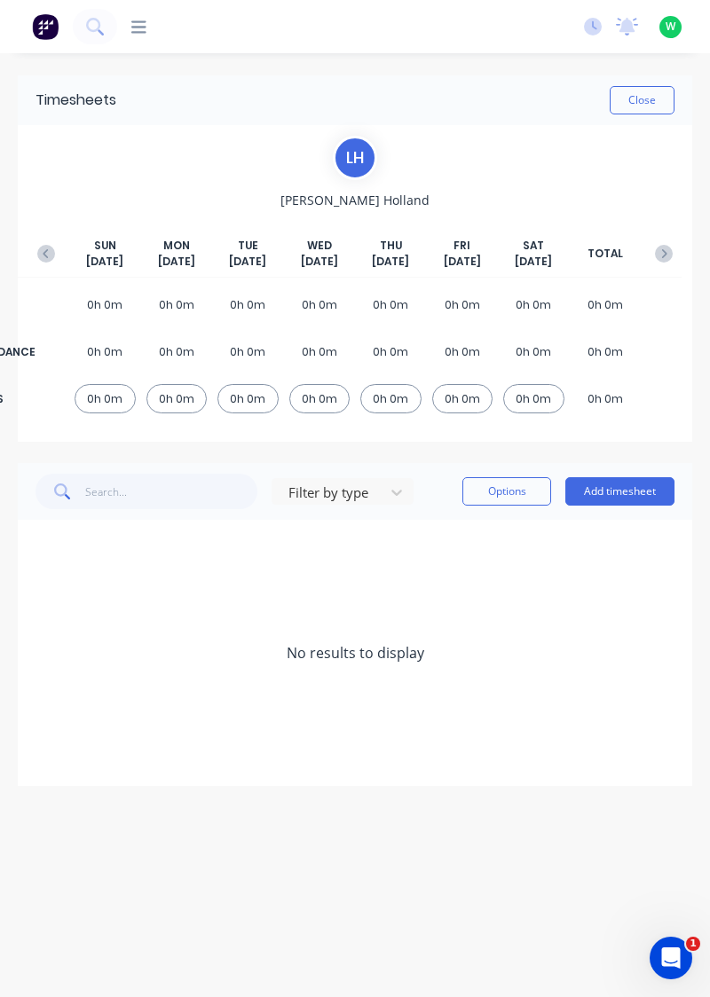
click at [43, 247] on icon "button" at bounding box center [46, 254] width 18 height 18
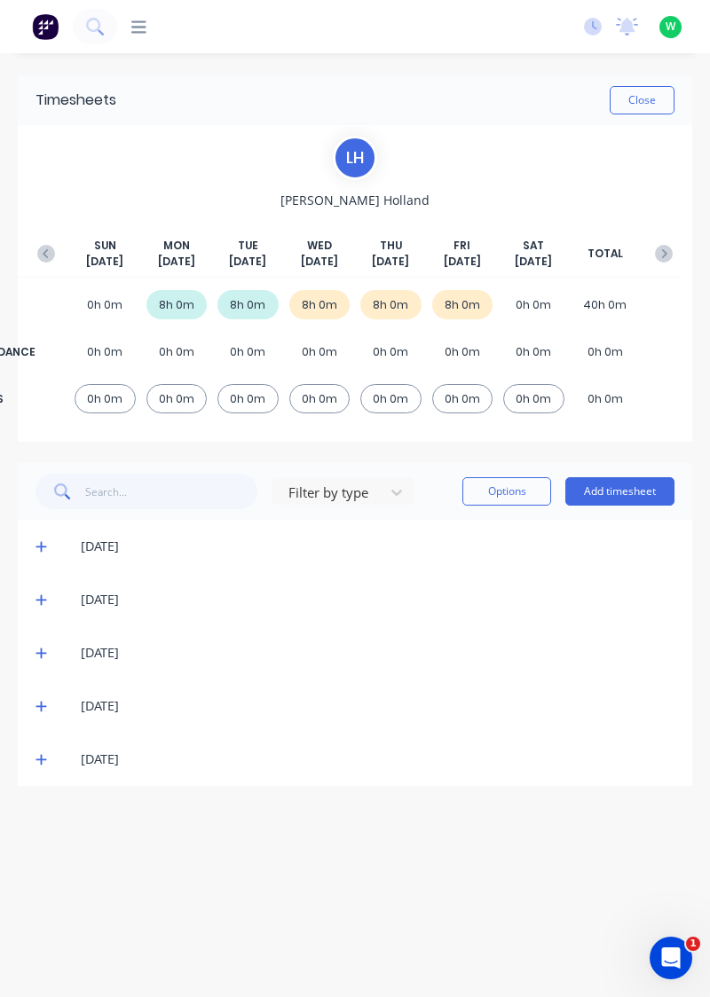
click at [39, 760] on icon at bounding box center [41, 759] width 12 height 12
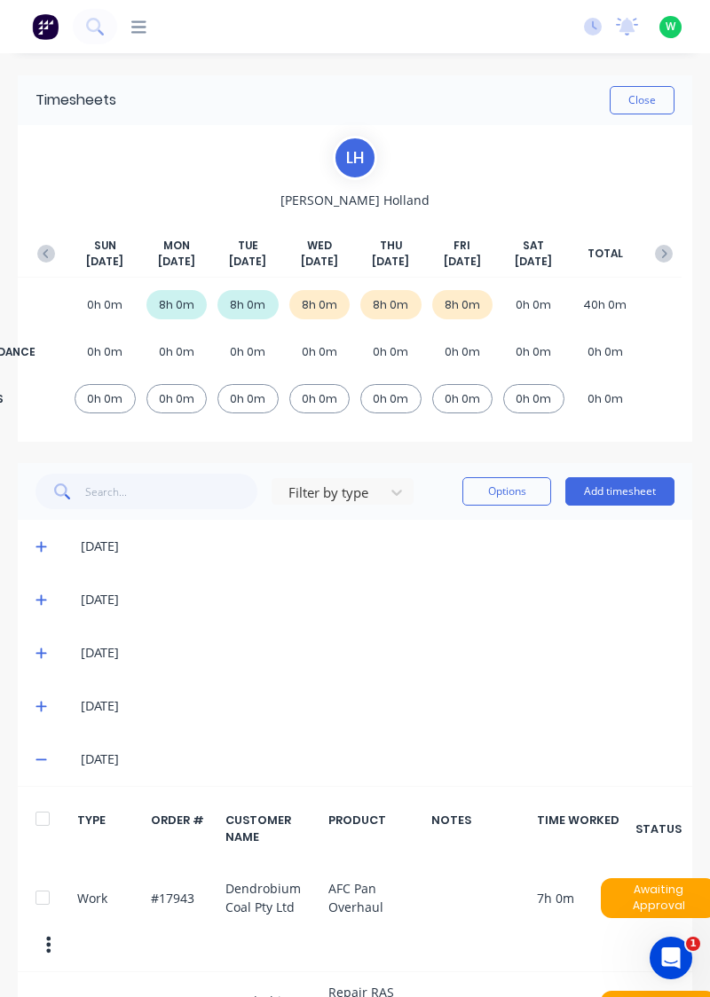
scroll to position [0, 7]
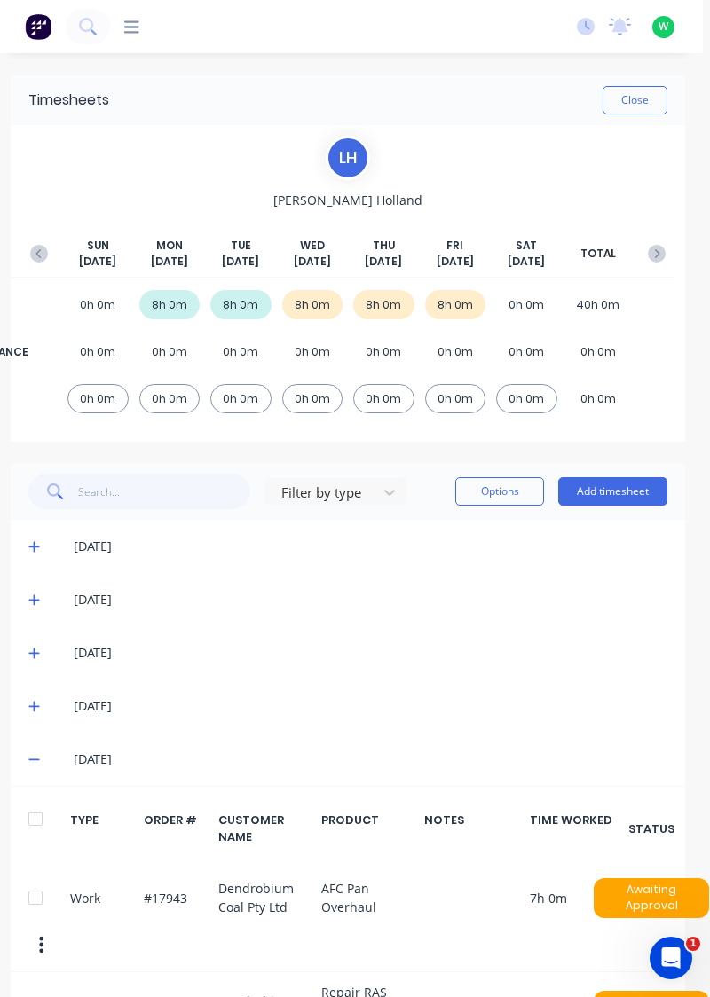
click at [42, 700] on span at bounding box center [36, 706] width 17 height 18
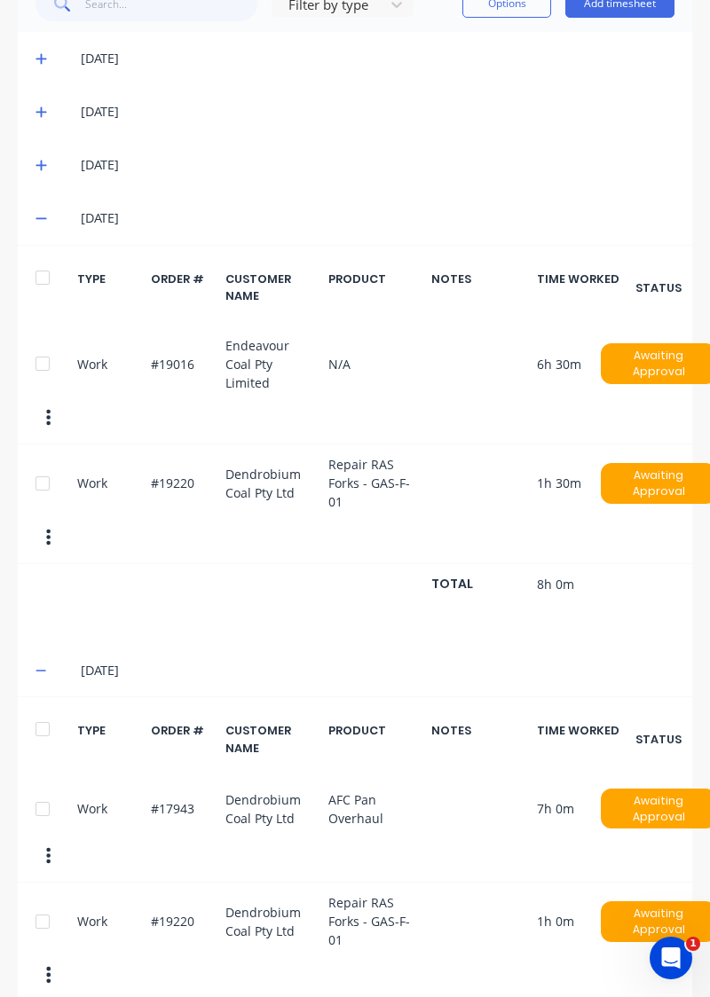
scroll to position [488, 0]
click at [40, 159] on icon at bounding box center [41, 165] width 12 height 12
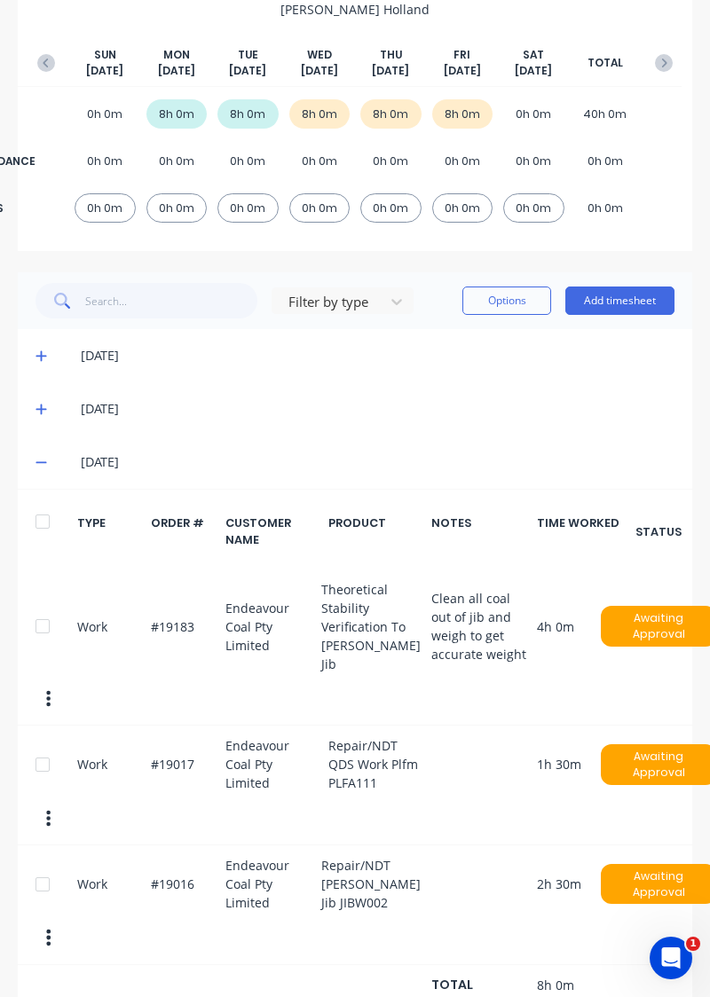
scroll to position [0, 0]
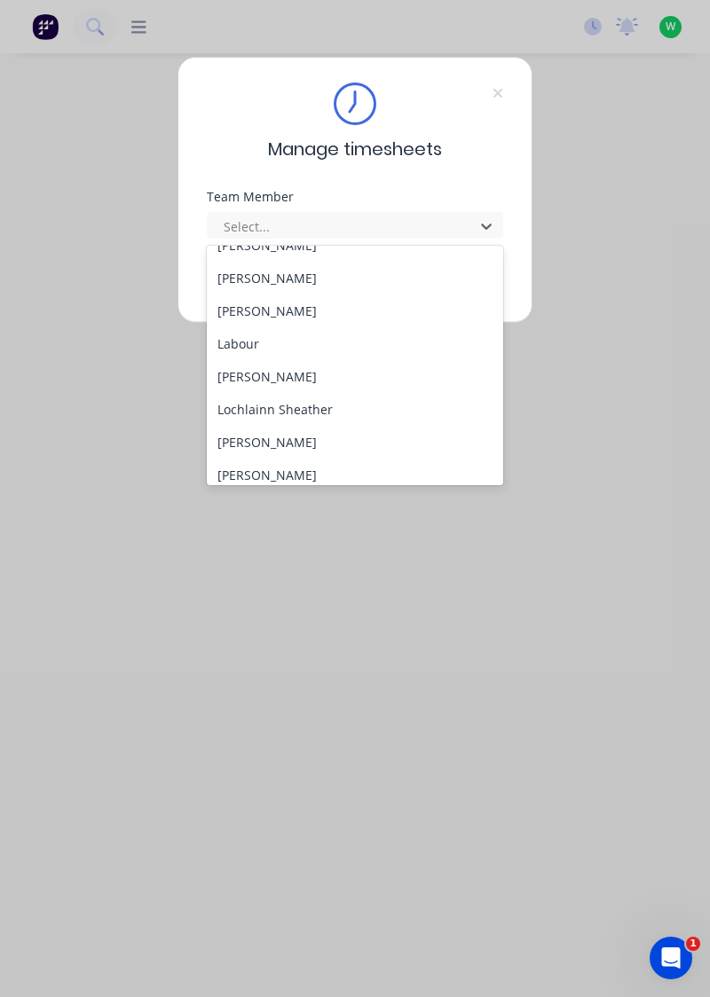
scroll to position [449, 0]
click at [311, 403] on div "Lochlainn Sheather" at bounding box center [355, 407] width 297 height 33
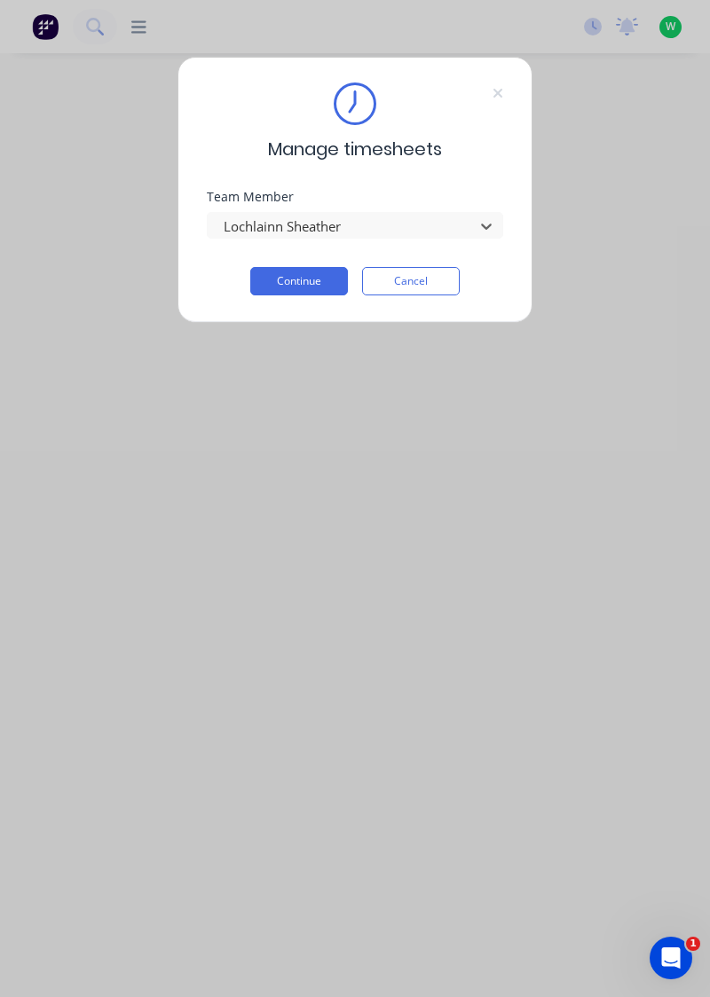
click at [314, 278] on button "Continue" at bounding box center [299, 281] width 98 height 28
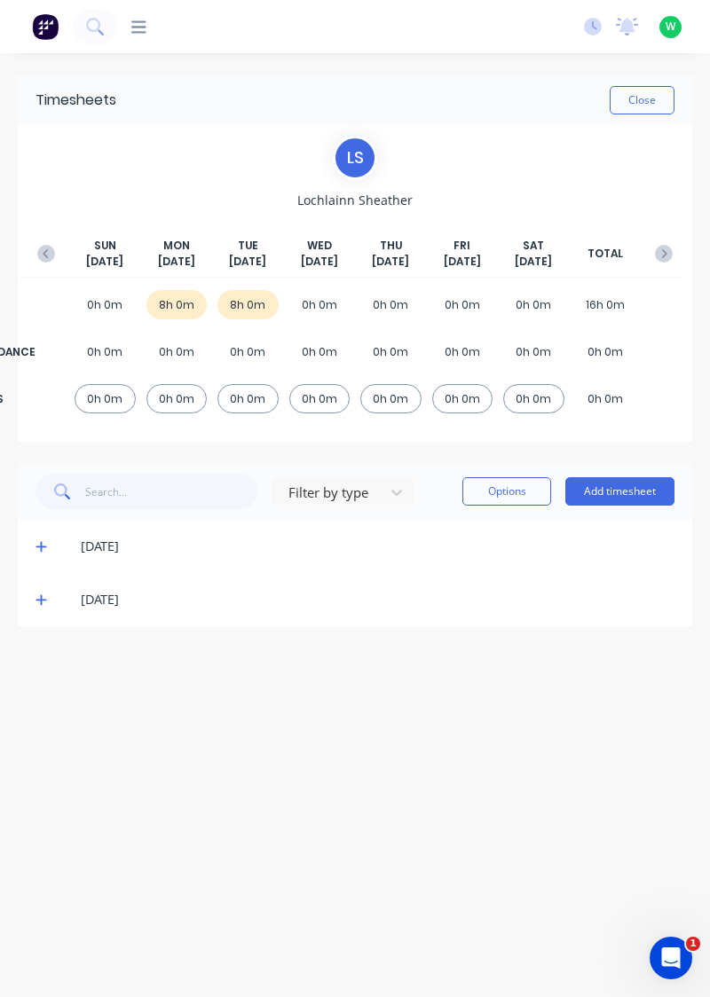
click at [39, 598] on icon at bounding box center [40, 600] width 11 height 11
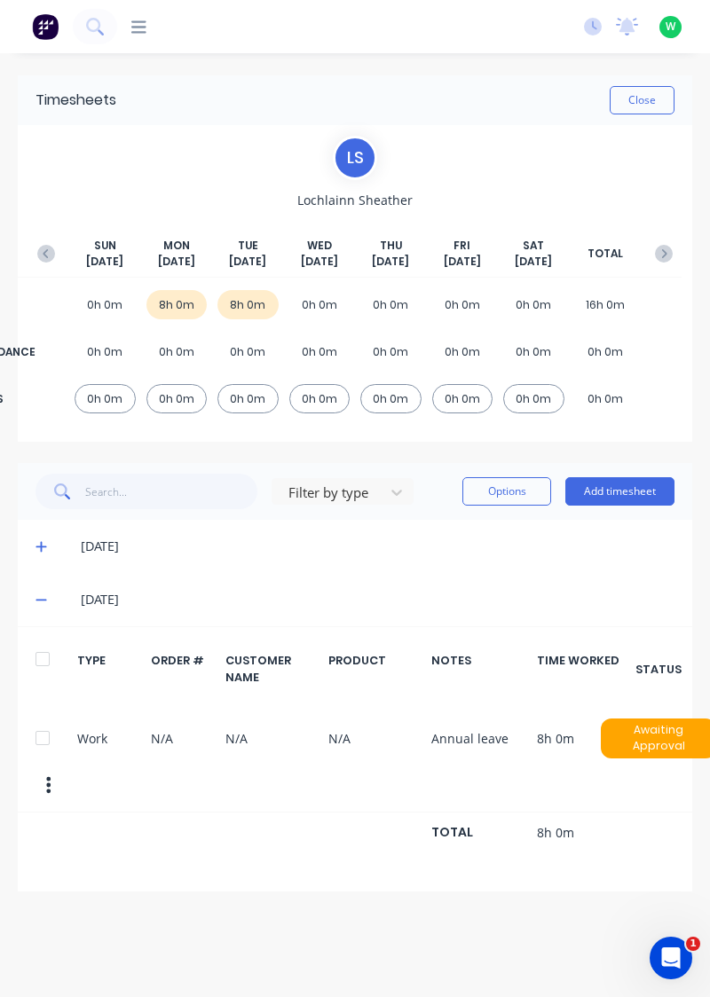
click at [43, 540] on icon at bounding box center [41, 546] width 12 height 12
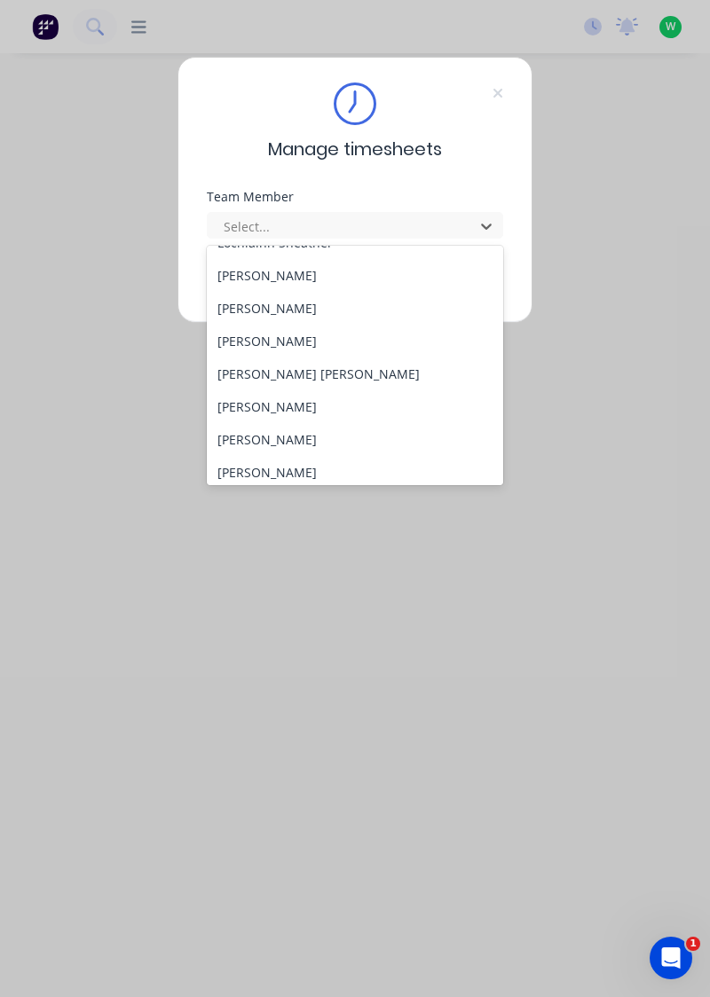
scroll to position [615, 0]
click at [280, 276] on div "[PERSON_NAME]" at bounding box center [355, 274] width 297 height 33
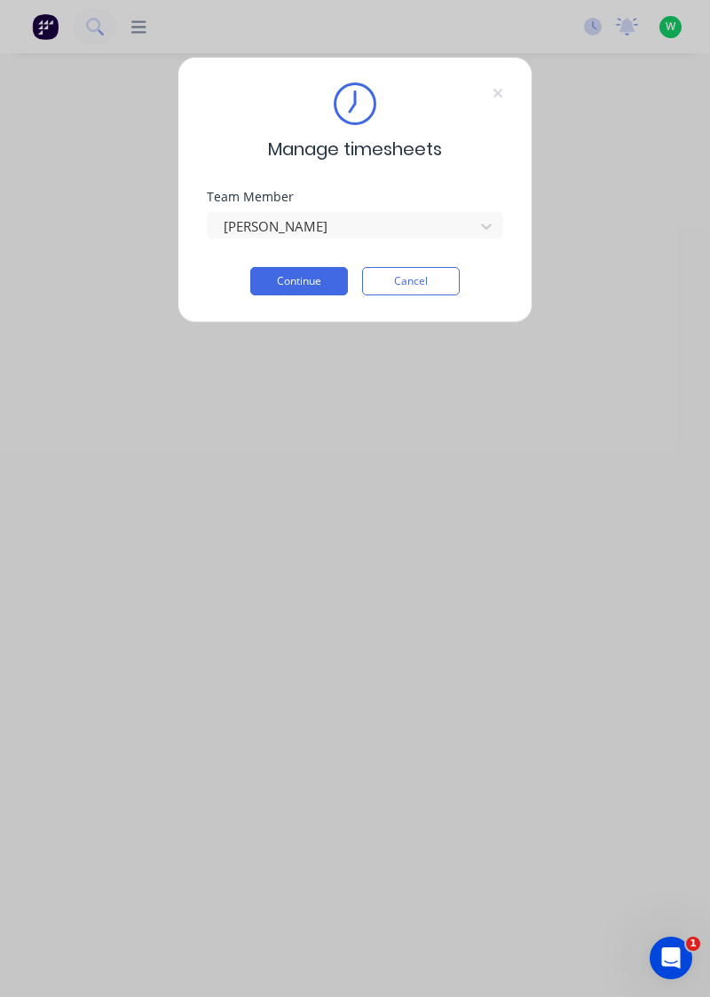
click at [293, 275] on button "Continue" at bounding box center [299, 281] width 98 height 28
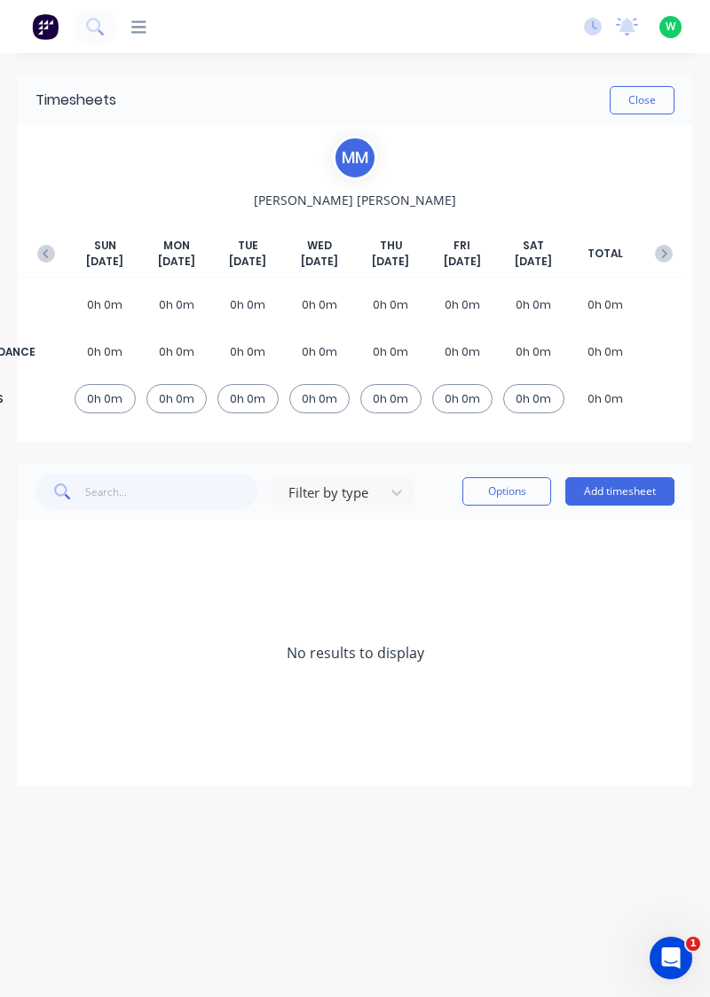
click at [53, 238] on button "button" at bounding box center [45, 254] width 35 height 32
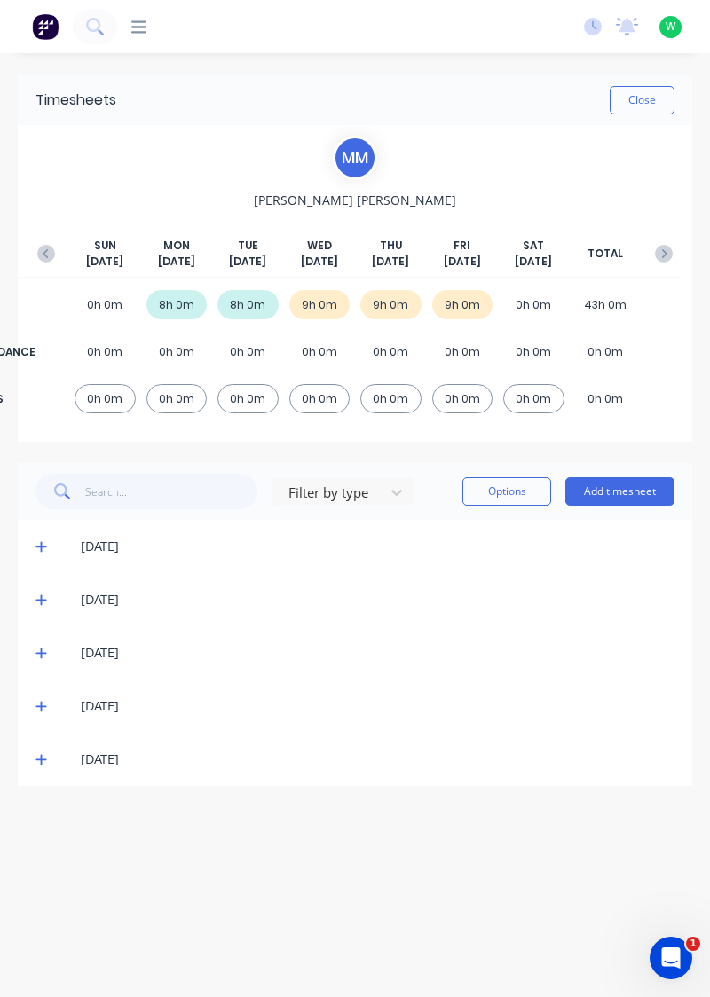
click at [46, 247] on icon "button" at bounding box center [46, 254] width 18 height 18
click at [649, 241] on div "[DATE] [DATE] [DATE] [DATE] [DATE] [DATE] [DATE] TOTAL" at bounding box center [354, 258] width 653 height 40
click at [669, 251] on icon "button" at bounding box center [664, 254] width 18 height 18
click at [38, 757] on icon at bounding box center [40, 760] width 11 height 11
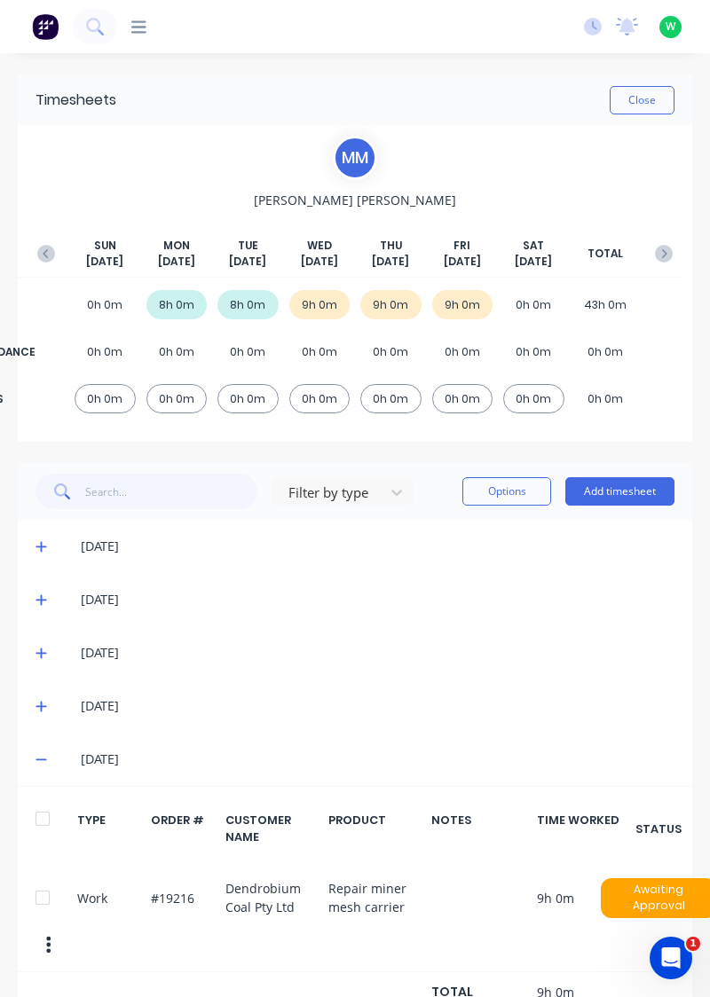
click at [39, 706] on icon at bounding box center [41, 706] width 12 height 12
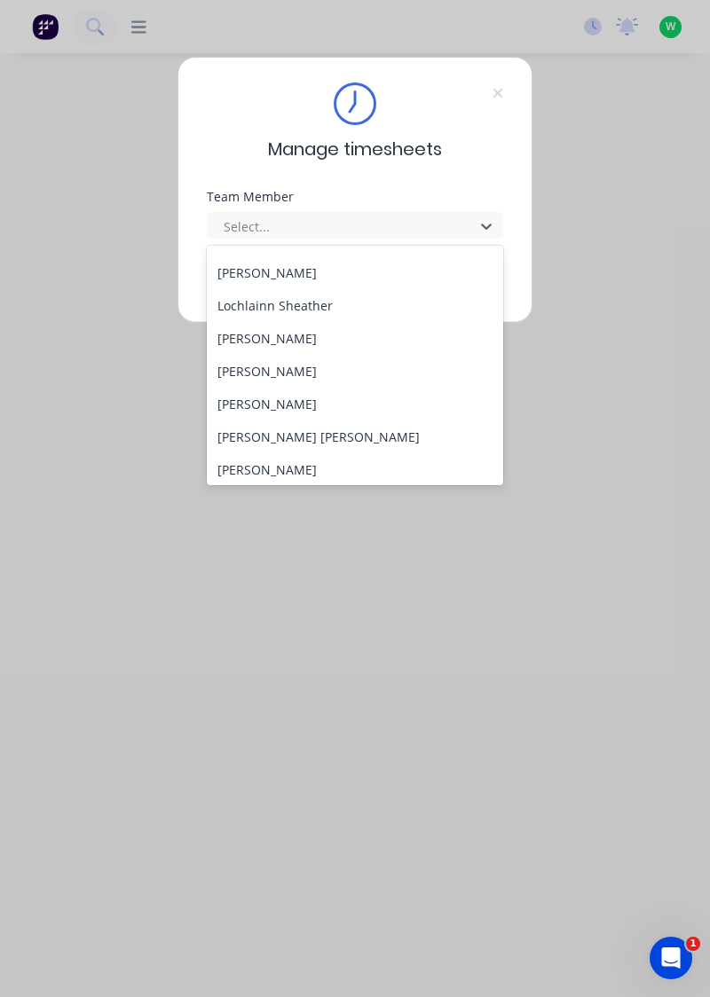
scroll to position [552, 0]
click at [277, 373] on div "[PERSON_NAME]" at bounding box center [355, 370] width 297 height 33
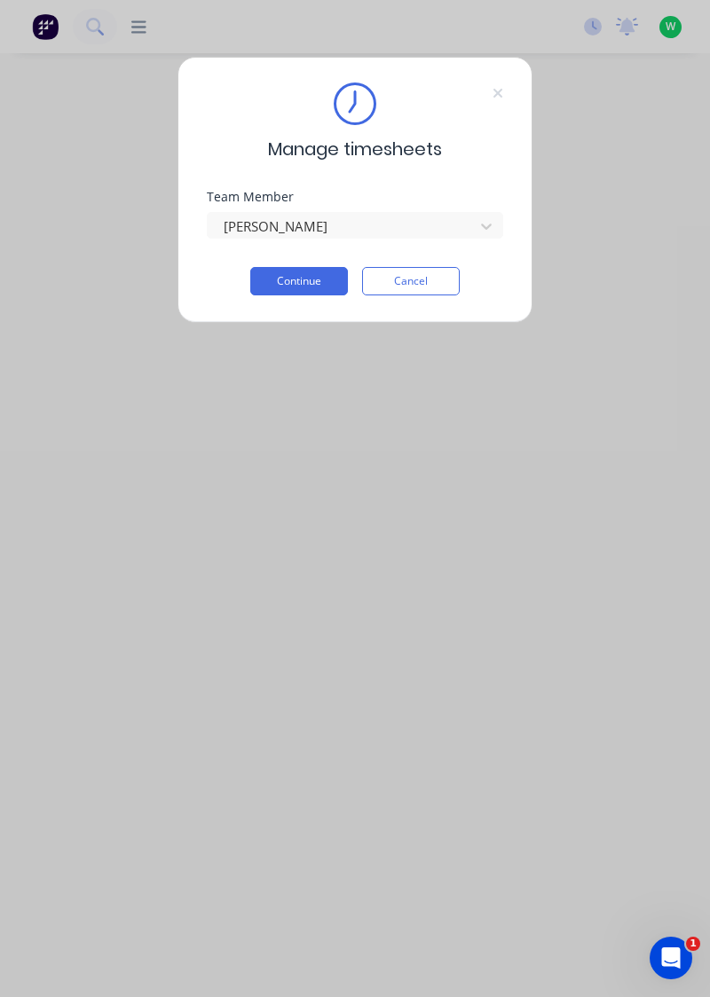
click at [305, 284] on button "Continue" at bounding box center [299, 281] width 98 height 28
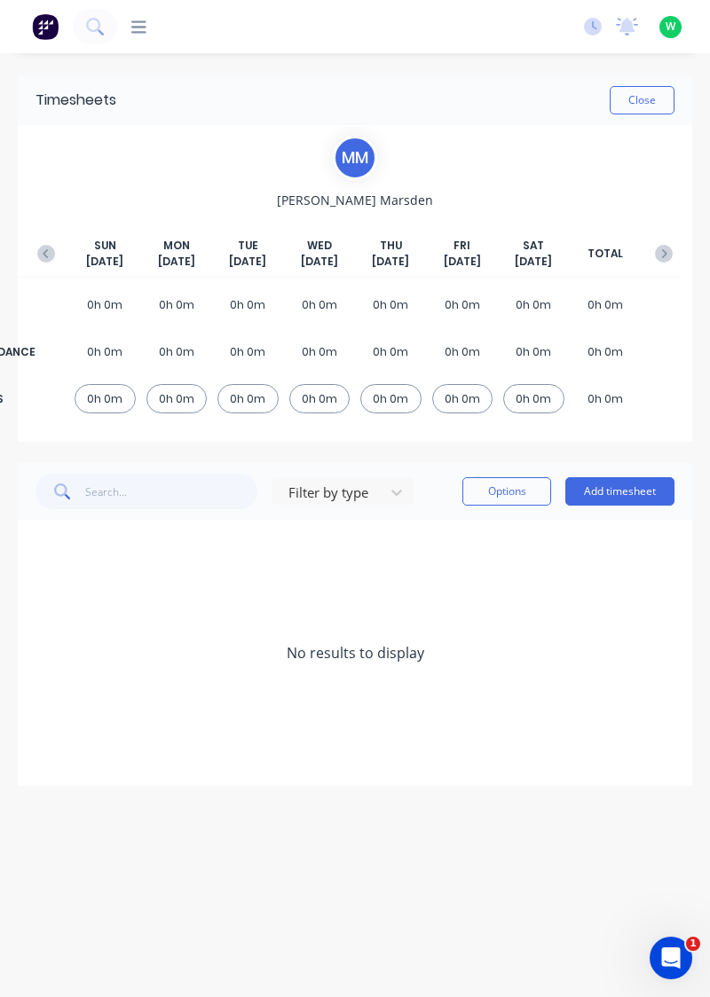
click at [43, 250] on icon "button" at bounding box center [46, 254] width 18 height 18
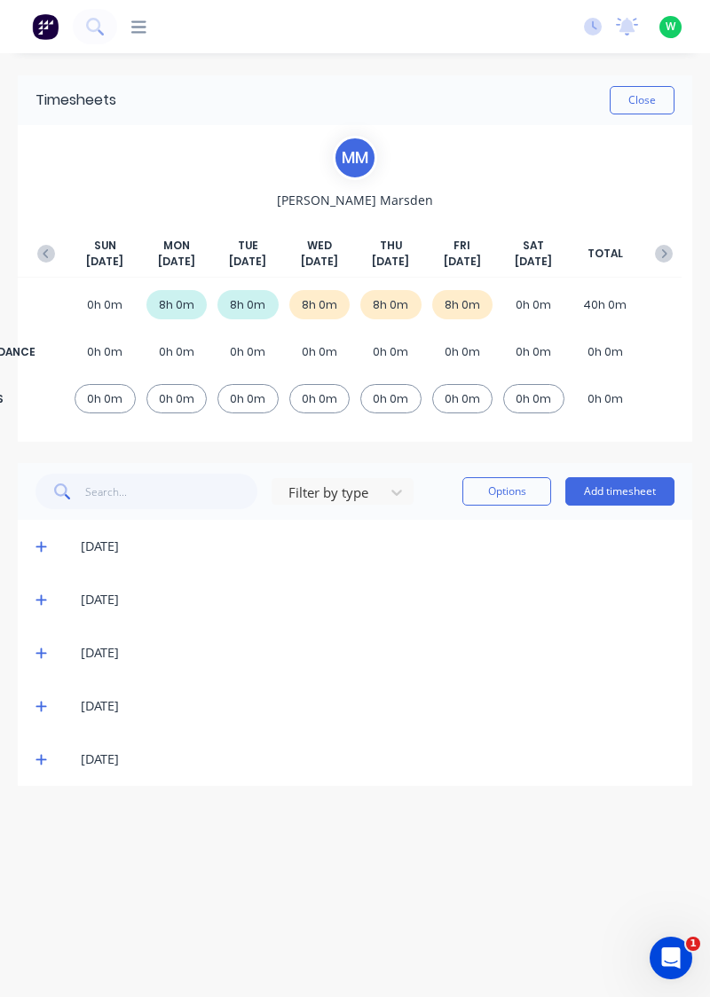
click at [41, 759] on icon at bounding box center [40, 760] width 11 height 11
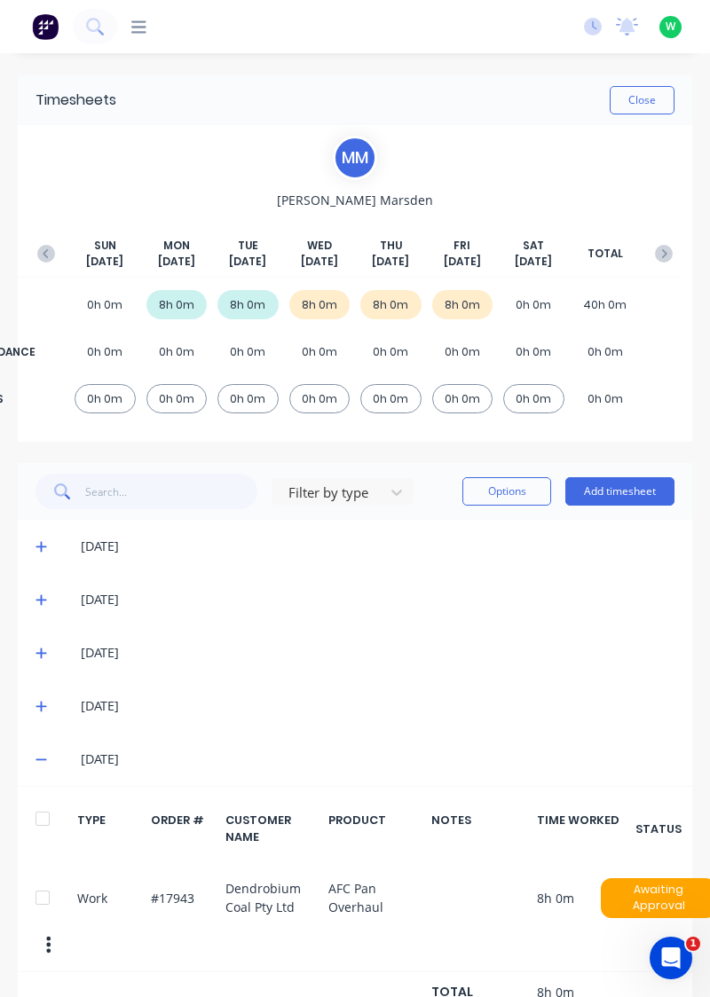
click at [44, 710] on icon at bounding box center [41, 706] width 12 height 12
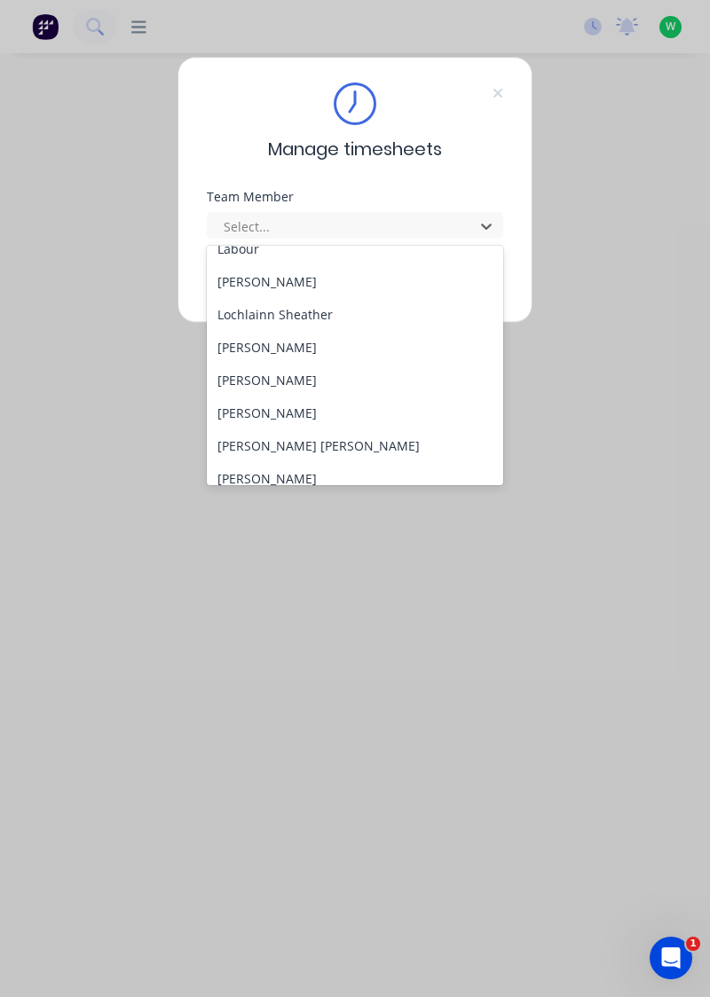
scroll to position [543, 0]
click at [293, 407] on div "[PERSON_NAME]" at bounding box center [355, 412] width 297 height 33
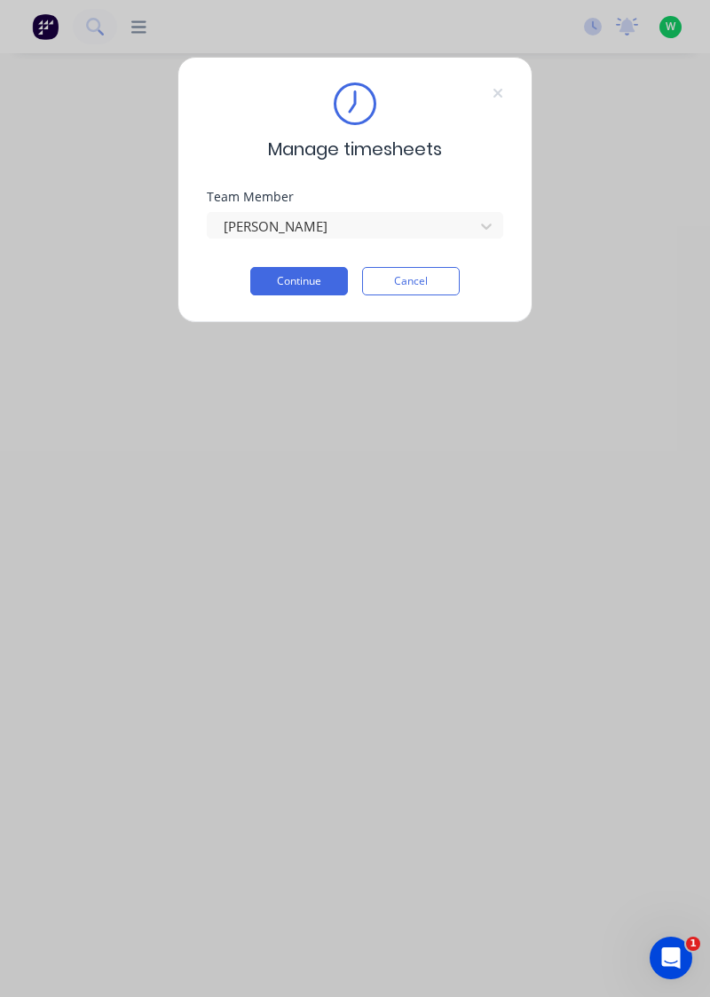
click at [310, 282] on button "Continue" at bounding box center [299, 281] width 98 height 28
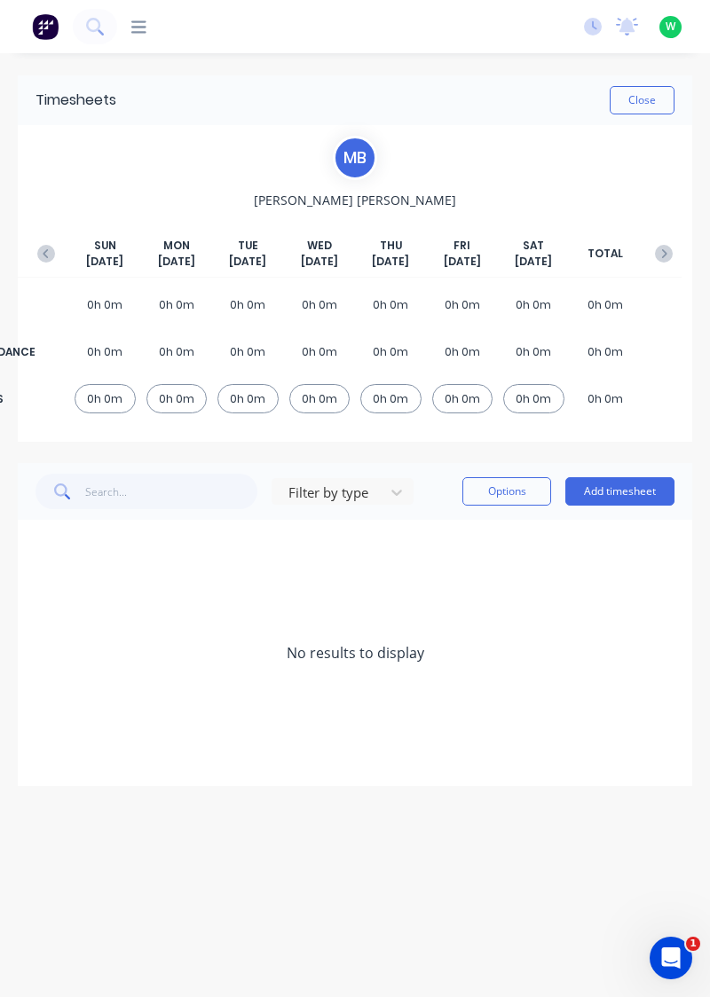
click at [55, 248] on button "button" at bounding box center [45, 254] width 35 height 32
click at [36, 593] on icon at bounding box center [41, 599] width 12 height 12
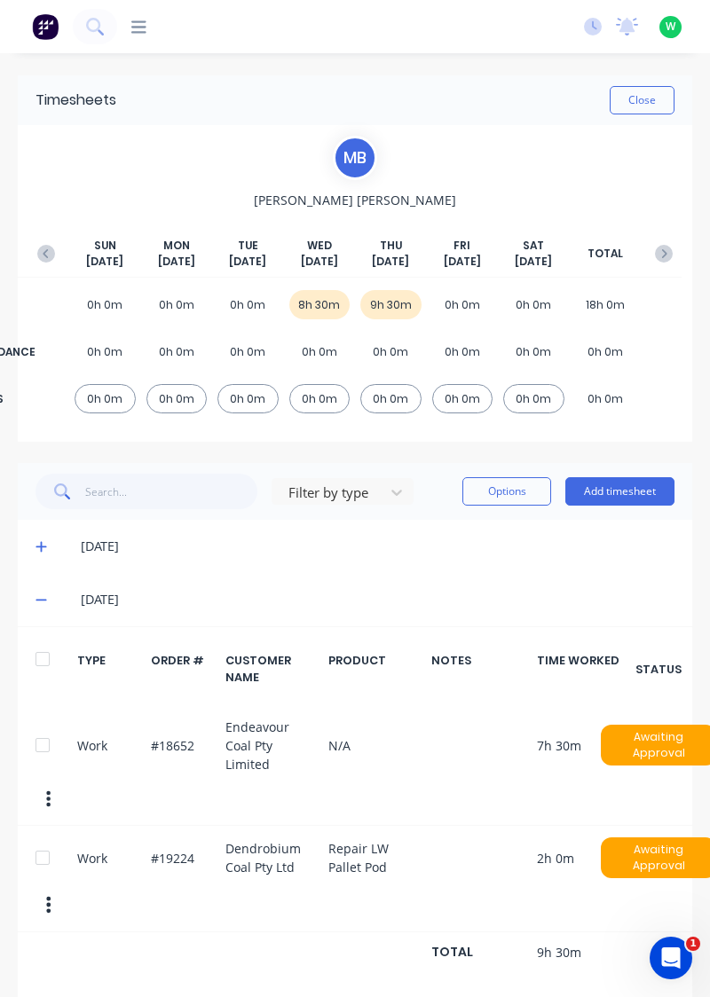
click at [40, 546] on icon at bounding box center [41, 546] width 12 height 12
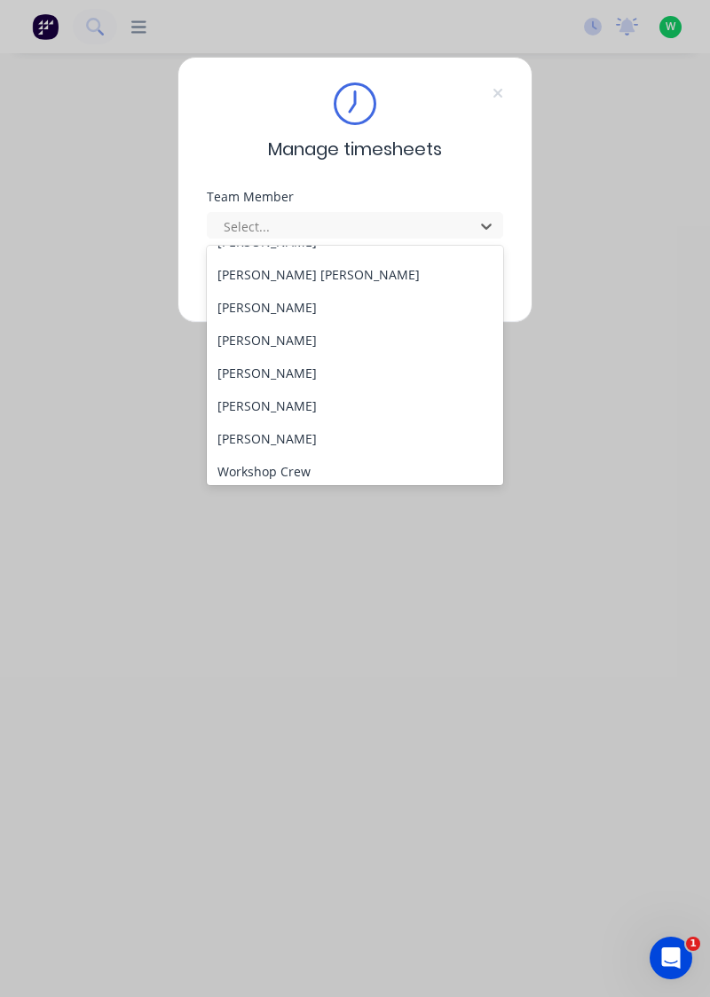
scroll to position [719, 0]
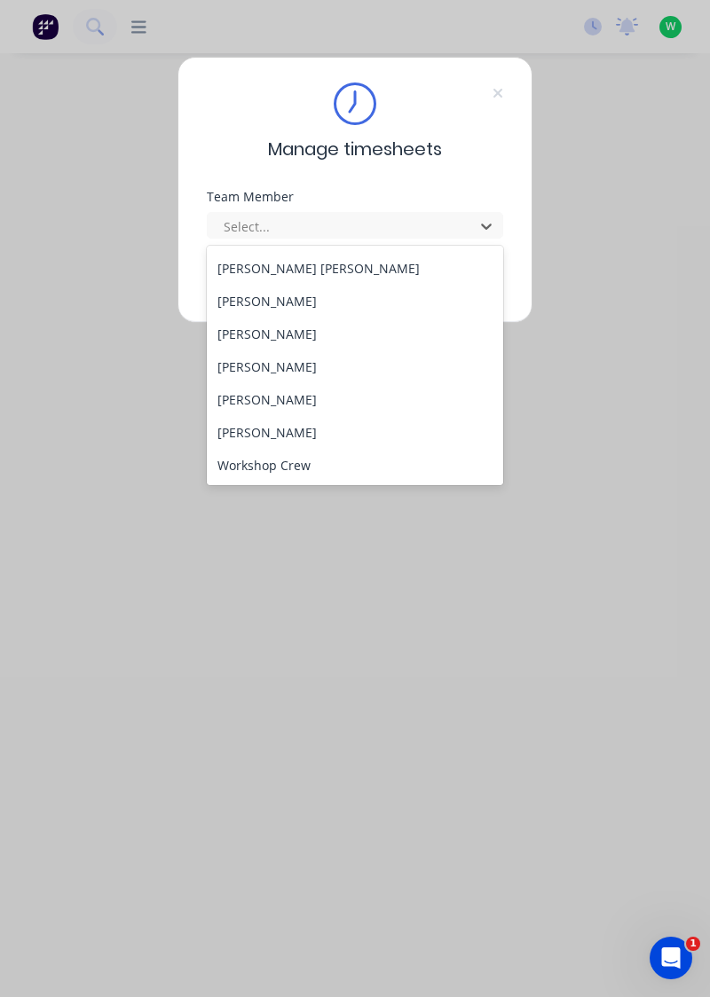
click at [261, 267] on div "[PERSON_NAME] [PERSON_NAME]" at bounding box center [355, 268] width 297 height 33
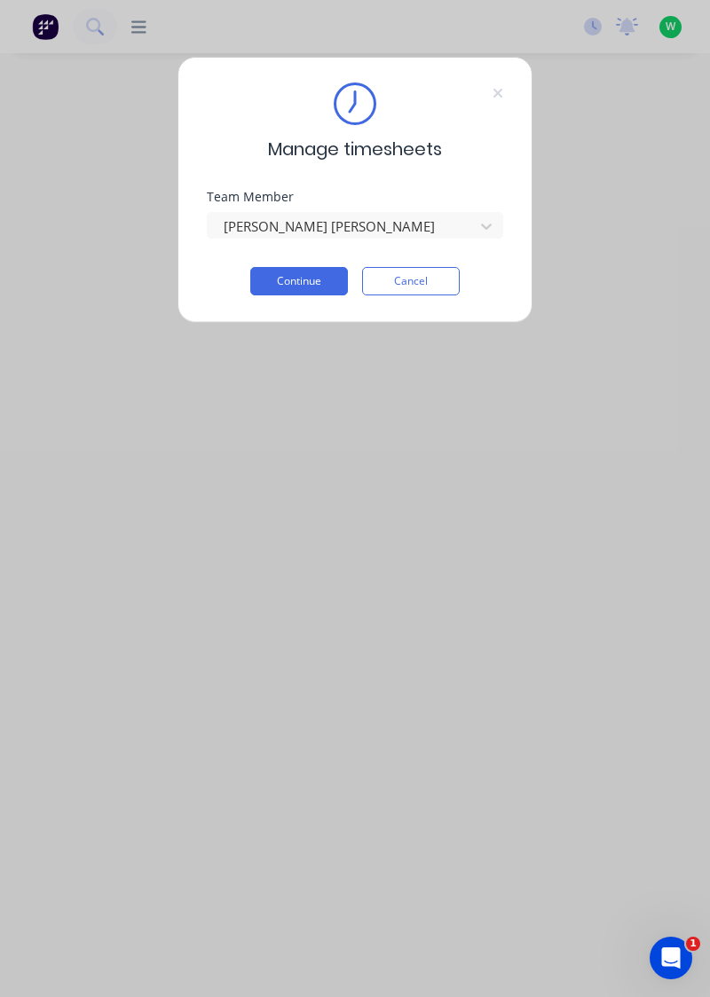
click at [298, 279] on button "Continue" at bounding box center [299, 281] width 98 height 28
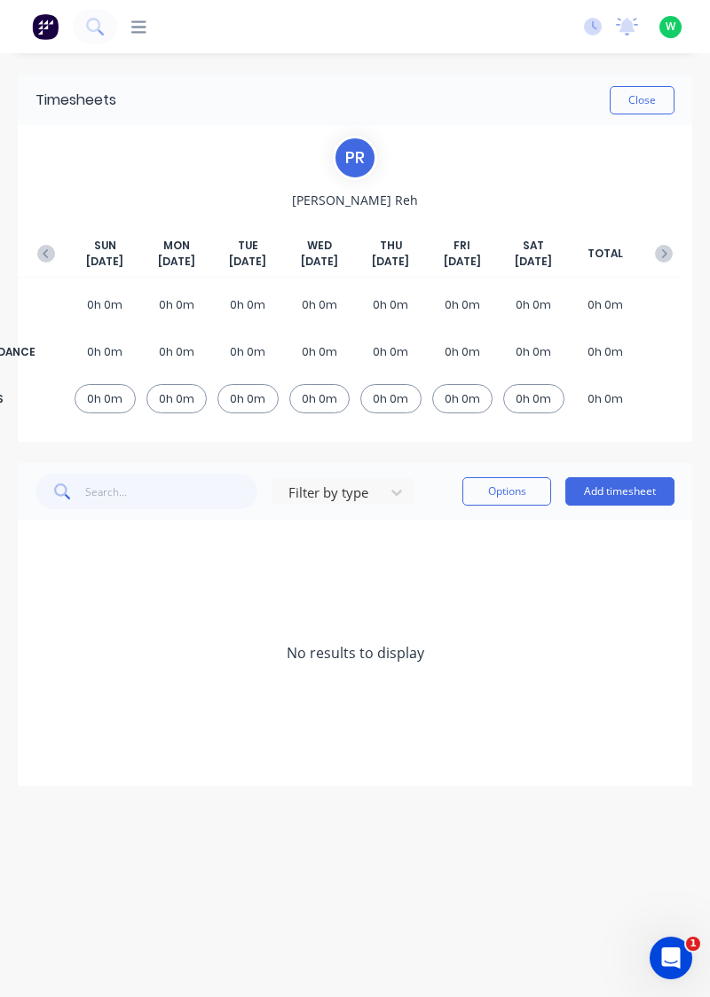
click at [41, 241] on button "button" at bounding box center [45, 254] width 35 height 32
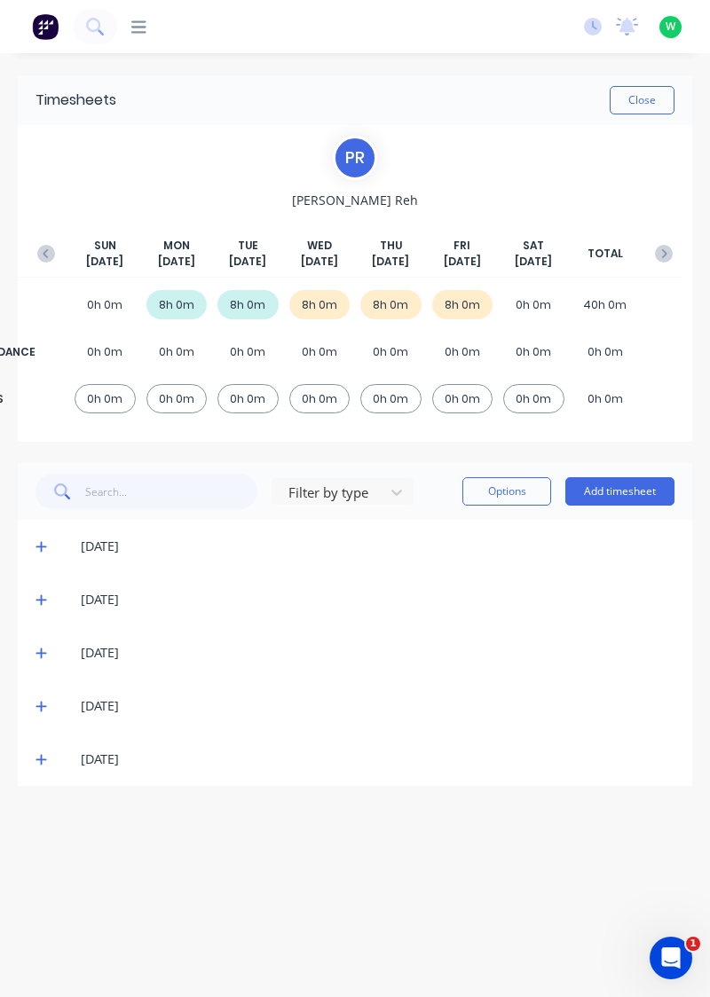
click at [37, 760] on icon at bounding box center [41, 759] width 12 height 12
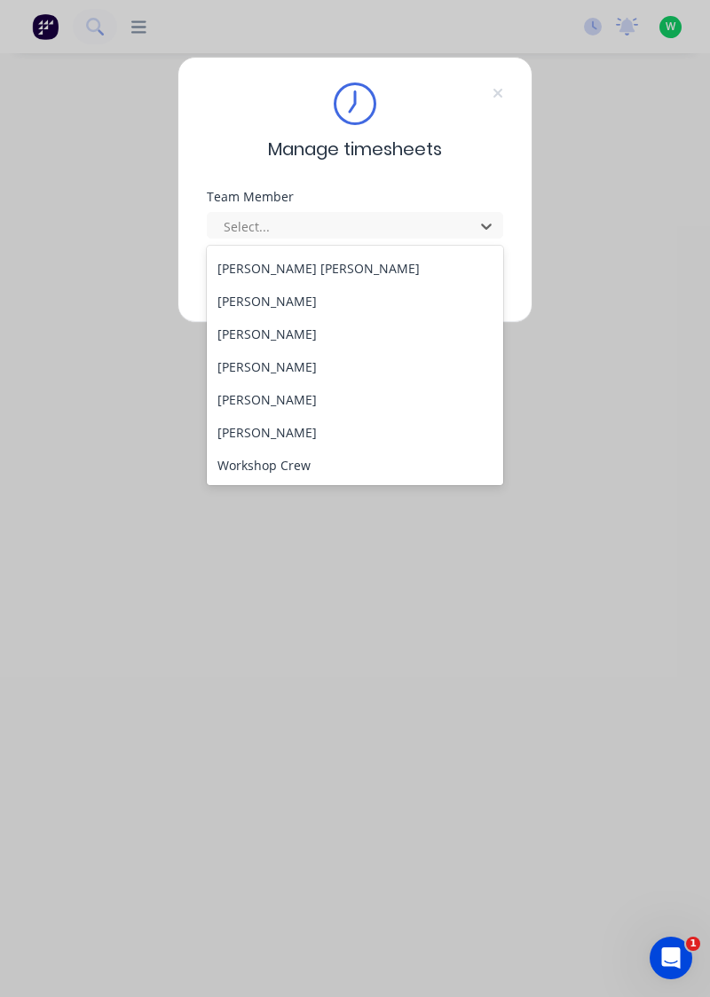
scroll to position [718, 0]
click at [308, 303] on div "[PERSON_NAME]" at bounding box center [355, 302] width 297 height 33
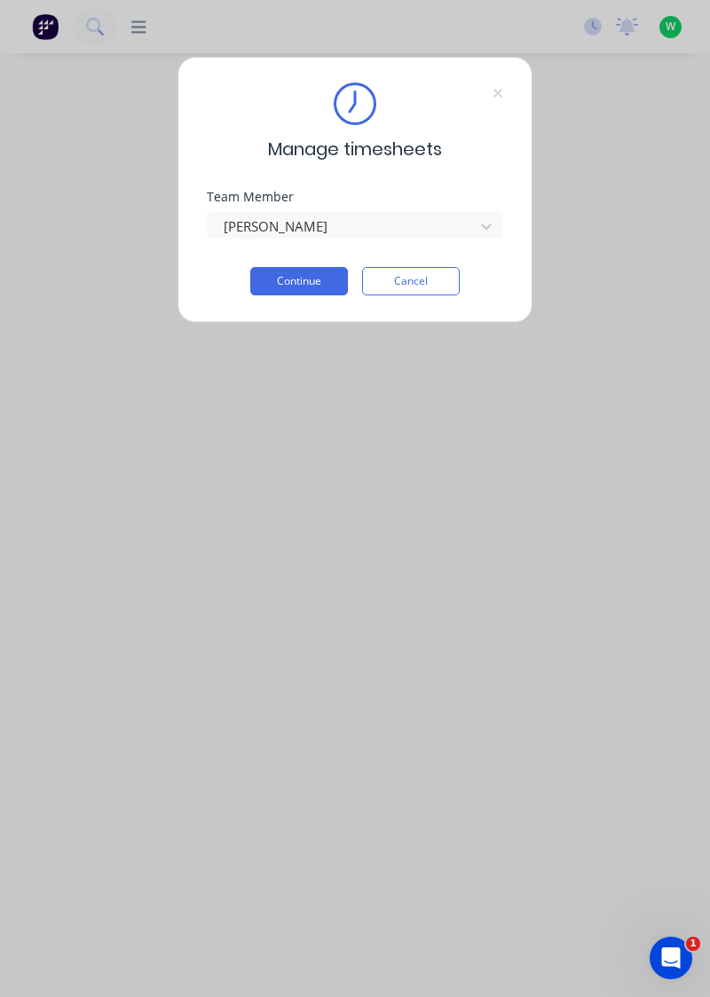
click at [310, 276] on button "Continue" at bounding box center [299, 281] width 98 height 28
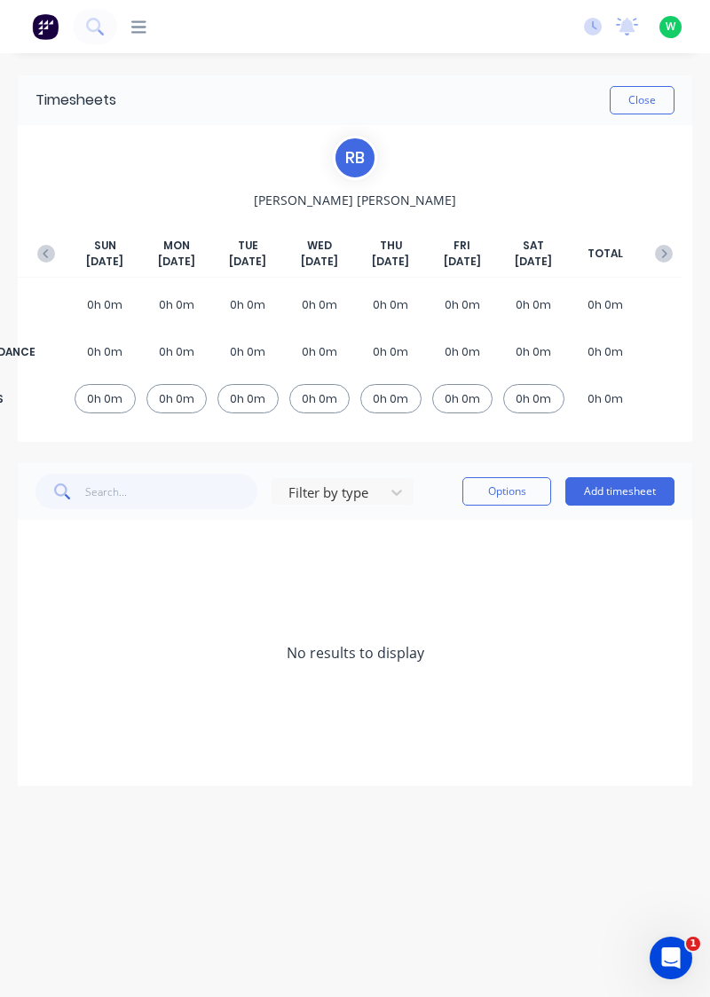
click at [35, 263] on button "button" at bounding box center [45, 254] width 35 height 32
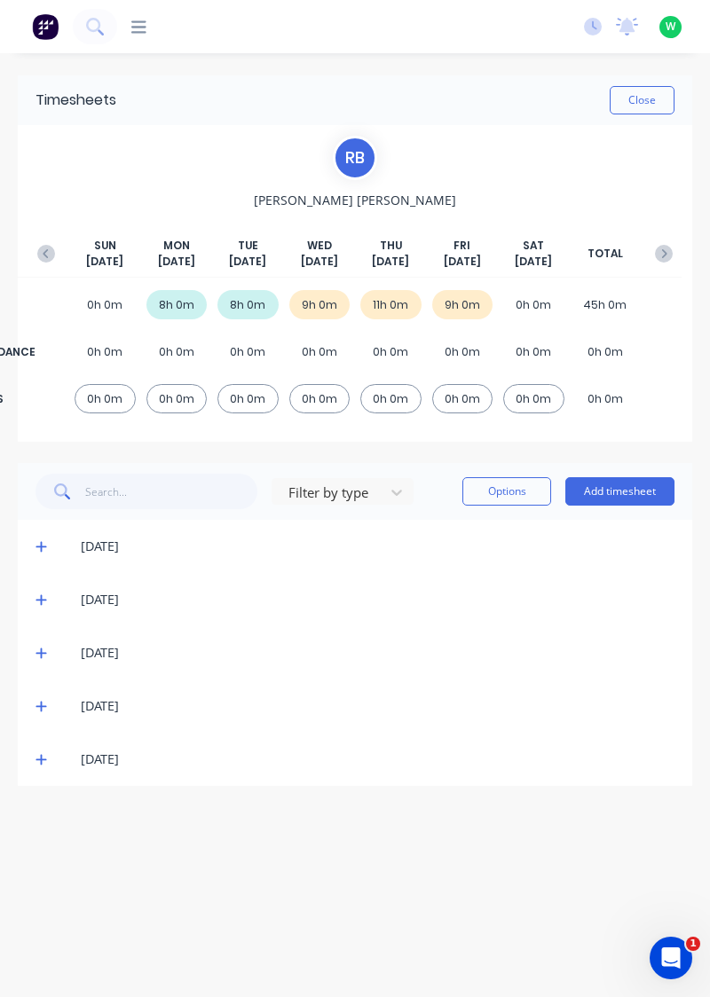
click at [39, 757] on icon at bounding box center [40, 760] width 11 height 11
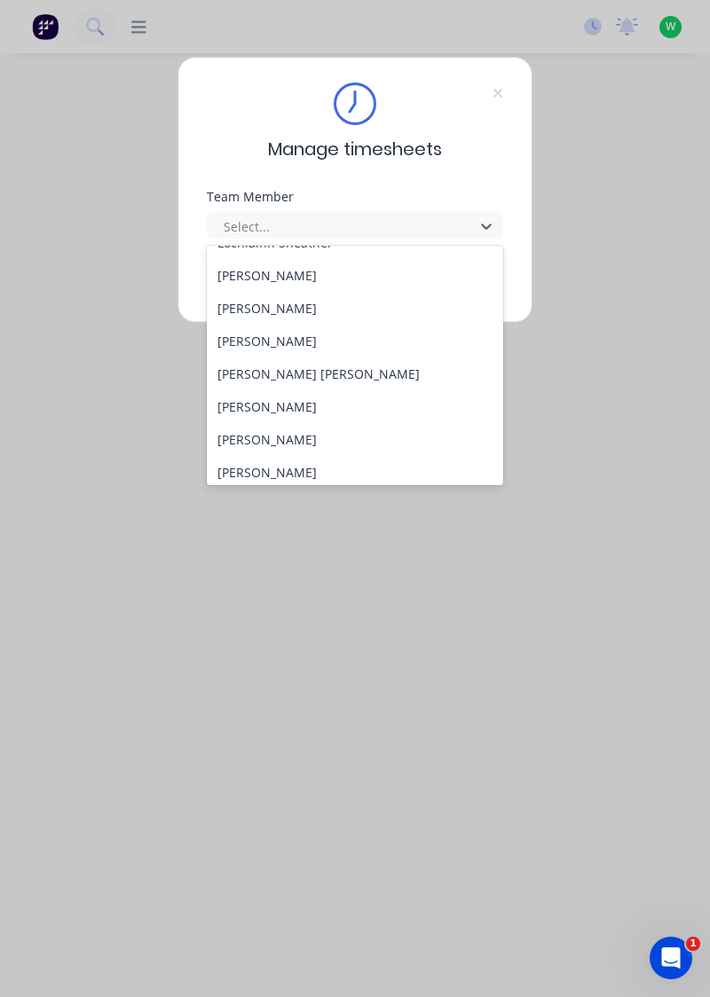
scroll to position [616, 0]
click at [257, 436] on div "[PERSON_NAME]" at bounding box center [355, 436] width 297 height 33
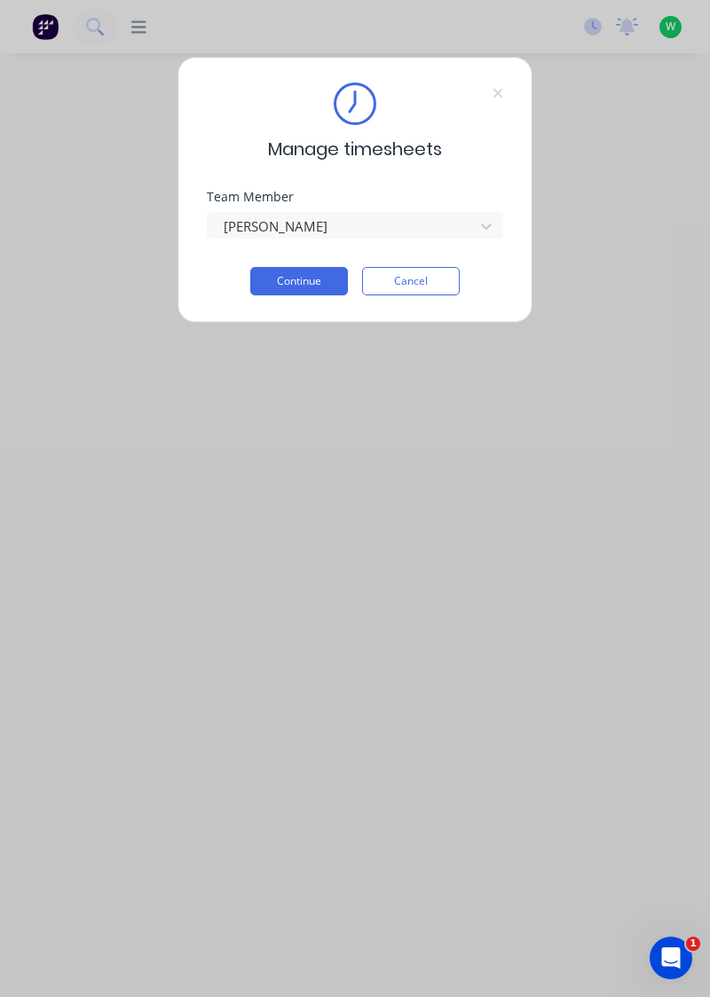
click at [319, 275] on button "Continue" at bounding box center [299, 281] width 98 height 28
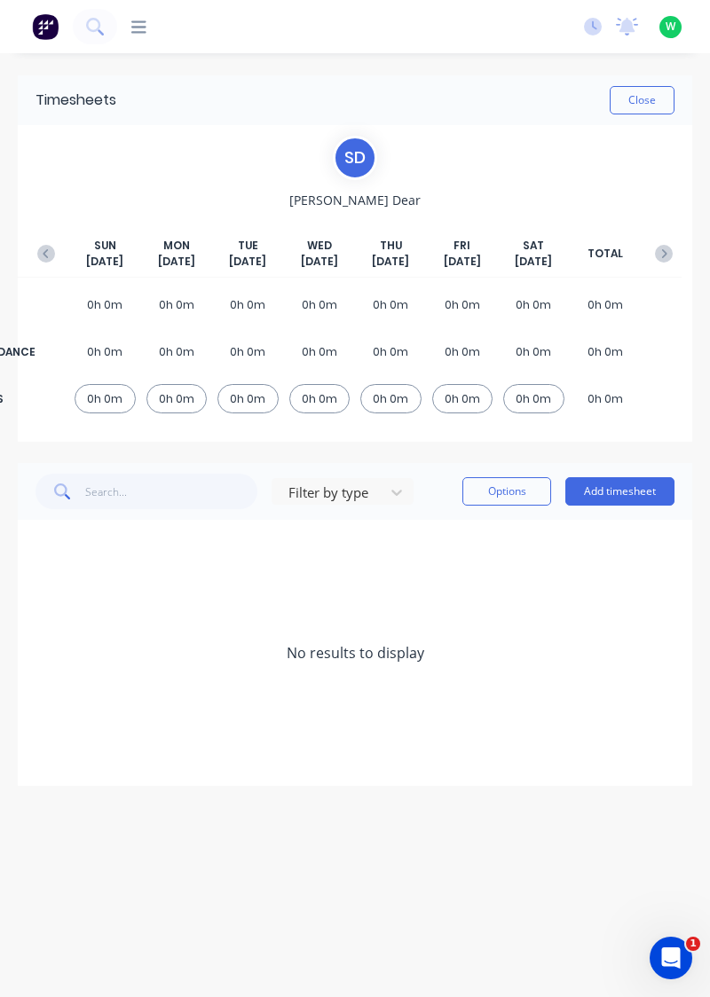
click at [45, 245] on icon "button" at bounding box center [46, 254] width 18 height 18
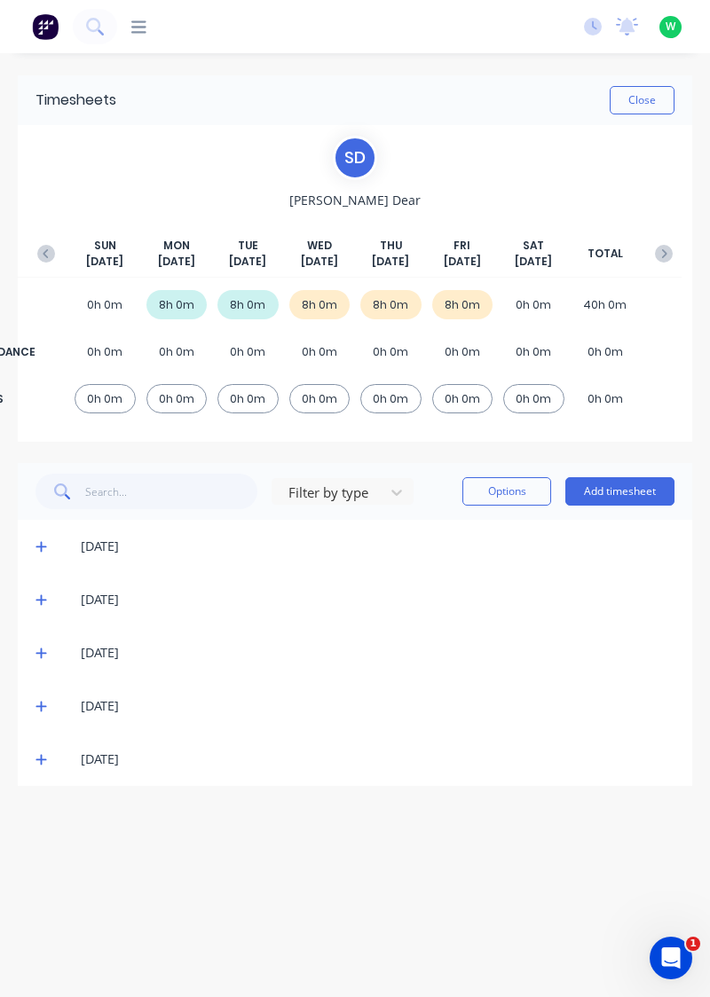
click at [42, 756] on icon at bounding box center [41, 759] width 12 height 12
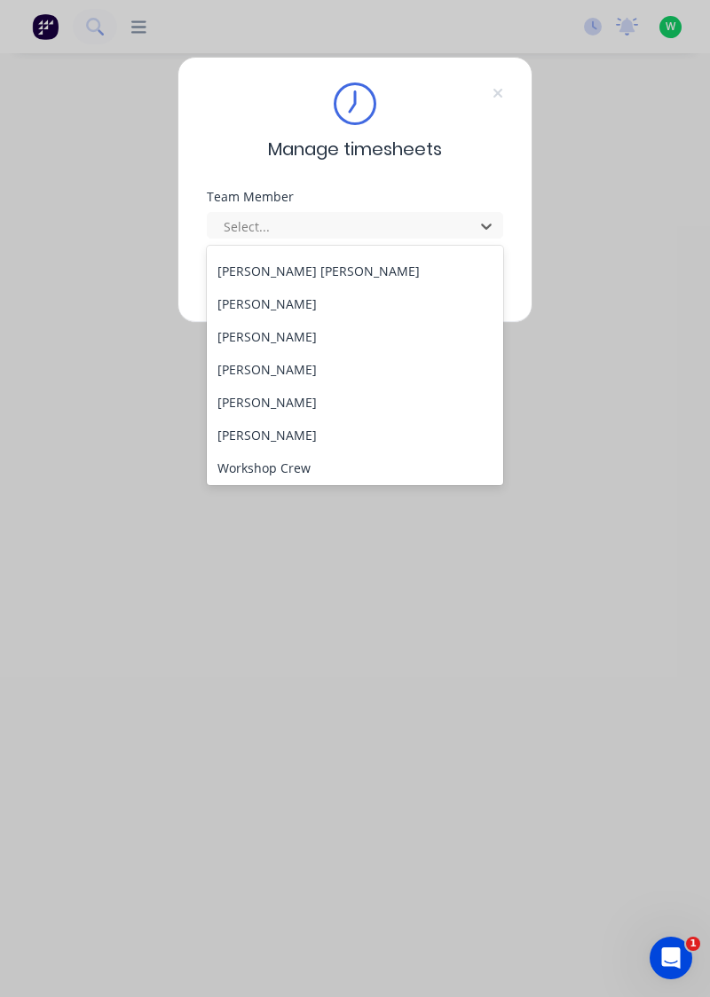
scroll to position [719, 0]
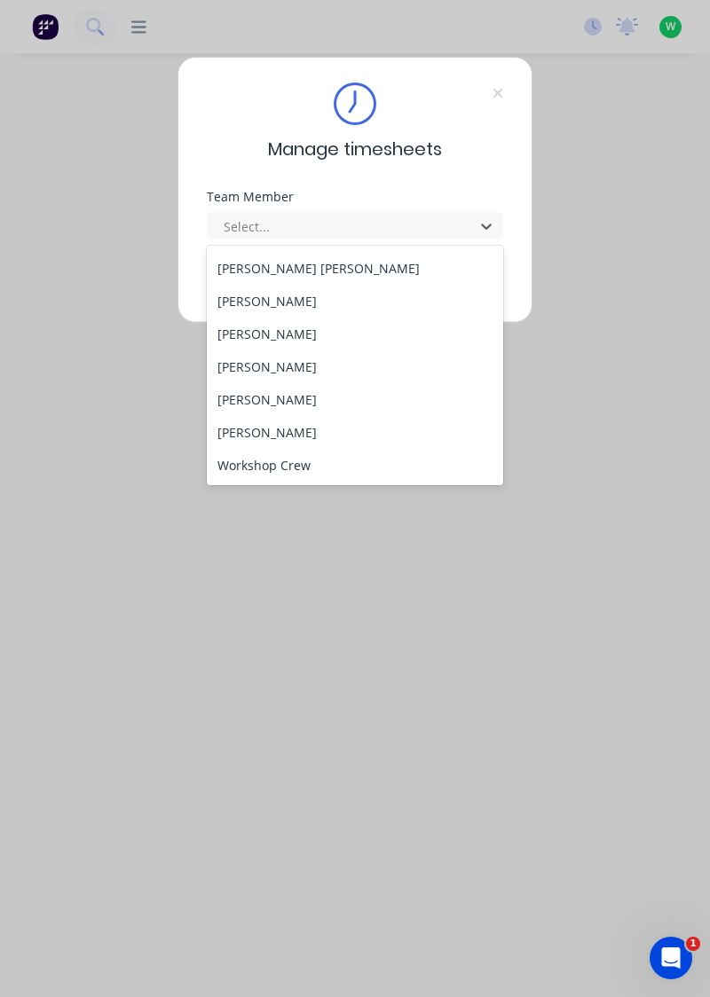
click at [277, 358] on div "[PERSON_NAME]" at bounding box center [355, 366] width 297 height 33
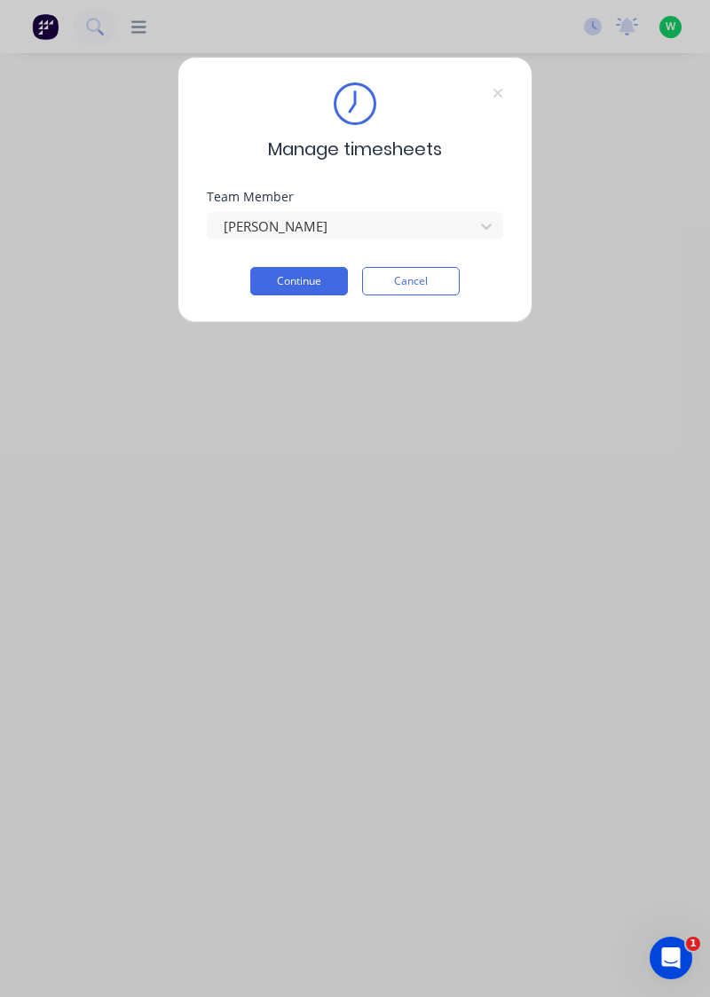
click at [314, 273] on button "Continue" at bounding box center [299, 281] width 98 height 28
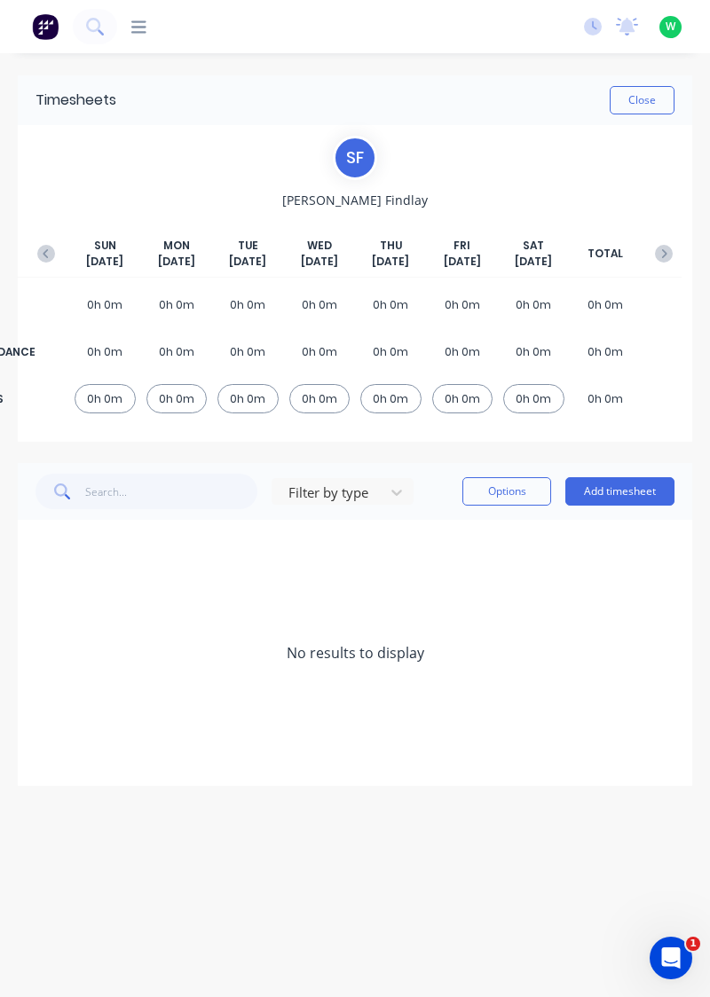
click at [47, 245] on icon "button" at bounding box center [46, 254] width 18 height 18
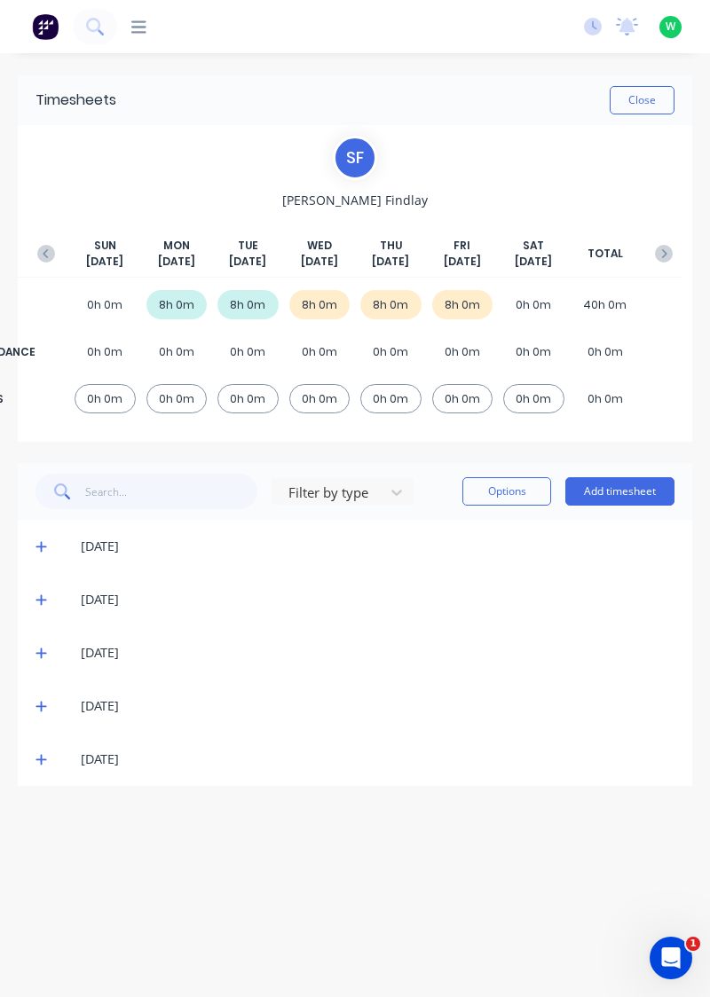
click at [40, 761] on icon at bounding box center [41, 759] width 12 height 12
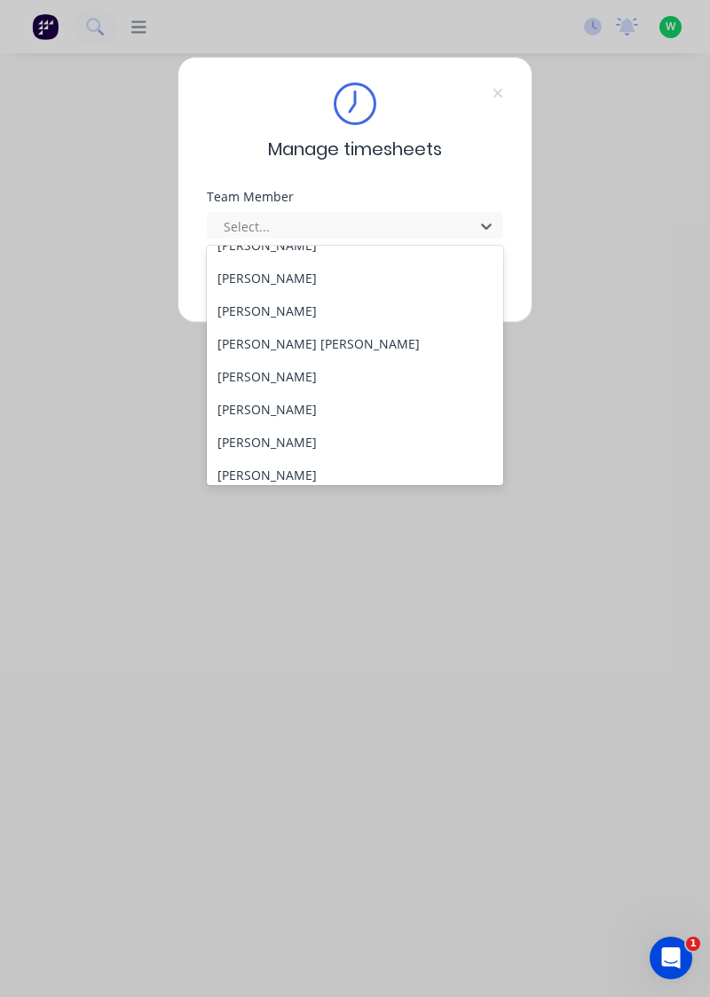
scroll to position [719, 0]
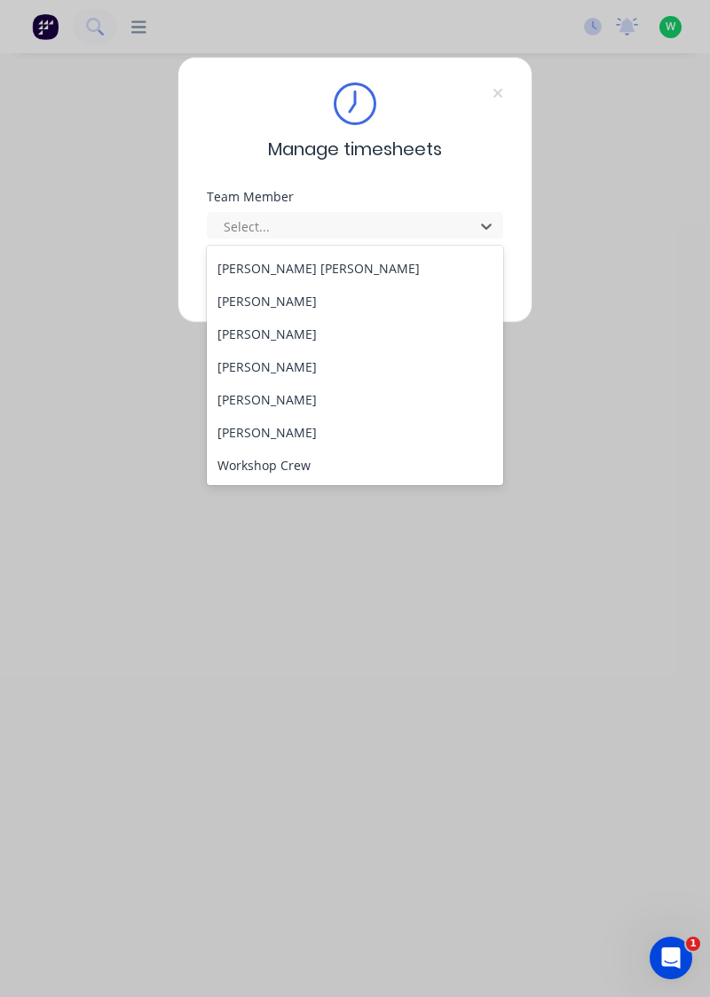
click at [275, 394] on div "[PERSON_NAME]" at bounding box center [355, 399] width 297 height 33
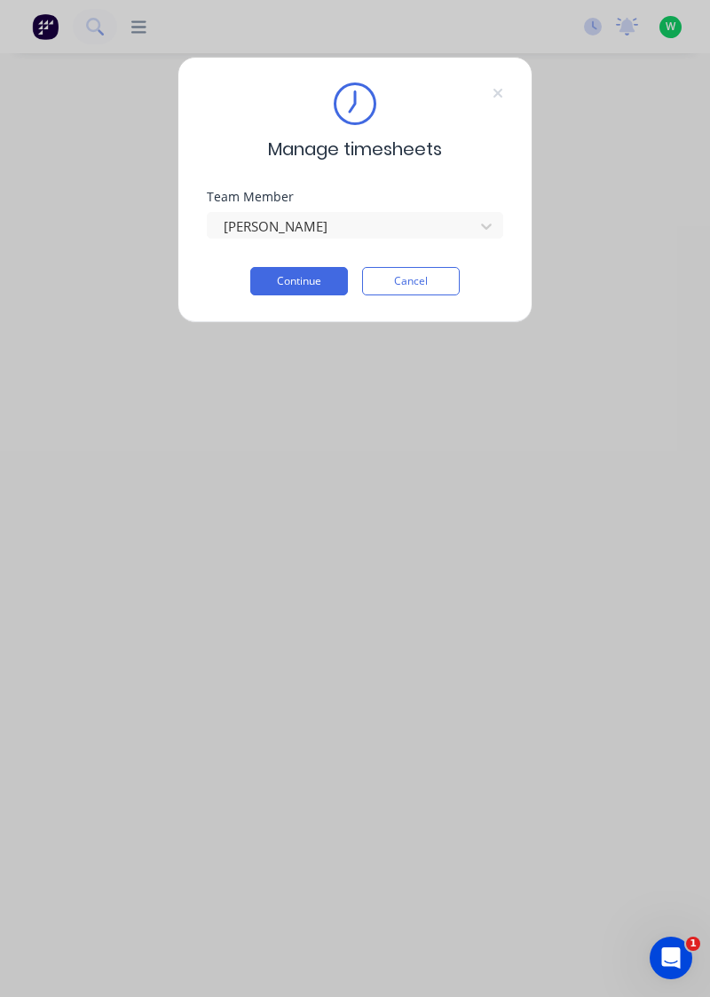
click at [317, 280] on button "Continue" at bounding box center [299, 281] width 98 height 28
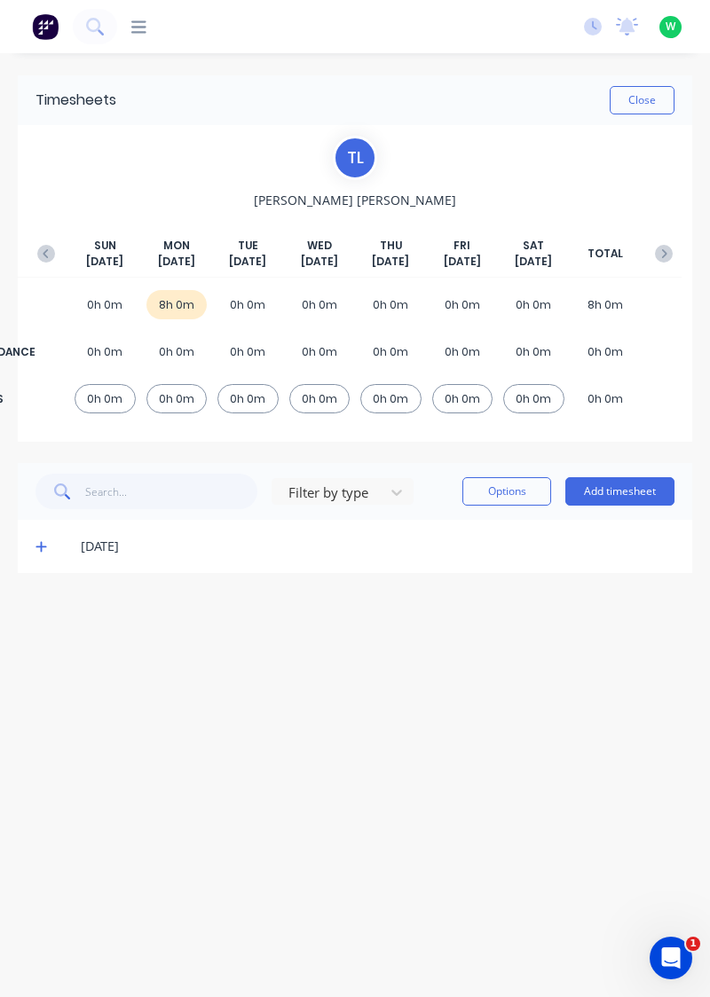
click at [48, 225] on div "[DATE] [DATE] [DATE] [DATE] [DATE] [DATE] [DATE] TOTAL WORK 0h 0m 8h 0m 0h 0m 0…" at bounding box center [354, 320] width 653 height 222
click at [36, 545] on icon at bounding box center [40, 547] width 11 height 11
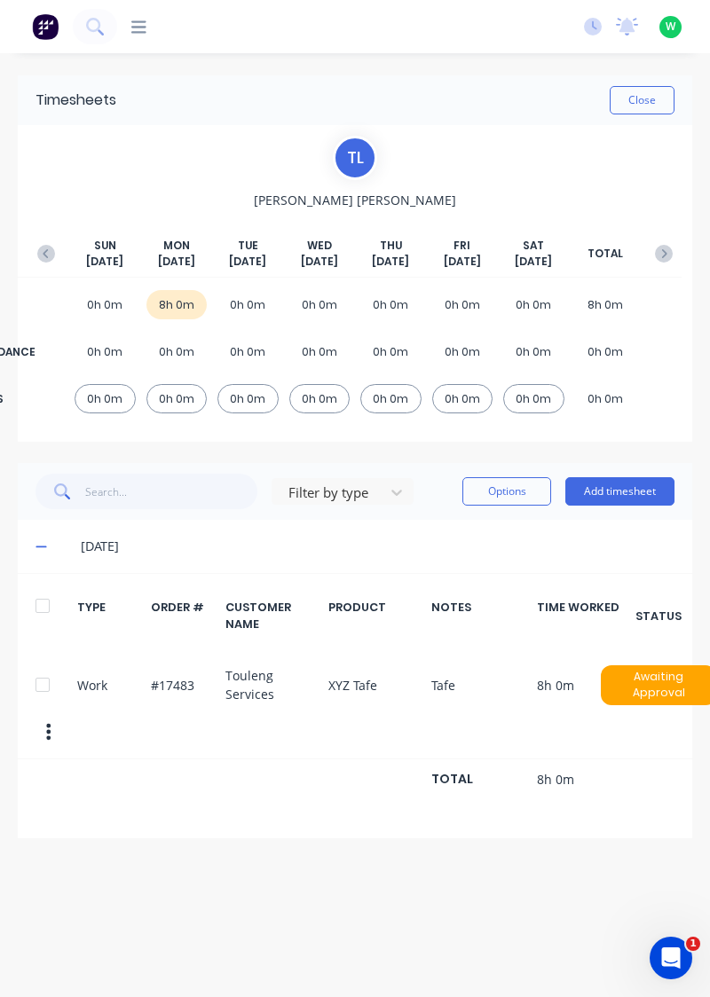
click at [49, 243] on button "button" at bounding box center [45, 254] width 35 height 32
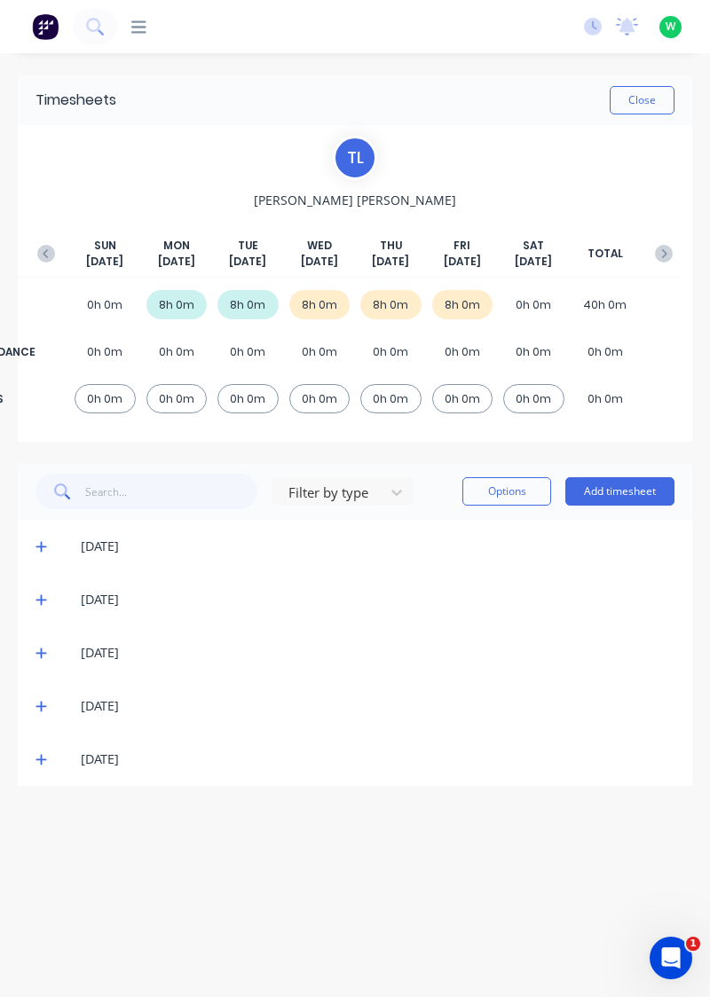
click at [39, 757] on icon at bounding box center [40, 760] width 11 height 11
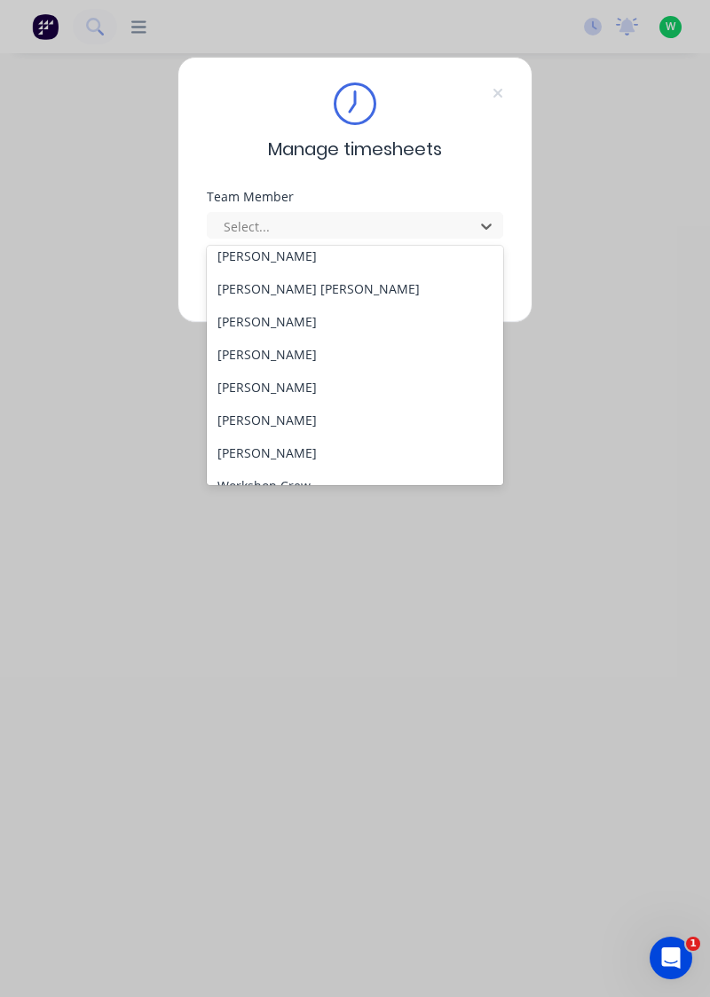
scroll to position [719, 0]
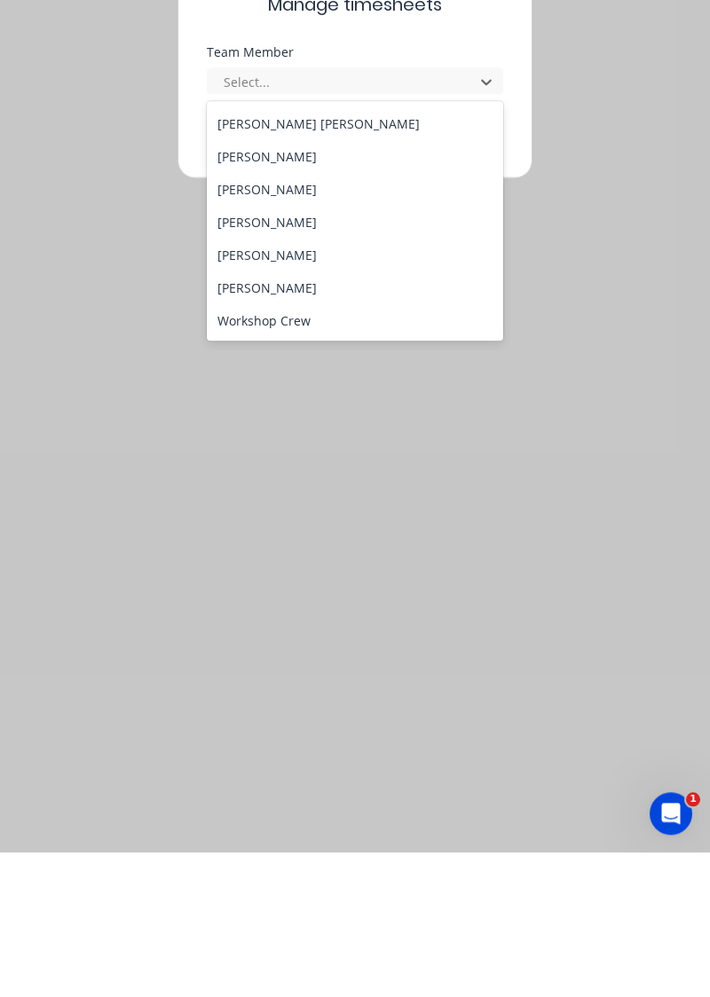
click at [278, 434] on div "[PERSON_NAME]" at bounding box center [355, 432] width 297 height 33
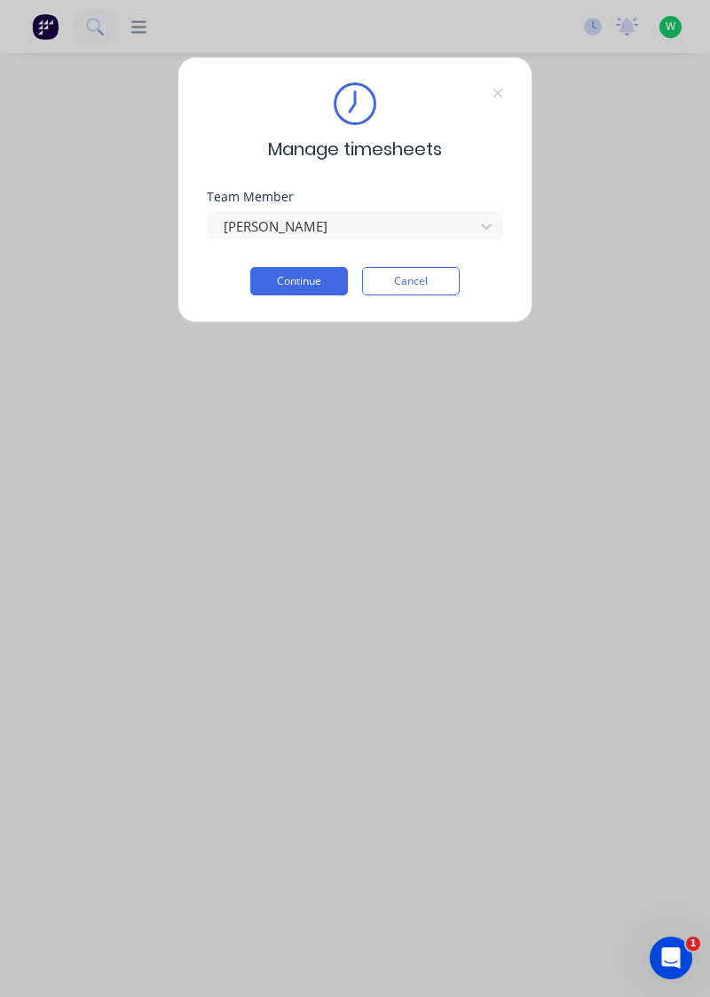
click at [321, 270] on button "Continue" at bounding box center [299, 281] width 98 height 28
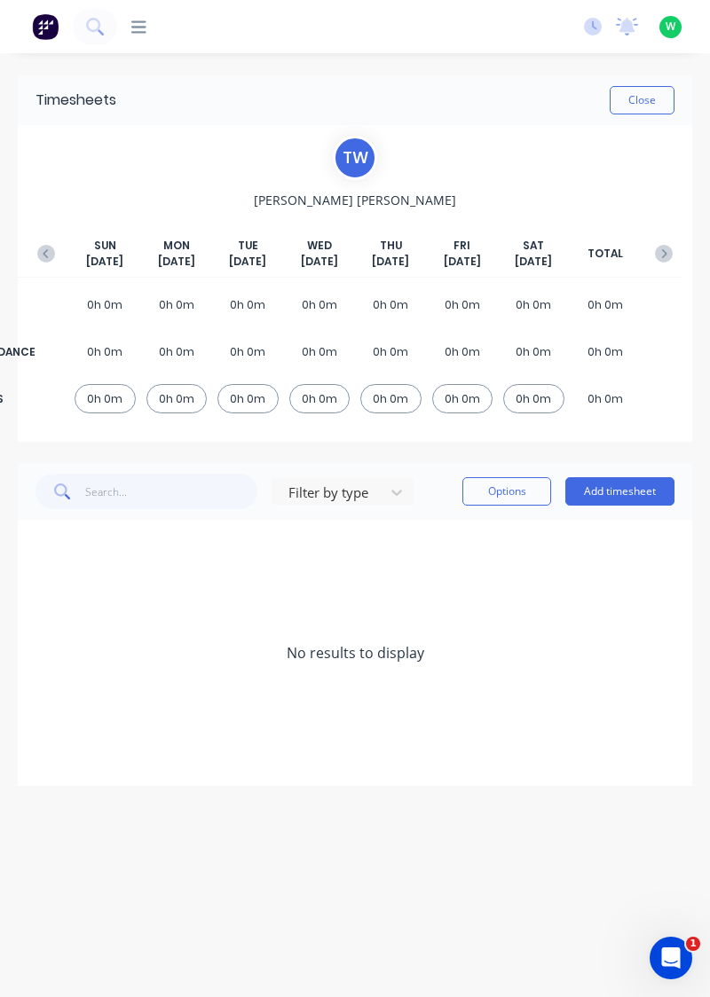
scroll to position [16, 0]
click at [51, 238] on button "button" at bounding box center [45, 254] width 35 height 32
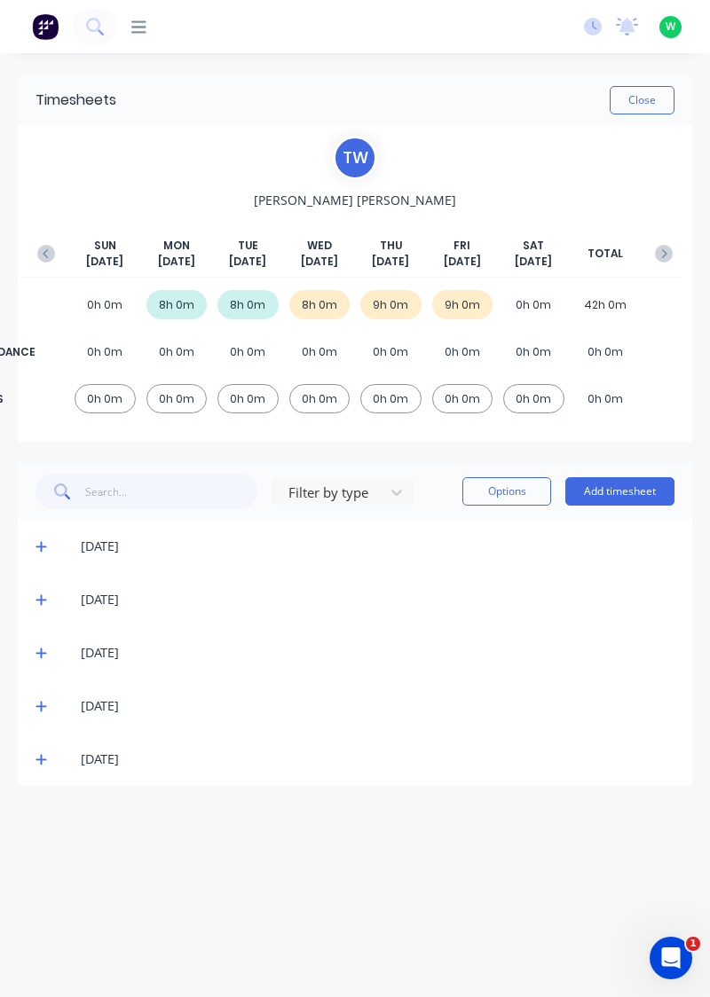
click at [41, 755] on icon at bounding box center [40, 760] width 11 height 11
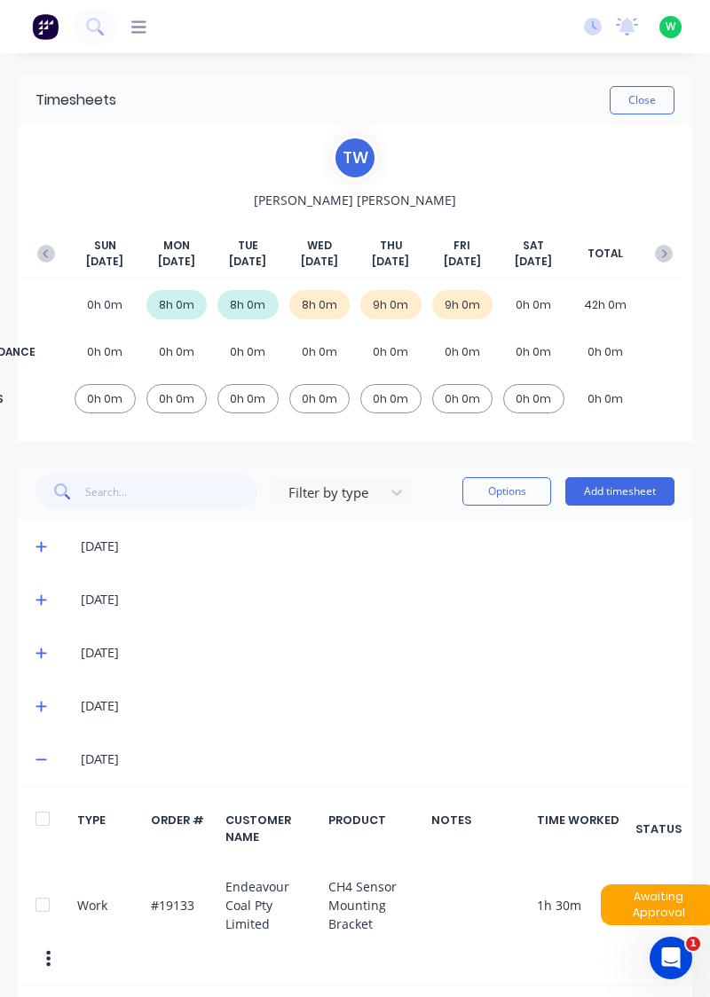
scroll to position [0, 0]
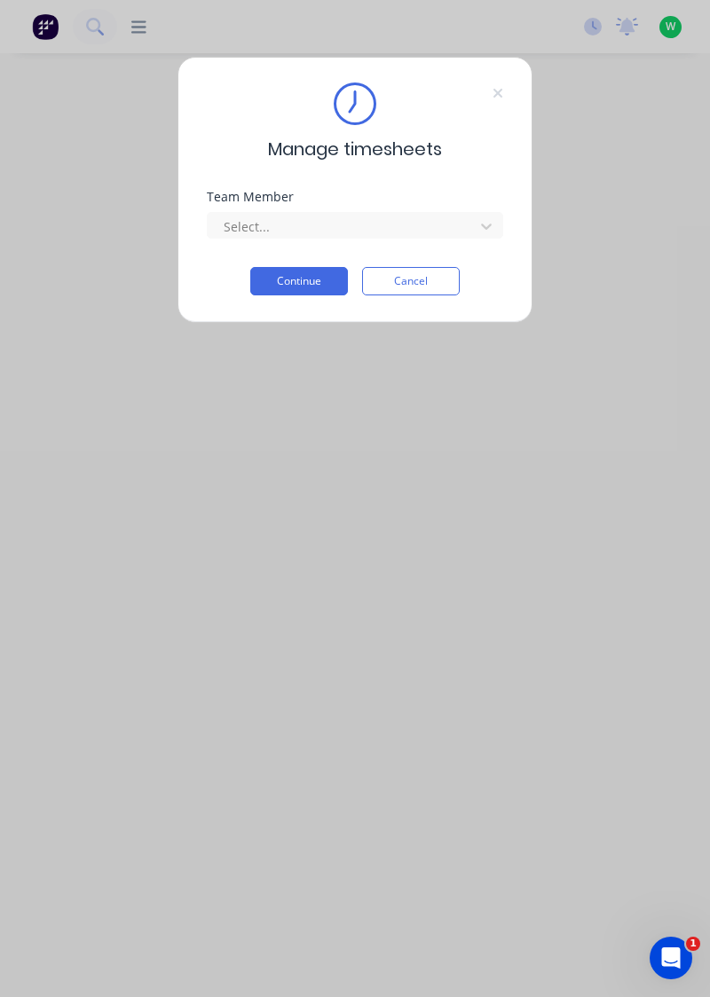
click at [427, 198] on div "Team Member" at bounding box center [355, 197] width 296 height 12
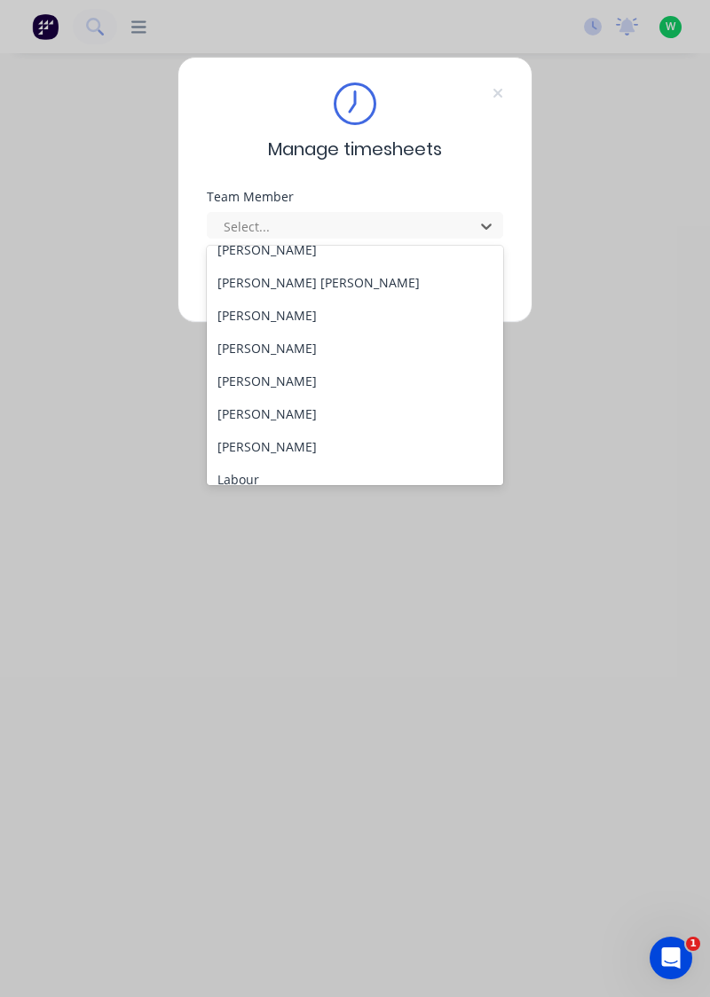
scroll to position [719, 0]
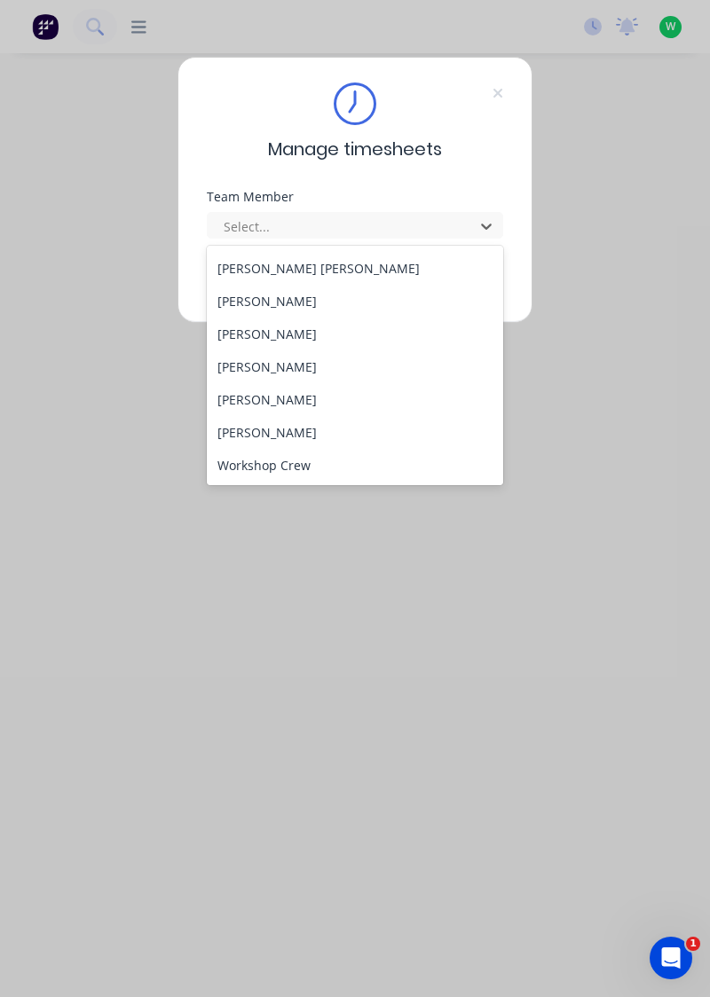
click at [417, 557] on div "Manage timesheets Team Member 29 results available. Use Up and Down to choose o…" at bounding box center [355, 498] width 710 height 997
